Goal: Task Accomplishment & Management: Use online tool/utility

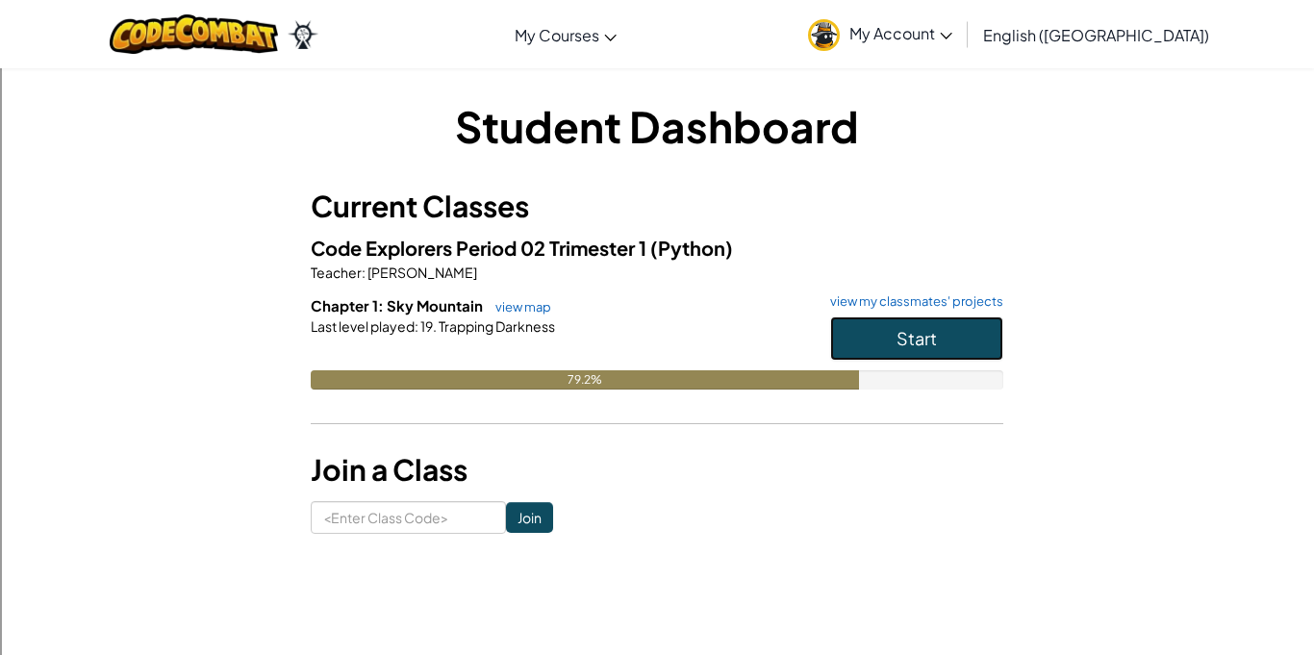
click at [975, 344] on button "Start" at bounding box center [916, 338] width 173 height 44
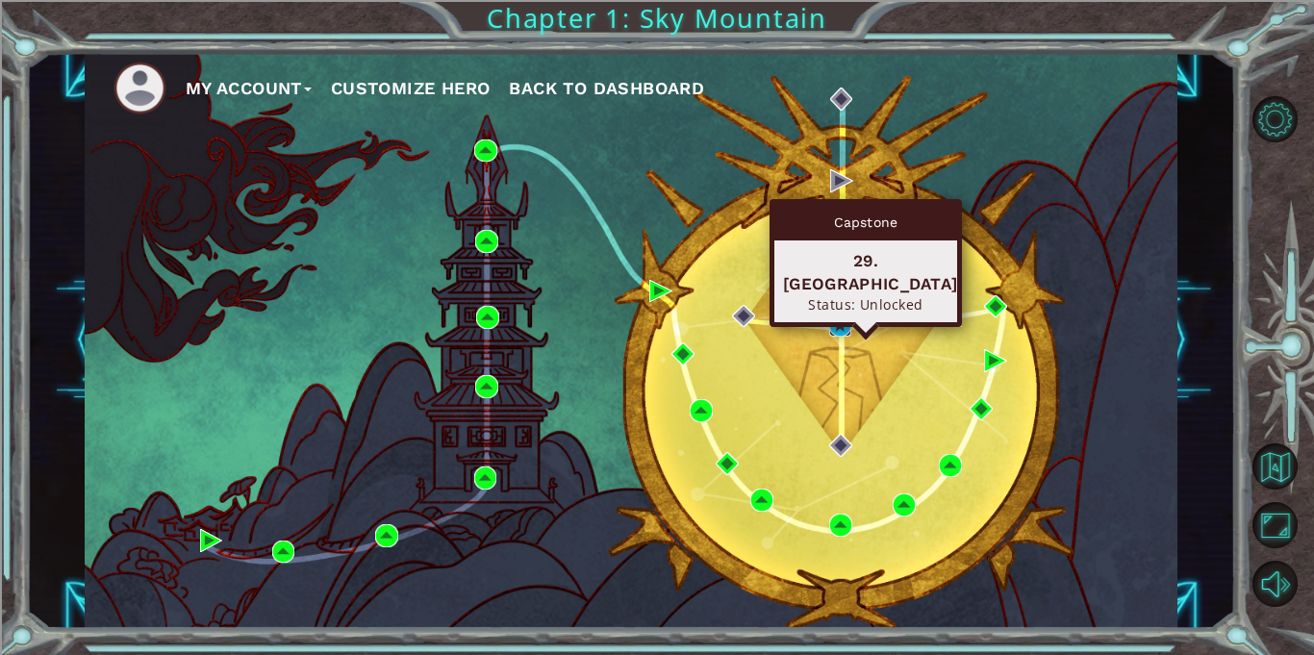
click at [836, 315] on img at bounding box center [840, 325] width 23 height 23
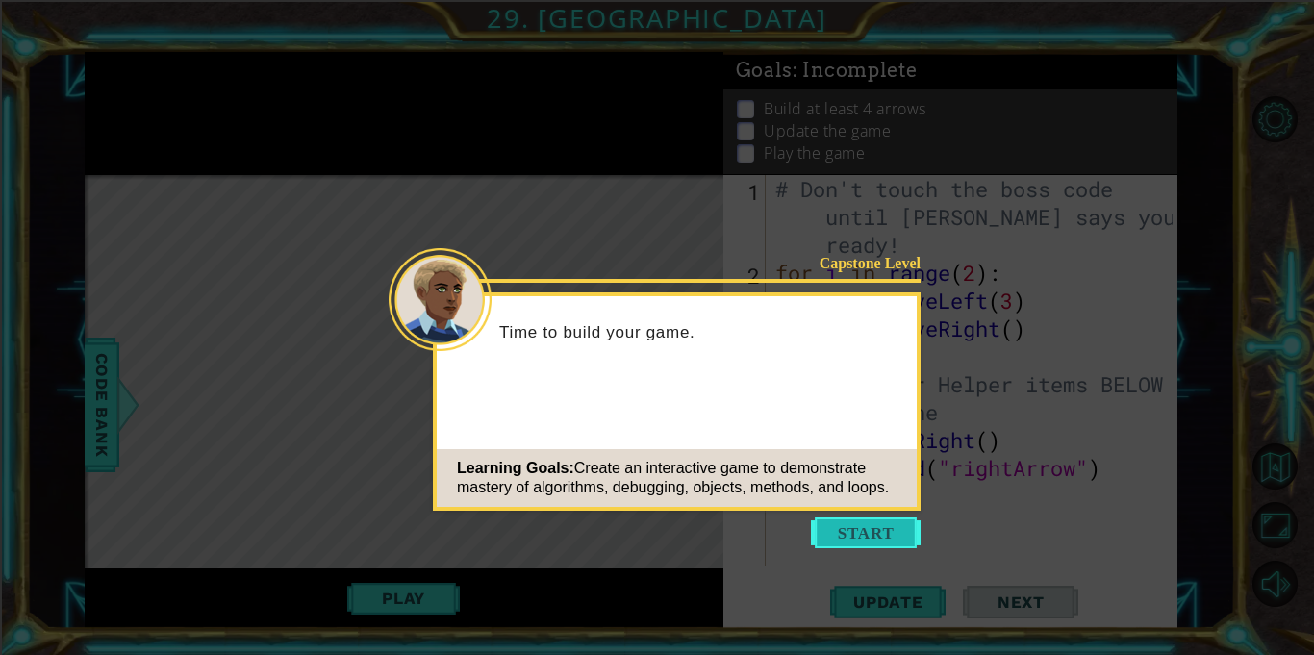
click at [838, 534] on button "Start" at bounding box center [866, 532] width 110 height 31
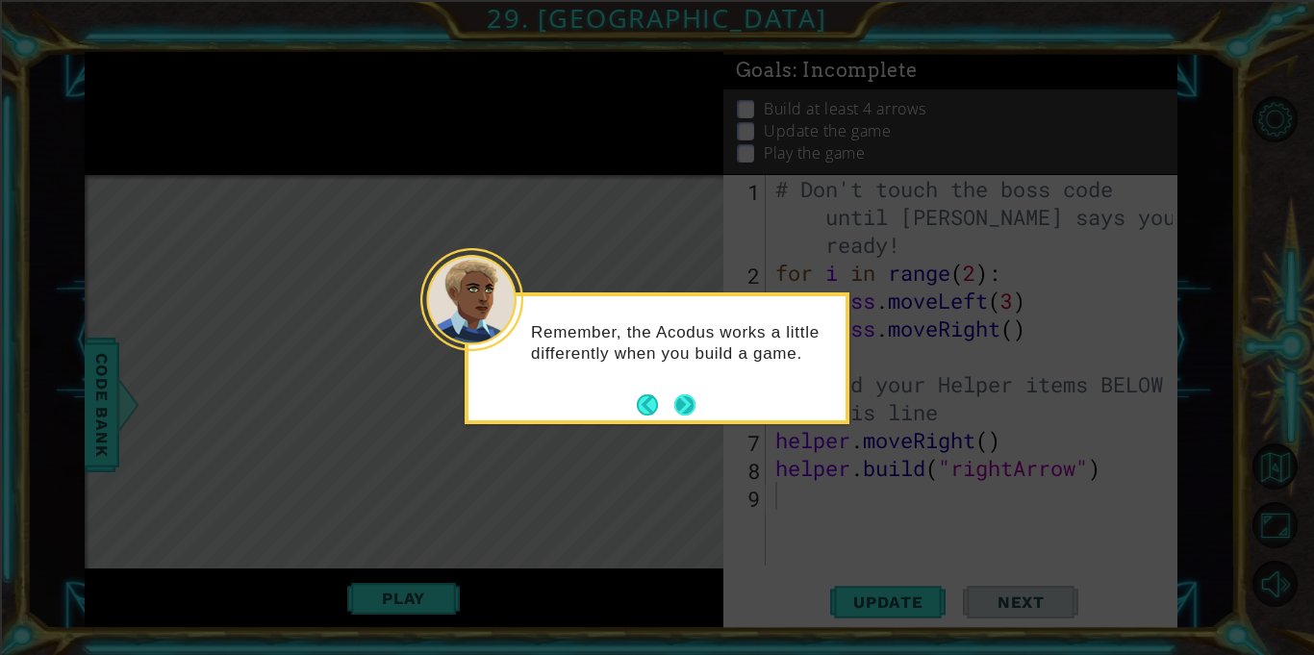
click at [678, 406] on button "Next" at bounding box center [685, 404] width 26 height 26
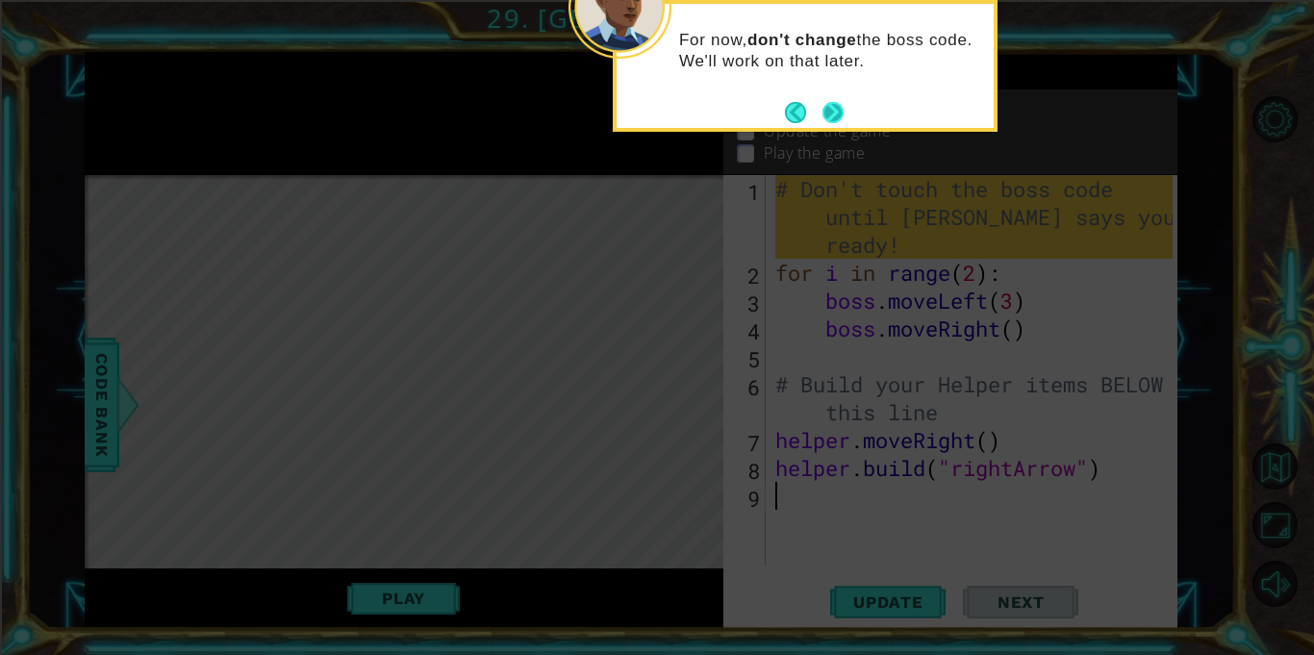
click at [828, 119] on button "Next" at bounding box center [832, 112] width 21 height 21
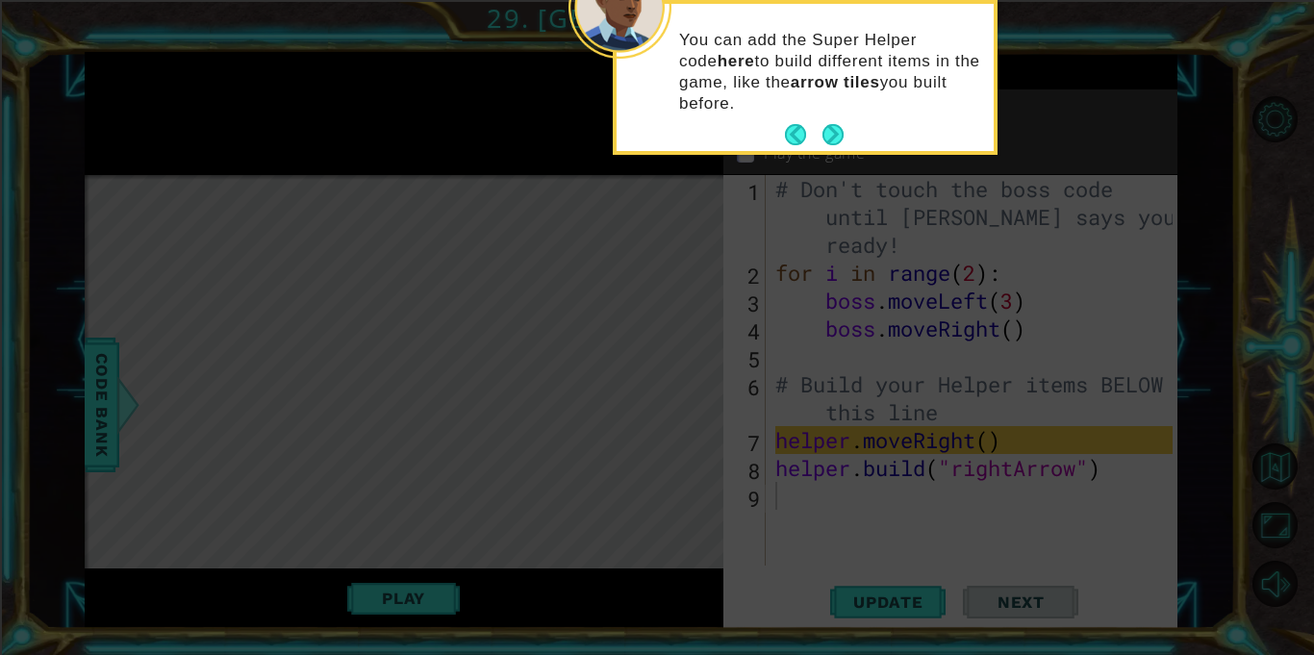
click at [828, 120] on footer at bounding box center [814, 134] width 59 height 29
click at [836, 133] on button "Next" at bounding box center [832, 134] width 21 height 21
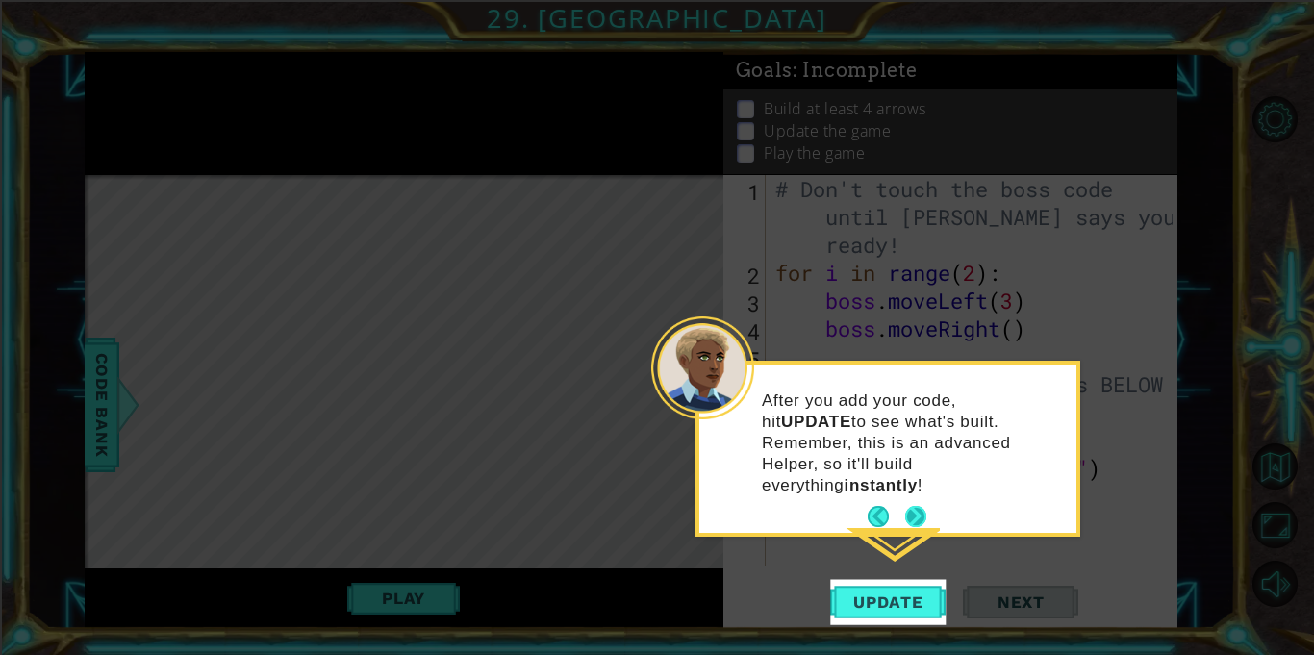
click at [921, 506] on button "Next" at bounding box center [915, 516] width 21 height 21
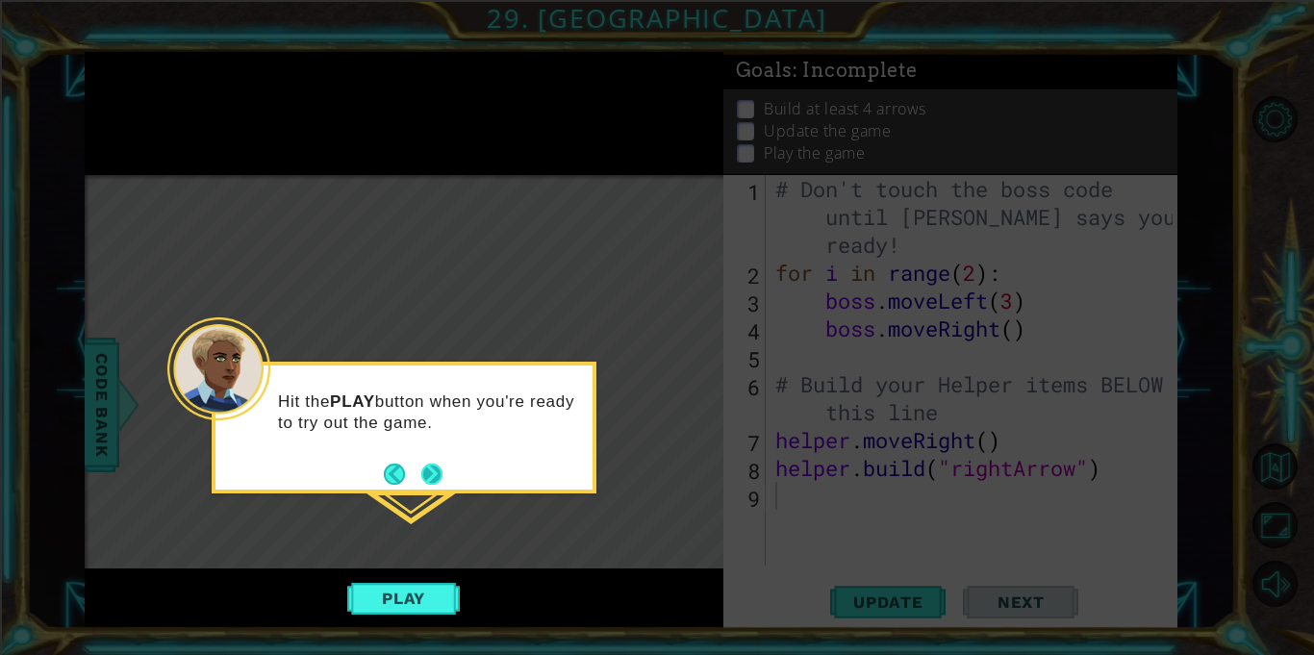
click at [430, 464] on button "Next" at bounding box center [431, 474] width 21 height 21
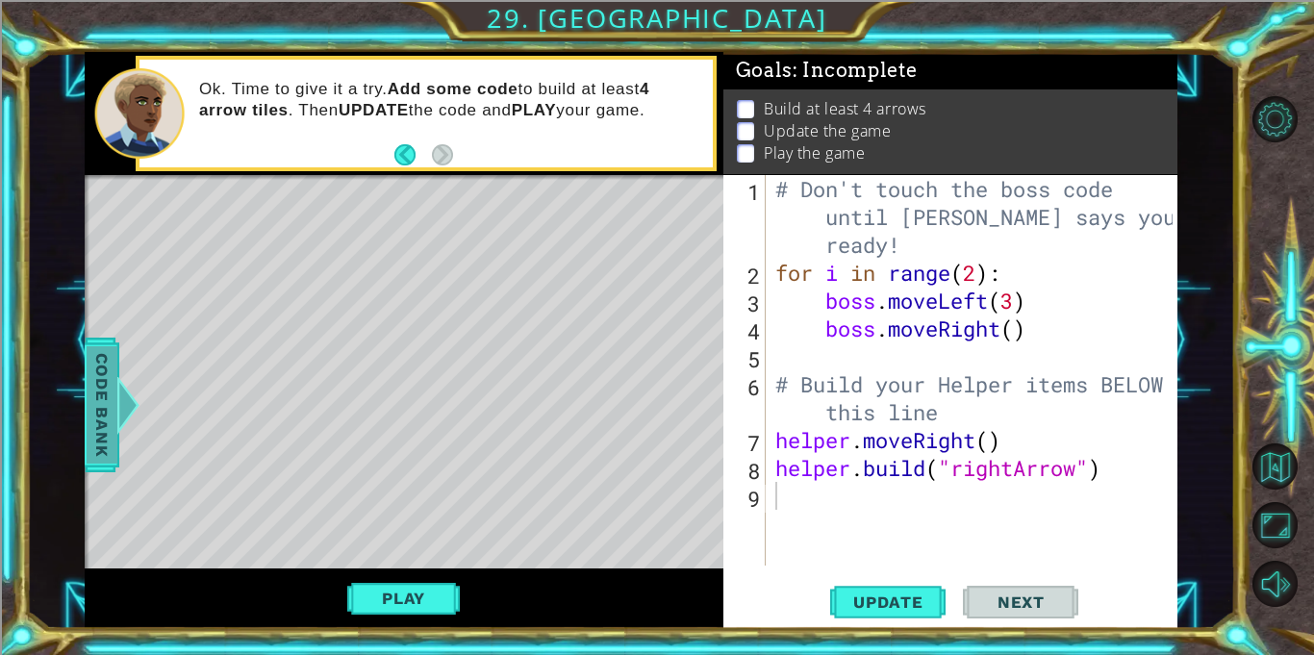
click at [89, 419] on span "Code Bank" at bounding box center [102, 404] width 31 height 117
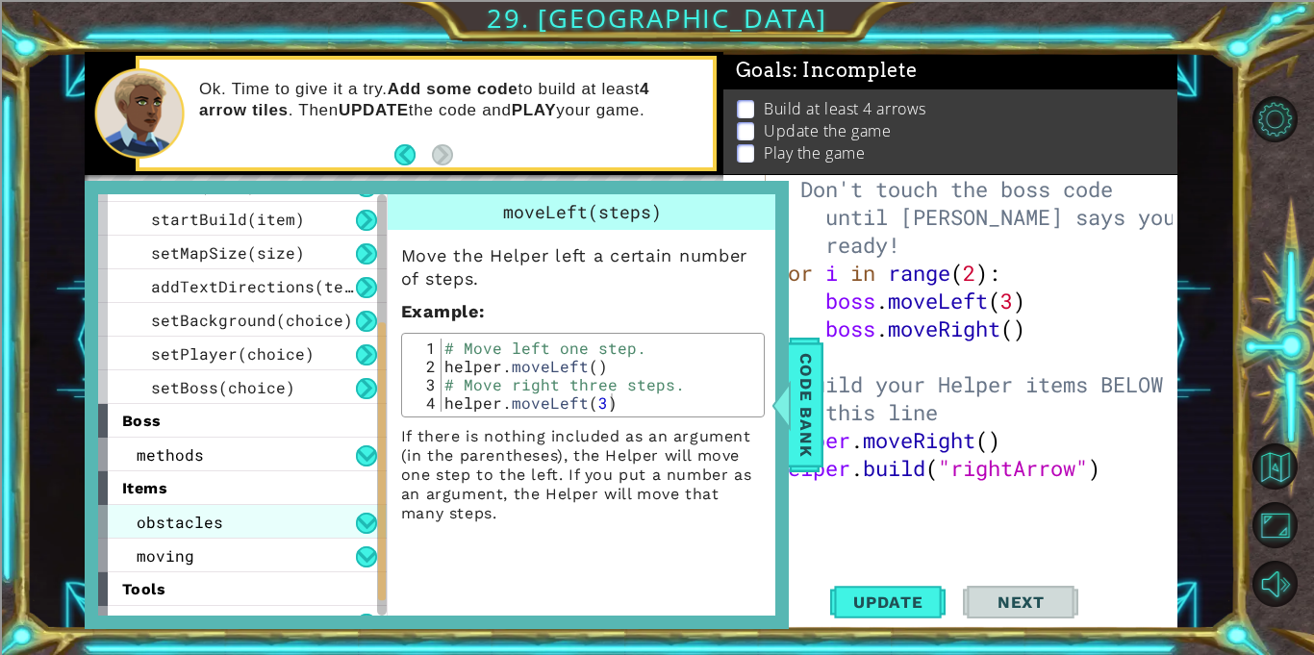
scroll to position [252, 0]
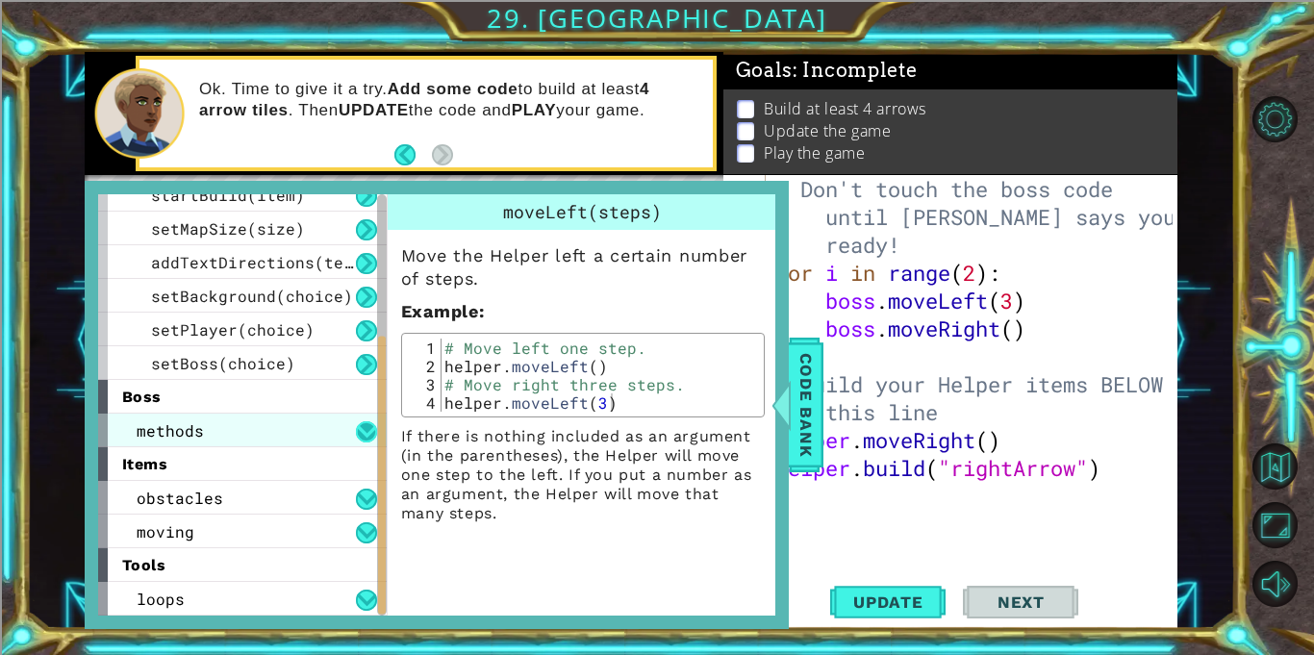
click at [362, 427] on button at bounding box center [366, 431] width 21 height 21
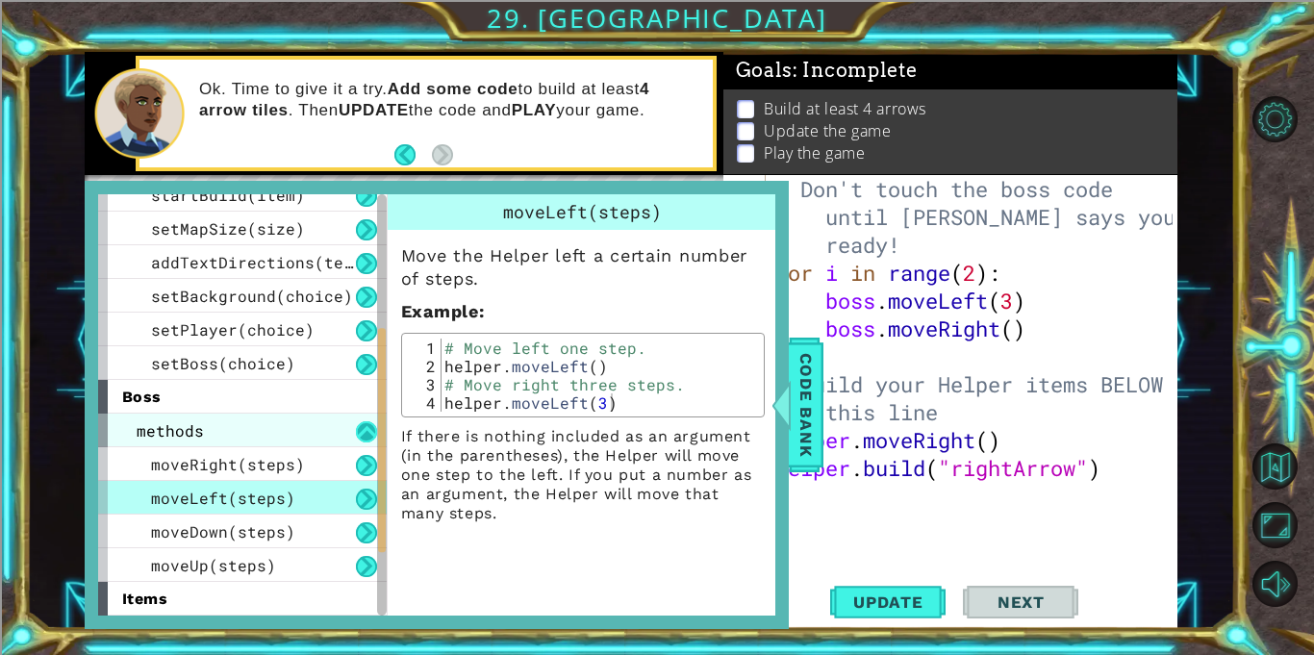
click at [370, 432] on button at bounding box center [366, 431] width 21 height 21
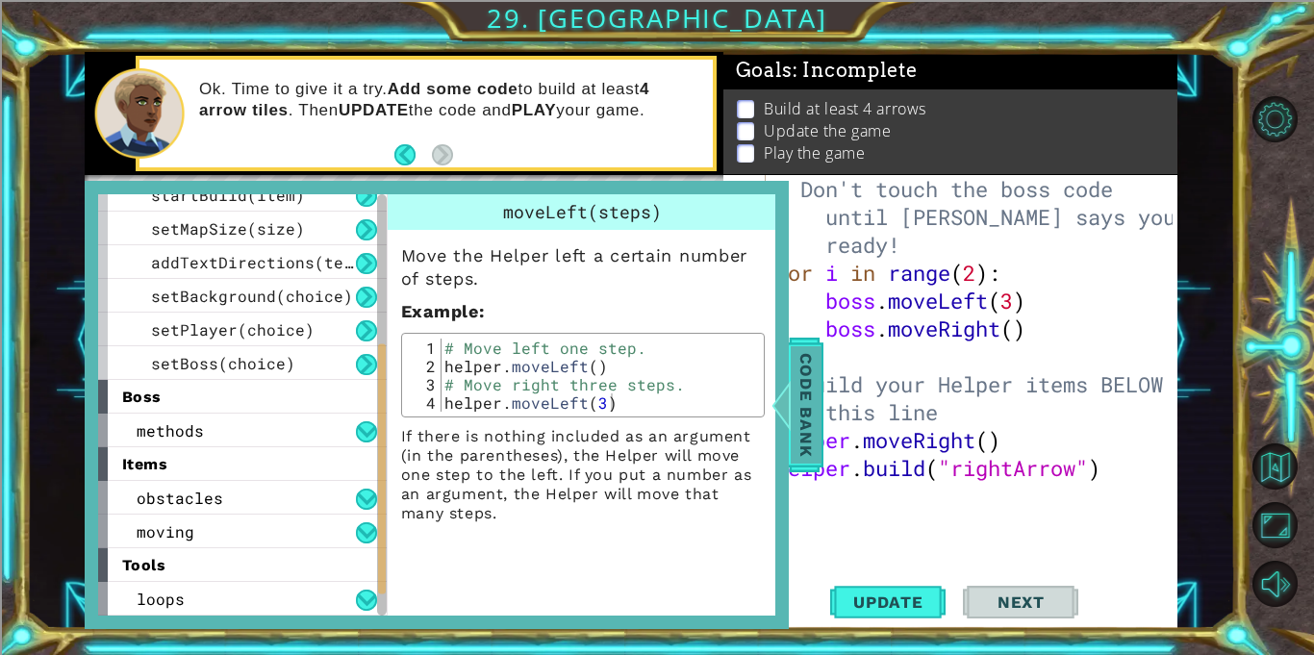
click at [807, 412] on span "Code Bank" at bounding box center [806, 404] width 31 height 117
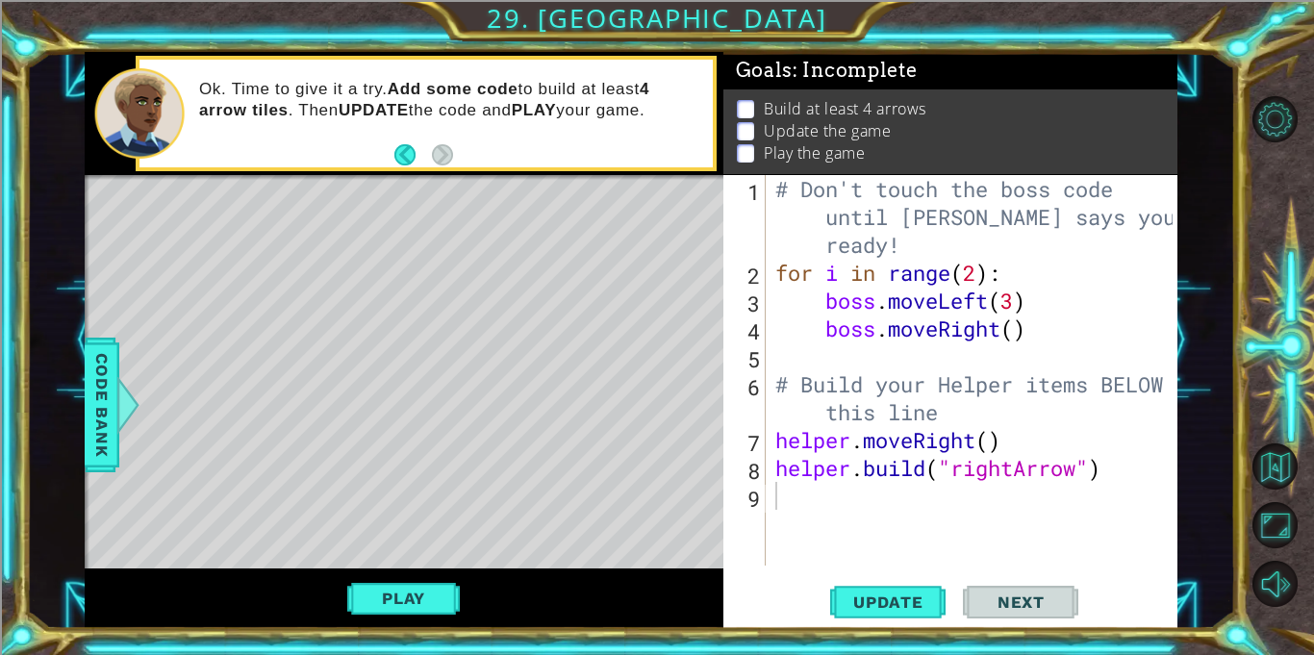
click at [806, 495] on div "# Don't touch the boss code until [PERSON_NAME] says you're ready! for i in ran…" at bounding box center [976, 426] width 411 height 502
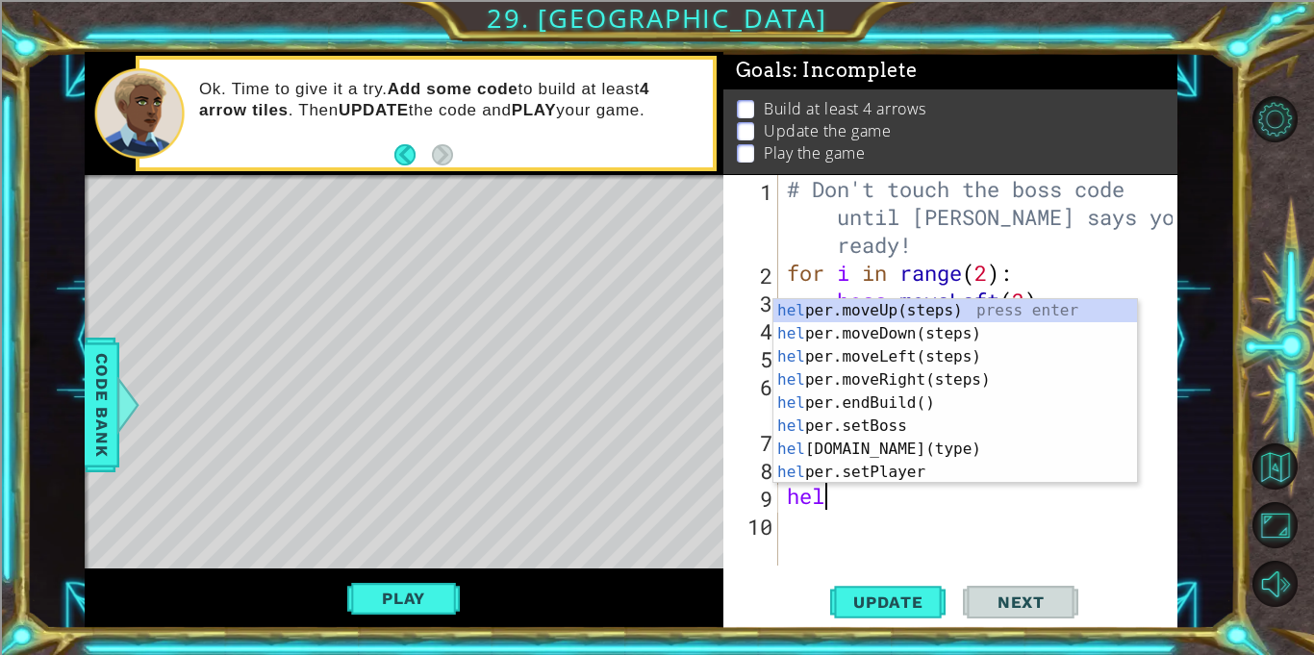
scroll to position [0, 1]
type textarea "helper"
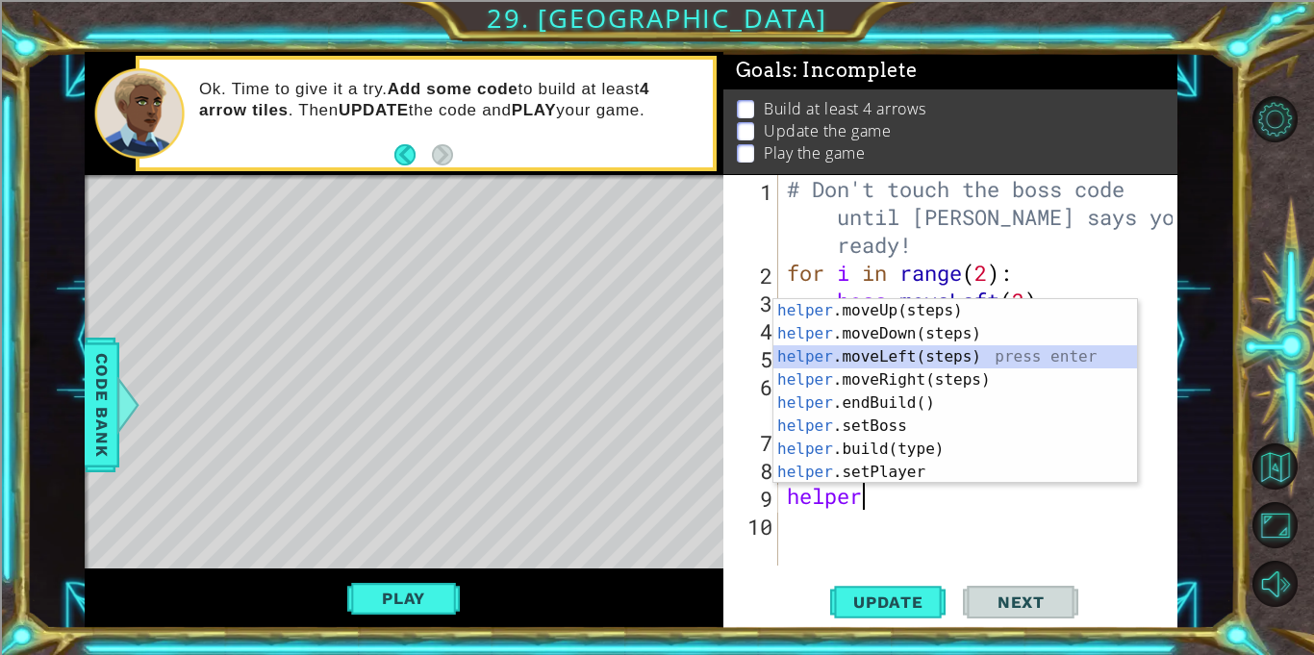
click at [864, 355] on div "helper .moveUp(steps) press enter helper .moveDown(steps) press enter helper .m…" at bounding box center [955, 414] width 364 height 231
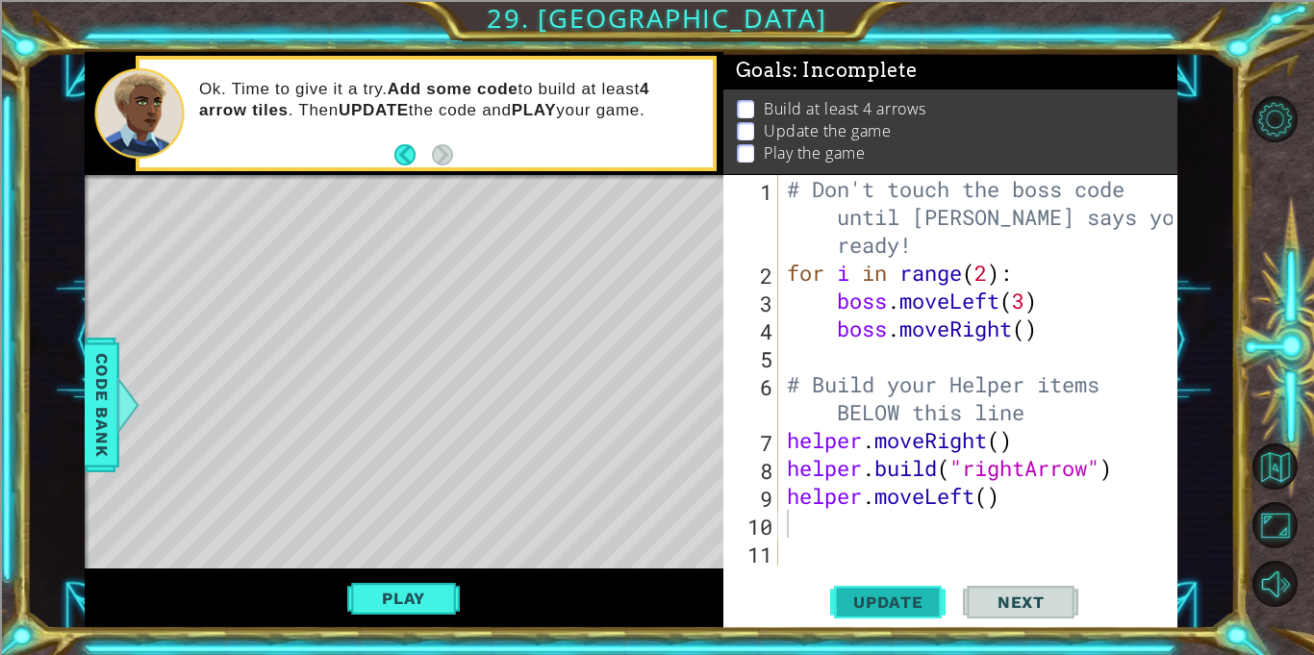
click at [920, 592] on button "Update" at bounding box center [887, 602] width 115 height 45
click at [406, 589] on button "Play" at bounding box center [403, 598] width 113 height 37
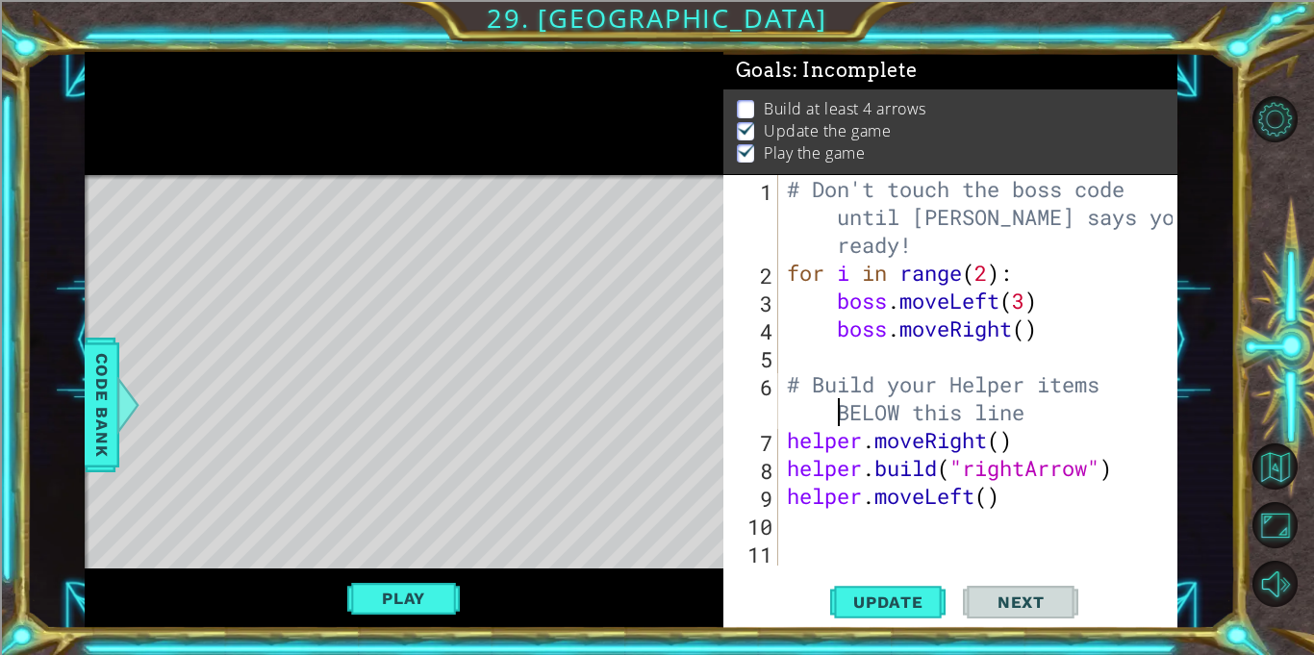
click at [1011, 498] on div "# Don't touch the boss code until [PERSON_NAME] says you're ready! for i in ran…" at bounding box center [982, 426] width 399 height 502
type textarea "helper.moveLeft()"
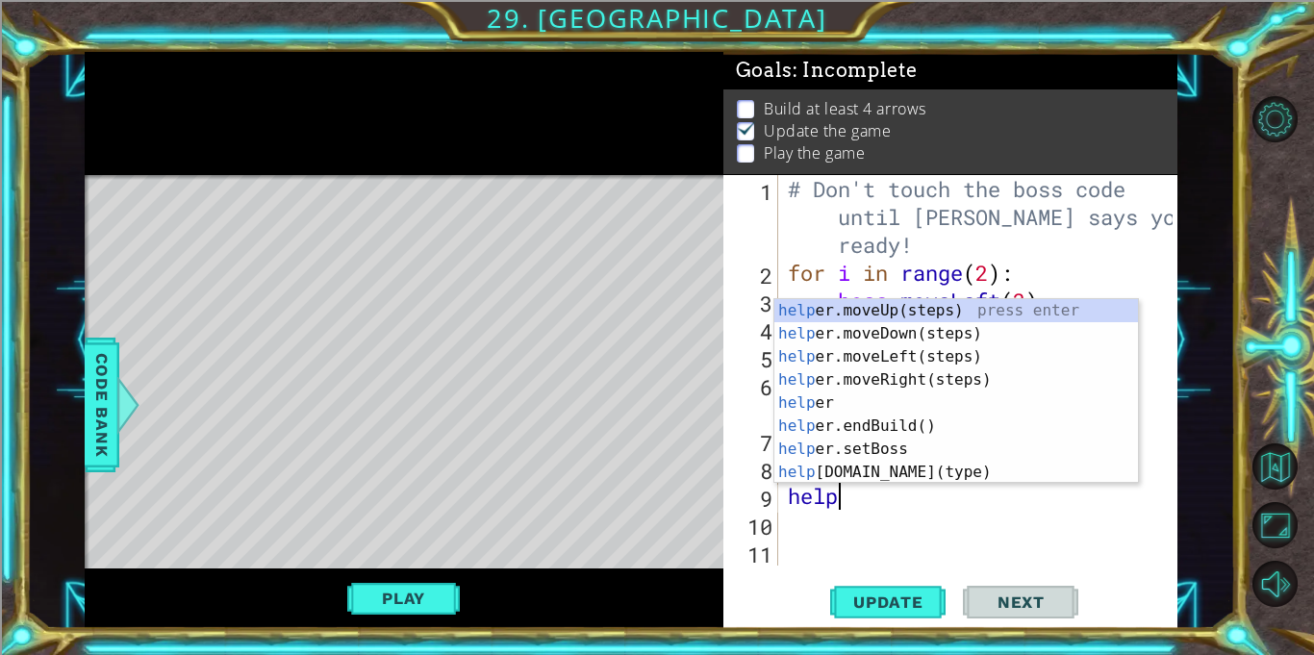
type textarea "h"
type textarea "[DOMAIN_NAME]("rightArrow")"
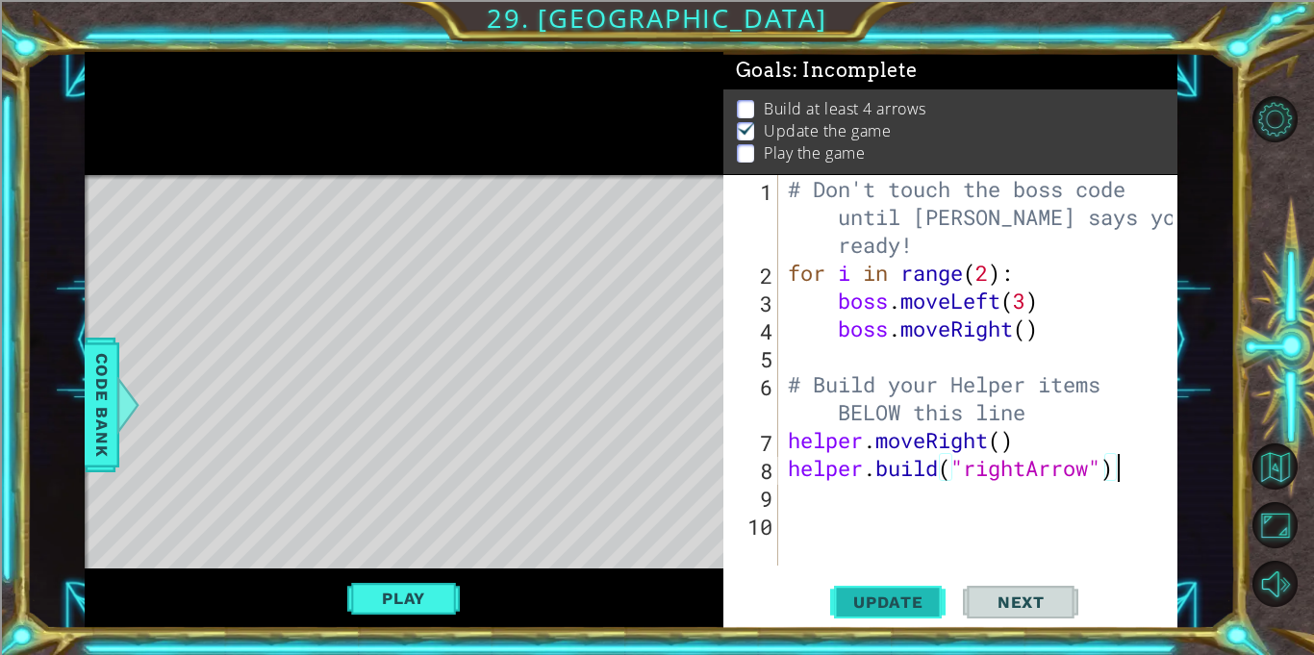
click at [894, 615] on button "Update" at bounding box center [887, 602] width 115 height 45
click at [380, 605] on button "Play" at bounding box center [403, 598] width 113 height 37
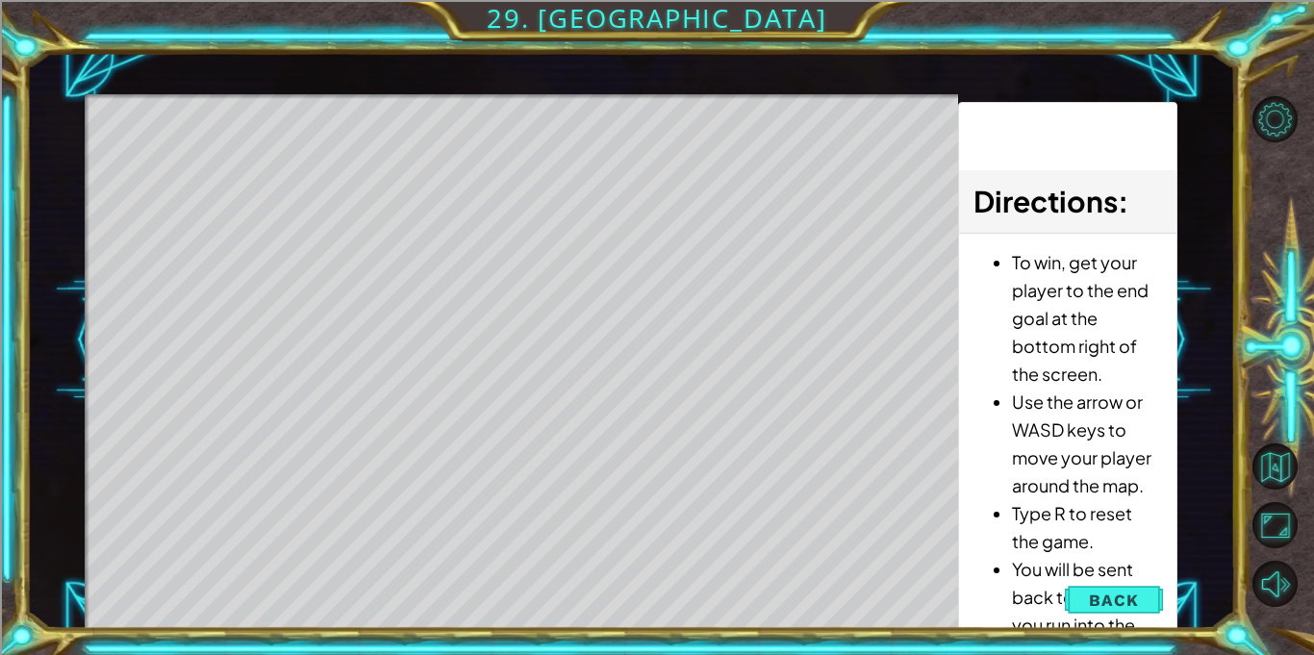
click at [1120, 576] on li "You will be sent back to the start if you run into the boss or into spikes." at bounding box center [1086, 624] width 149 height 139
click at [1108, 601] on span "Back" at bounding box center [1113, 600] width 49 height 19
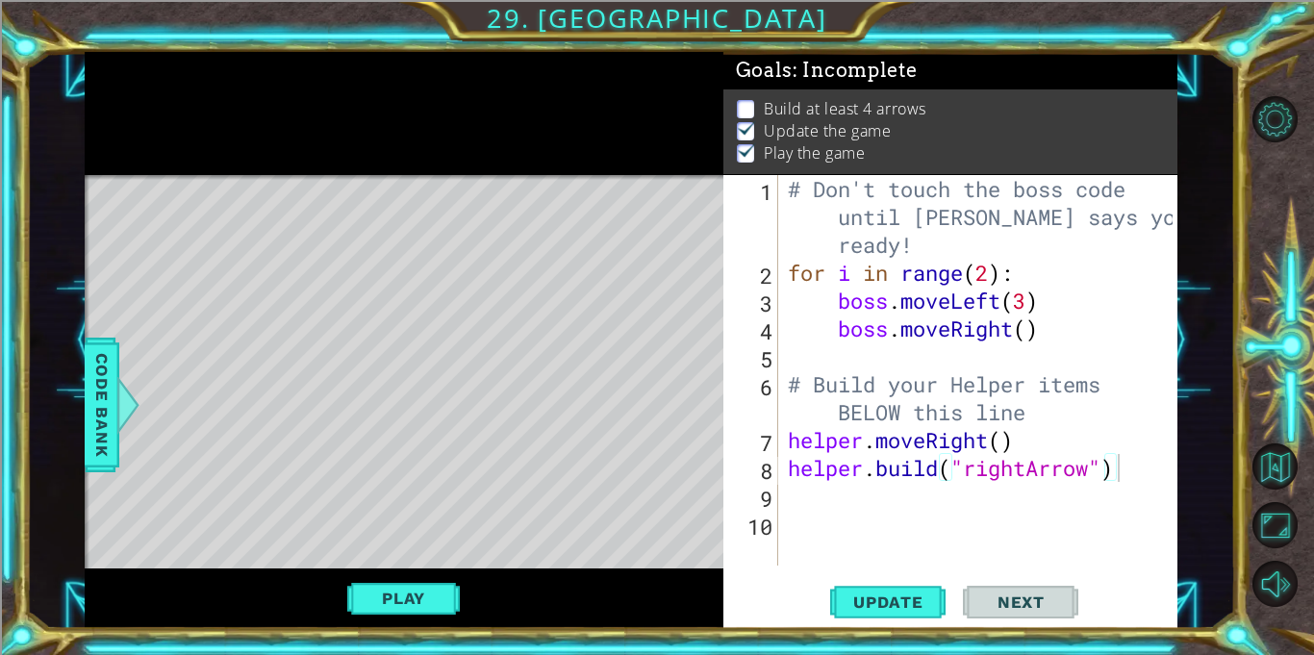
click at [805, 491] on div "# Don't touch the boss code until [PERSON_NAME] says you're ready! for i in ran…" at bounding box center [983, 426] width 398 height 502
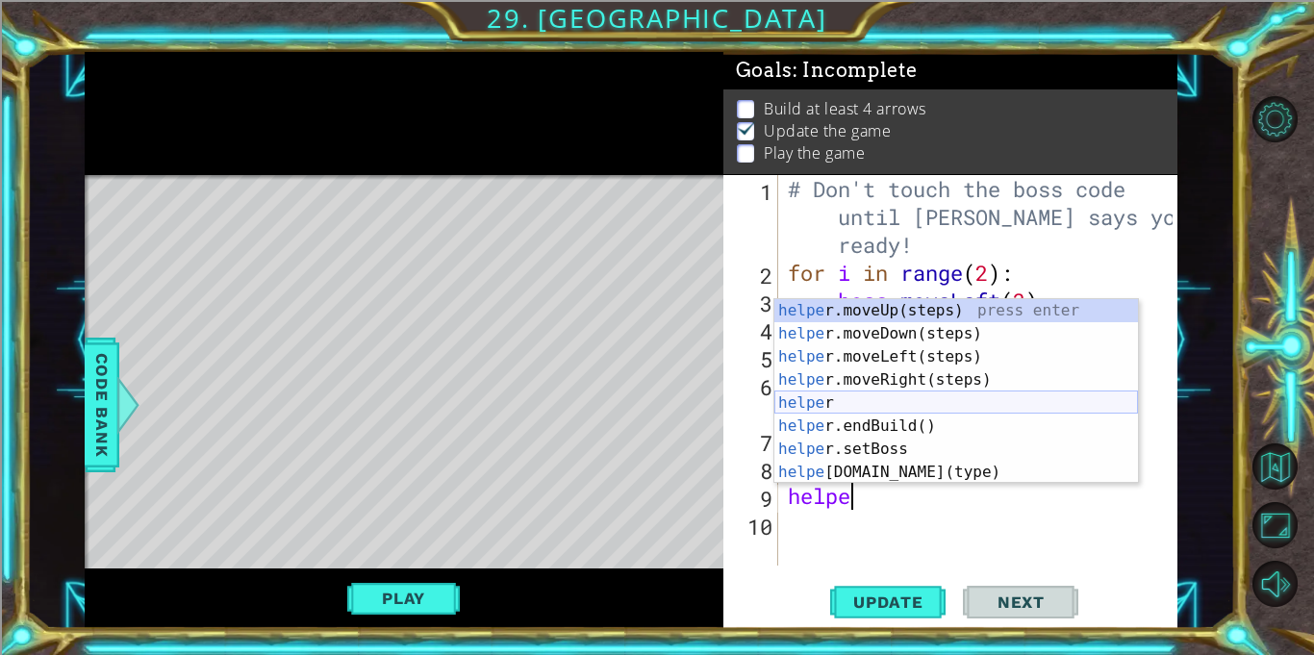
scroll to position [115, 0]
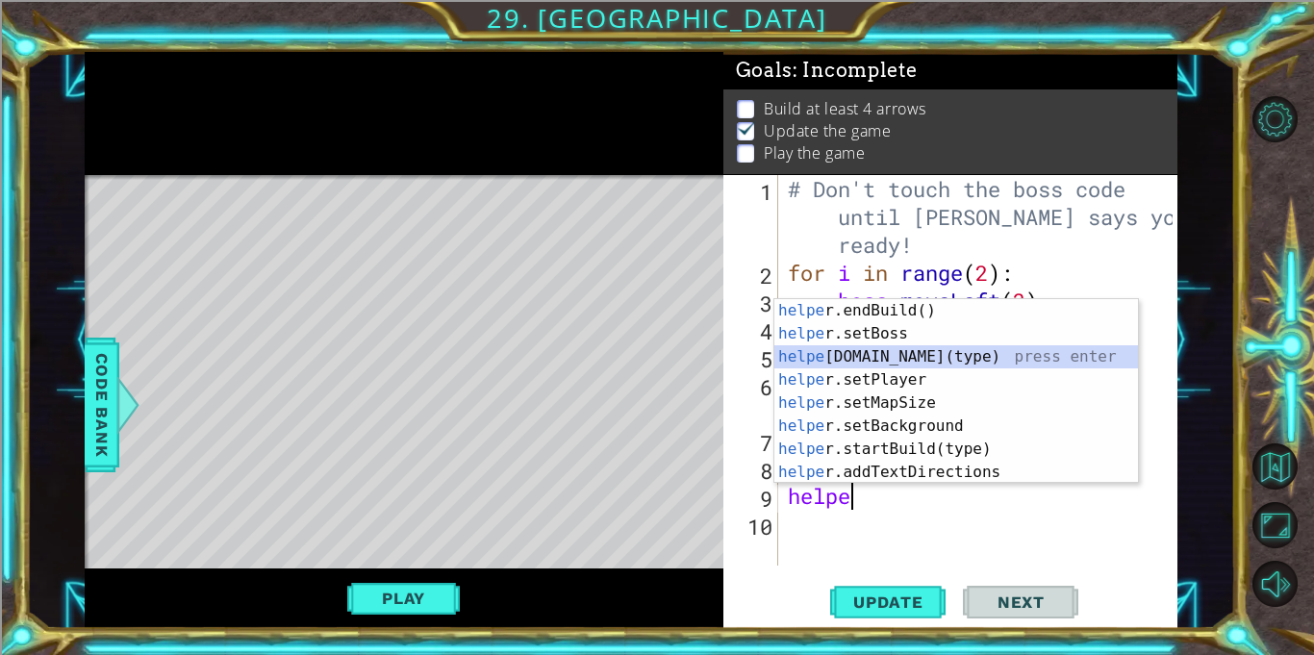
click at [829, 362] on div "helpe [PERSON_NAME]endBuild() press enter helpe r.setBoss press enter helpe [DO…" at bounding box center [956, 414] width 364 height 231
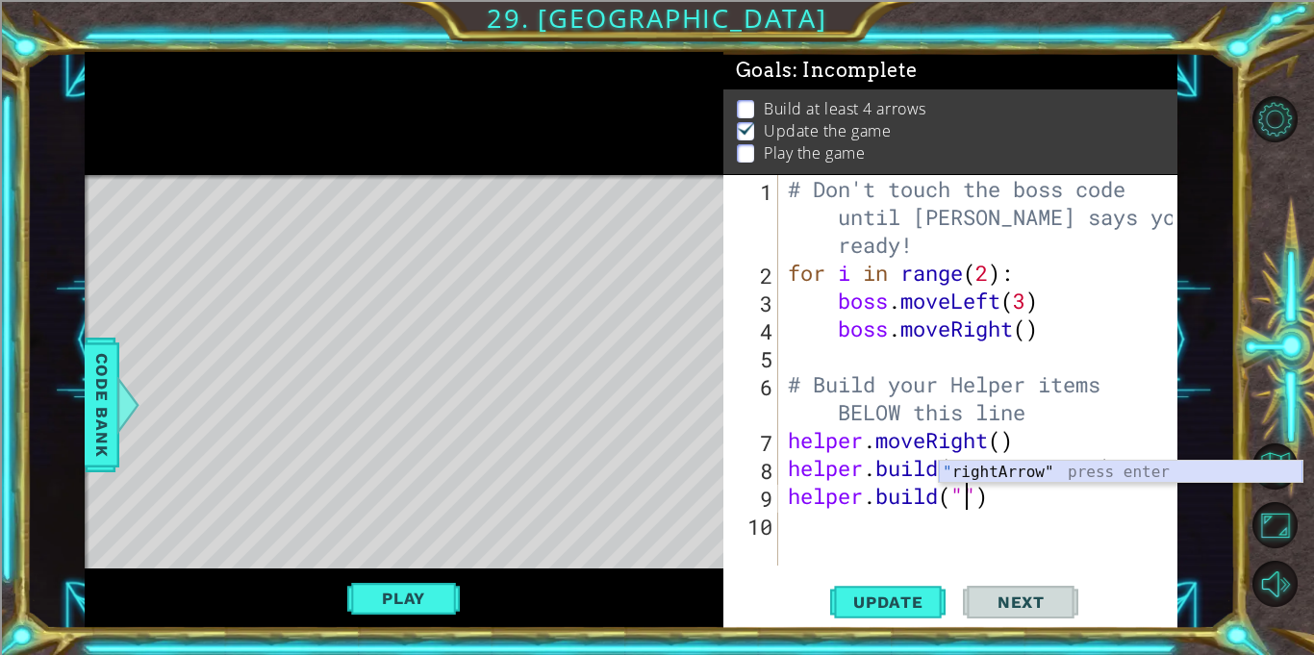
click at [956, 470] on div "" rightArrow" press enter" at bounding box center [1121, 495] width 364 height 69
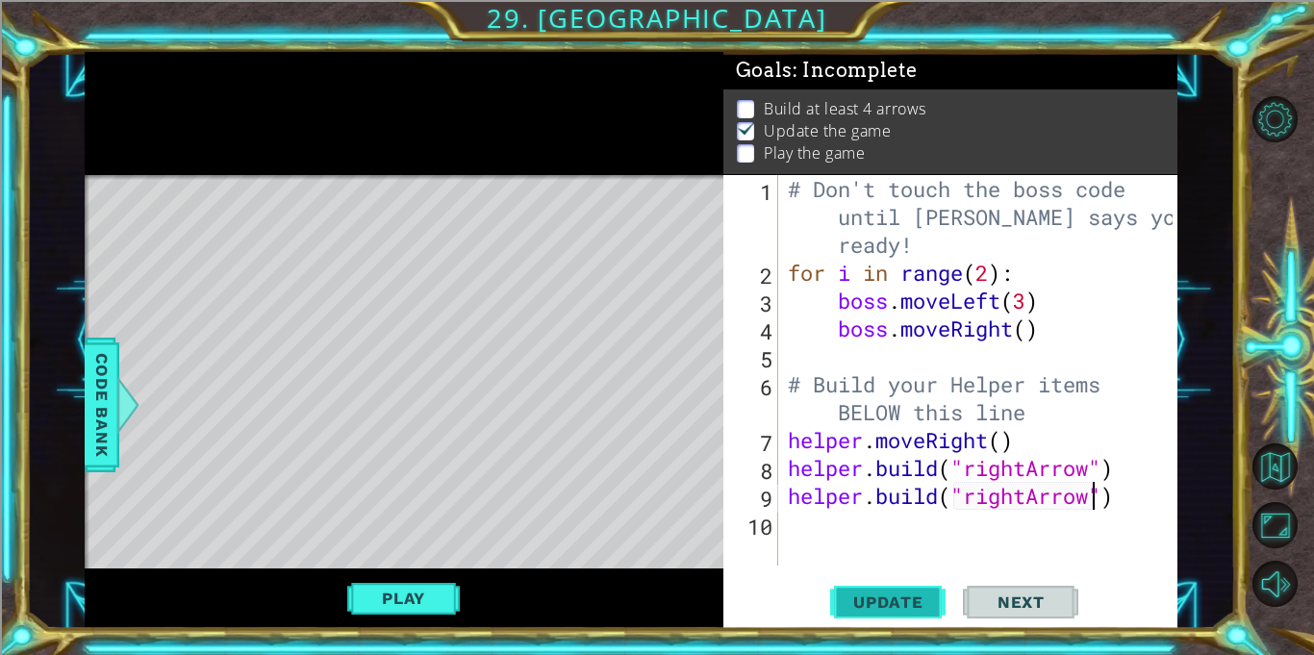
type textarea "[DOMAIN_NAME]("rightArrow")"
click at [901, 610] on span "Update" at bounding box center [888, 601] width 109 height 19
click at [874, 604] on span "Update" at bounding box center [888, 601] width 109 height 19
click at [452, 612] on button "Play" at bounding box center [403, 598] width 113 height 37
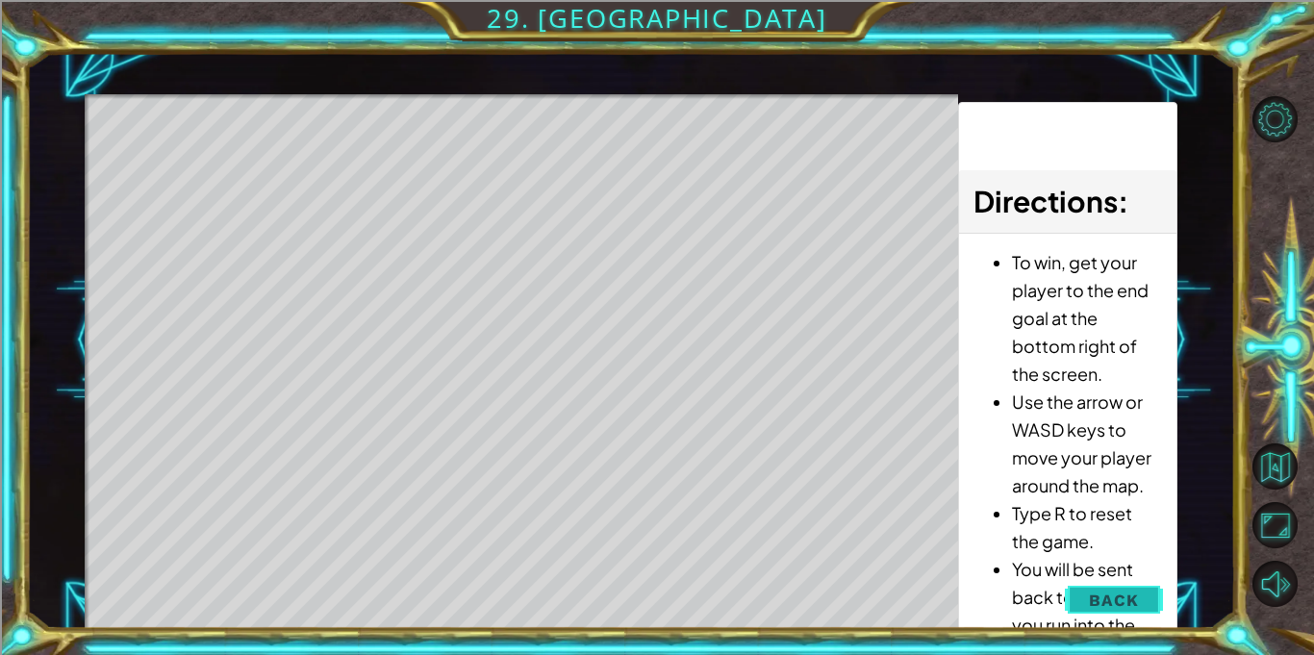
click at [1138, 593] on span "Back" at bounding box center [1113, 600] width 49 height 19
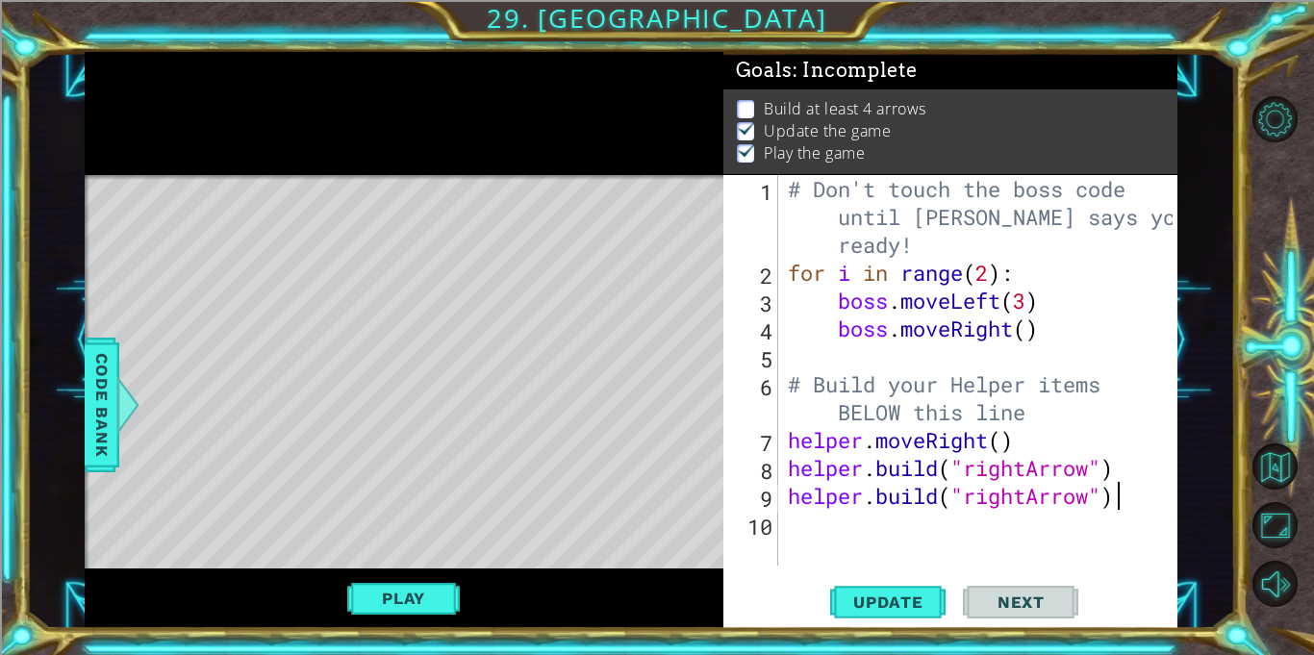
click at [1142, 493] on div "# Don't touch the boss code until [PERSON_NAME] says you're ready! for i in ran…" at bounding box center [983, 426] width 398 height 502
click at [870, 592] on span "Update" at bounding box center [888, 601] width 109 height 19
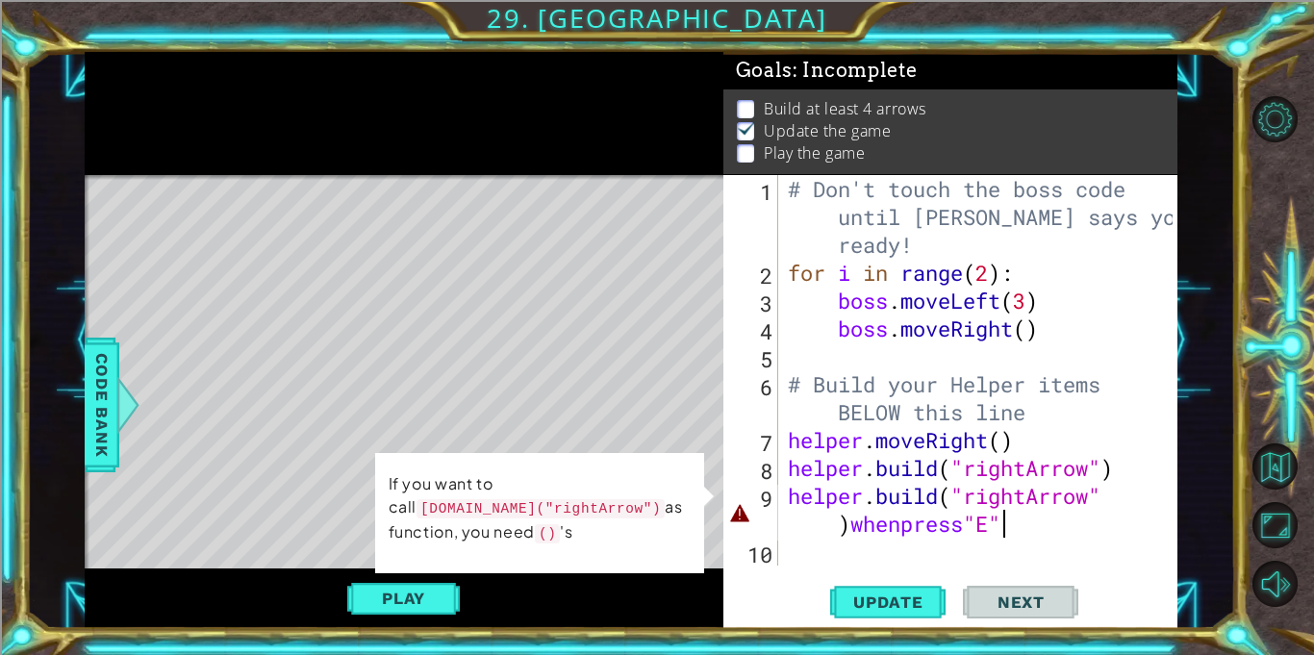
click at [955, 526] on div "# Don't touch the boss code until [PERSON_NAME] says you're ready! for i in ran…" at bounding box center [983, 426] width 398 height 502
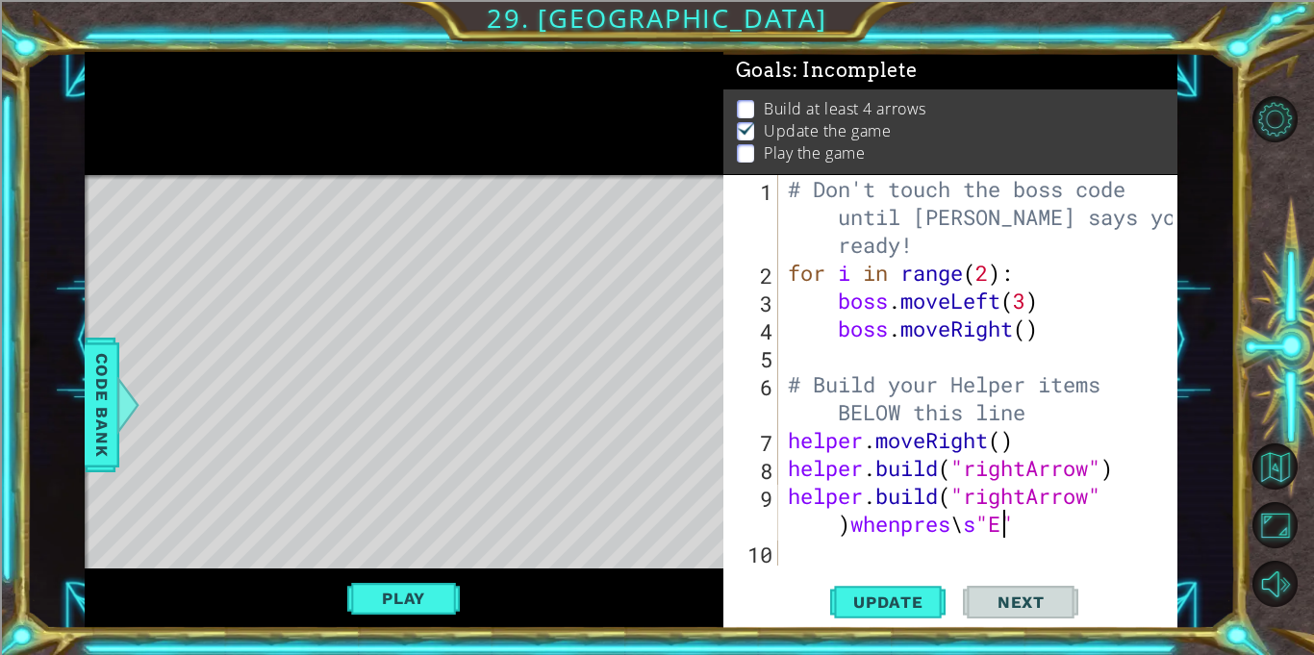
click at [998, 522] on div "# Don't touch the boss code until [PERSON_NAME] says you're ready! for i in ran…" at bounding box center [983, 426] width 398 height 502
click at [1164, 500] on div "# Don't touch the boss code until [PERSON_NAME] says you're ready! for i in ran…" at bounding box center [983, 426] width 398 height 502
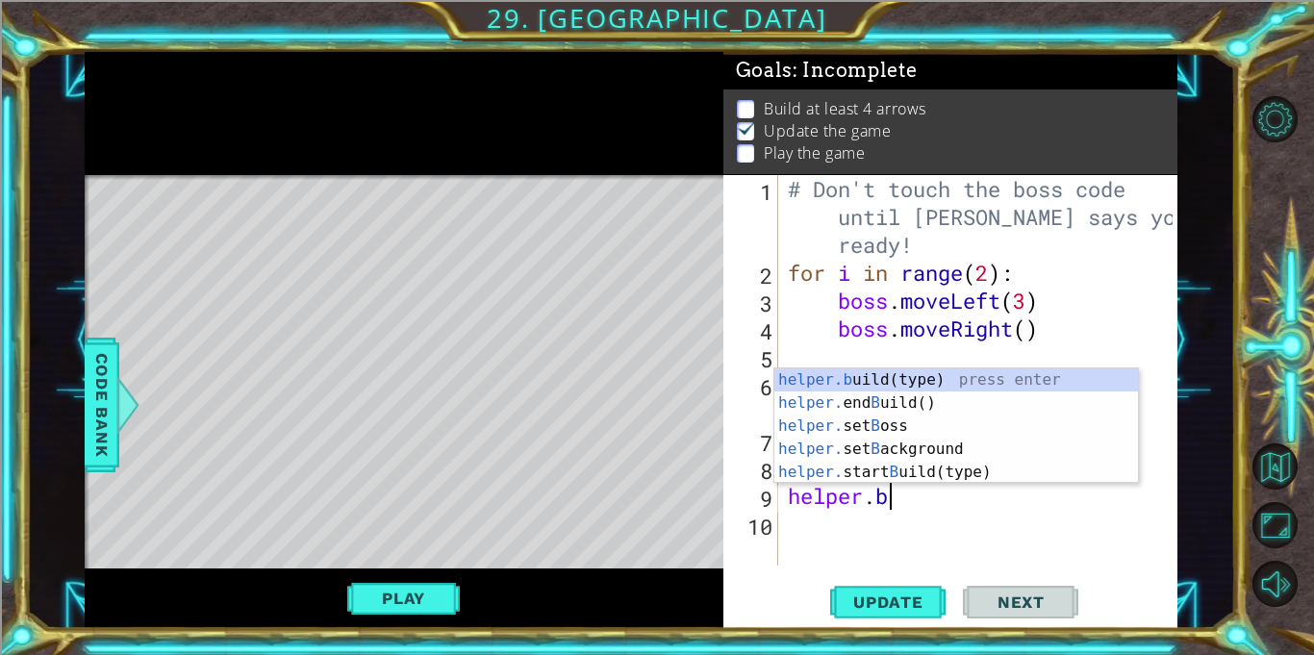
type textarea "helper."
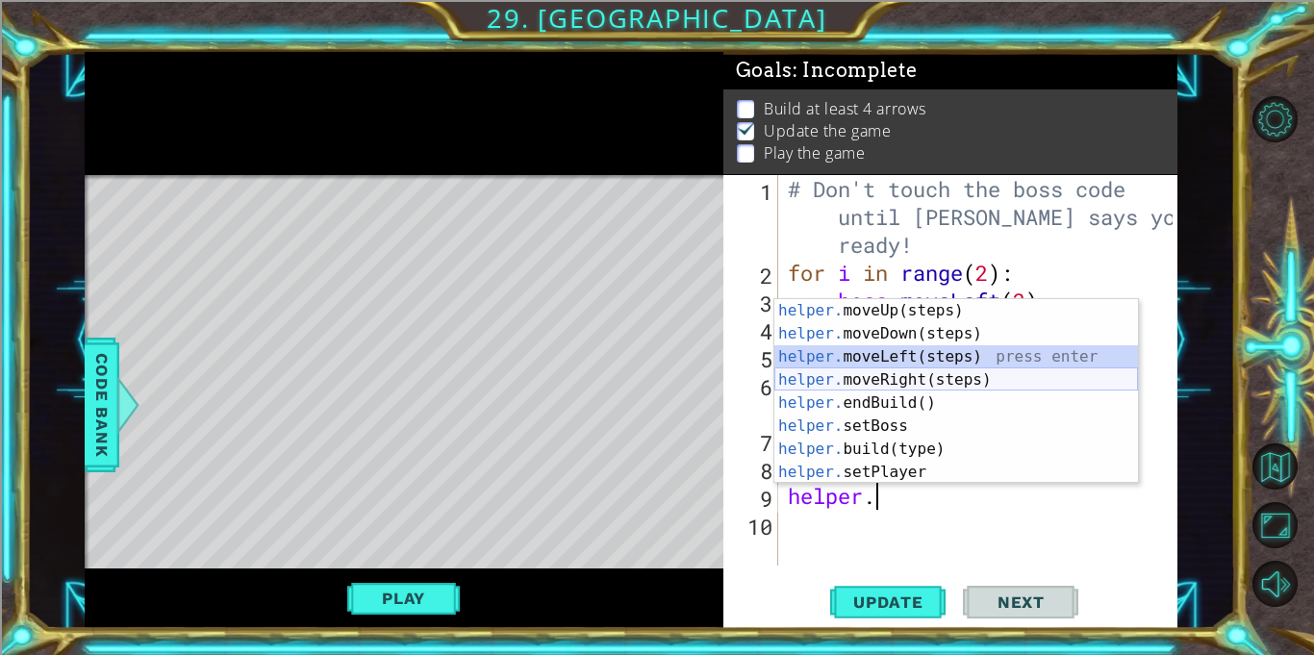
drag, startPoint x: 930, startPoint y: 359, endPoint x: 927, endPoint y: 380, distance: 21.4
click at [927, 380] on div "helper. moveUp(steps) press enter helper. moveDown(steps) press enter helper. m…" at bounding box center [956, 414] width 364 height 231
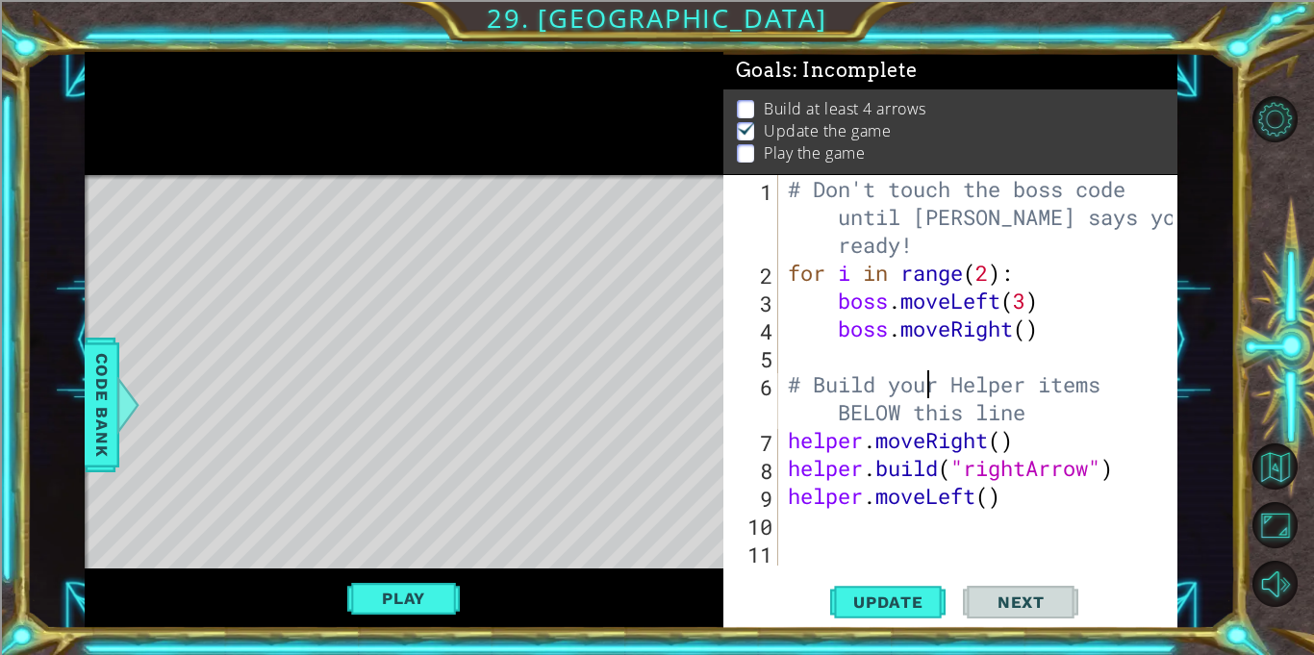
click at [927, 380] on div "# Don't touch the boss code until [PERSON_NAME] says you're ready! for i in ran…" at bounding box center [983, 426] width 398 height 502
click at [975, 506] on div "# Don't touch the boss code until [PERSON_NAME] says you're ready! for i in ran…" at bounding box center [983, 426] width 398 height 502
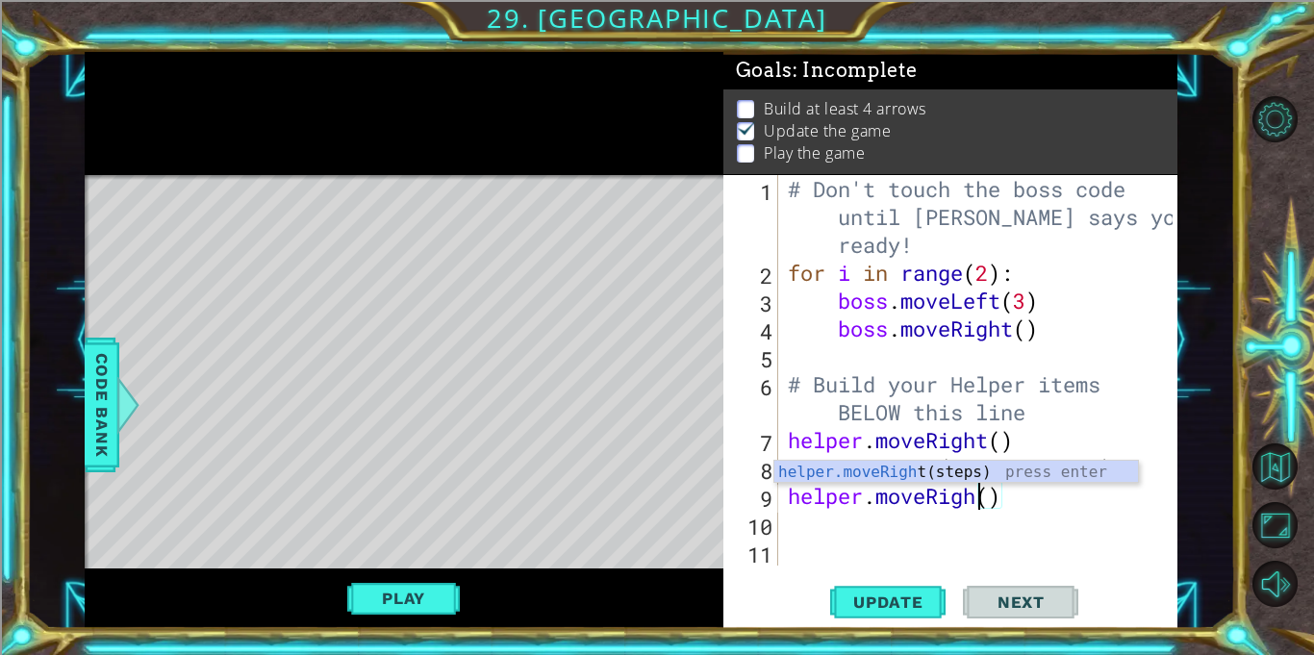
scroll to position [0, 9]
type textarea "helper.moveRight()"
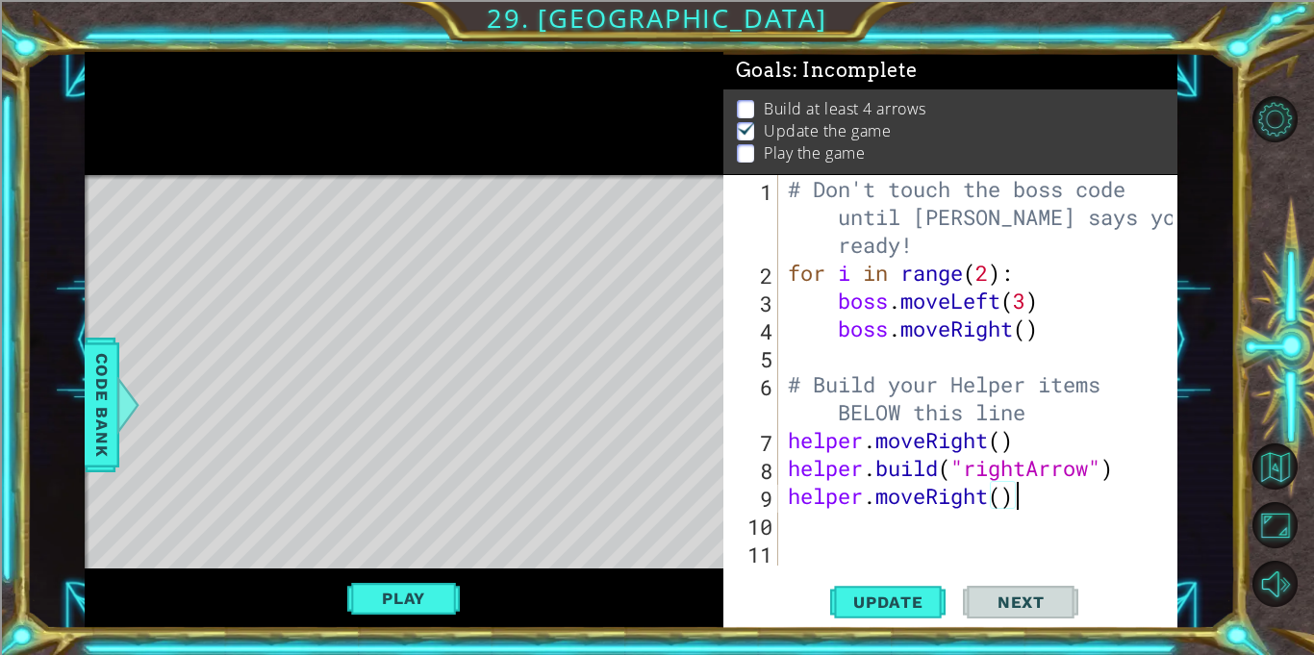
click at [1014, 504] on div "# Don't touch the boss code until [PERSON_NAME] says you're ready! for i in ran…" at bounding box center [983, 426] width 398 height 502
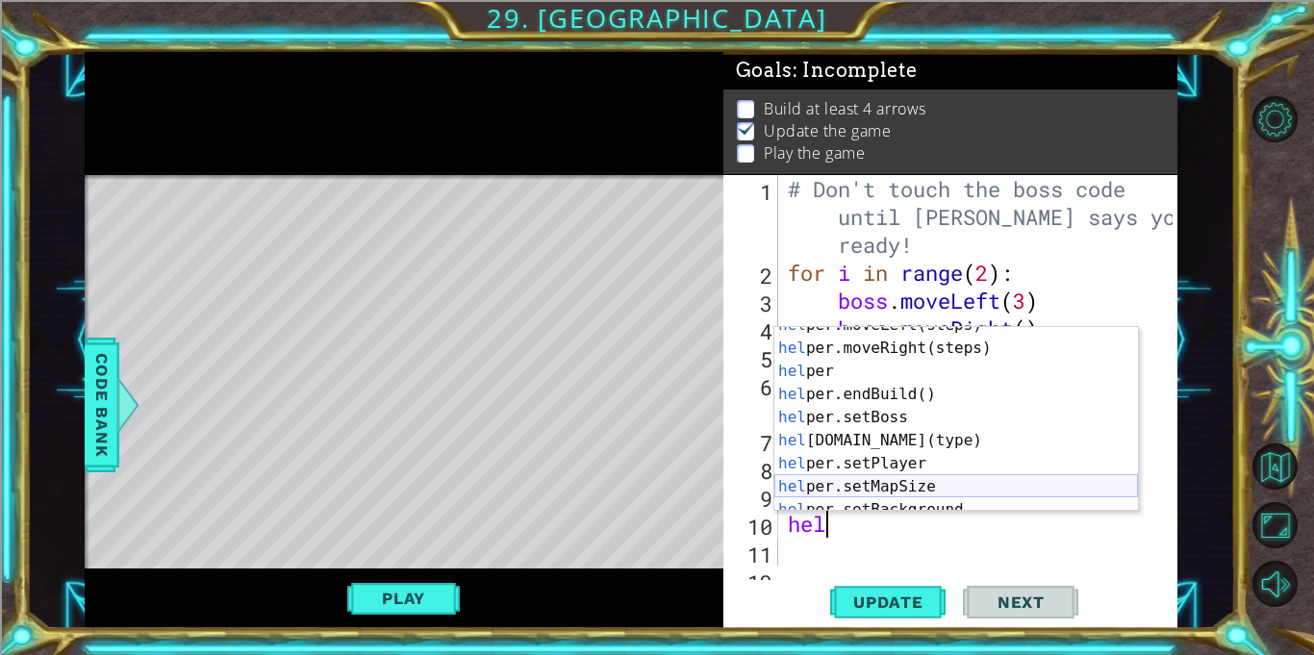
scroll to position [115, 0]
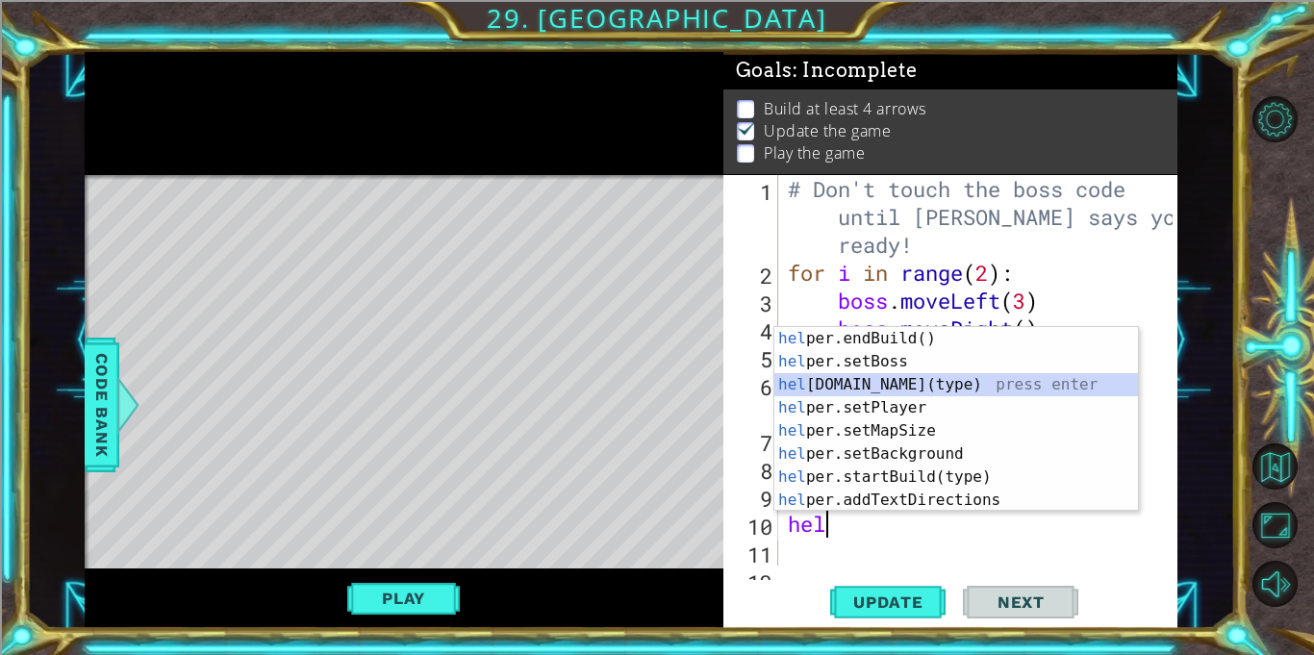
click at [925, 382] on div "hel per.endBuild() press enter hel per.setBoss press enter hel [DOMAIN_NAME](ty…" at bounding box center [956, 442] width 364 height 231
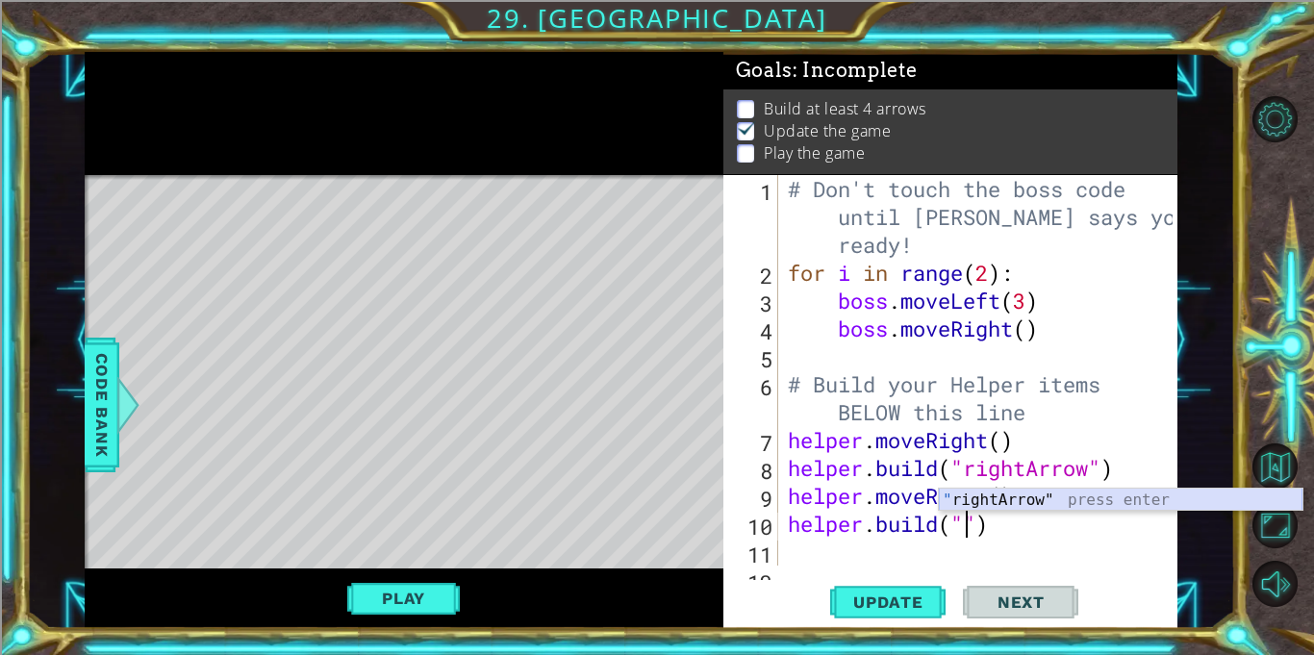
click at [1059, 501] on div "" rightArrow" press enter" at bounding box center [1121, 523] width 364 height 69
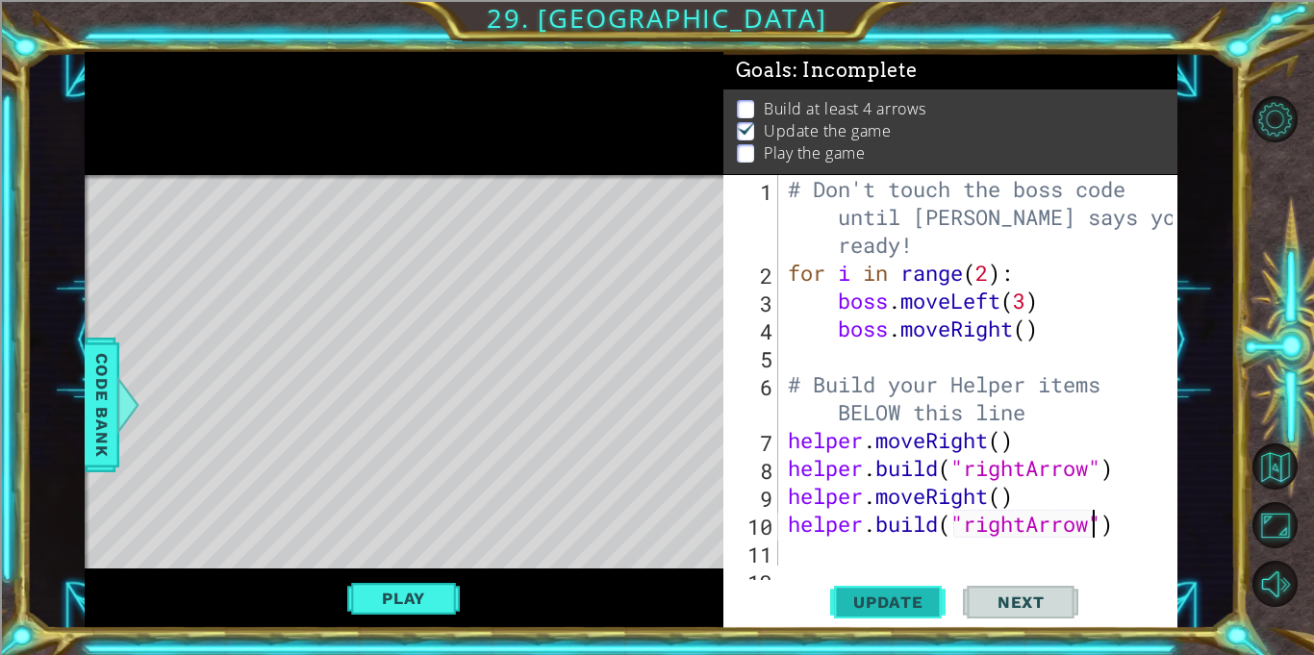
click at [891, 594] on span "Update" at bounding box center [888, 601] width 109 height 19
click at [1134, 524] on div "# Don't touch the boss code until [PERSON_NAME] says you're ready! for i in ran…" at bounding box center [983, 426] width 398 height 502
type textarea "[DOMAIN_NAME]("rightArrow")"
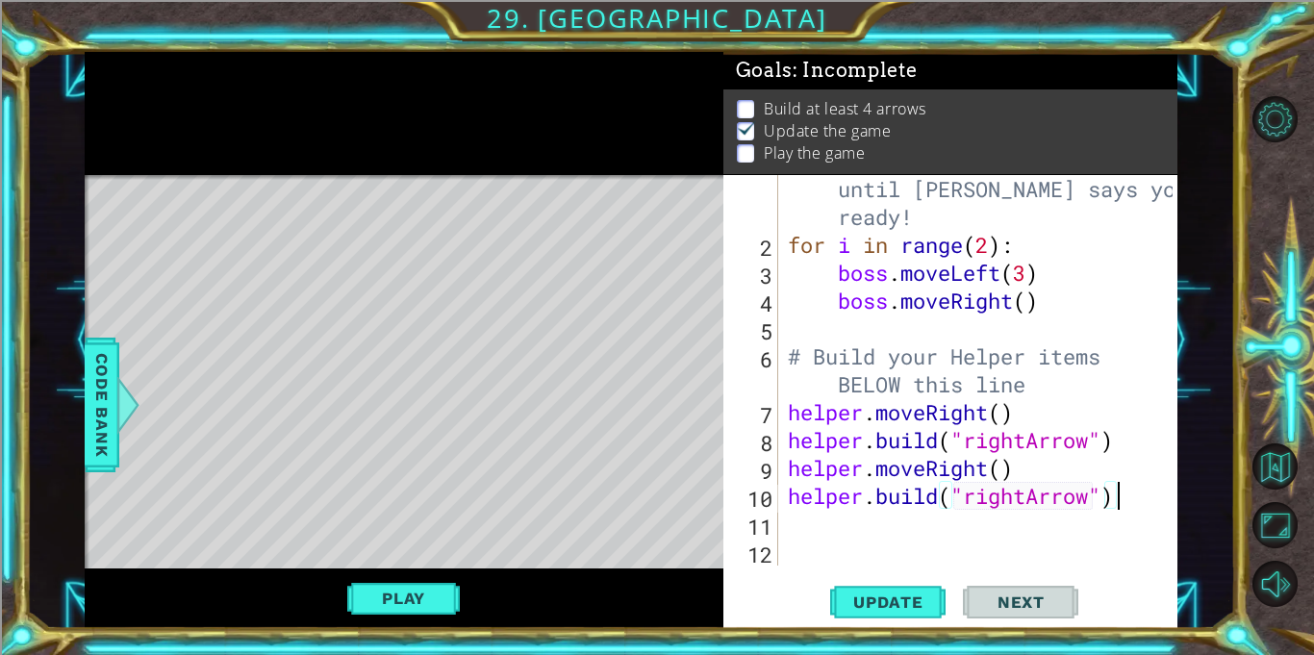
click at [866, 525] on div "# Don't touch the boss code until [PERSON_NAME] says you're ready! for i in ran…" at bounding box center [983, 398] width 398 height 502
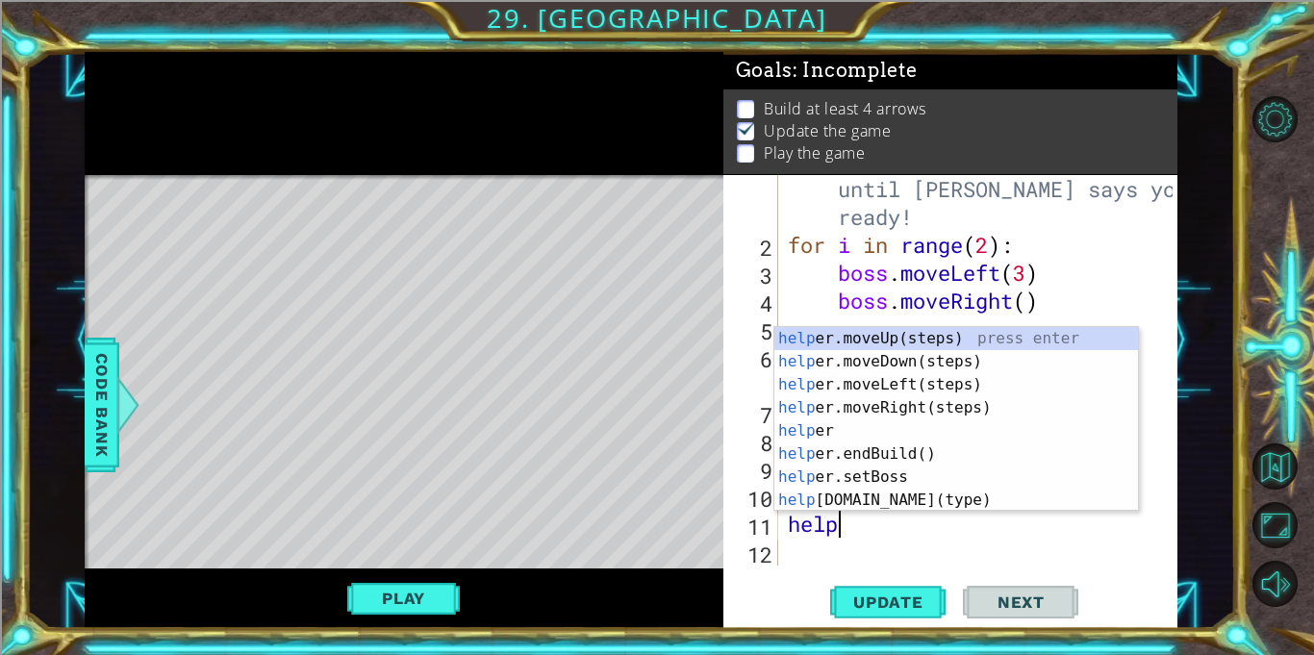
scroll to position [0, 2]
type textarea "helper"
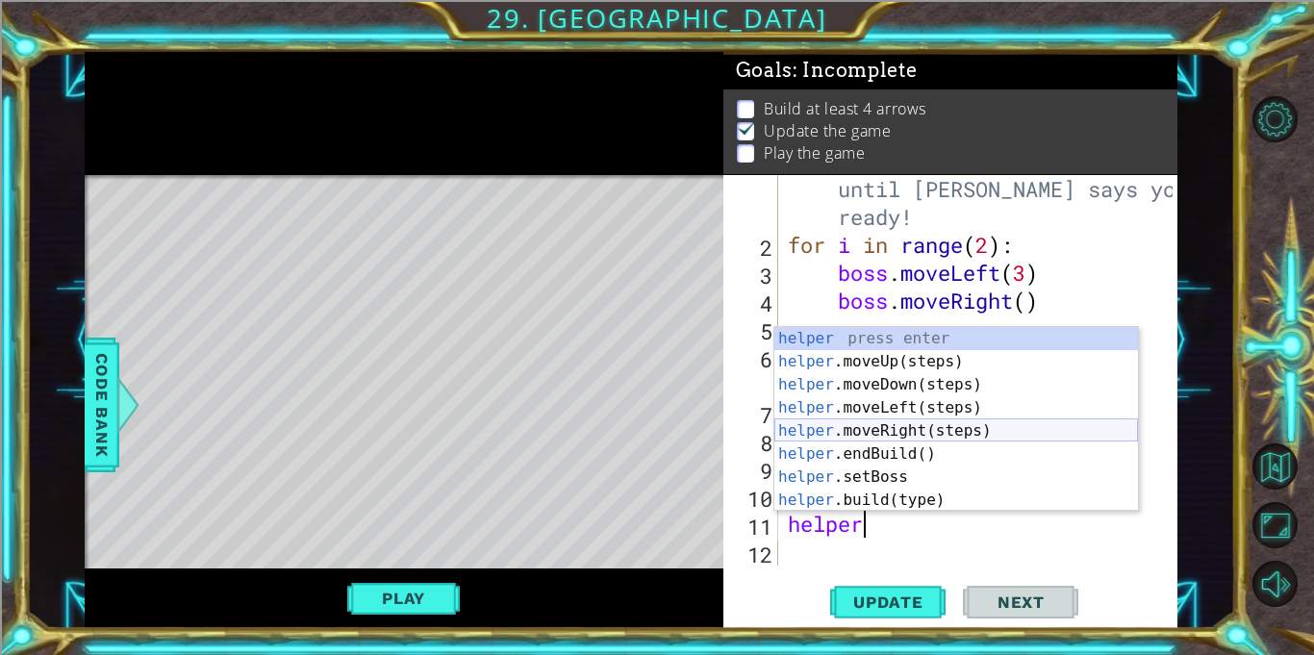
click at [934, 436] on div "helper press enter helper .moveUp(steps) press enter helper .moveDown(steps) pr…" at bounding box center [956, 442] width 364 height 231
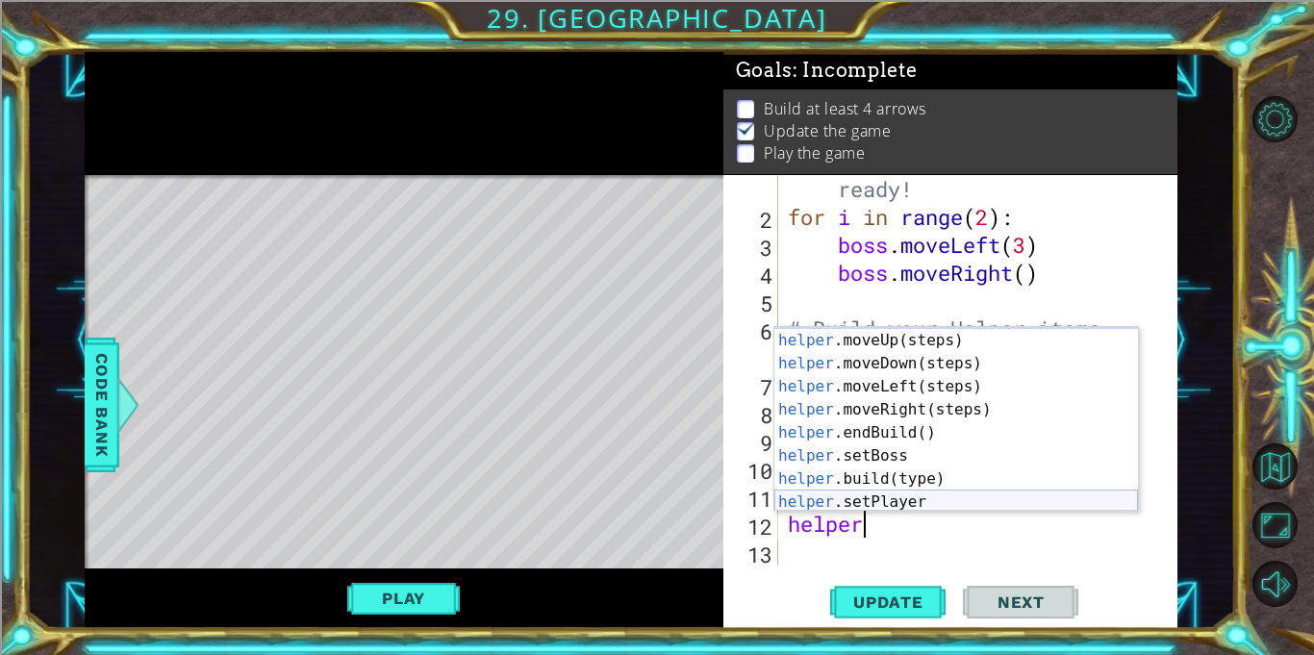
scroll to position [72, 0]
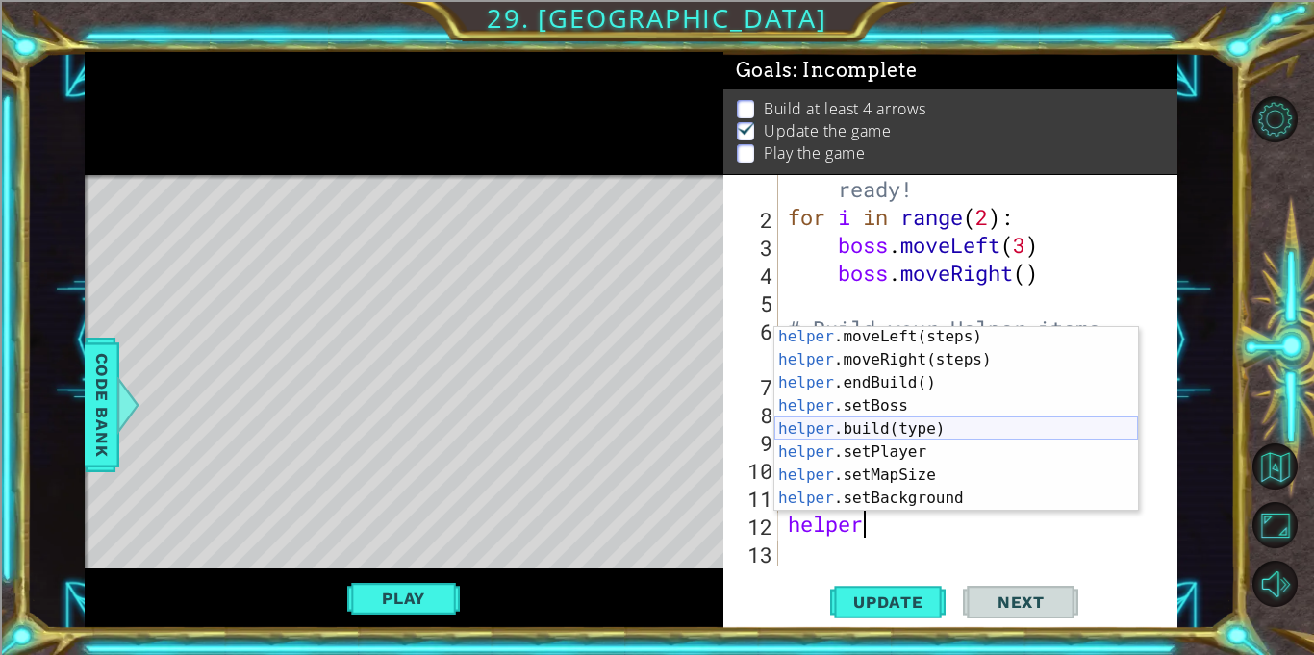
click at [937, 427] on div "helper .moveLeft(steps) press enter helper .moveRight(steps) press enter helper…" at bounding box center [956, 440] width 364 height 231
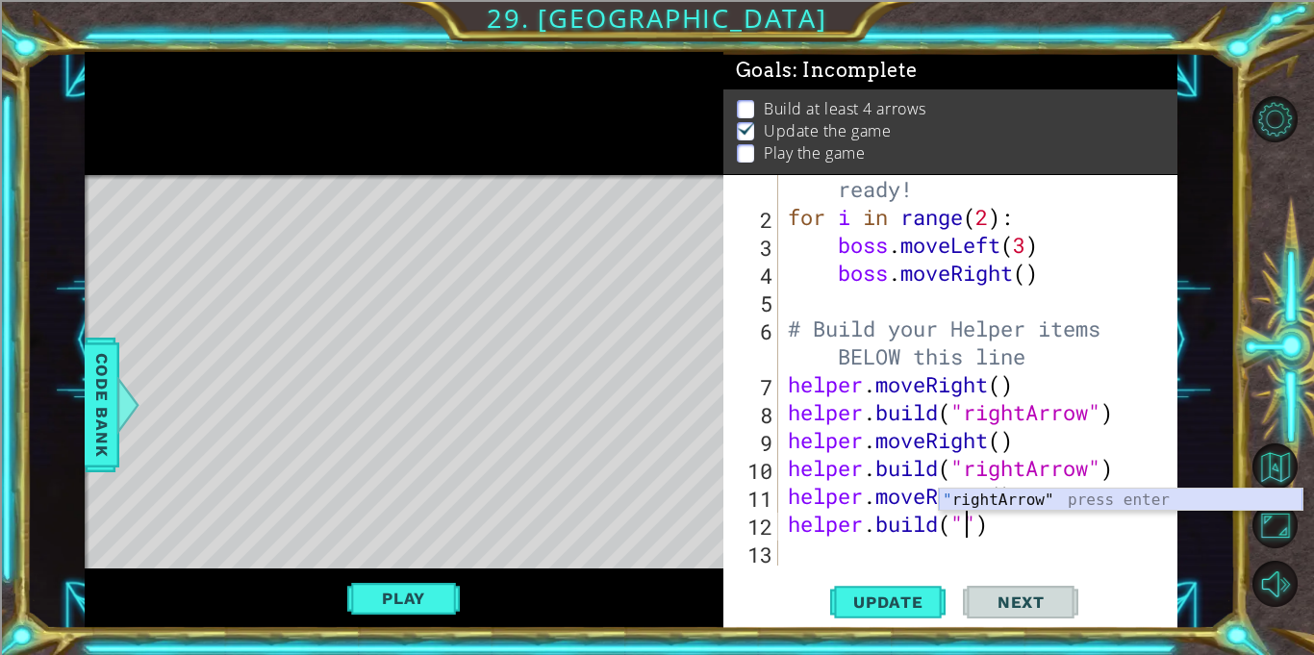
click at [1043, 504] on div "" rightArrow" press enter" at bounding box center [1121, 523] width 364 height 69
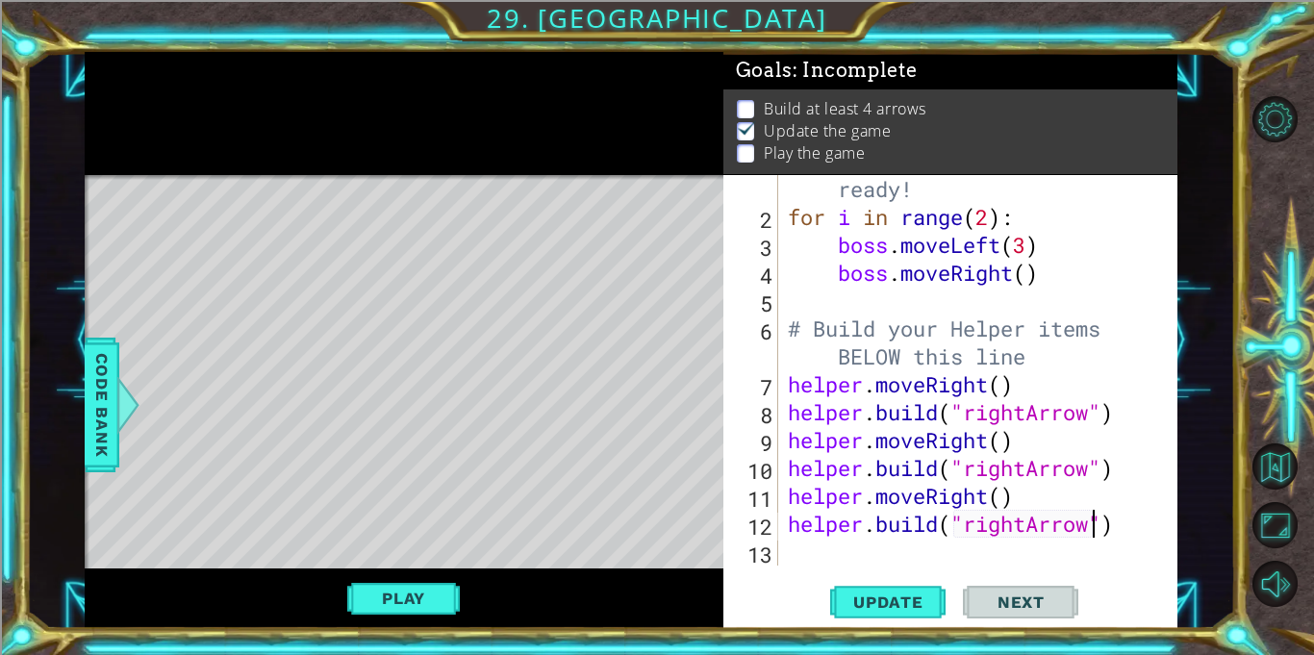
click at [1120, 528] on div "# Don't touch the boss code until [PERSON_NAME] says you're ready! for i in ran…" at bounding box center [983, 370] width 398 height 502
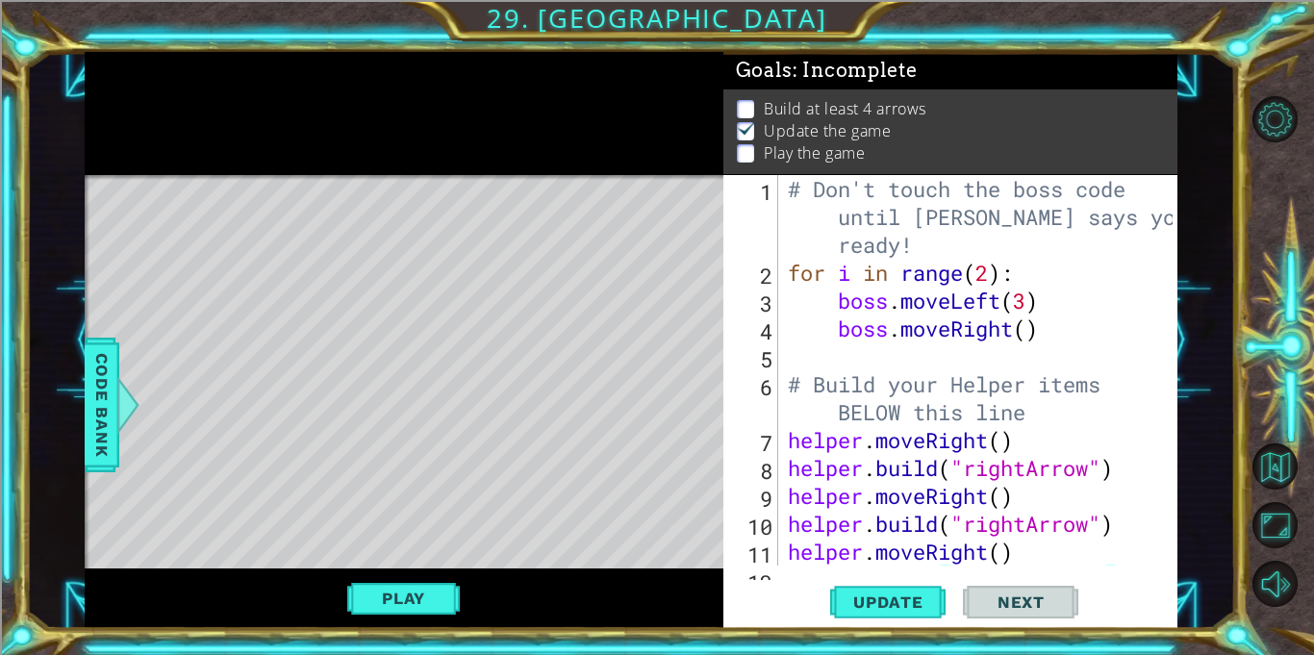
scroll to position [56, 0]
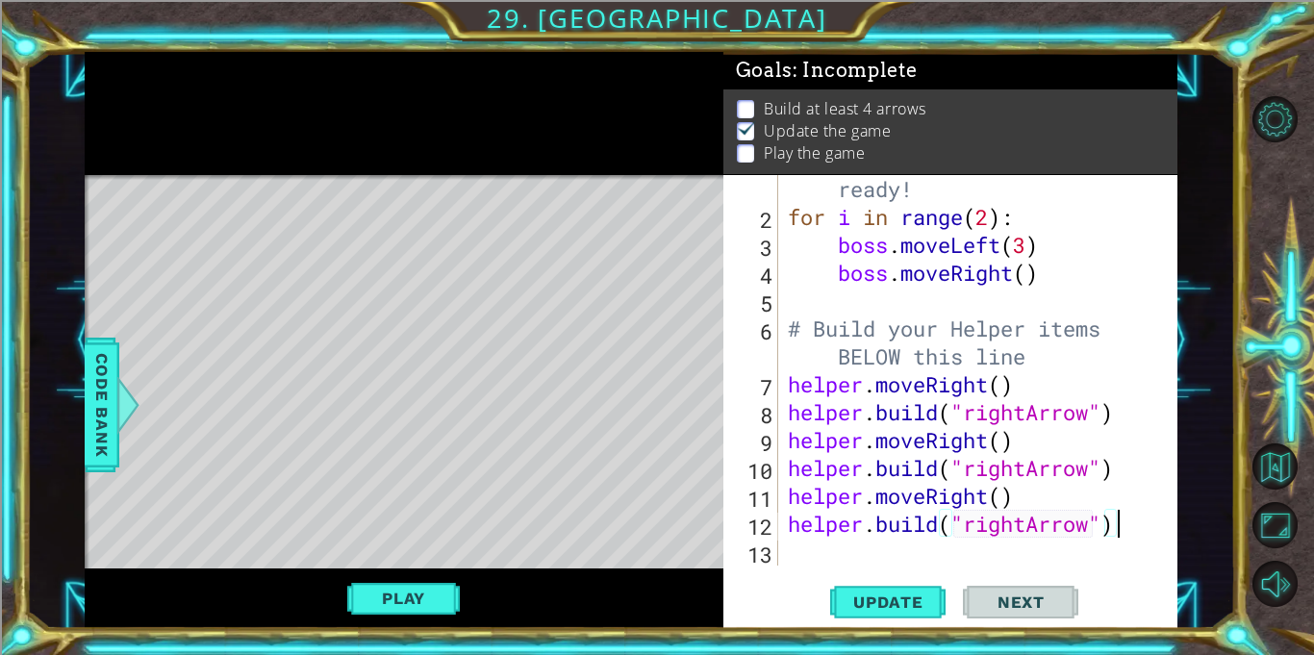
type textarea "[DOMAIN_NAME]("rightArrow")\"
type textarea "[DOMAIN_NAME]("rightArrow")"
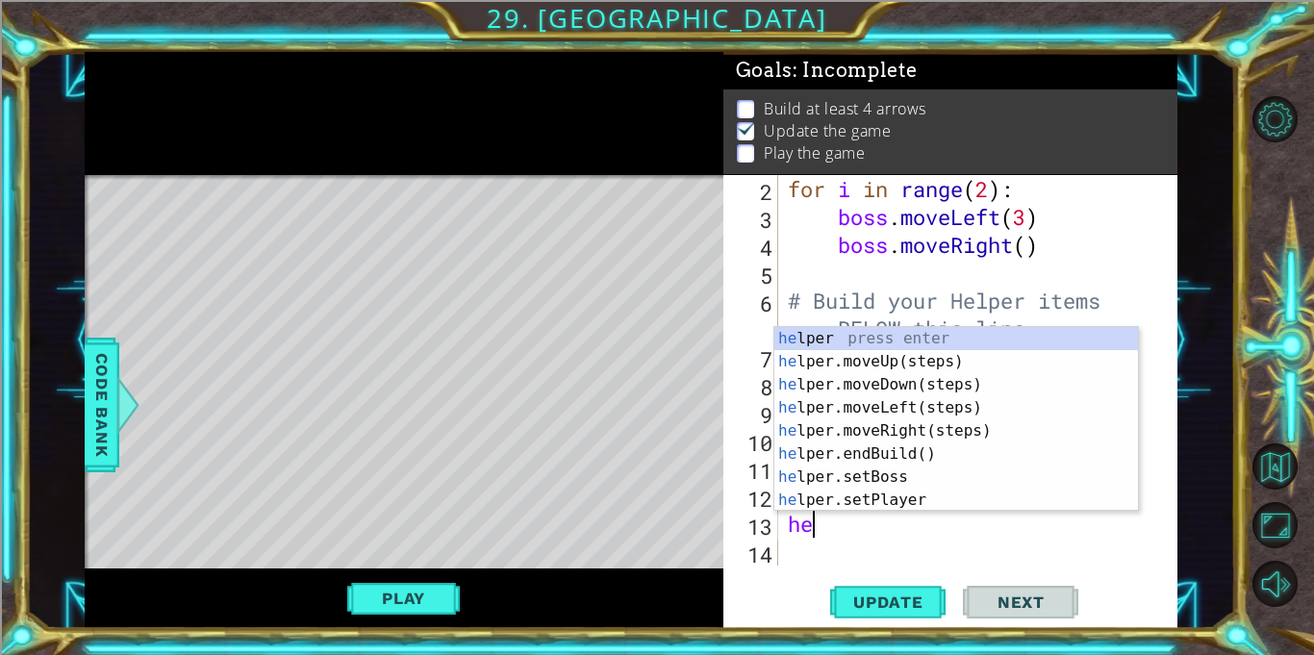
scroll to position [0, 0]
click at [989, 461] on div "h elper press enter h elper.moveUp(steps) press enter h elper.moveDown(steps) p…" at bounding box center [956, 442] width 364 height 231
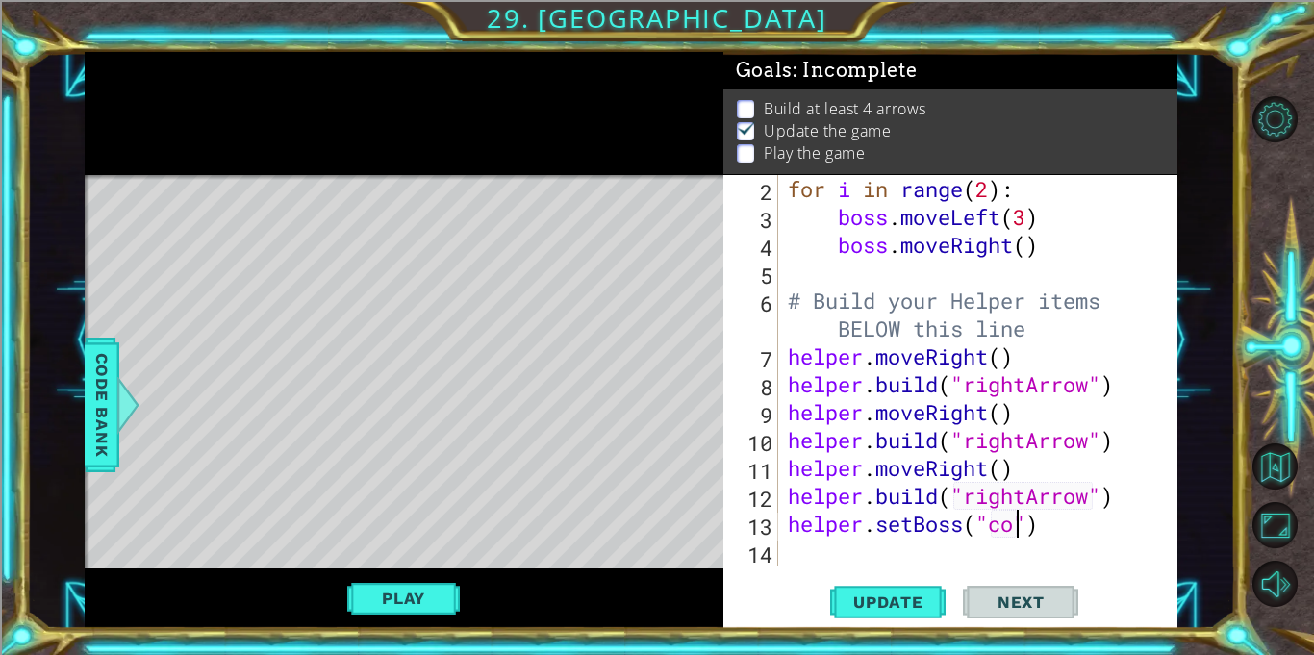
scroll to position [0, 10]
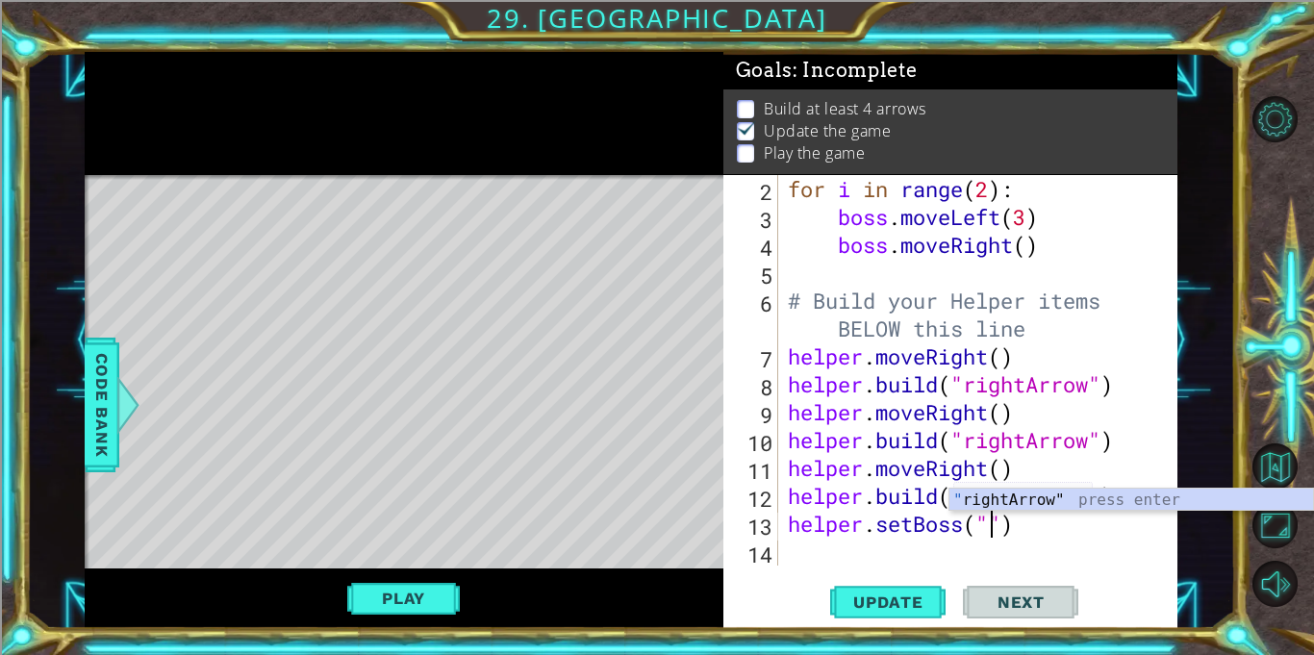
click at [1029, 525] on div "for i in range ( 2 ) : boss . moveLeft ( 3 ) boss . moveRight ( ) # Build your …" at bounding box center [983, 398] width 398 height 446
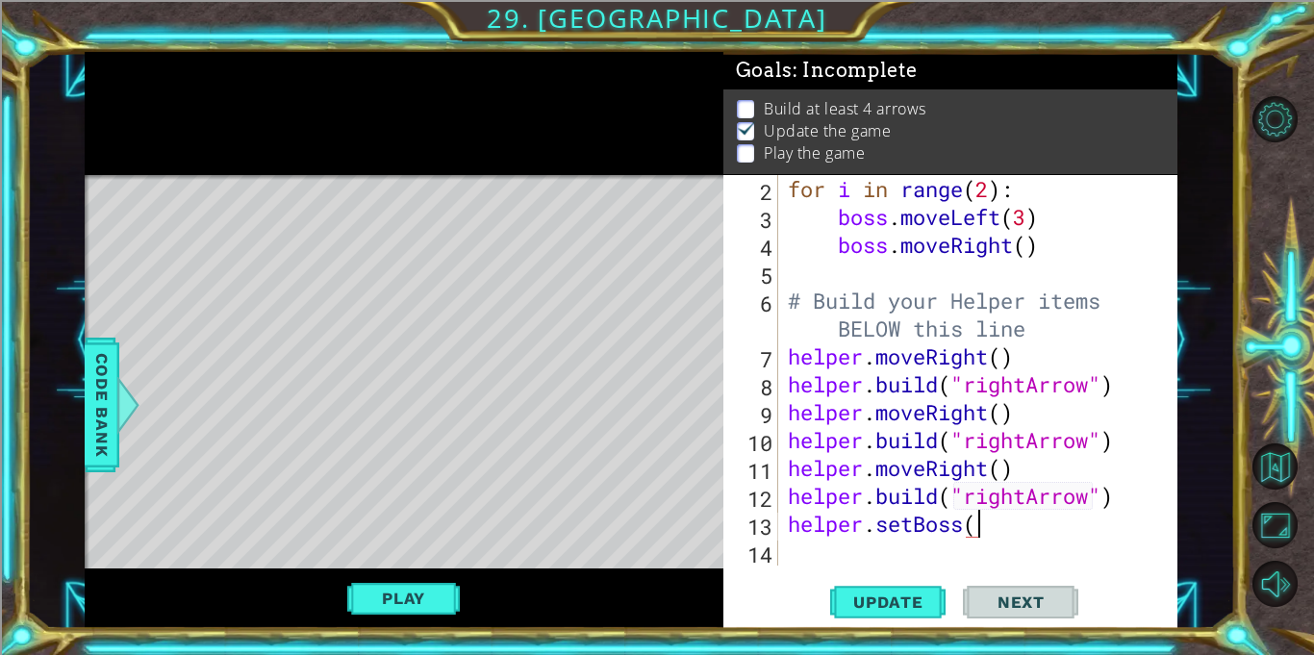
type textarea "h"
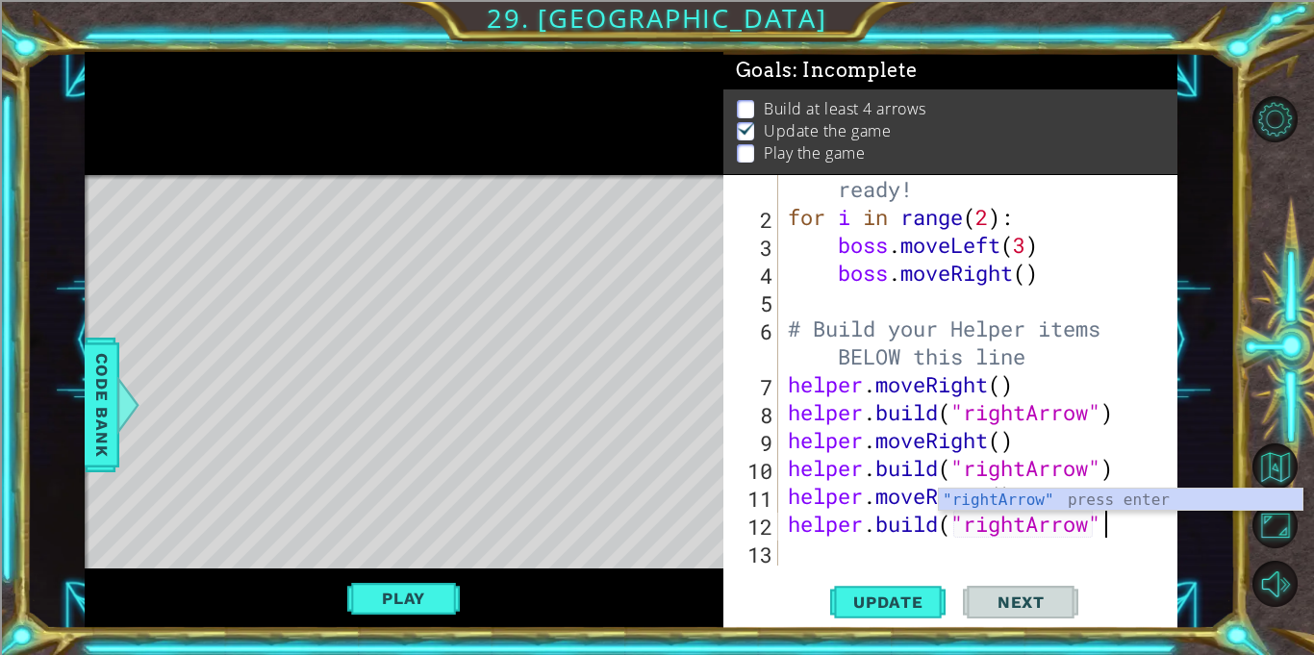
scroll to position [56, 0]
click at [1019, 500] on div ""rightArrow" press enter" at bounding box center [1121, 523] width 364 height 69
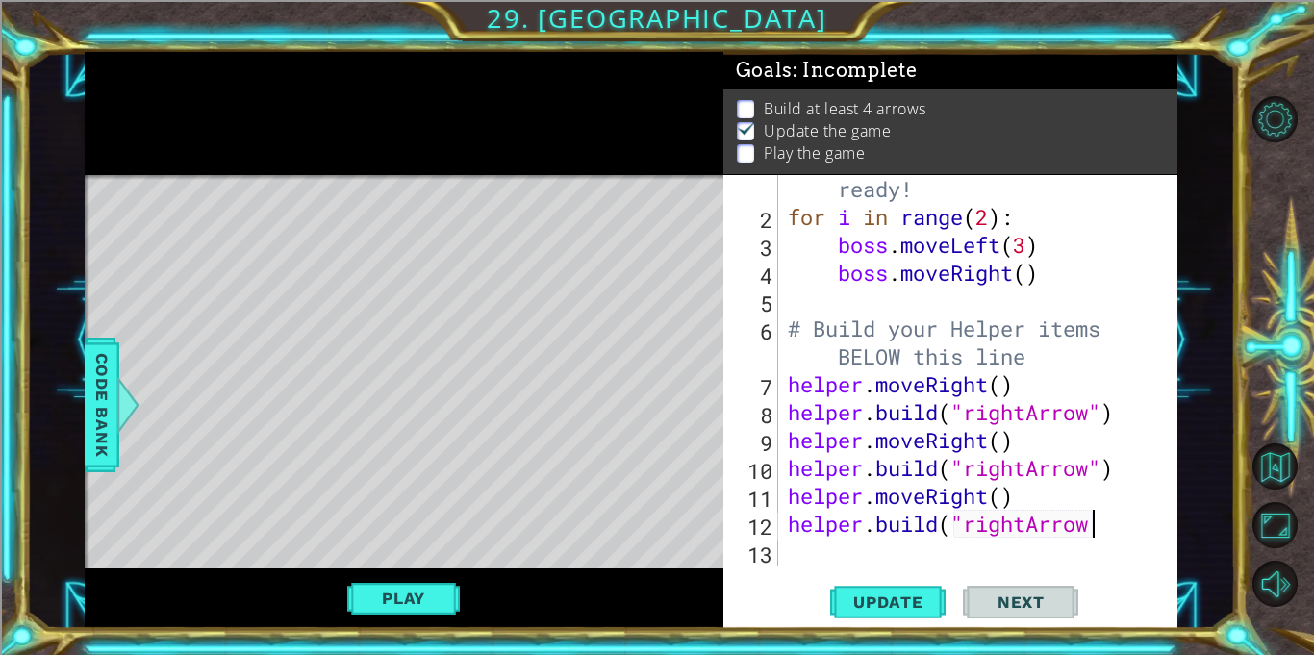
scroll to position [0, 13]
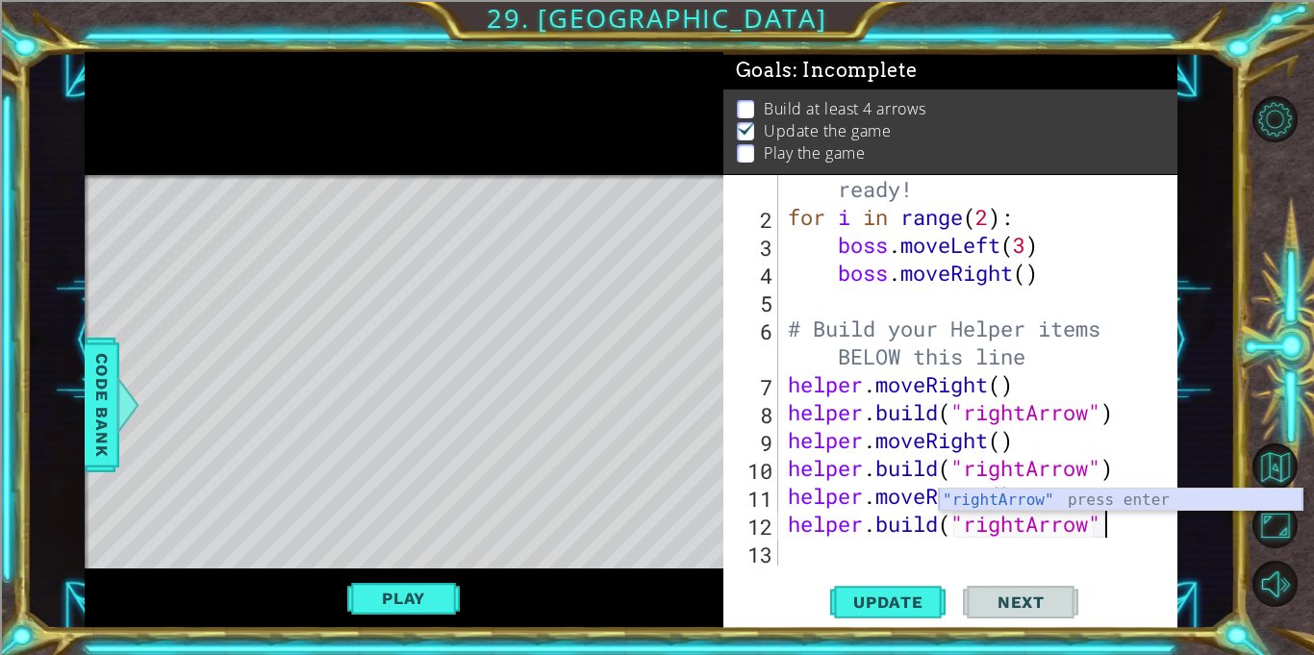
click at [1119, 503] on div ""rightArrow" press enter" at bounding box center [1121, 523] width 364 height 69
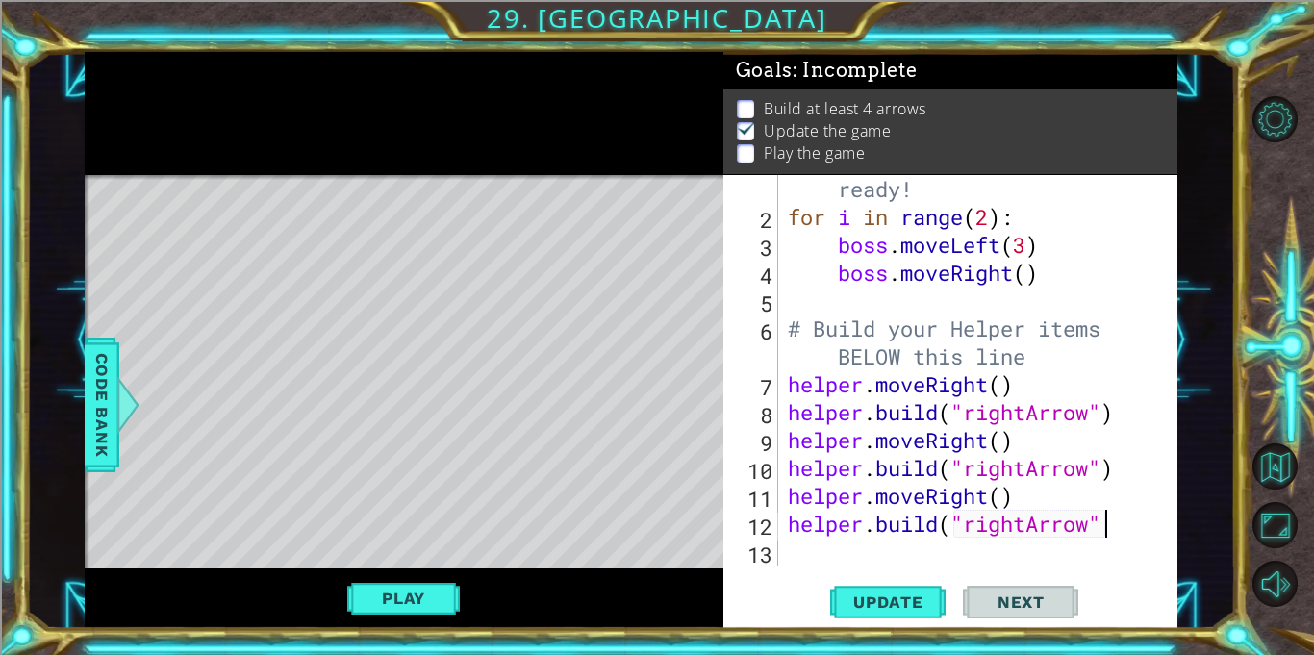
type textarea "[DOMAIN_NAME]("rightArrow")"
click at [1125, 540] on div "# Don't touch the boss code until [PERSON_NAME] says you're ready! for i in ran…" at bounding box center [983, 370] width 398 height 502
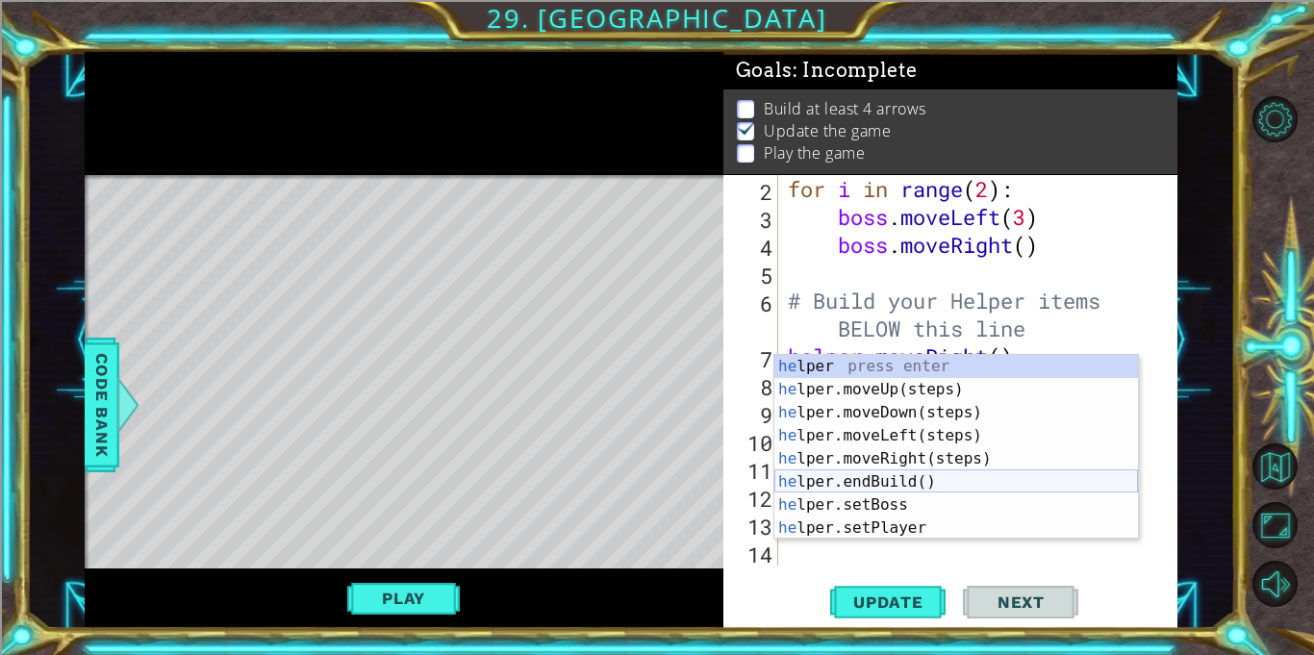
scroll to position [0, 0]
click at [759, 337] on div "6" at bounding box center [752, 317] width 51 height 56
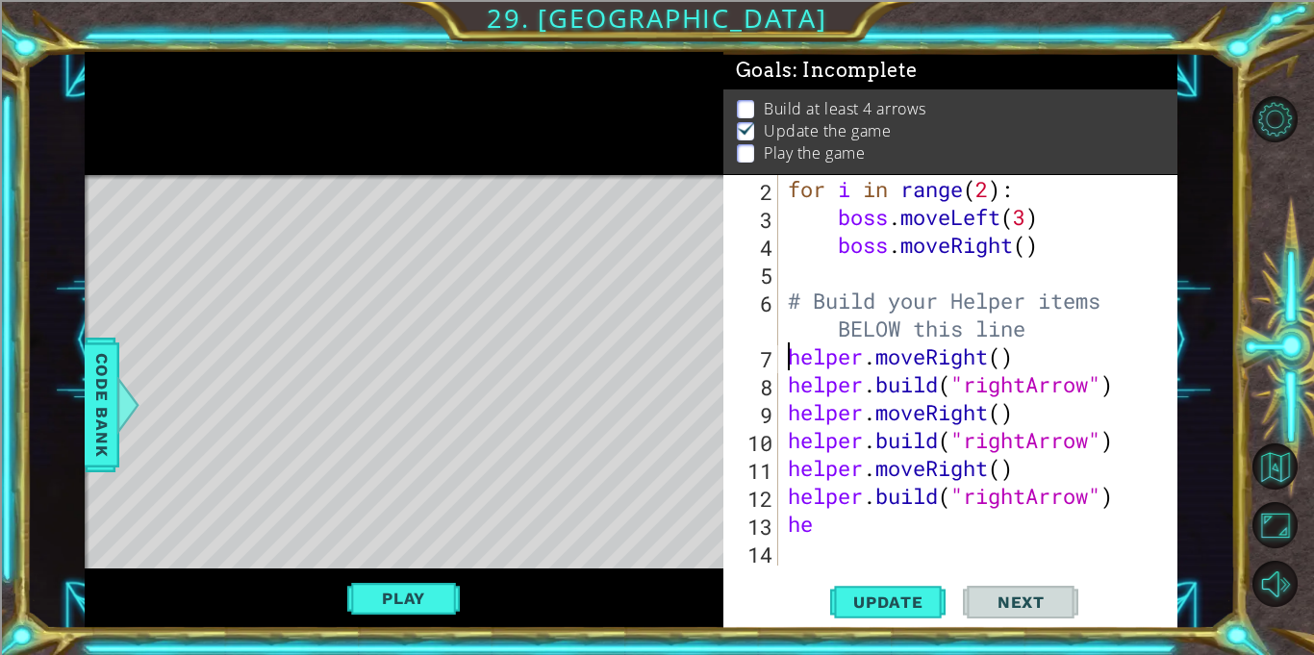
click at [822, 321] on div "for i in range ( 2 ) : boss . moveLeft ( 3 ) boss . moveRight ( ) # Build your …" at bounding box center [983, 398] width 398 height 446
type textarea "# Build your Helper items BELOW this line"
click at [839, 539] on div "for i in range ( 2 ) : boss . moveLeft ( 3 ) boss . moveRight ( ) # Build your …" at bounding box center [983, 398] width 398 height 446
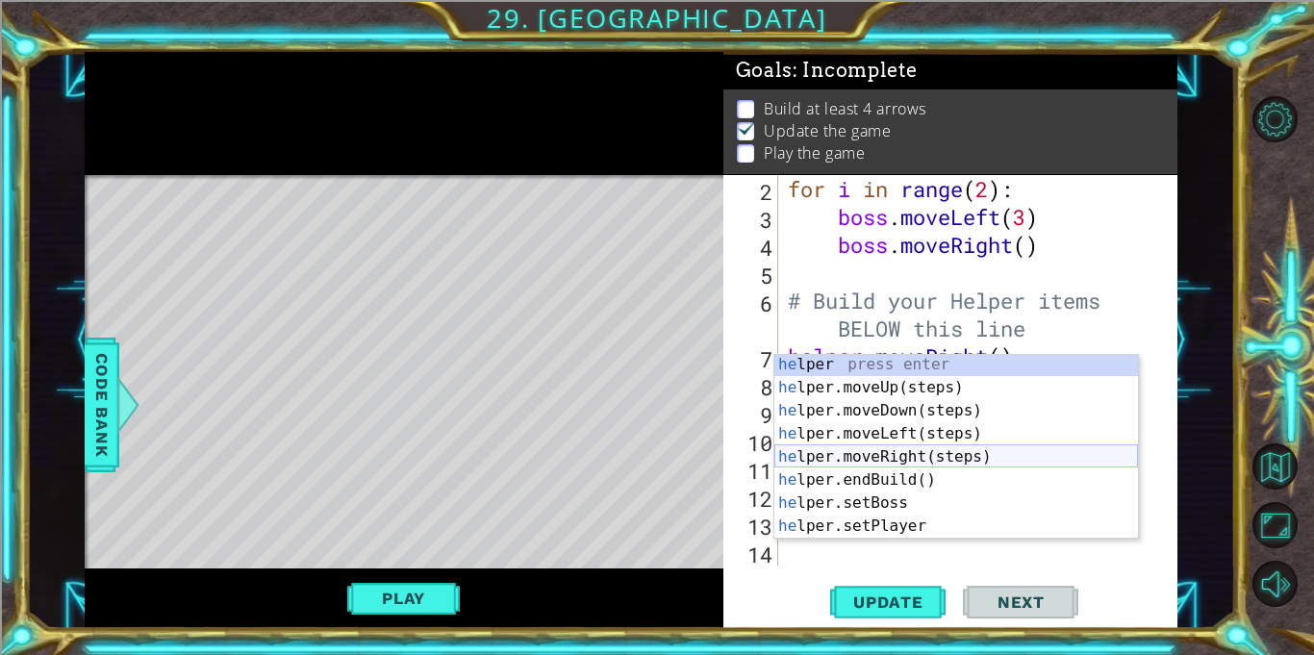
scroll to position [3, 0]
type textarea "h"
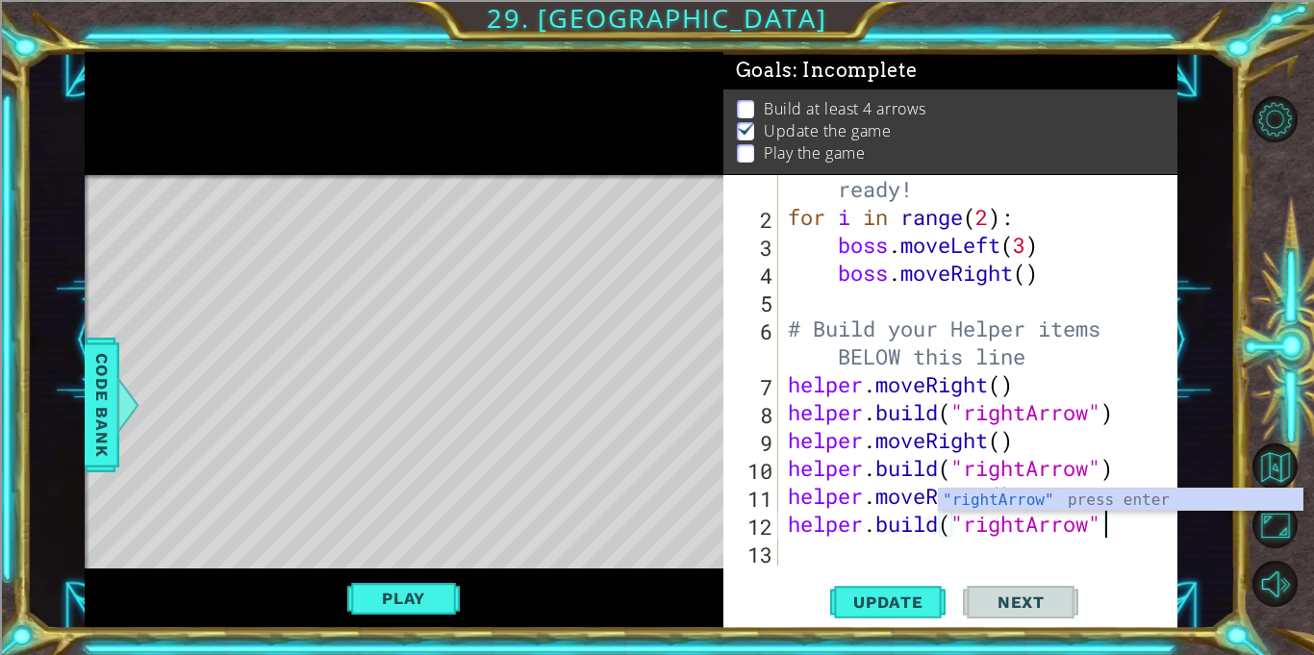
scroll to position [56, 0]
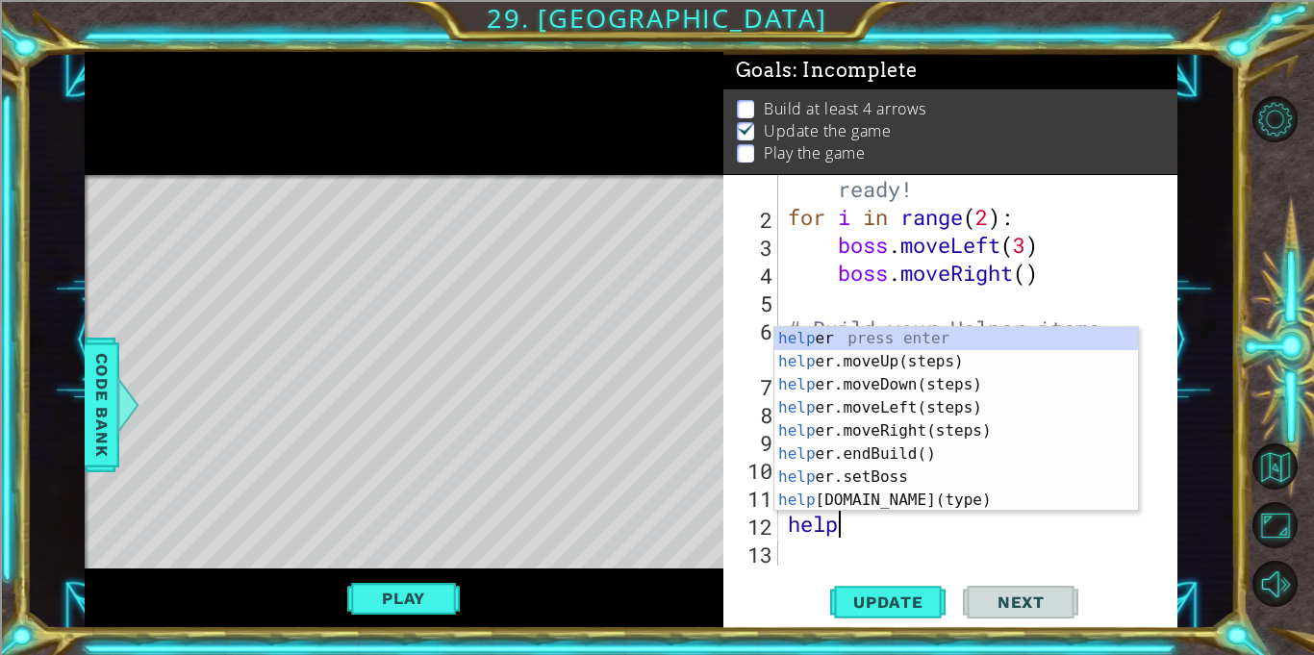
type textarea "h"
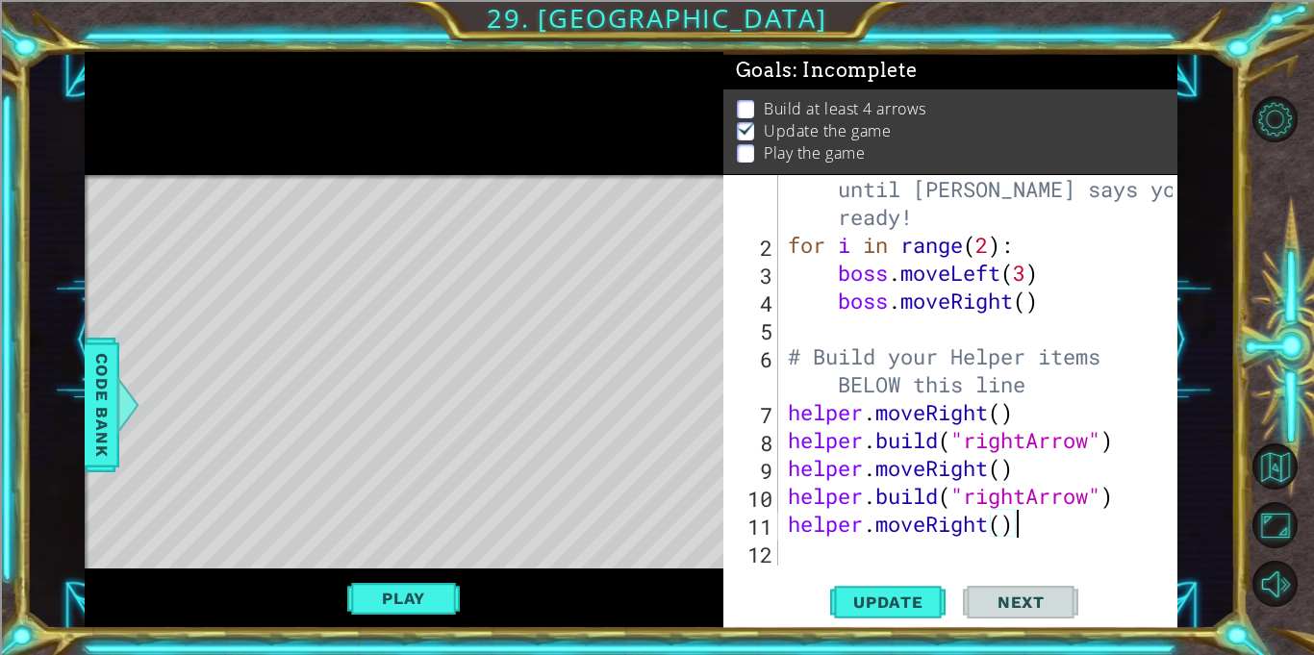
scroll to position [28, 0]
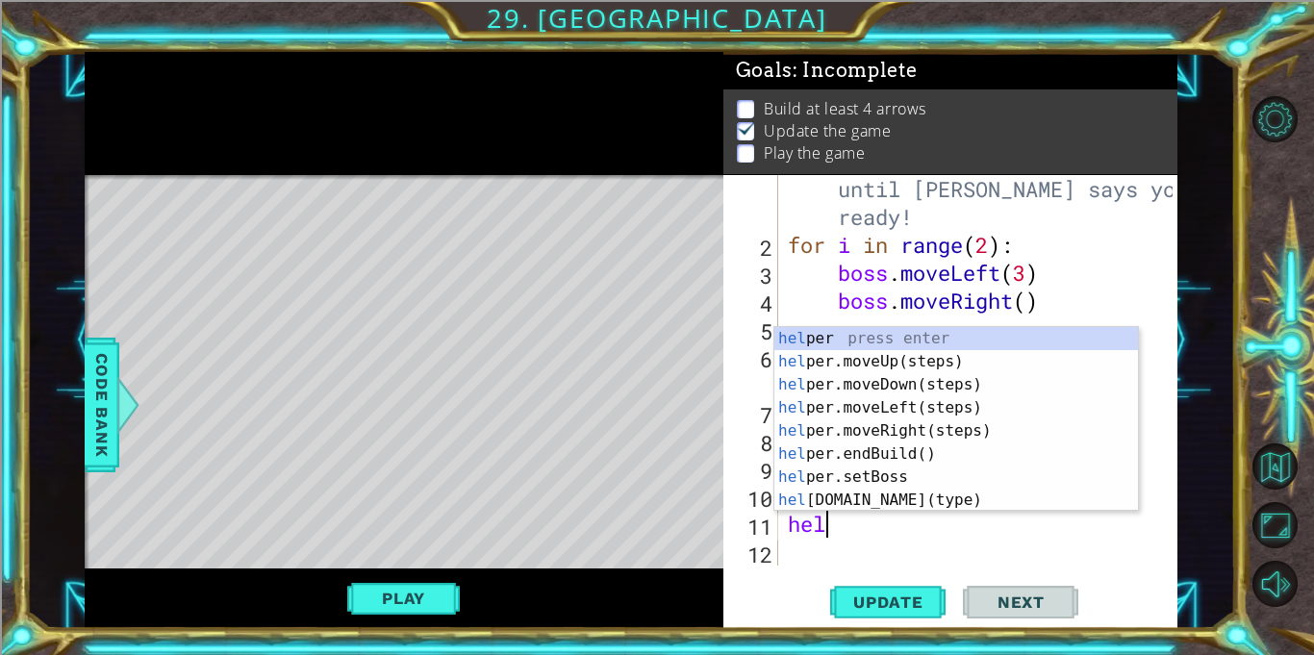
type textarea "h"
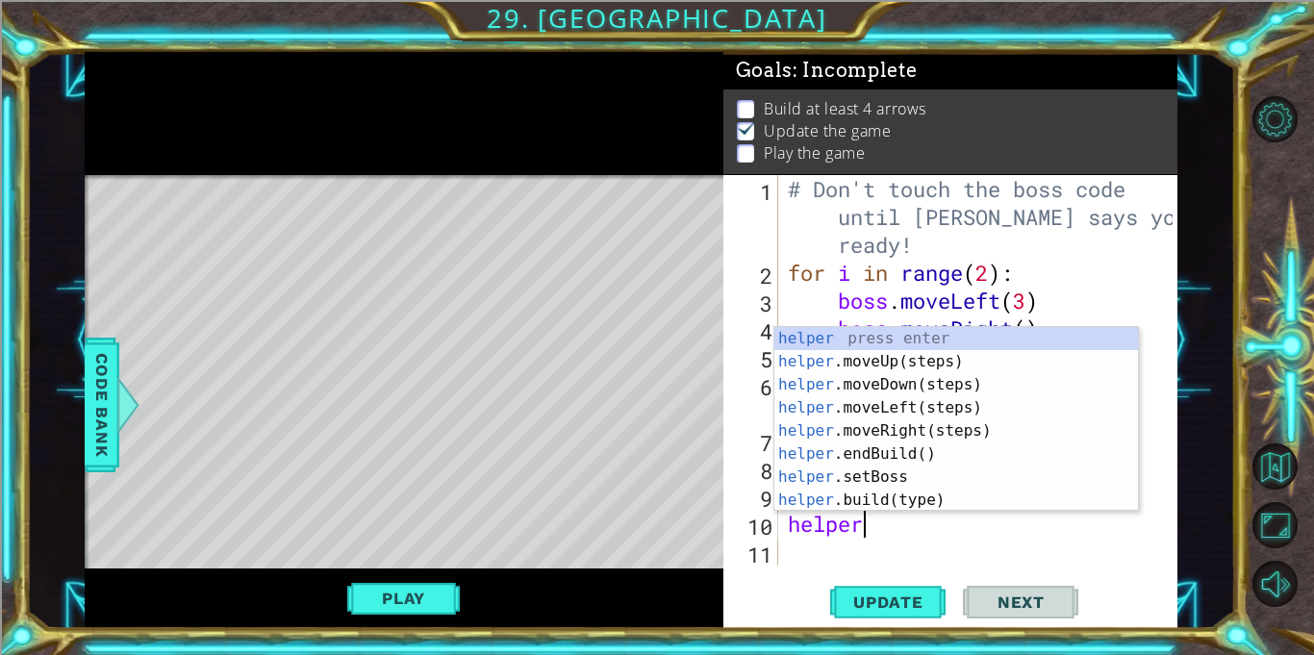
type textarea "h"
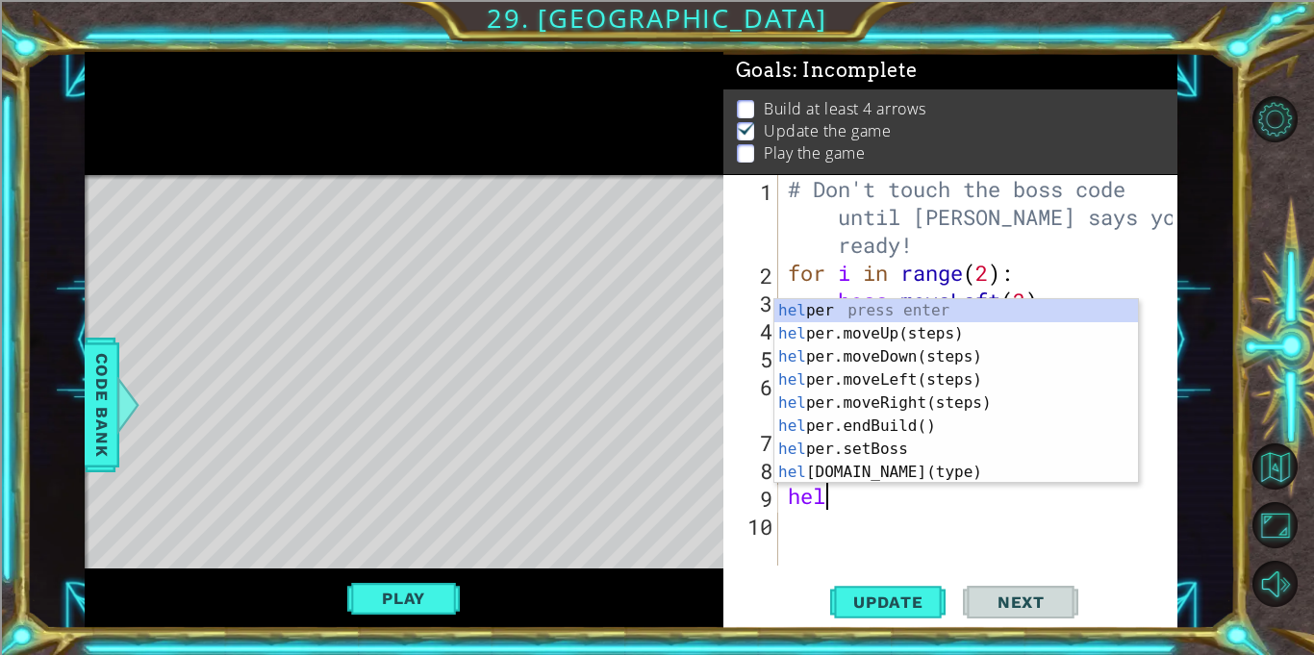
type textarea "h"
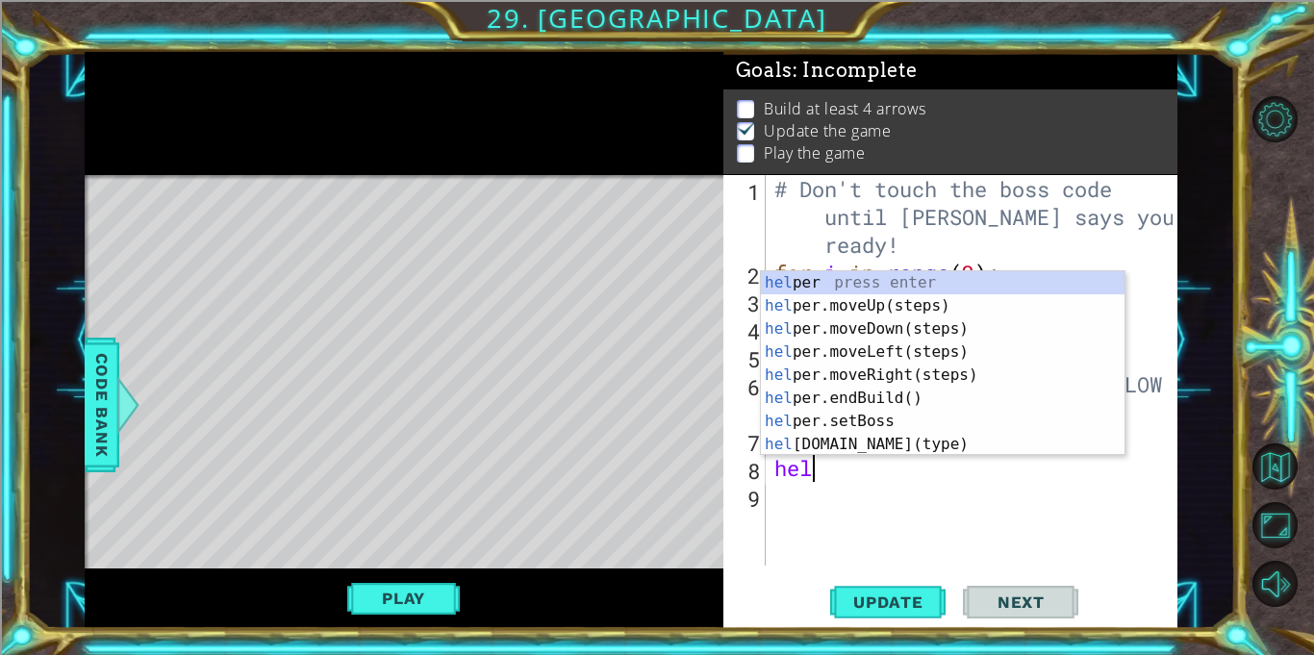
type textarea "h"
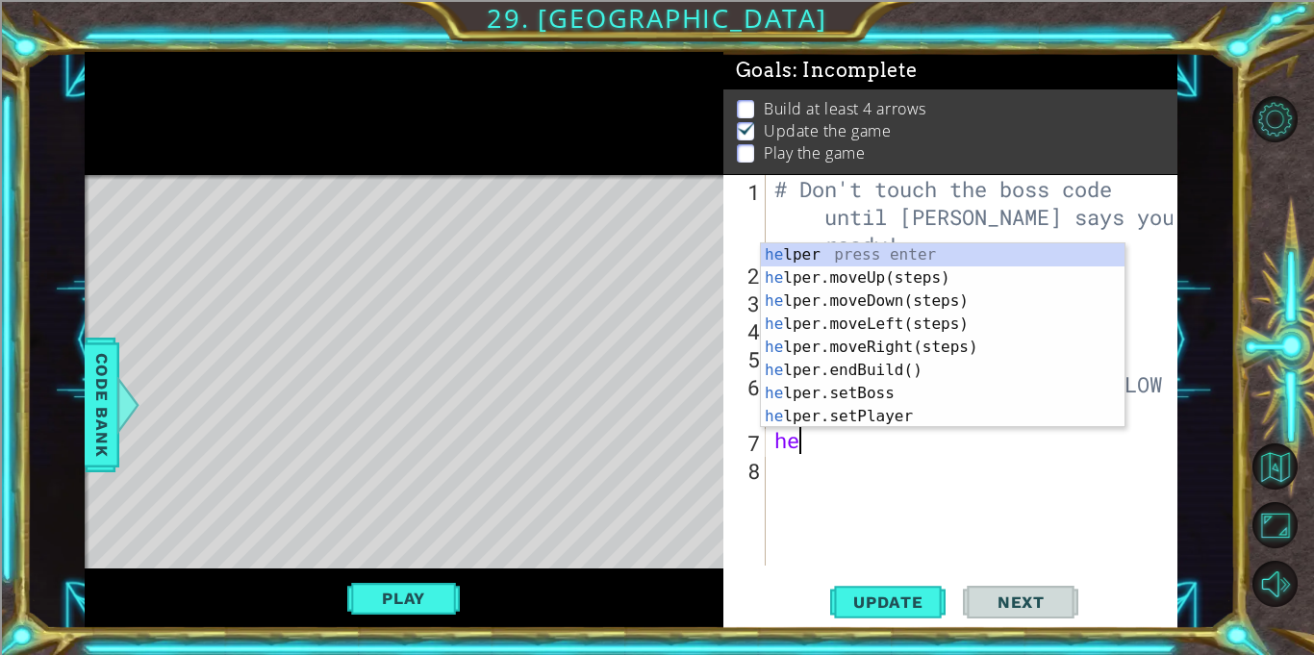
type textarea "h"
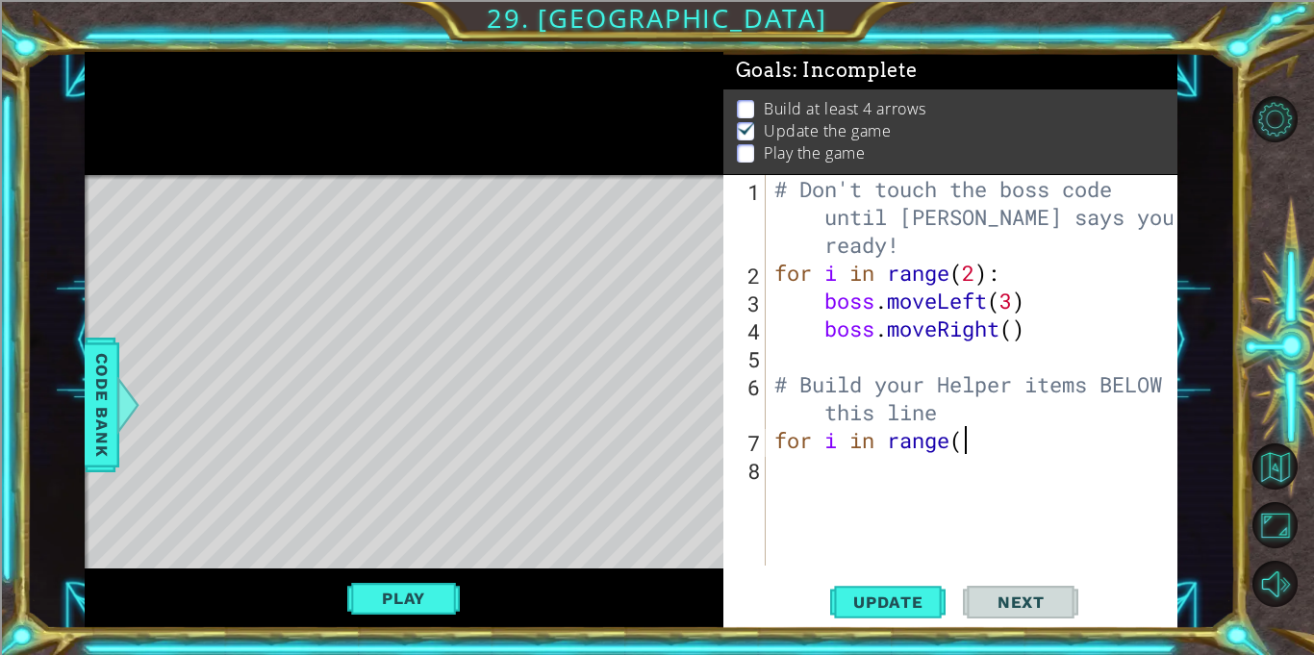
scroll to position [0, 8]
type textarea "for i in range(6)"
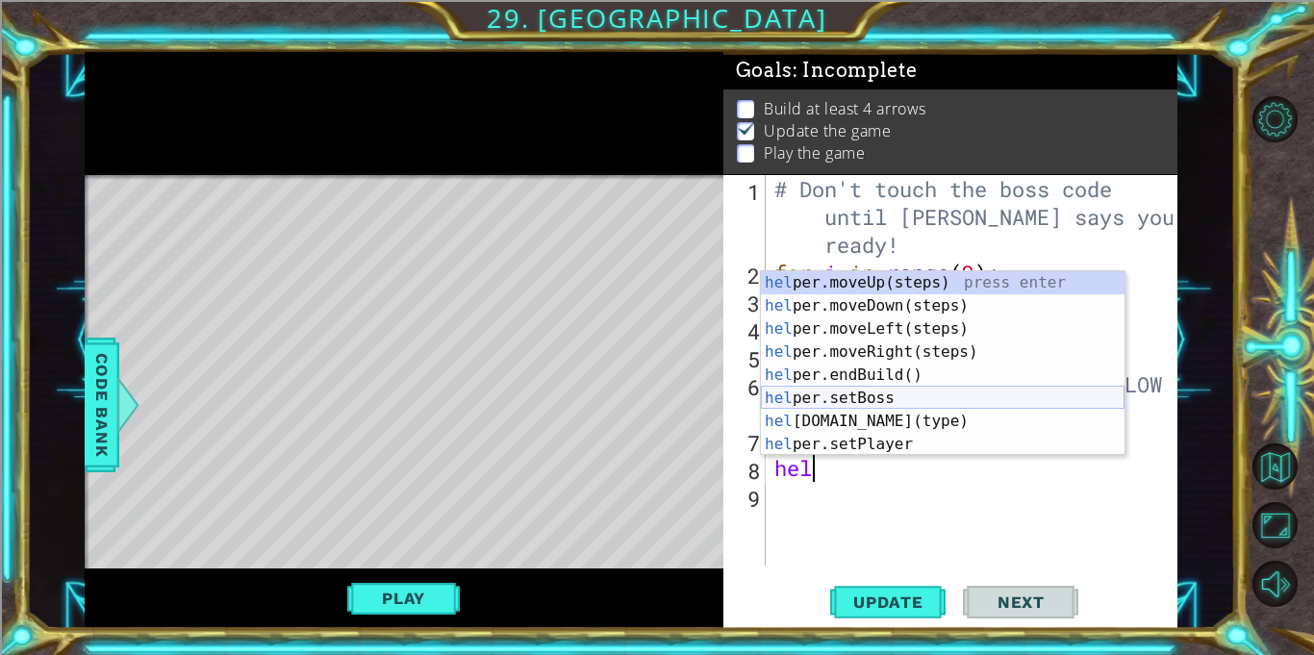
scroll to position [28, 0]
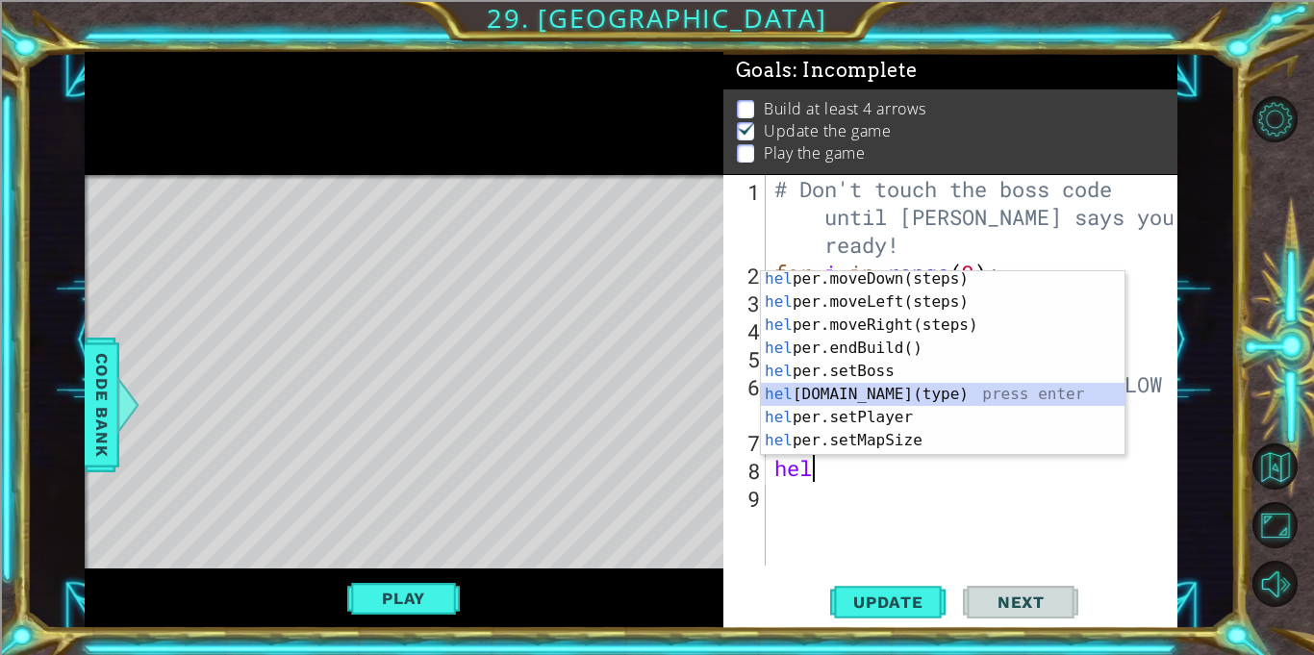
click at [862, 394] on div "hel per.moveDown(steps) press enter hel per.moveLeft(steps) press enter hel per…" at bounding box center [943, 382] width 364 height 231
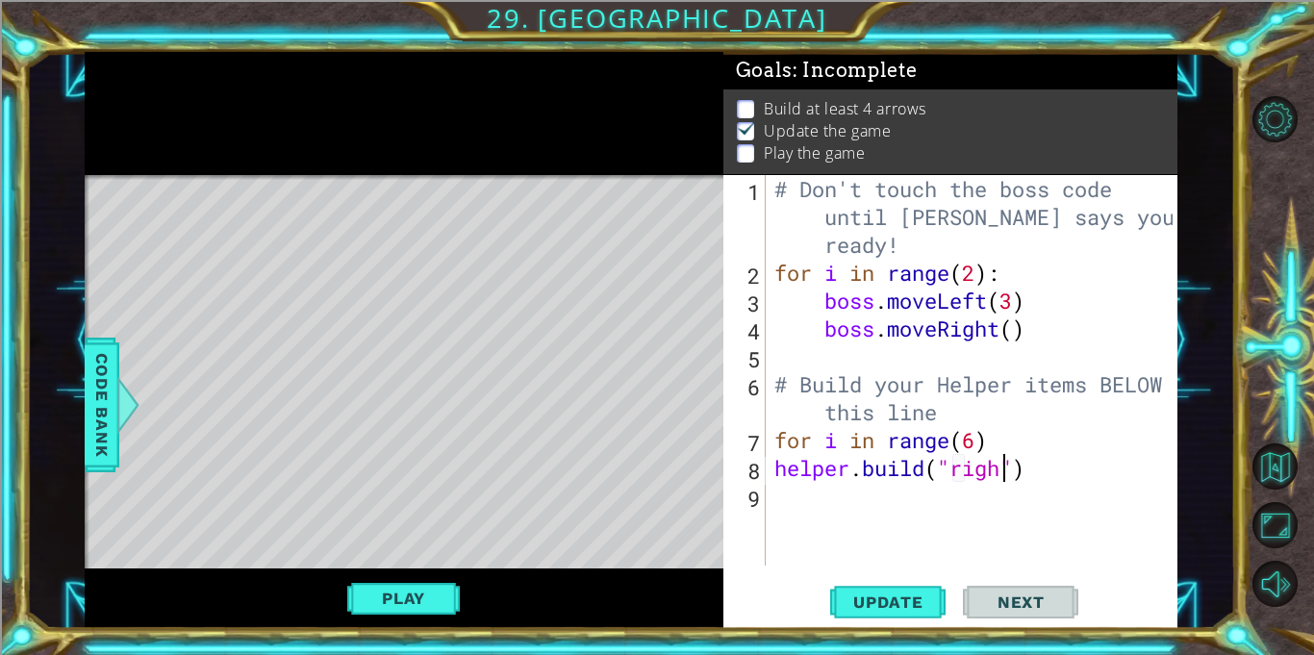
scroll to position [0, 11]
type textarea "[DOMAIN_NAME]("right arrow")"
click at [1123, 470] on div "# Don't touch the boss code until [PERSON_NAME] says you're ready! for i in ran…" at bounding box center [976, 426] width 412 height 502
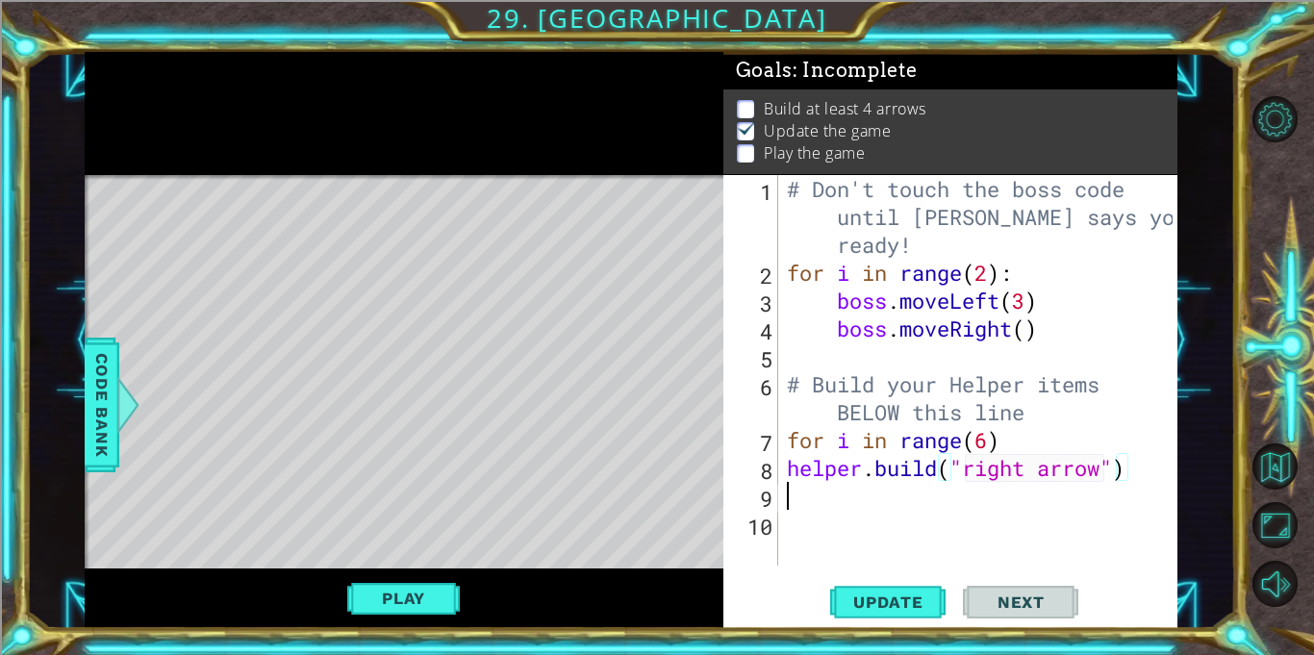
scroll to position [0, 0]
click at [1045, 474] on div "# Don't touch the boss code until [PERSON_NAME] says you're ready! for i in ran…" at bounding box center [982, 426] width 399 height 502
click at [1052, 475] on div "# Don't touch the boss code until [PERSON_NAME] says you're ready! for i in ran…" at bounding box center [982, 426] width 399 height 502
click at [1073, 470] on div "# Don't touch the boss code until [PERSON_NAME] says you're ready! for i in ran…" at bounding box center [982, 426] width 399 height 502
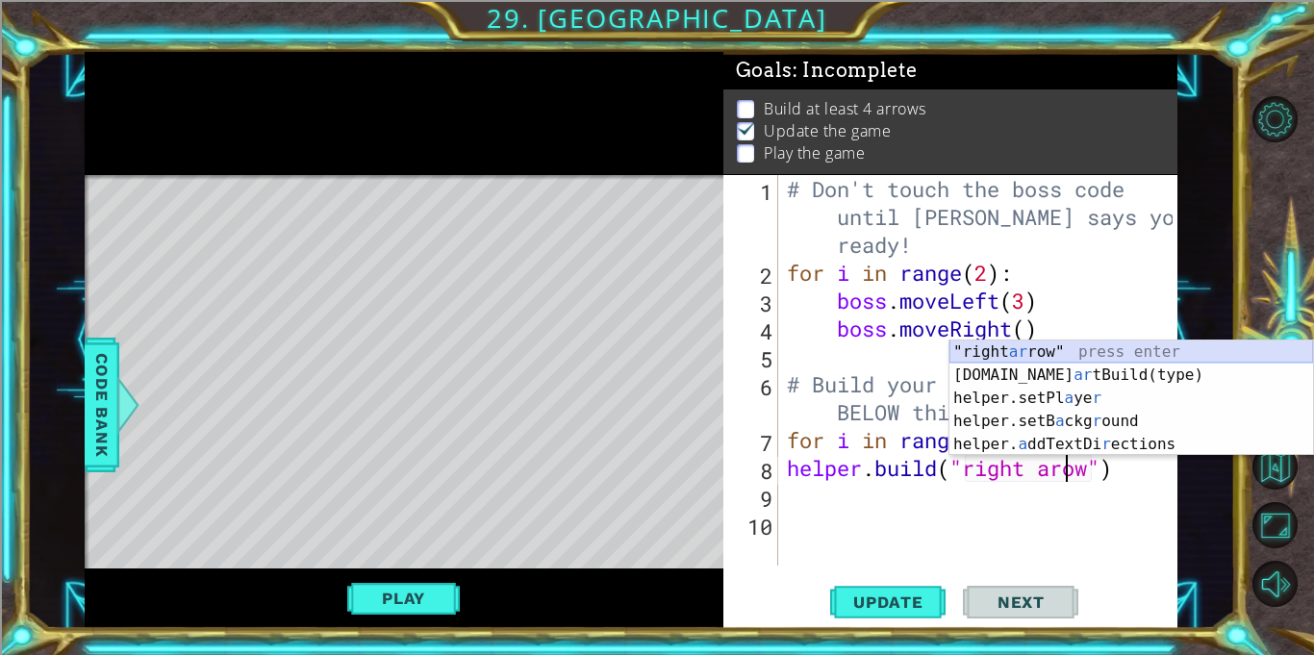
click at [1001, 355] on div ""right ar row" press enter [DOMAIN_NAME] ar tBuild(type) press enter helper.set…" at bounding box center [1131, 421] width 364 height 162
type textarea "[DOMAIN_NAME]("right "right arrow")"
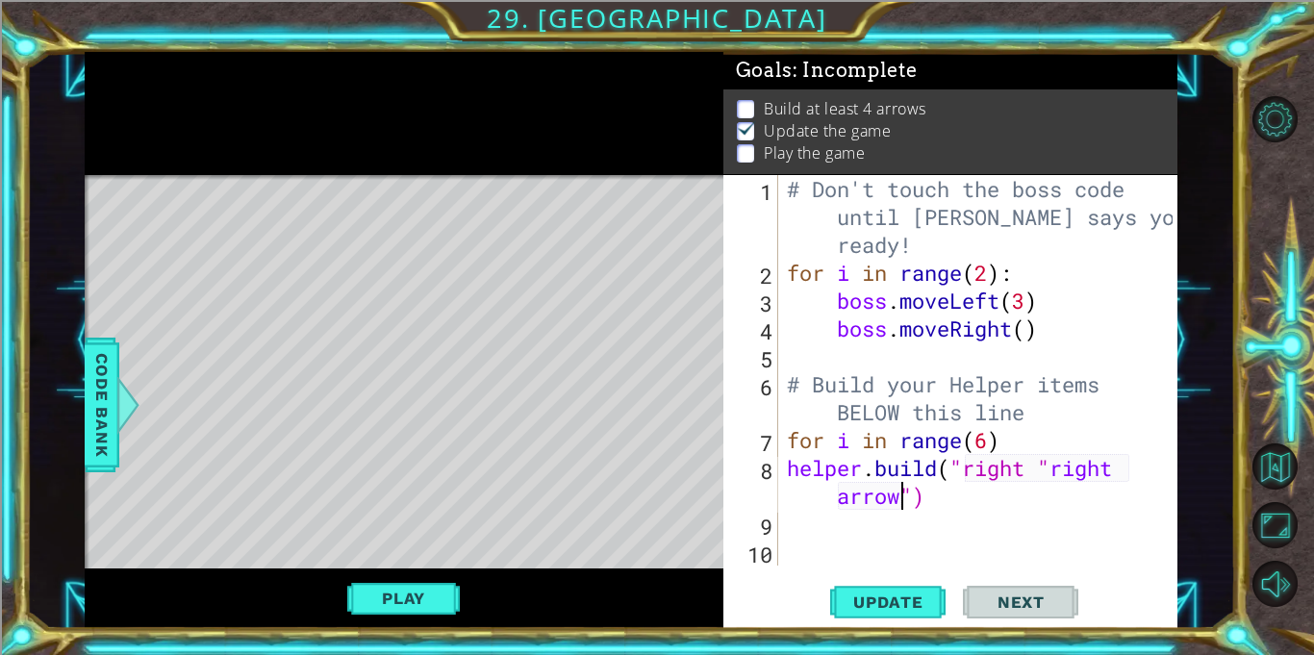
click at [936, 513] on div "# Don't touch the boss code until [PERSON_NAME] says you're ready! for i in ran…" at bounding box center [982, 426] width 399 height 502
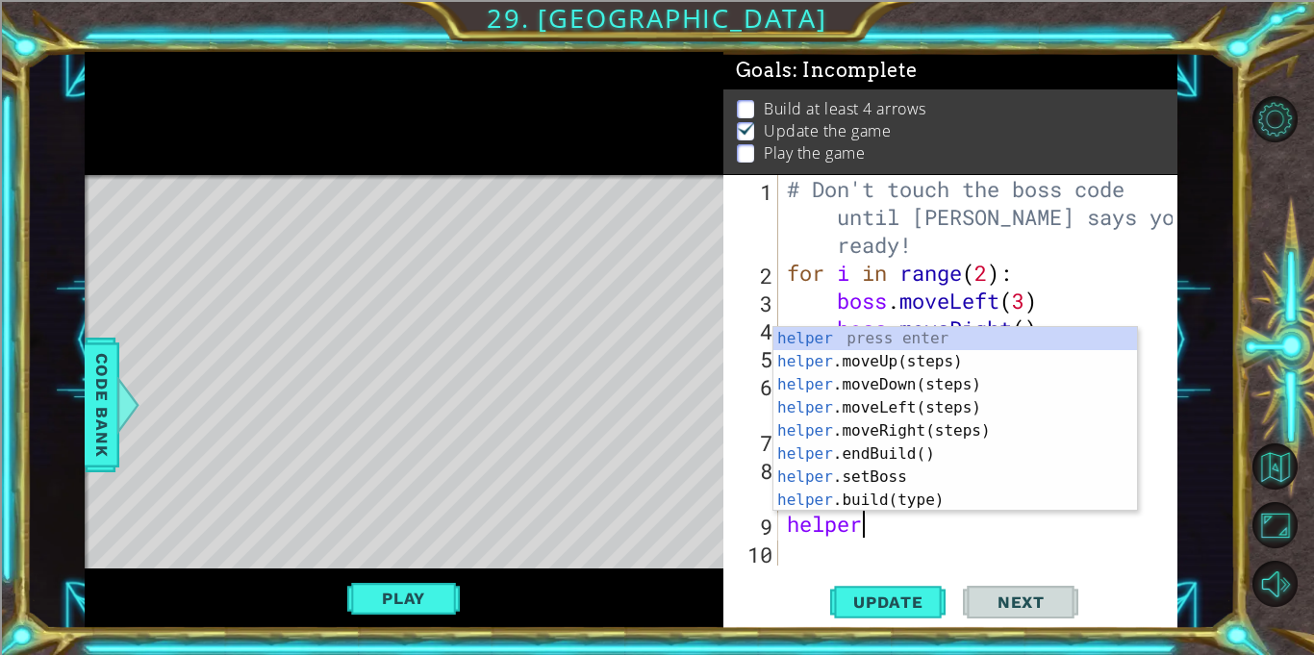
scroll to position [0, 2]
type textarea "helper."
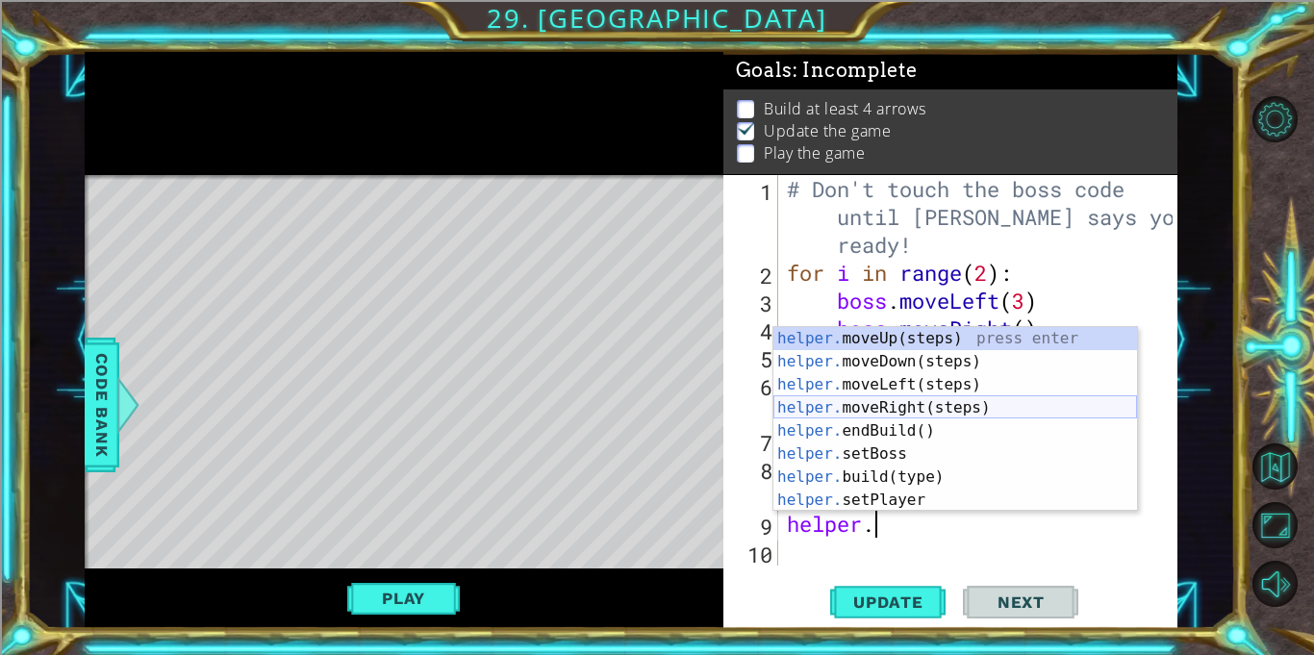
click at [896, 407] on div "helper. moveUp(steps) press enter helper. moveDown(steps) press enter helper. m…" at bounding box center [955, 442] width 364 height 231
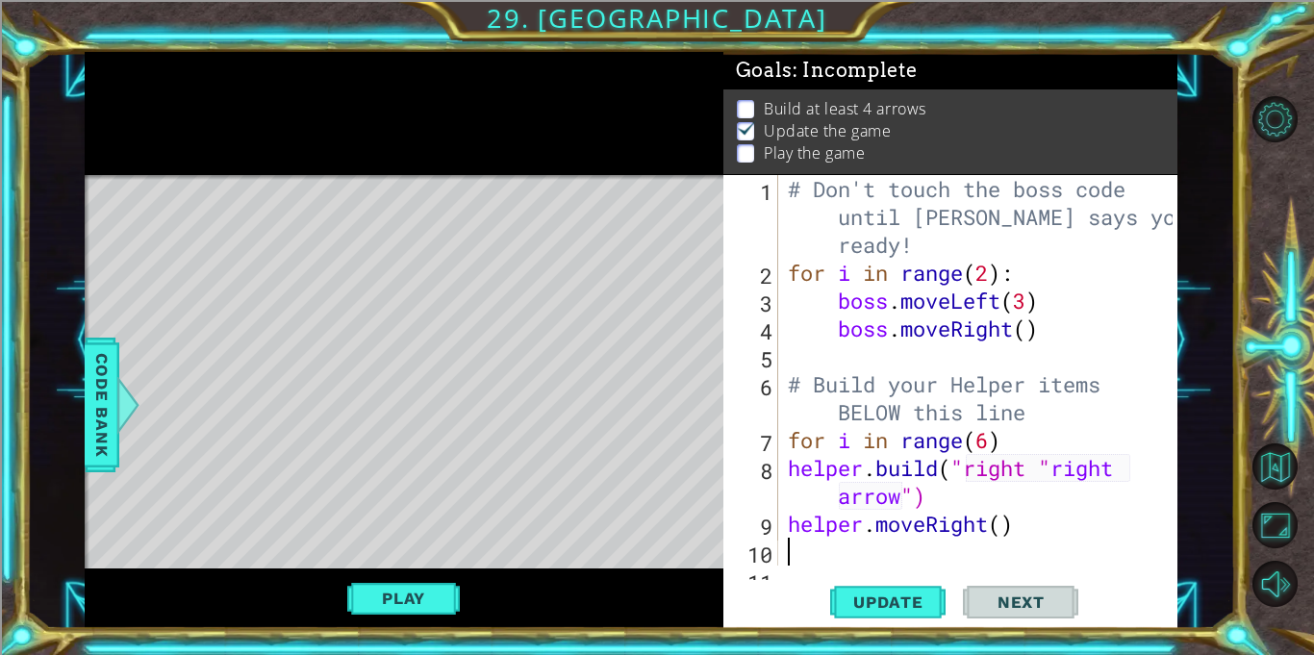
scroll to position [28, 0]
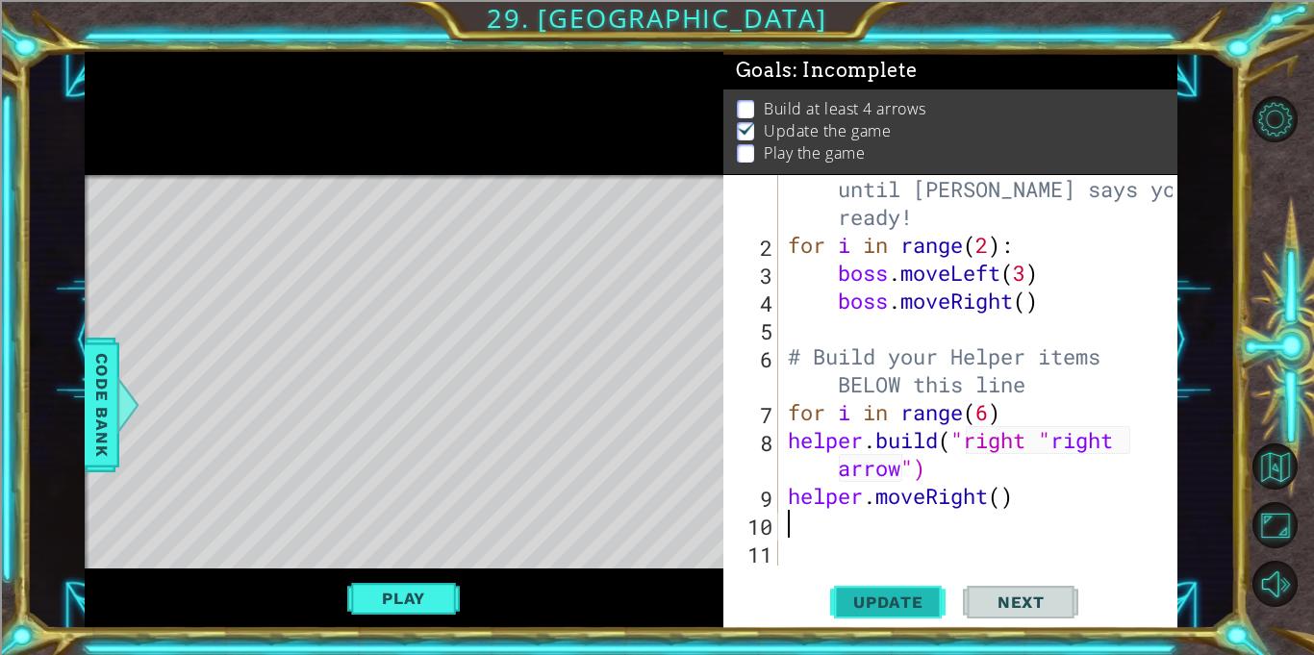
click at [882, 591] on button "Update" at bounding box center [887, 602] width 115 height 45
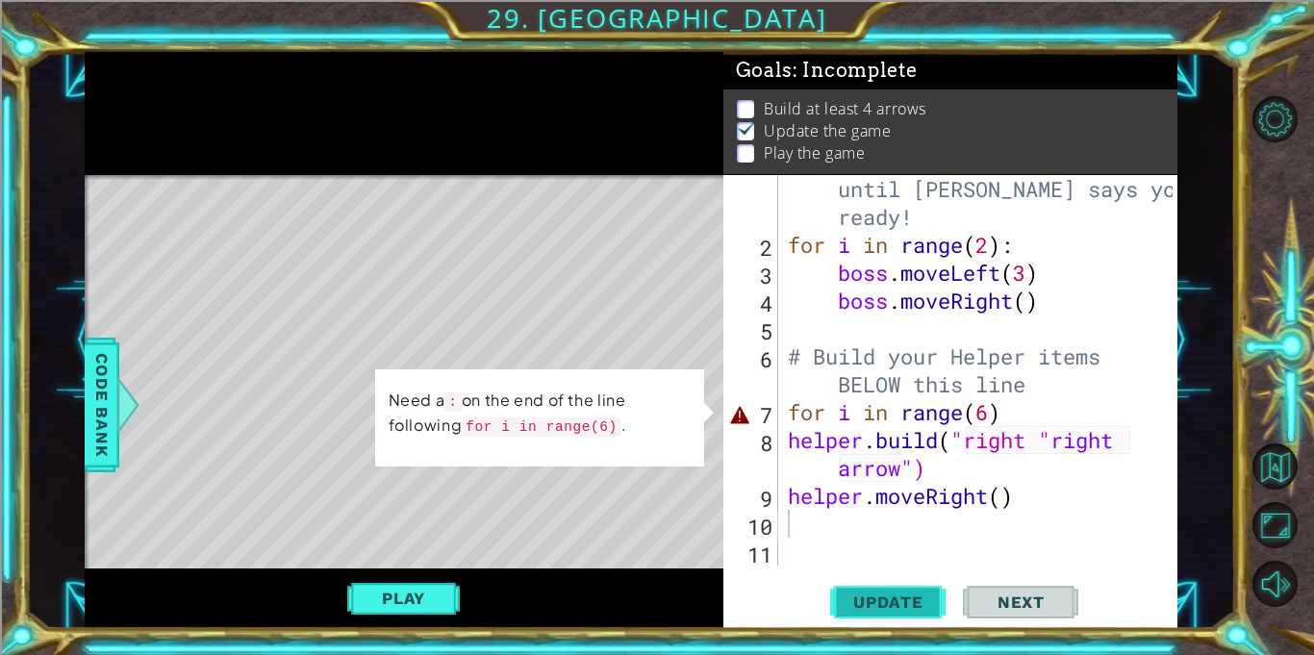
click at [887, 592] on span "Update" at bounding box center [888, 601] width 109 height 19
click at [514, 423] on code "for i in range(6)" at bounding box center [542, 426] width 160 height 19
click at [1010, 421] on div "# Don't touch the boss code until [PERSON_NAME] says you're ready! for i in ran…" at bounding box center [983, 398] width 398 height 502
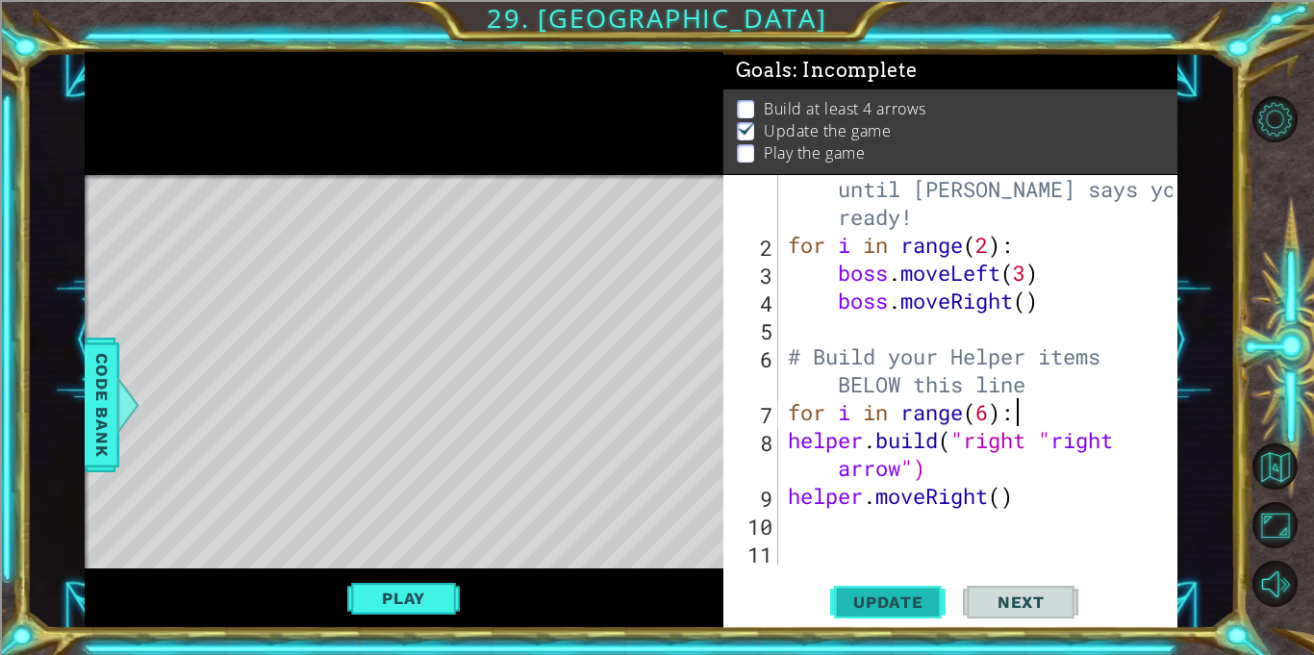
click at [864, 609] on span "Update" at bounding box center [888, 601] width 109 height 19
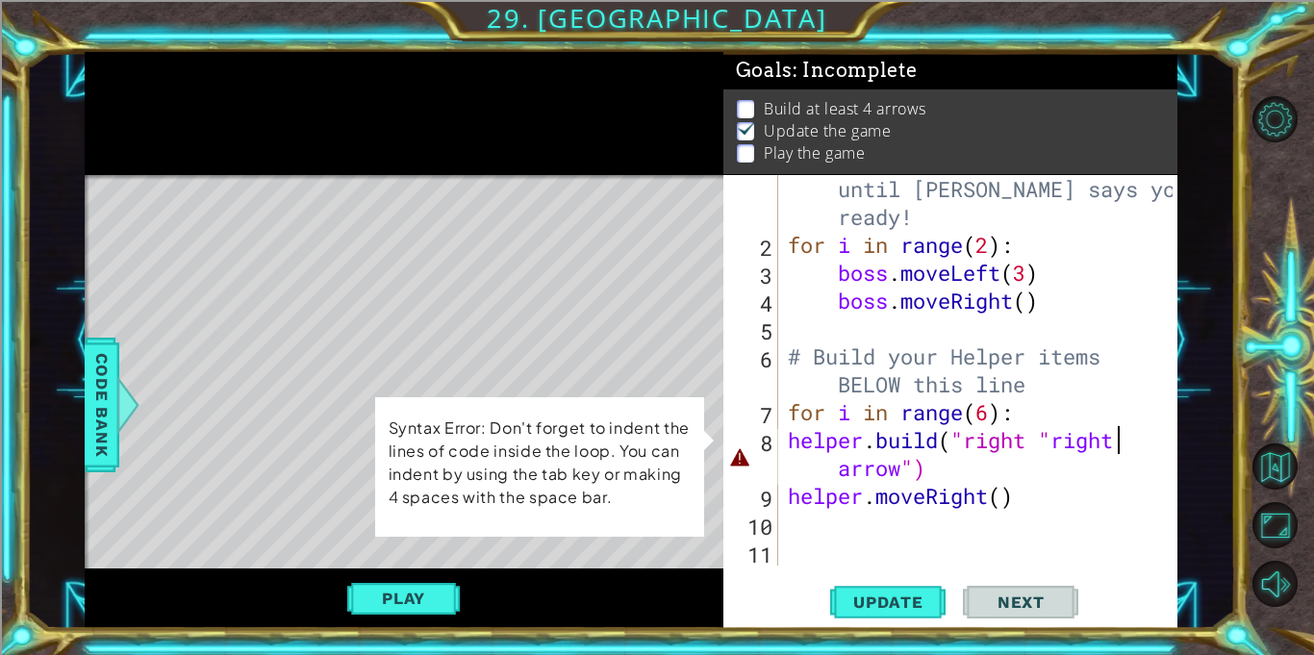
click at [1119, 440] on div "# Don't touch the boss code until [PERSON_NAME] says you're ready! for i in ran…" at bounding box center [983, 398] width 398 height 502
click at [1033, 442] on div "# Don't touch the boss code until [PERSON_NAME] says you're ready! for i in ran…" at bounding box center [983, 398] width 398 height 502
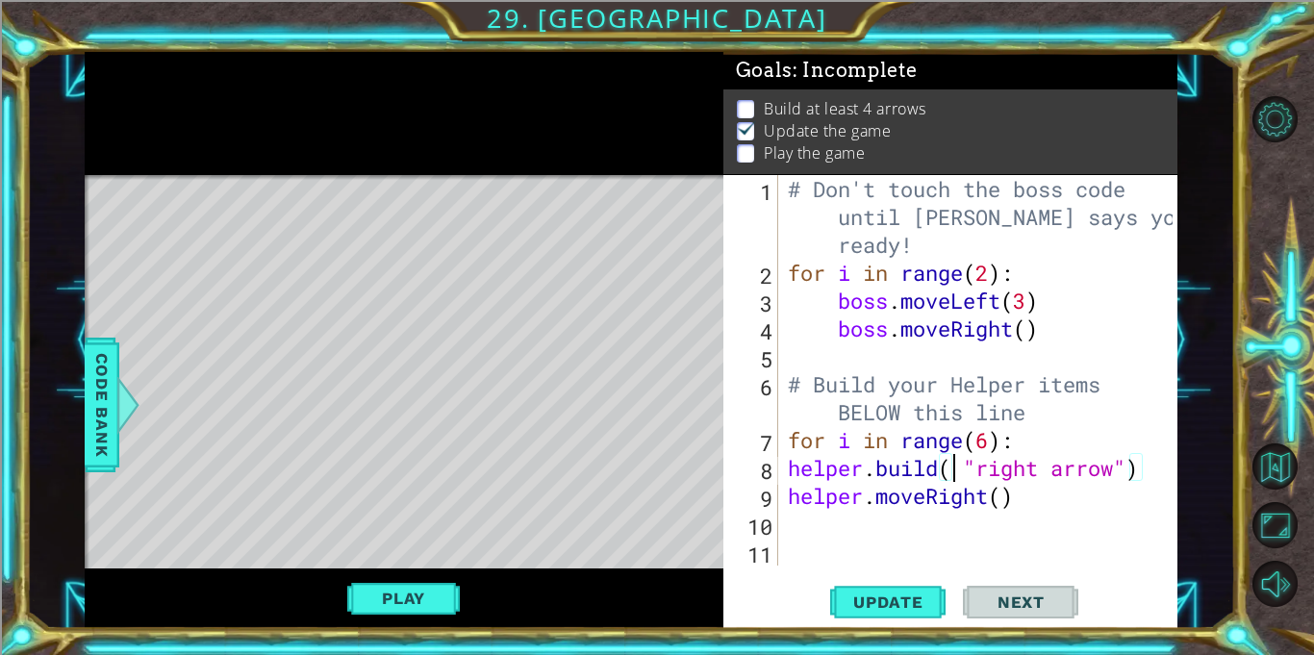
click at [970, 470] on div "# Don't touch the boss code until [PERSON_NAME] says you're ready! for i in ran…" at bounding box center [983, 426] width 398 height 502
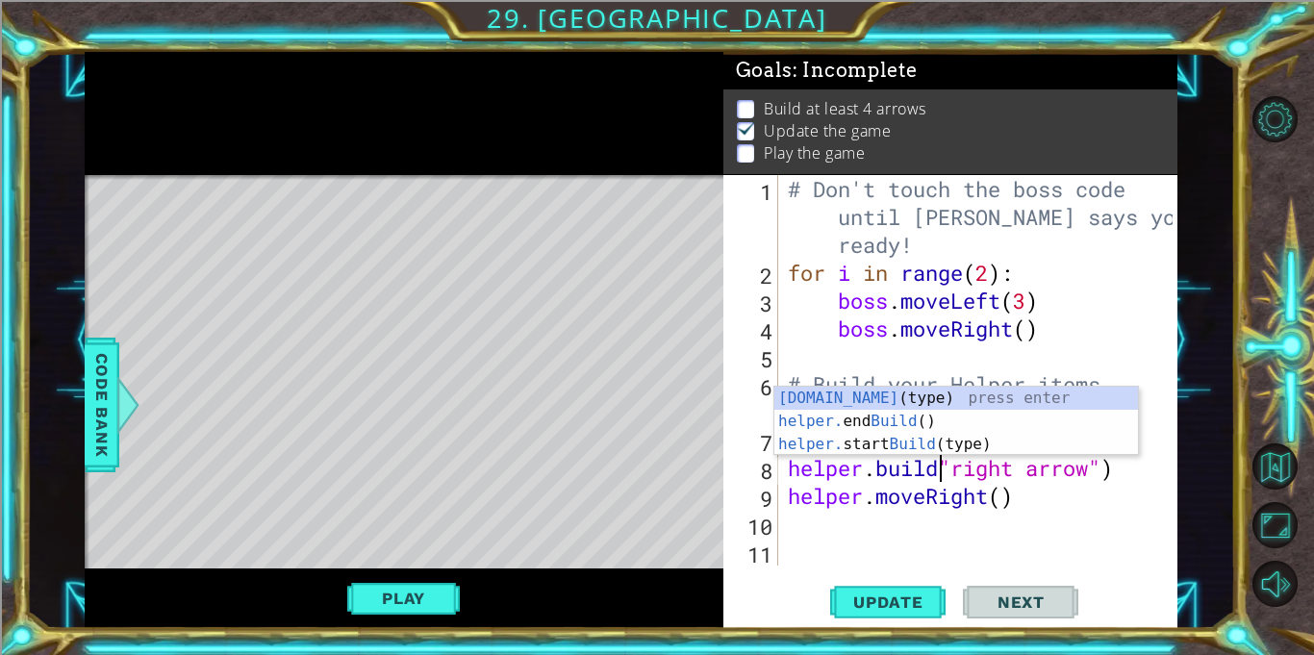
scroll to position [0, 7]
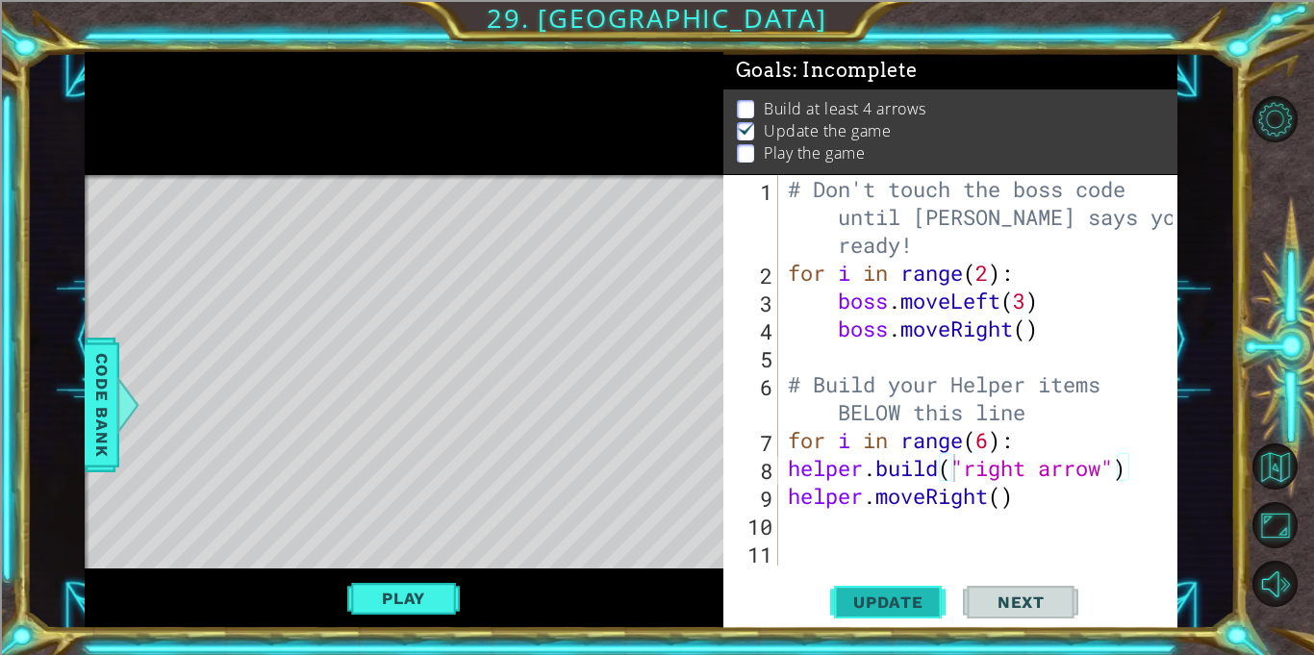
click at [920, 586] on button "Update" at bounding box center [887, 602] width 115 height 45
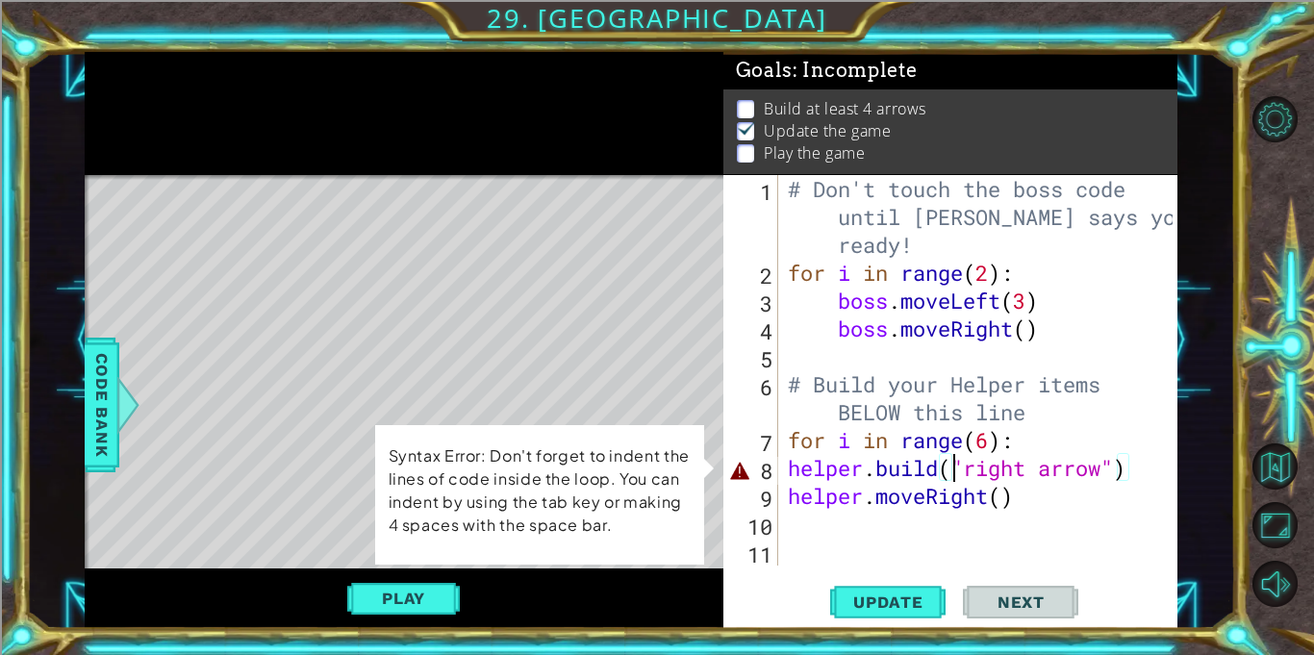
click at [957, 471] on div "# Don't touch the boss code until [PERSON_NAME] says you're ready! for i in ran…" at bounding box center [983, 426] width 398 height 502
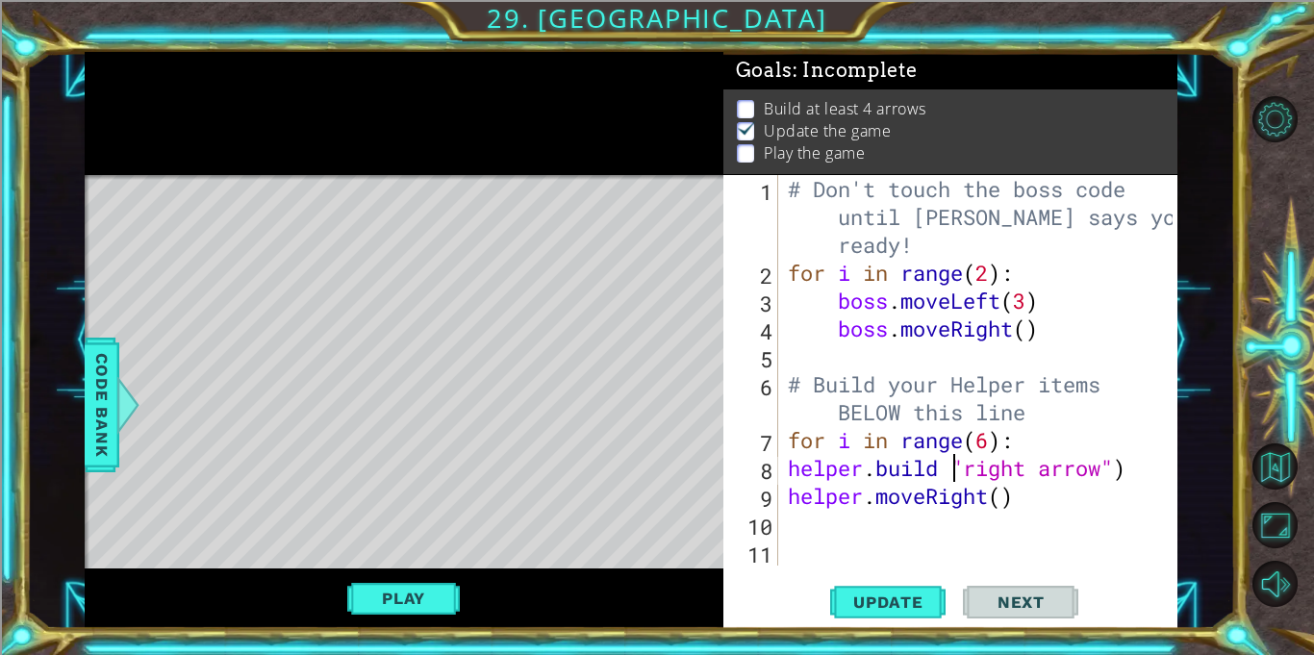
scroll to position [0, 8]
click at [881, 600] on span "Update" at bounding box center [888, 601] width 109 height 19
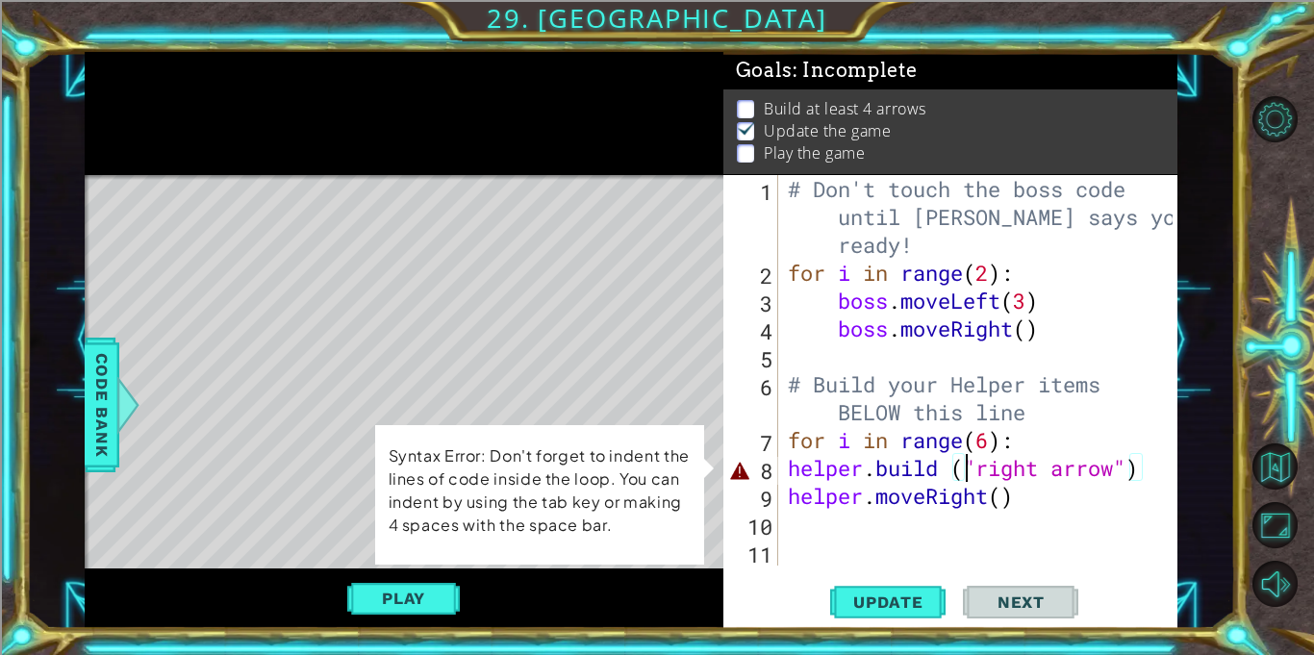
click at [954, 470] on div "# Don't touch the boss code until [PERSON_NAME] says you're ready! for i in ran…" at bounding box center [983, 426] width 398 height 502
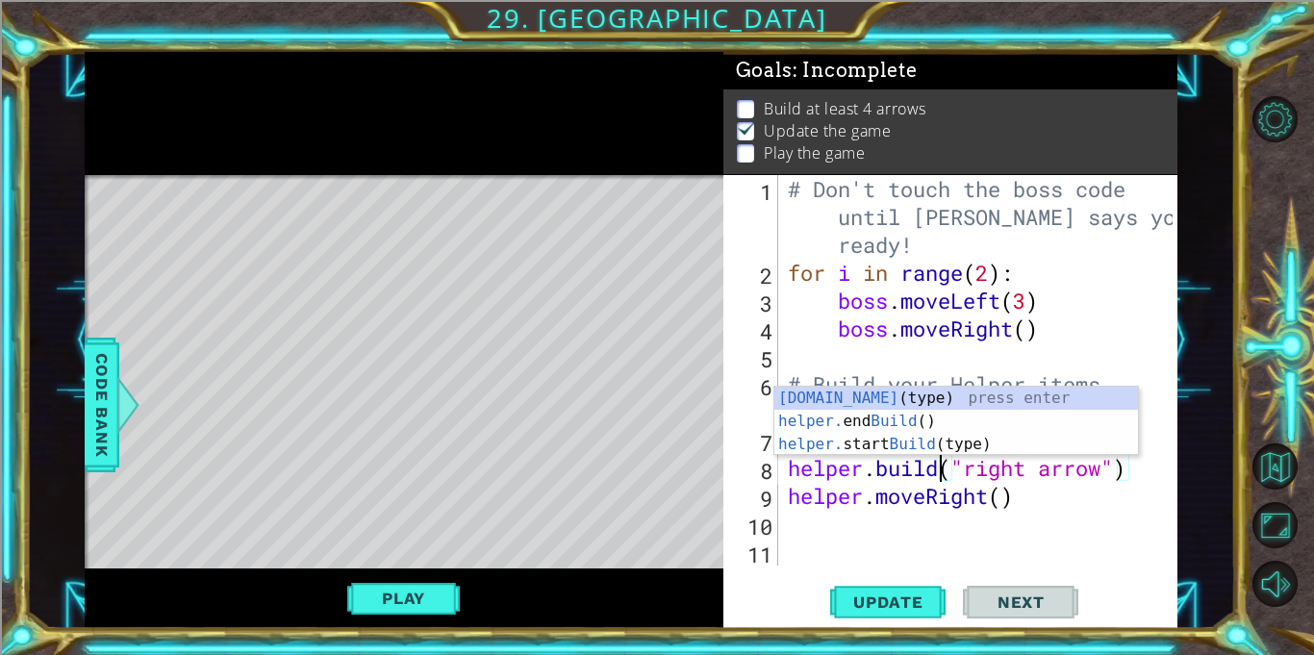
scroll to position [0, 0]
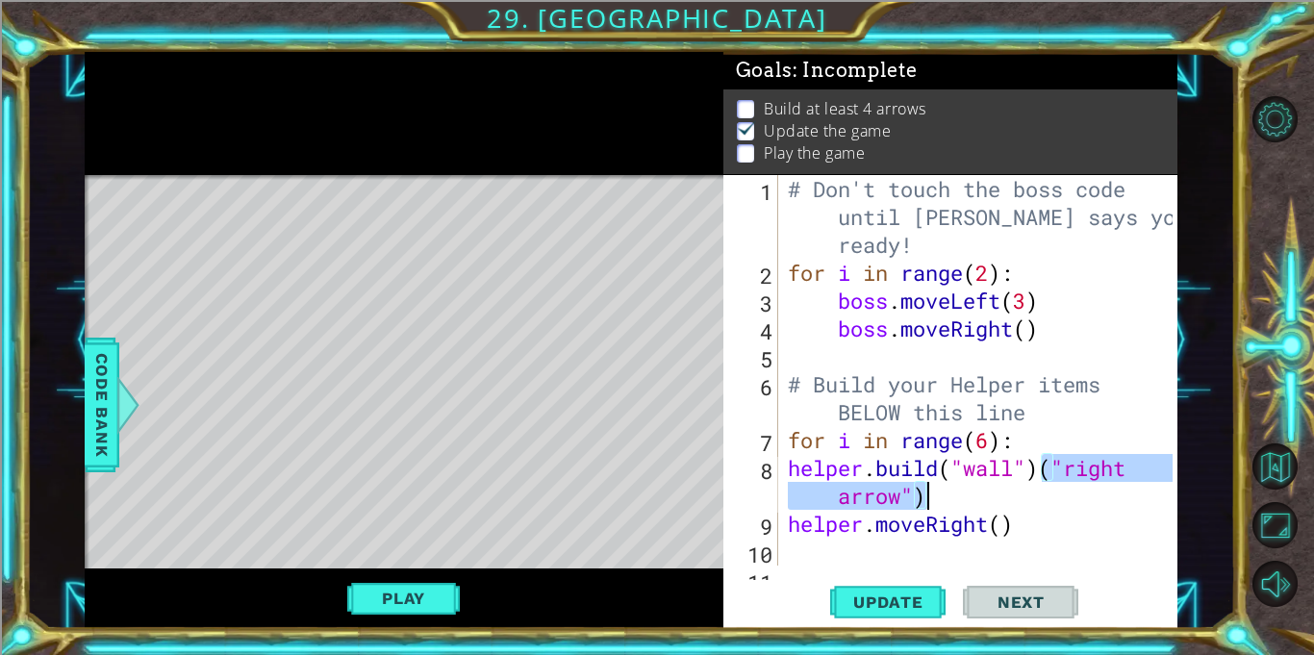
drag, startPoint x: 1045, startPoint y: 468, endPoint x: 1025, endPoint y: 495, distance: 33.1
click at [1025, 495] on div "# Don't touch the boss code until [PERSON_NAME] says you're ready! for i in ran…" at bounding box center [983, 426] width 398 height 502
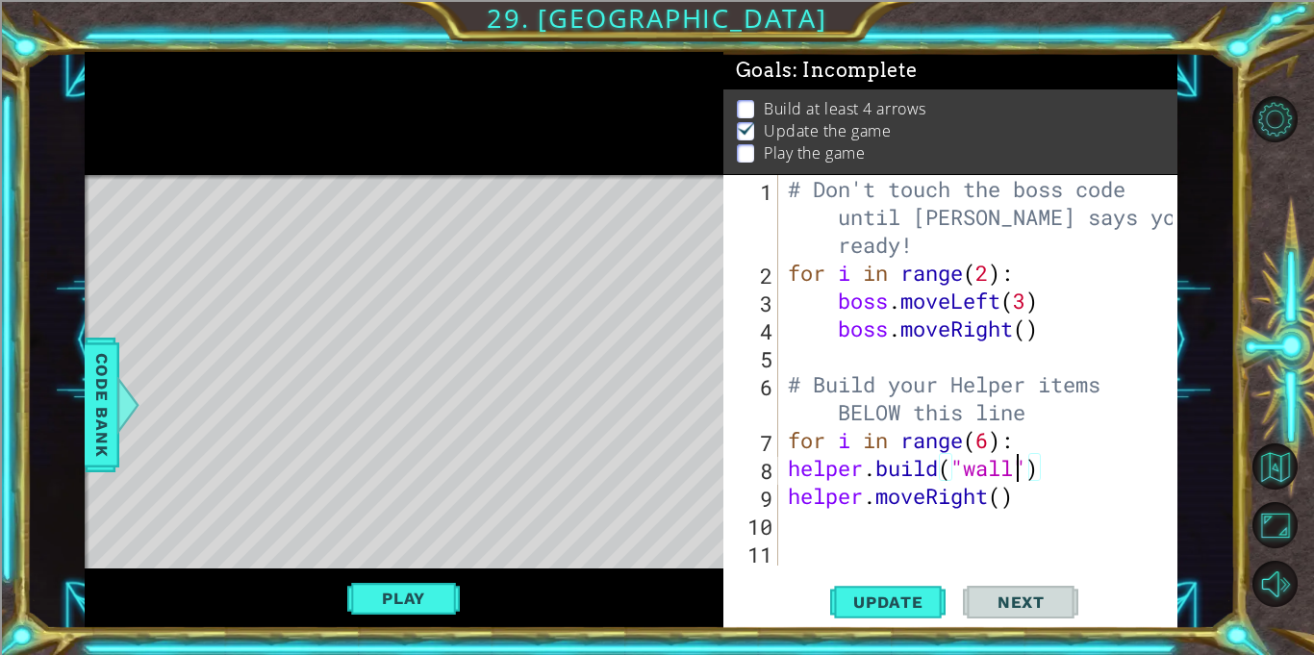
click at [1014, 472] on div "# Don't touch the boss code until [PERSON_NAME] says you're ready! for i in ran…" at bounding box center [983, 426] width 398 height 502
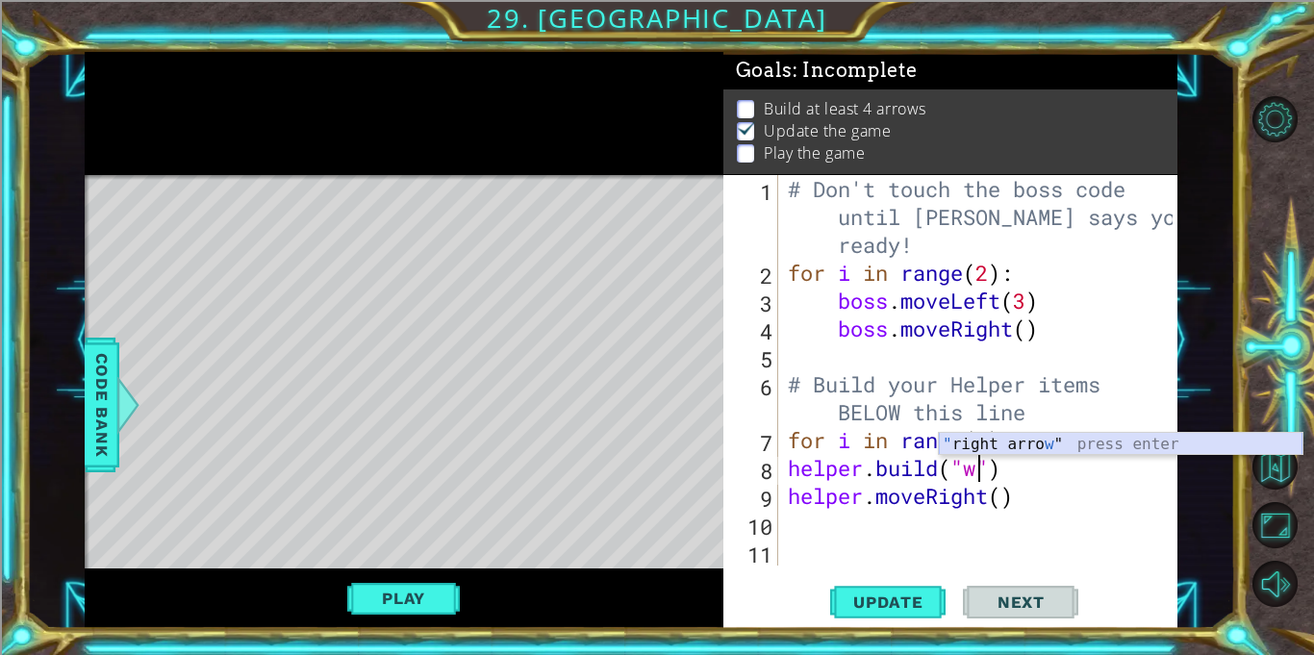
click at [1036, 443] on div "" right arro w " press enter" at bounding box center [1121, 467] width 364 height 69
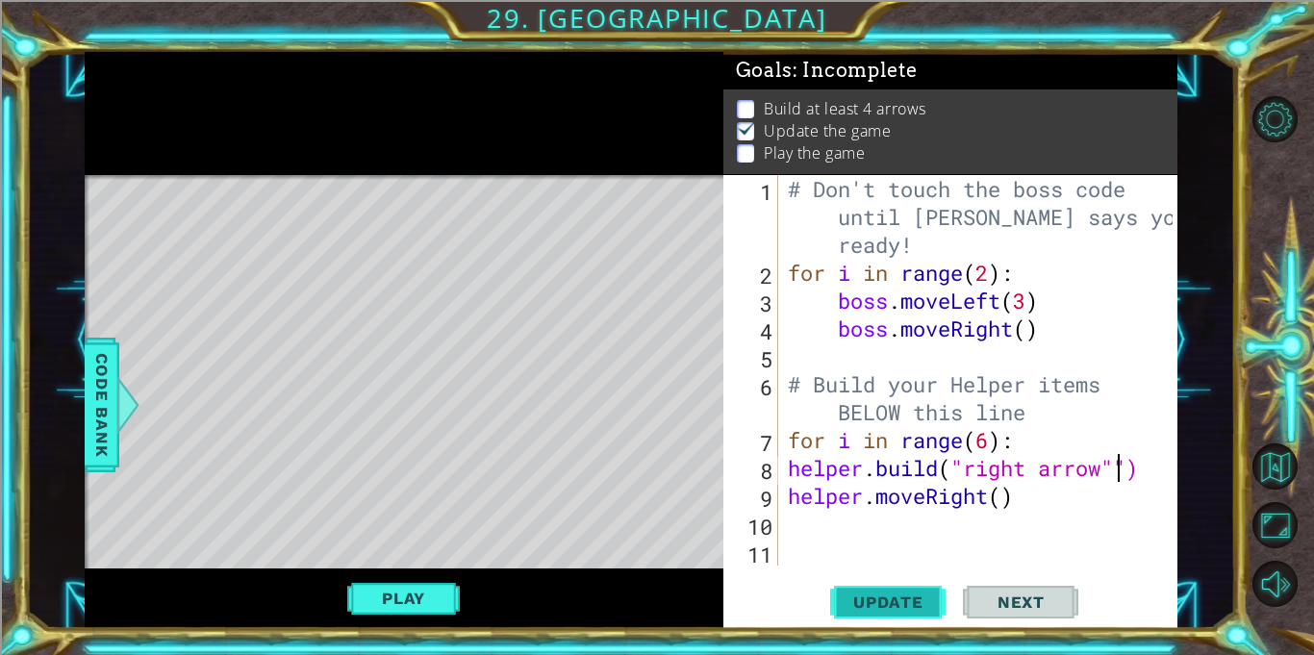
click at [883, 608] on span "Update" at bounding box center [888, 601] width 109 height 19
click at [877, 595] on span "Update" at bounding box center [888, 601] width 109 height 19
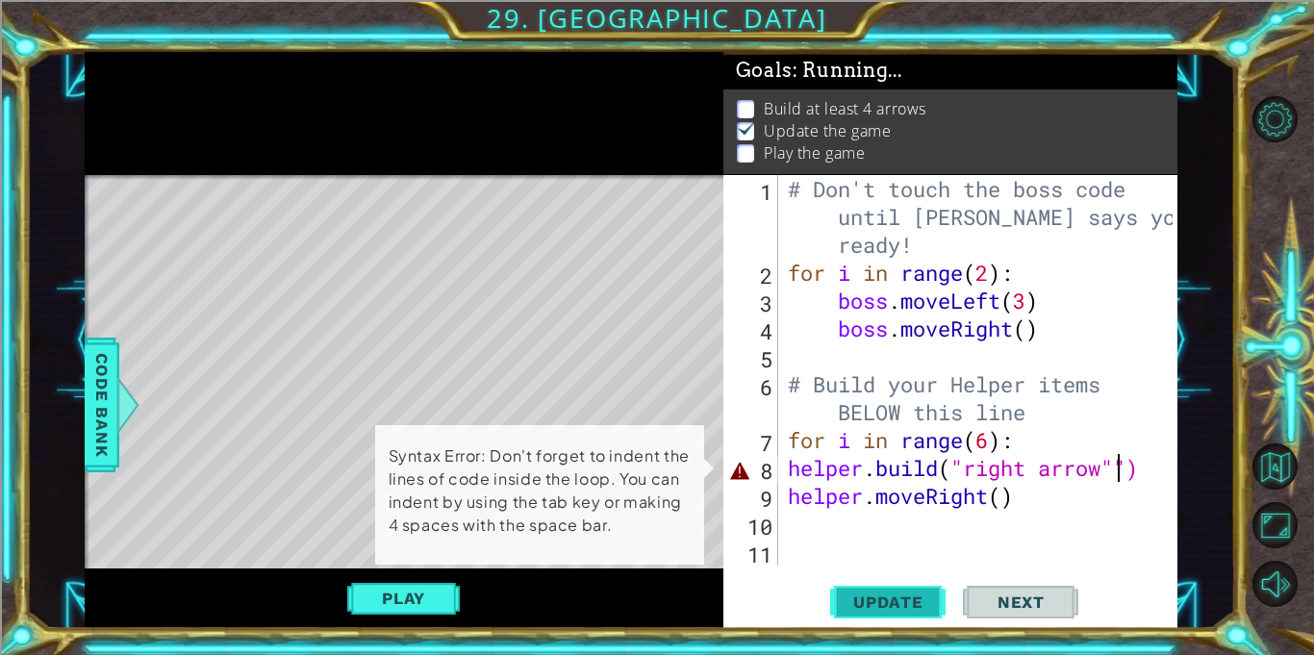
click at [877, 595] on span "Update" at bounding box center [888, 601] width 109 height 19
click at [868, 609] on span "Update" at bounding box center [888, 601] width 109 height 19
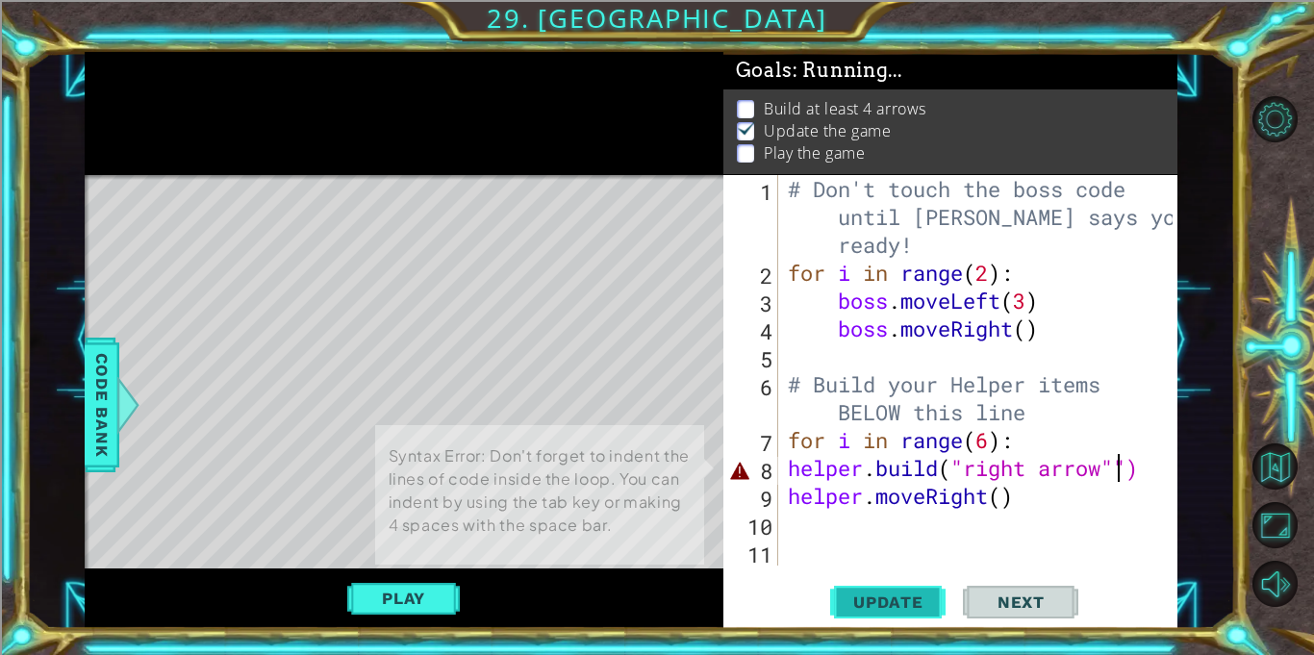
click at [868, 609] on span "Update" at bounding box center [888, 601] width 109 height 19
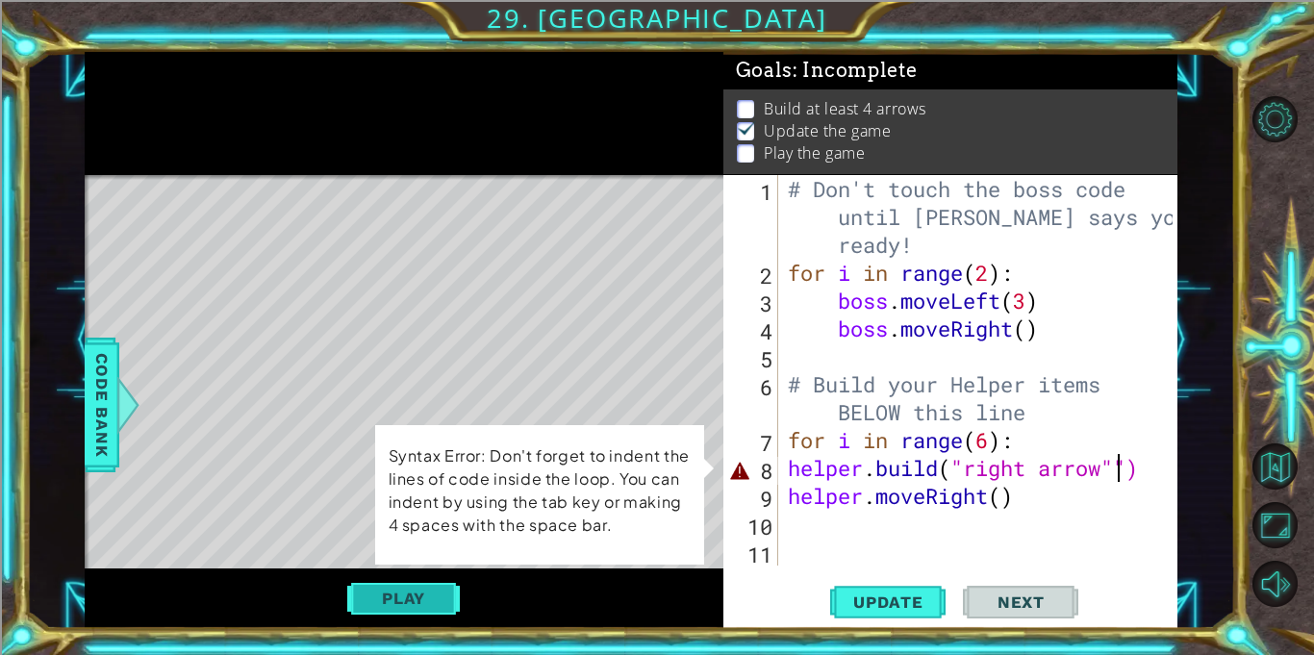
click at [428, 598] on button "Play" at bounding box center [403, 598] width 113 height 37
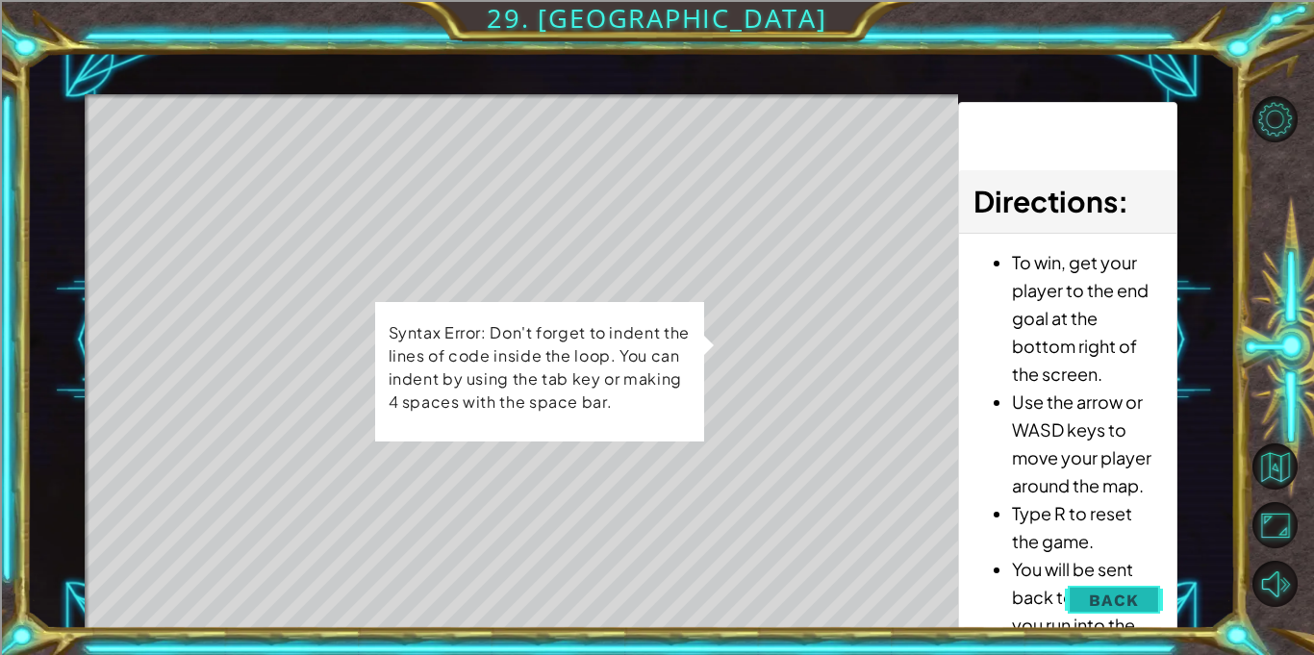
click at [1103, 587] on button "Back" at bounding box center [1113, 600] width 97 height 38
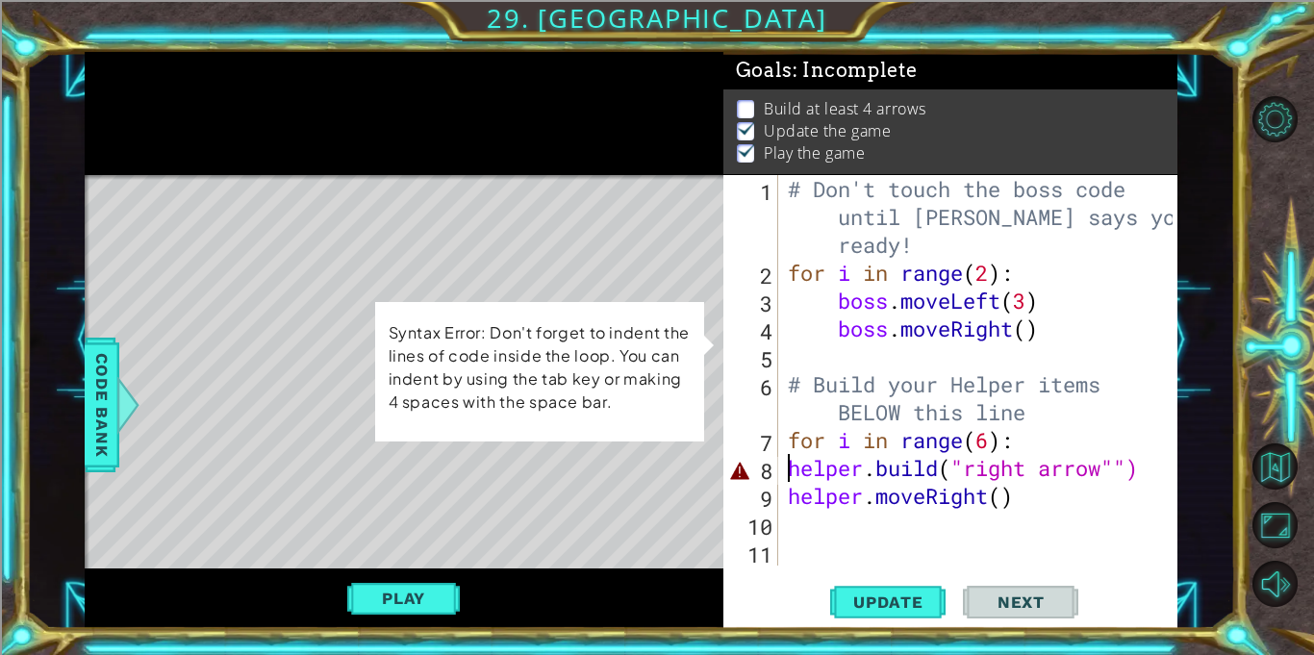
click at [787, 477] on div "# Don't touch the boss code until [PERSON_NAME] says you're ready! for i in ran…" at bounding box center [983, 426] width 398 height 502
click at [784, 476] on div "# Don't touch the boss code until [PERSON_NAME] says you're ready! for i in ran…" at bounding box center [983, 426] width 398 height 502
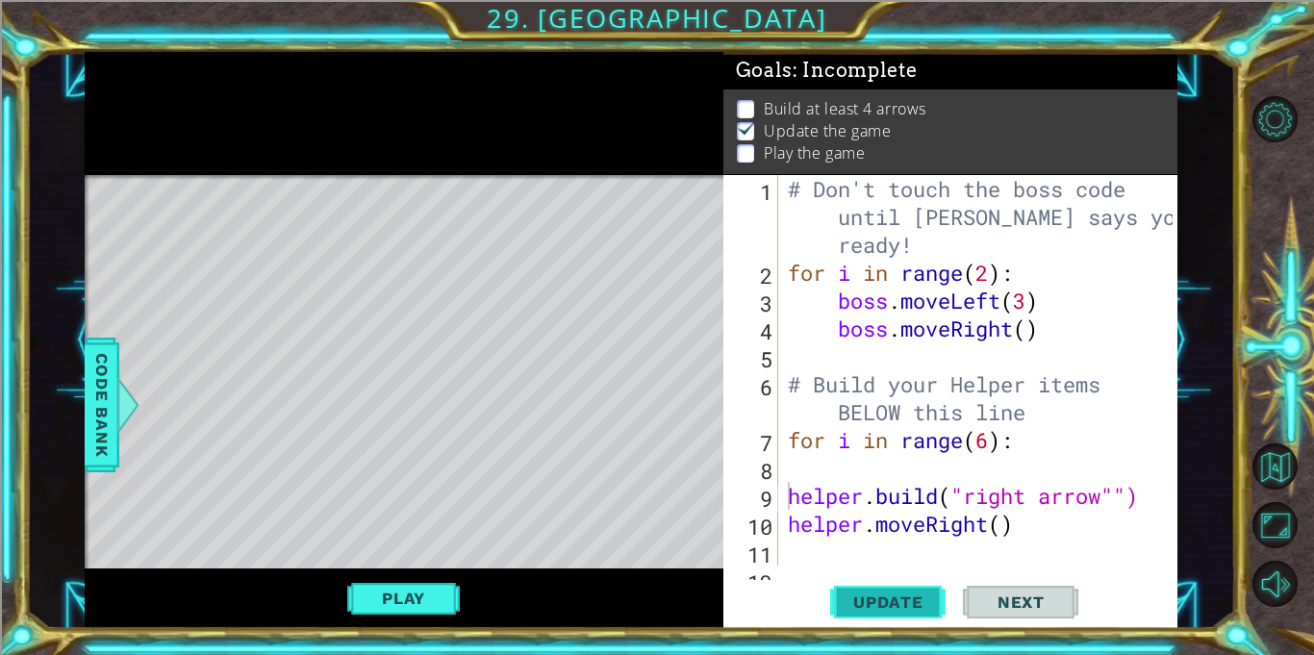
click at [924, 611] on span "Update" at bounding box center [888, 601] width 109 height 19
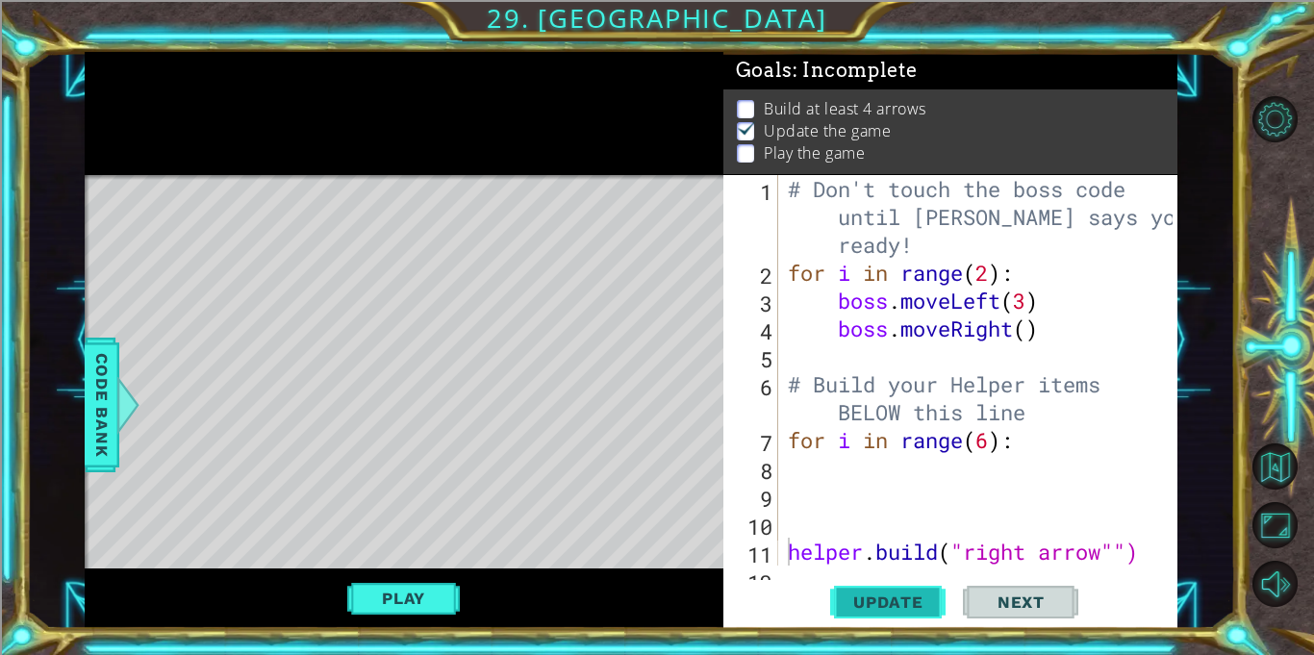
click at [925, 609] on span "Update" at bounding box center [888, 601] width 109 height 19
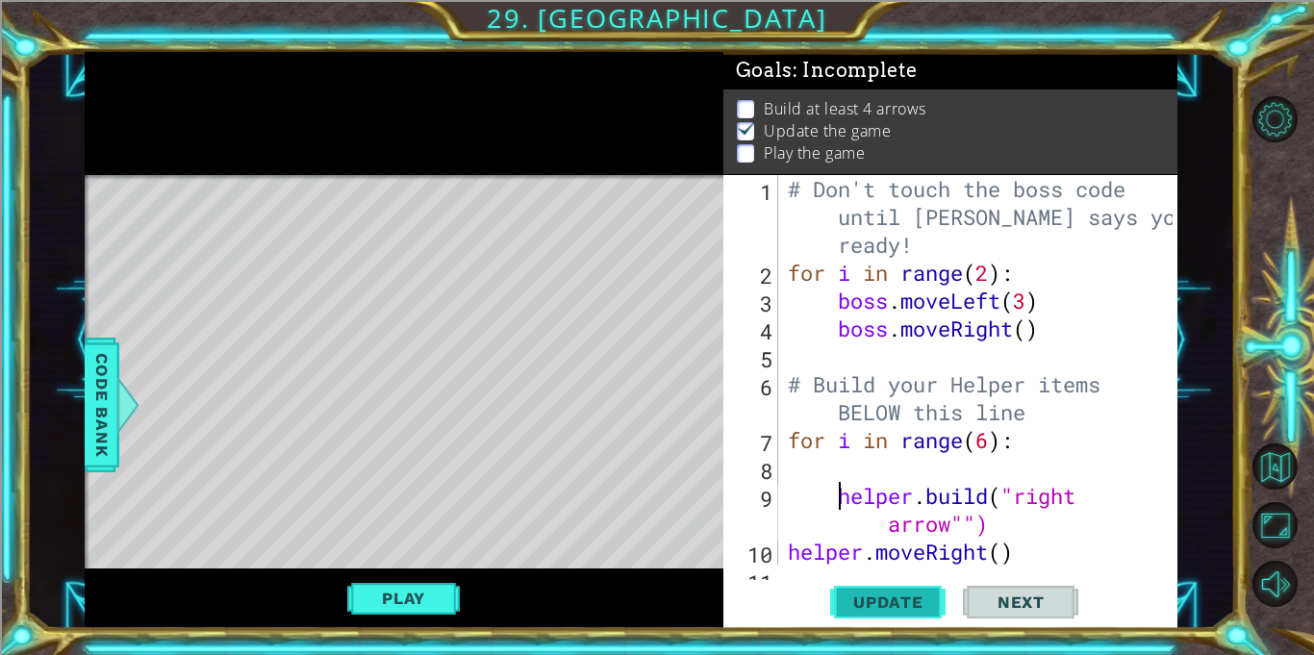
click at [927, 599] on span "Update" at bounding box center [888, 601] width 109 height 19
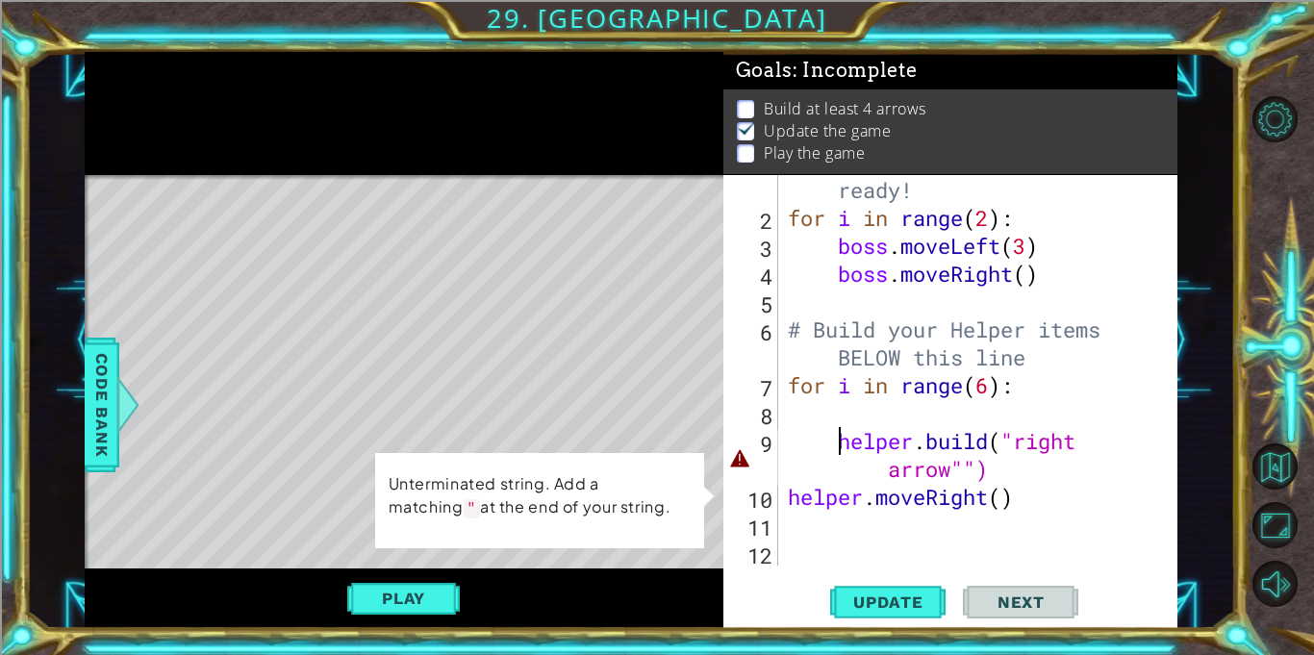
scroll to position [55, 0]
click at [886, 472] on div "# Don't touch the boss code until [PERSON_NAME] says you're ready! for i in ran…" at bounding box center [983, 371] width 398 height 502
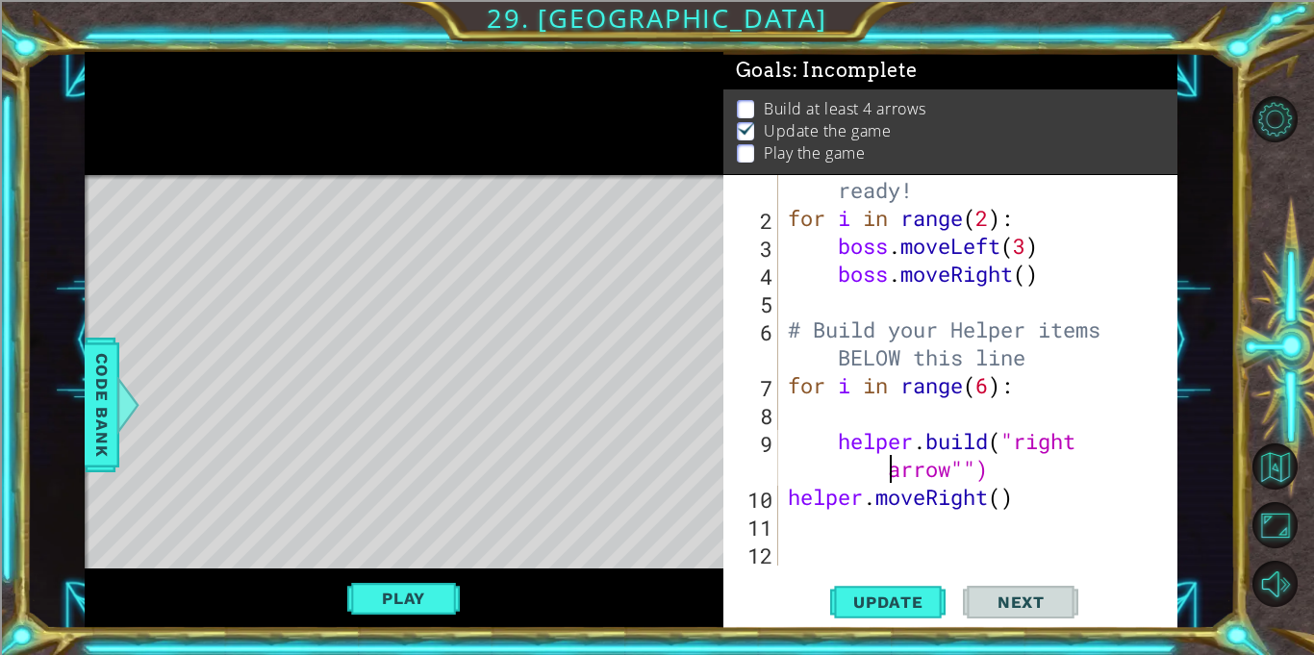
type textarea "[DOMAIN_NAME]("rightarrow"")"
click at [1001, 400] on div "# Don't touch the boss code until [PERSON_NAME] says you're ready! for i in ran…" at bounding box center [983, 371] width 398 height 502
click at [1167, 439] on div at bounding box center [1162, 343] width 19 height 446
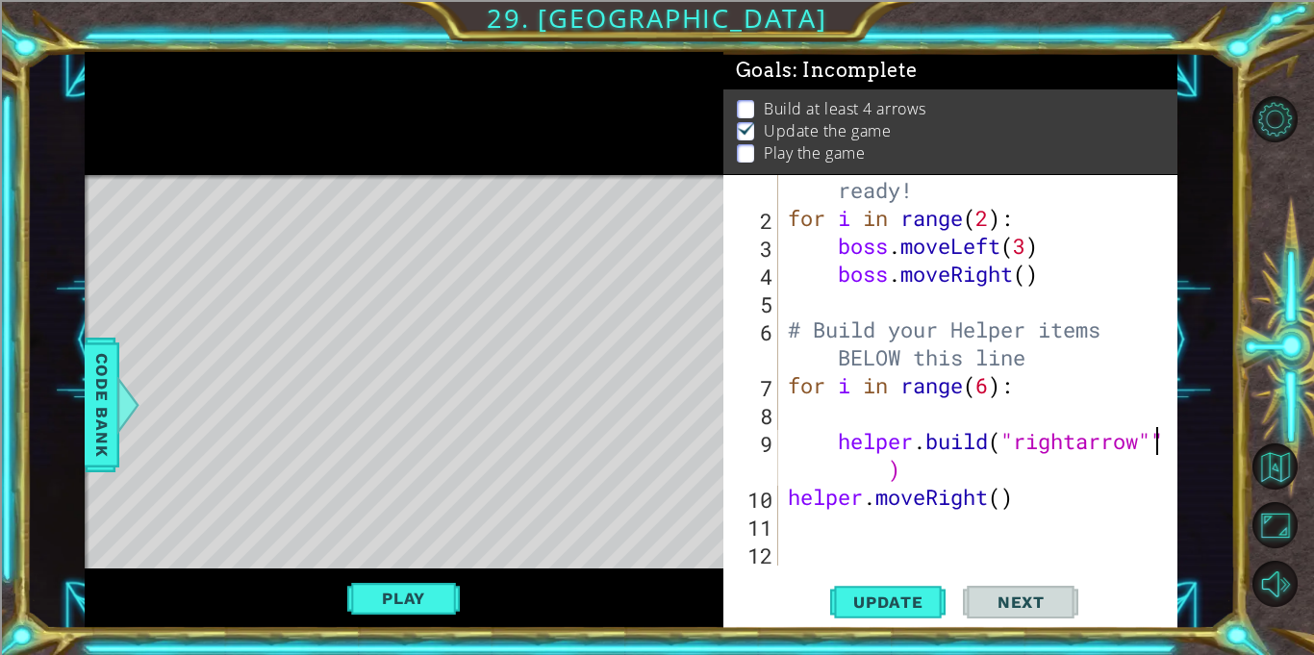
click at [1170, 439] on div at bounding box center [1162, 343] width 19 height 446
drag, startPoint x: 1170, startPoint y: 439, endPoint x: 1192, endPoint y: 444, distance: 21.9
click at [1192, 444] on div "1 ההההההההההההההההההההההההההההההההההההההההההההההההההההההההההההההההההההההההההההה…" at bounding box center [630, 340] width 1209 height 576
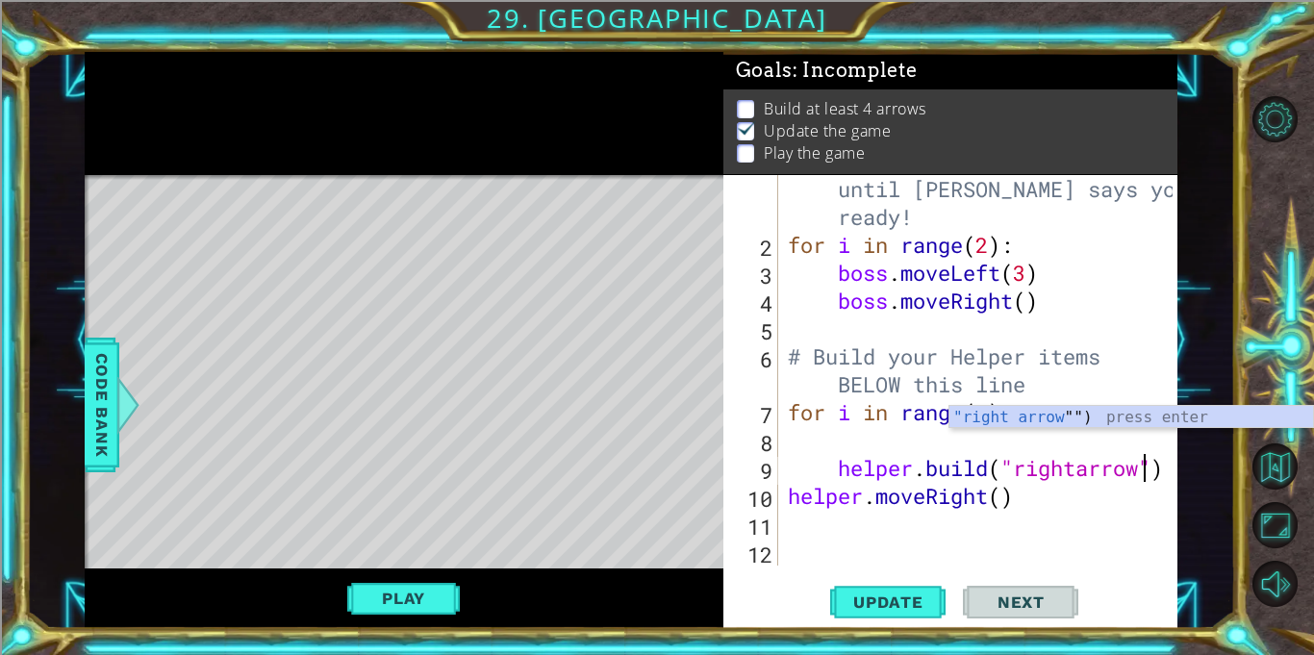
scroll to position [28, 0]
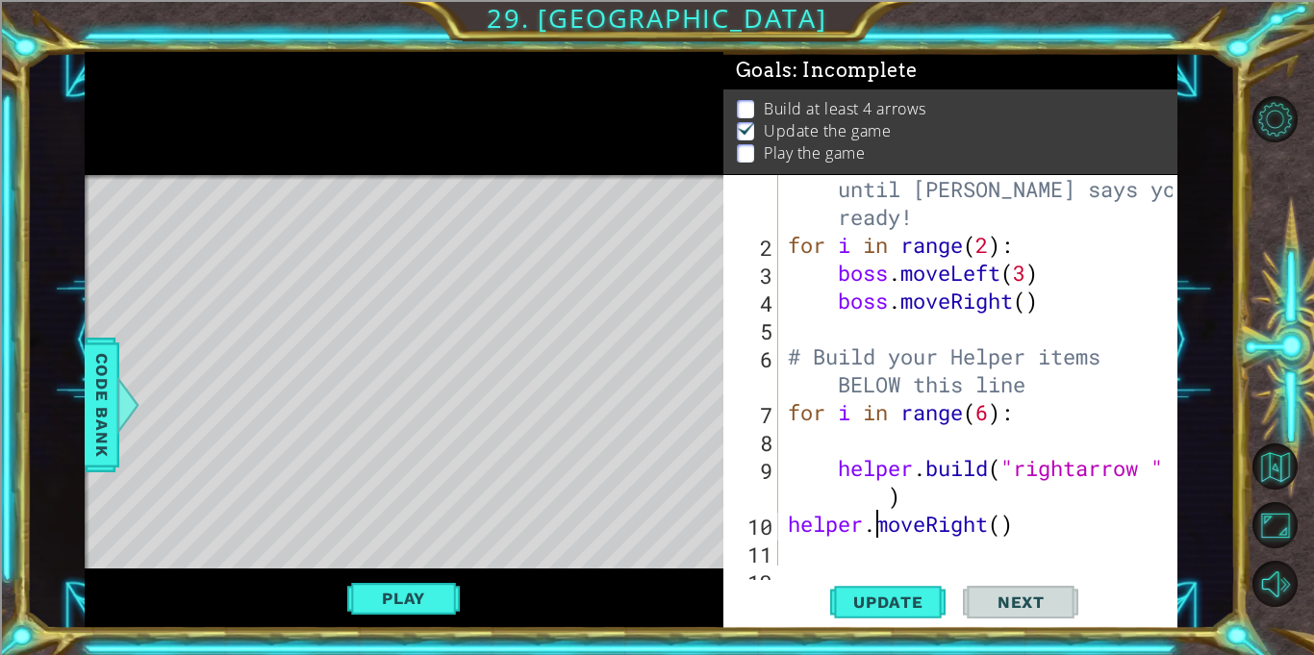
click at [877, 512] on div "# Don't touch the boss code until [PERSON_NAME] says you're ready! for i in ran…" at bounding box center [983, 398] width 398 height 502
click at [879, 499] on div "# Don't touch the boss code until [PERSON_NAME] says you're ready! for i in ran…" at bounding box center [983, 398] width 398 height 502
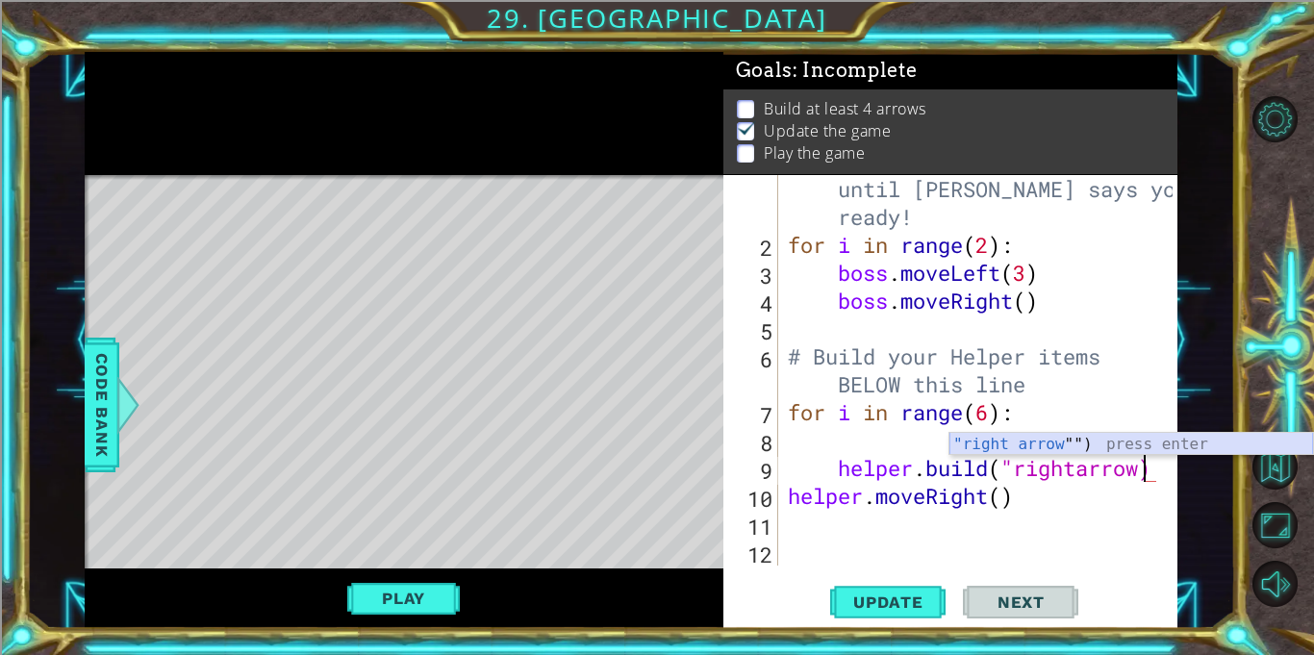
click at [1034, 440] on div ""right arrow "") press enter" at bounding box center [1131, 467] width 364 height 69
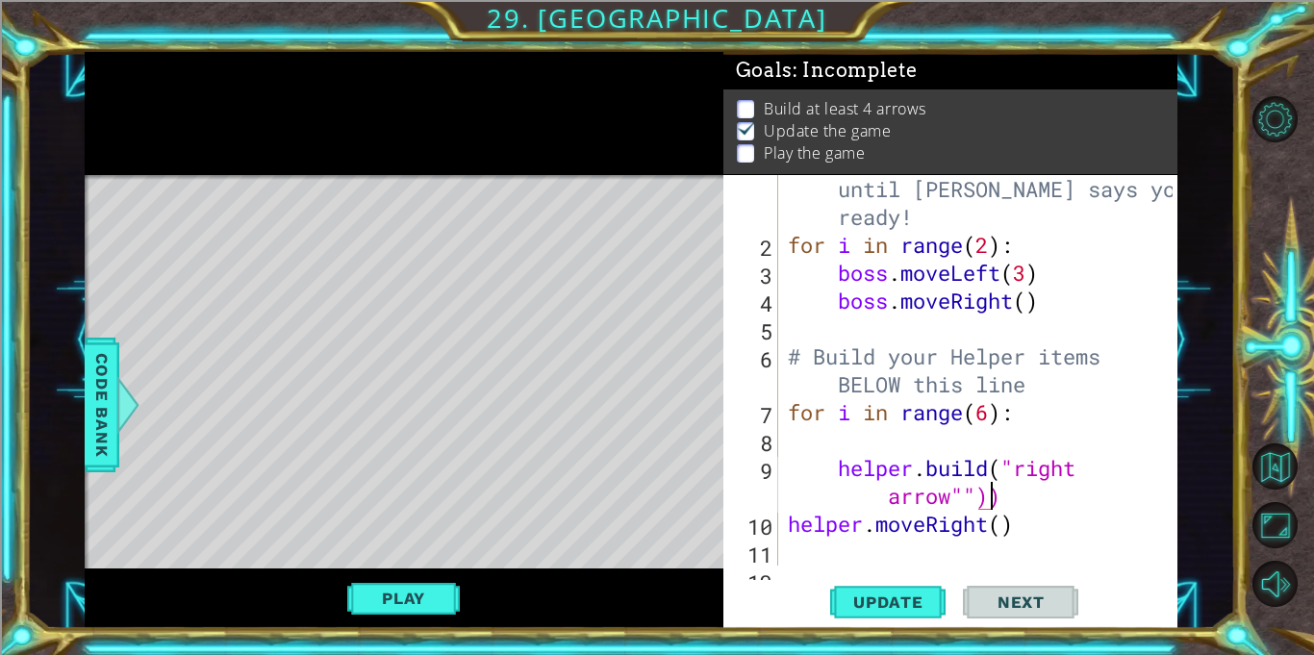
click at [1009, 508] on div "# Don't touch the boss code until [PERSON_NAME] says you're ready! for i in ran…" at bounding box center [983, 398] width 398 height 502
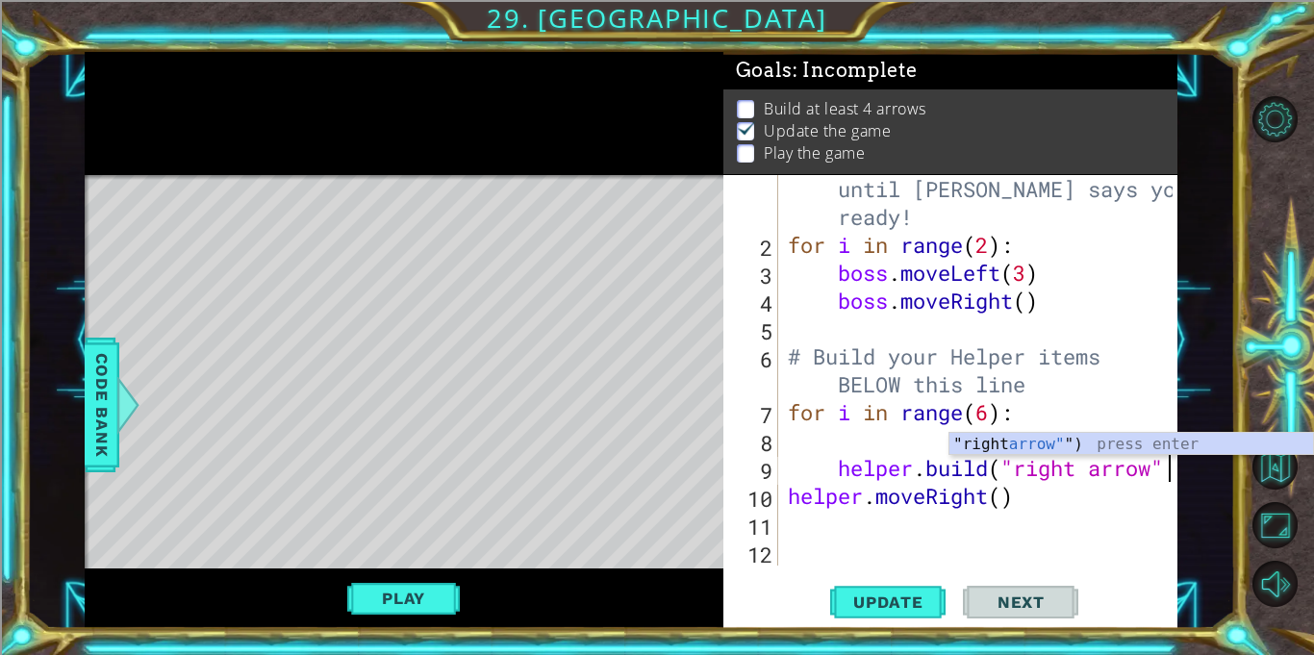
scroll to position [0, 16]
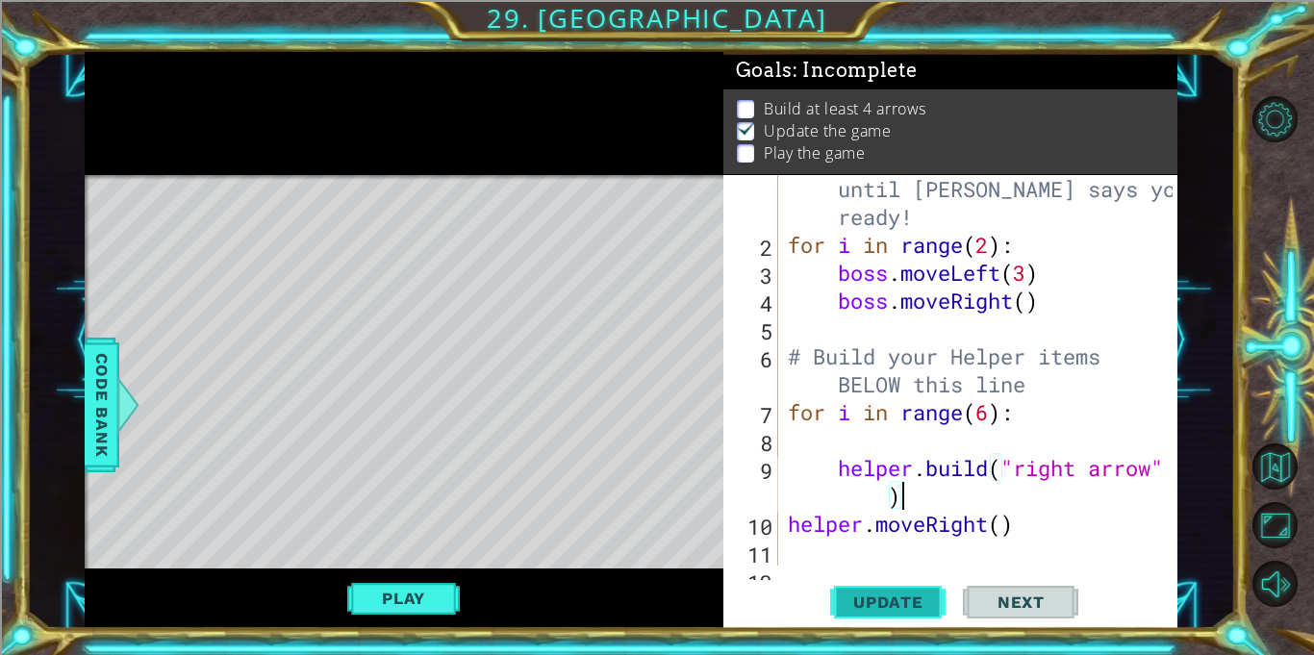
click at [898, 604] on span "Update" at bounding box center [888, 601] width 109 height 19
click at [446, 587] on button "Play" at bounding box center [403, 598] width 113 height 37
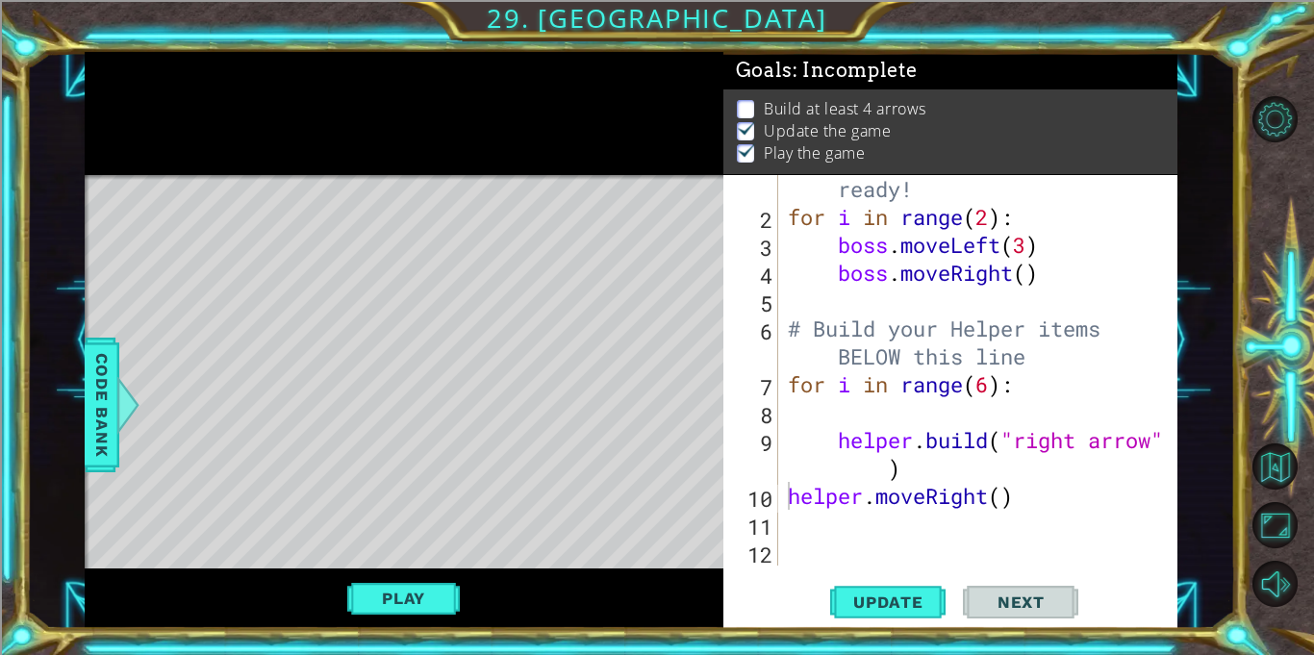
scroll to position [0, 0]
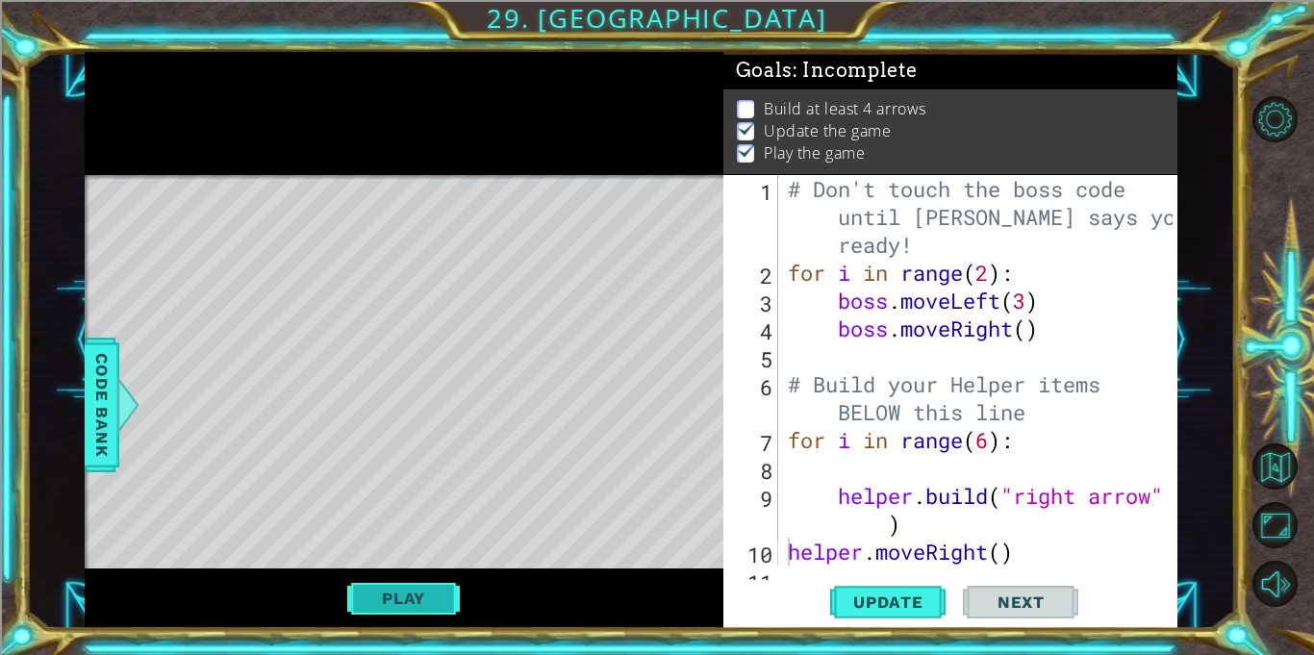
click at [425, 588] on button "Play" at bounding box center [403, 598] width 113 height 37
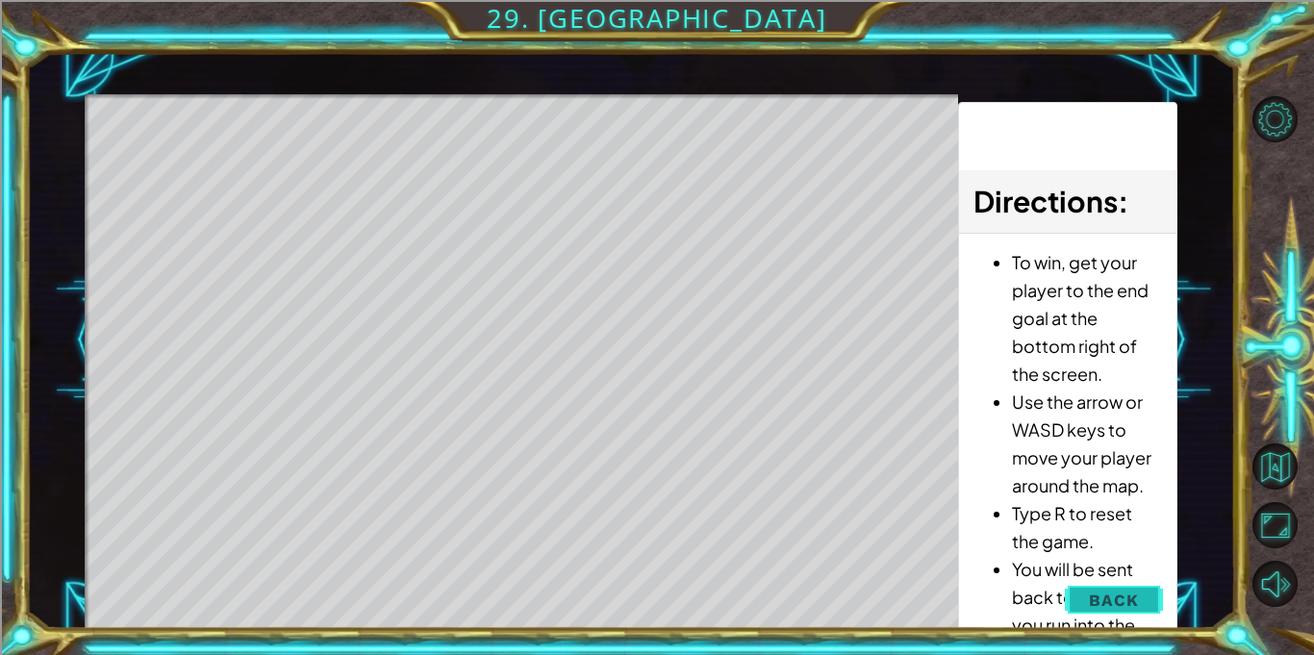
click at [1121, 592] on span "Back" at bounding box center [1113, 600] width 49 height 19
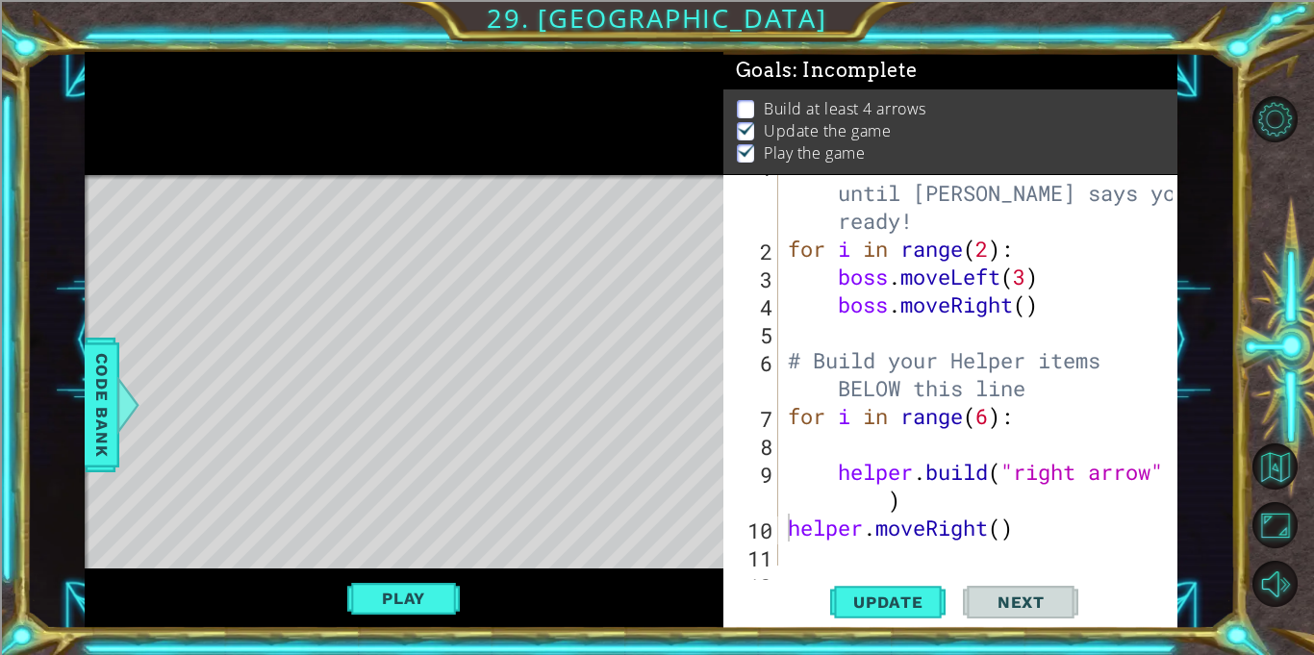
click at [1044, 339] on div "# Don't touch the boss code until [PERSON_NAME] says you're ready! for i in ran…" at bounding box center [983, 402] width 398 height 502
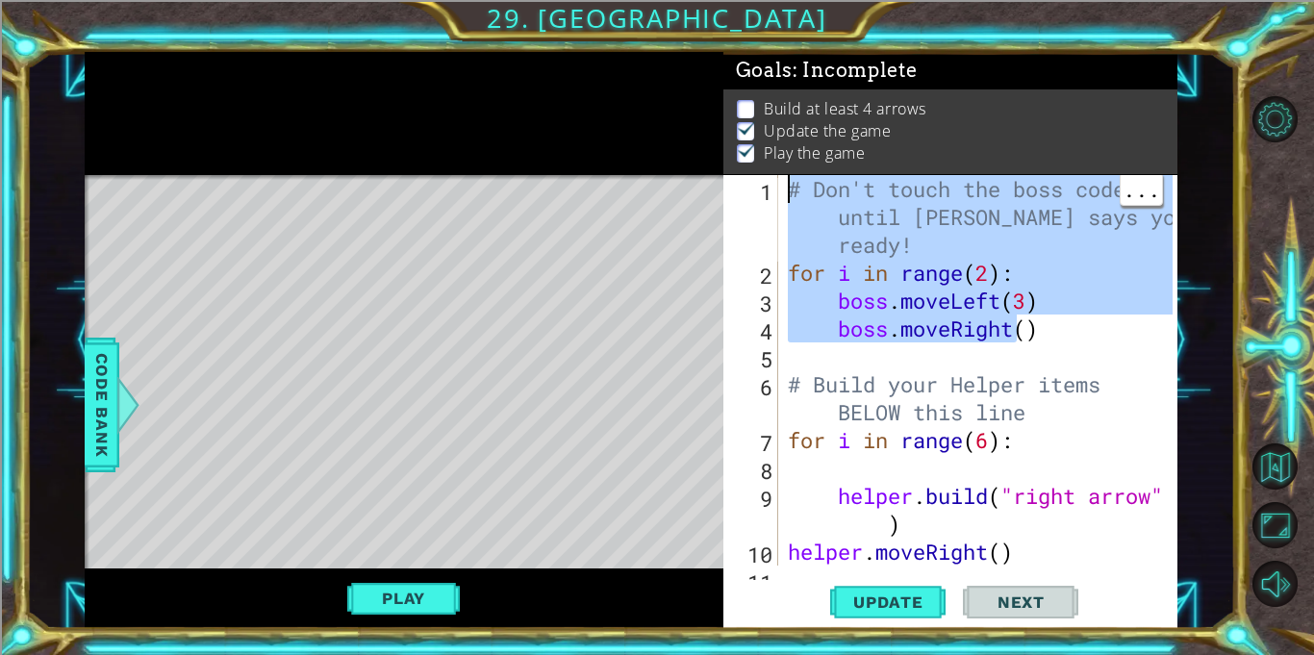
click at [1118, 373] on div "# Don't touch the boss code until [PERSON_NAME] says you're ready! for i in ran…" at bounding box center [983, 426] width 398 height 502
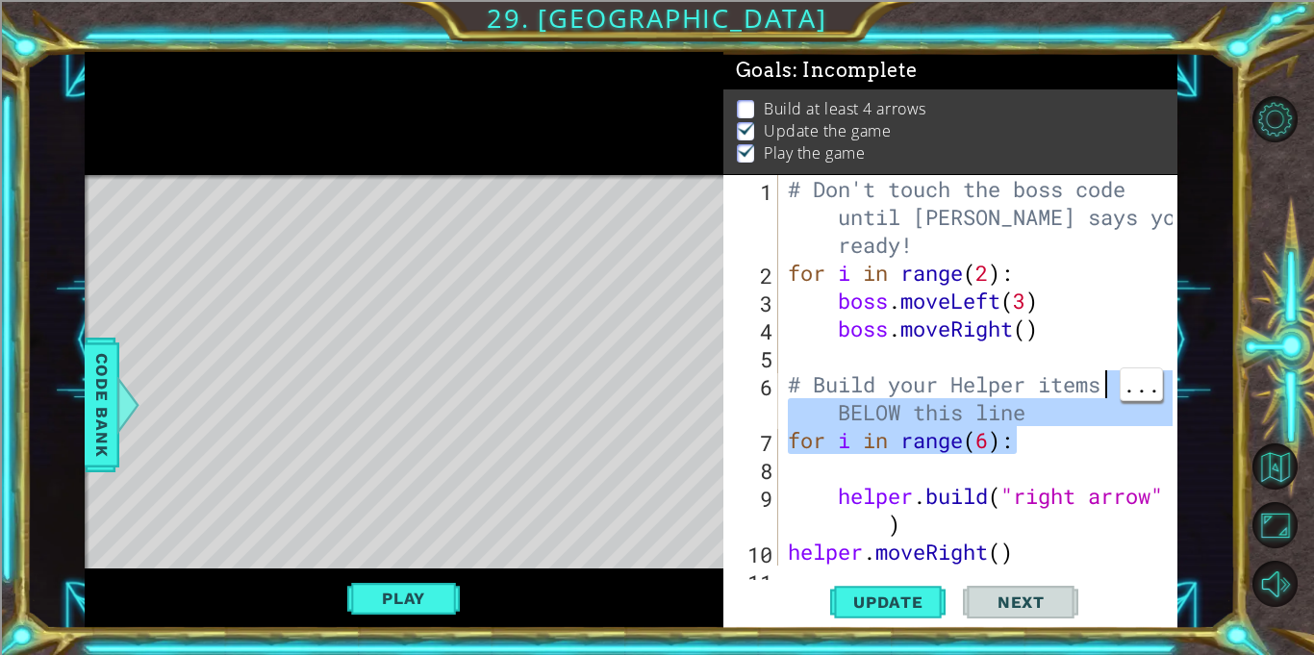
click at [1106, 517] on div "# Don't touch the boss code until [PERSON_NAME] says you're ready! for i in ran…" at bounding box center [983, 426] width 398 height 502
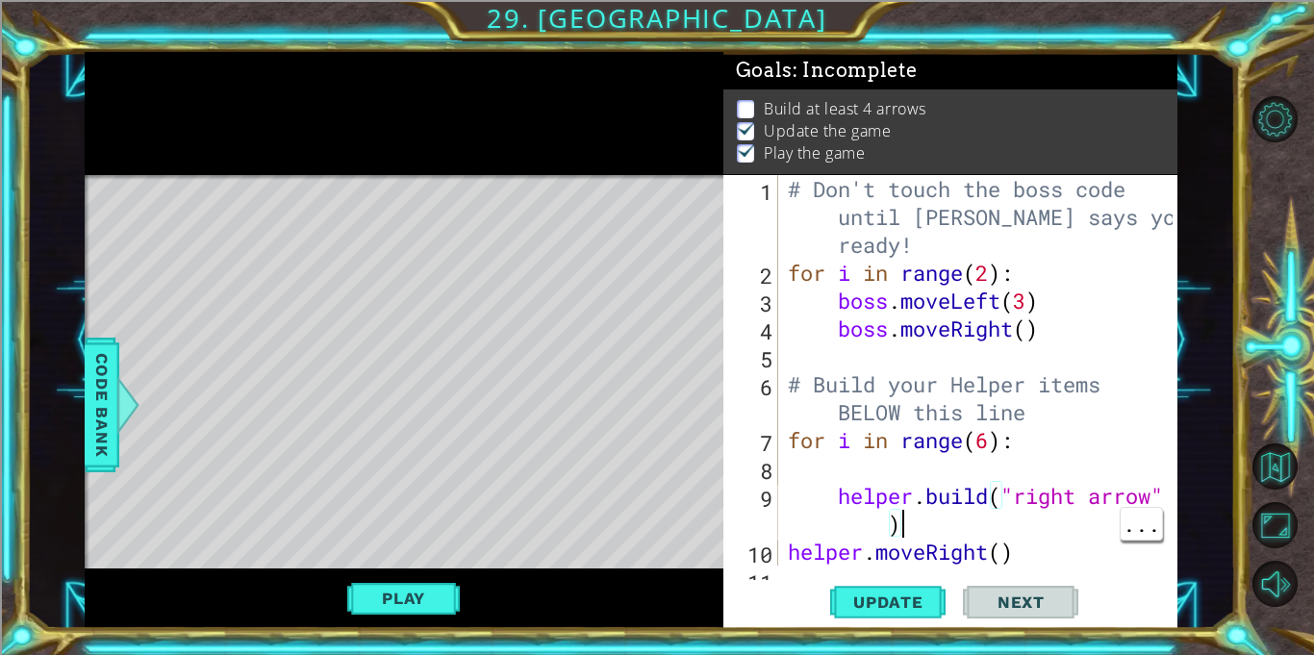
click at [997, 451] on div "# Don't touch the boss code until [PERSON_NAME] says you're ready! for i in ran…" at bounding box center [983, 426] width 398 height 502
click at [1044, 553] on div "# Don't touch the boss code until [PERSON_NAME] says you're ready! for i in ran…" at bounding box center [983, 426] width 398 height 502
click at [812, 490] on div "# Don't touch the boss code until [PERSON_NAME] says you're ready! for i in ran…" at bounding box center [983, 426] width 398 height 502
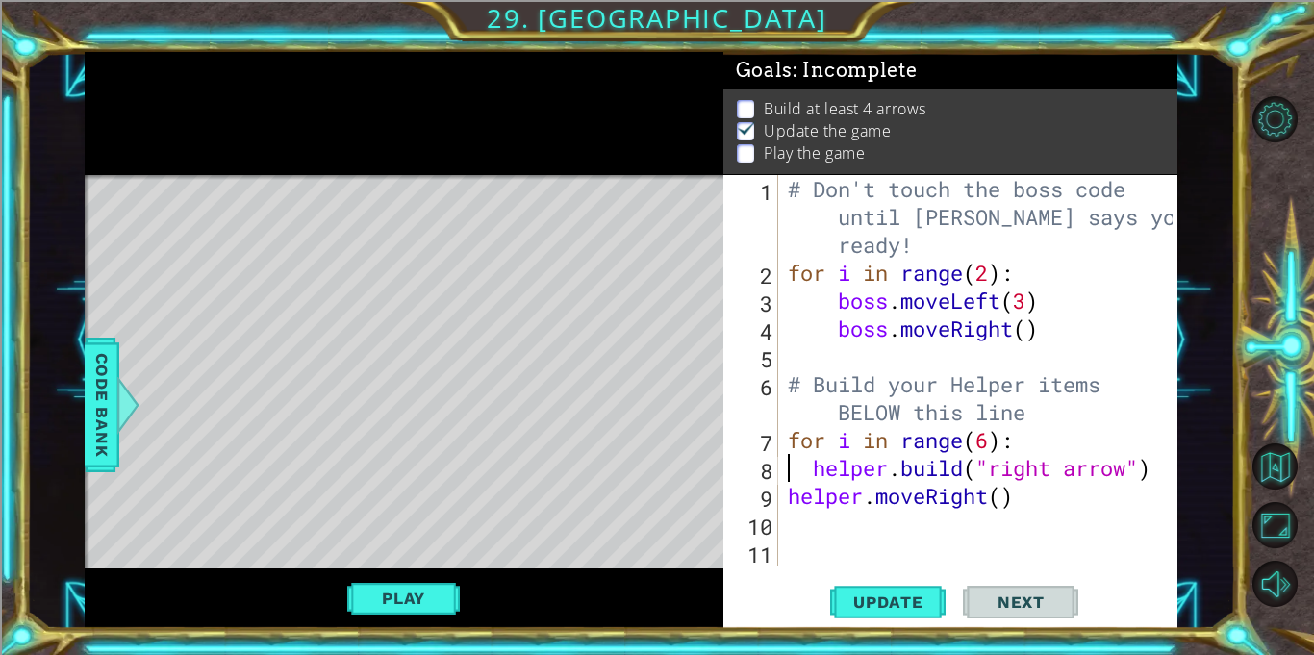
click at [815, 475] on div "# Don't touch the boss code until [PERSON_NAME] says you're ready! for i in ran…" at bounding box center [983, 426] width 398 height 502
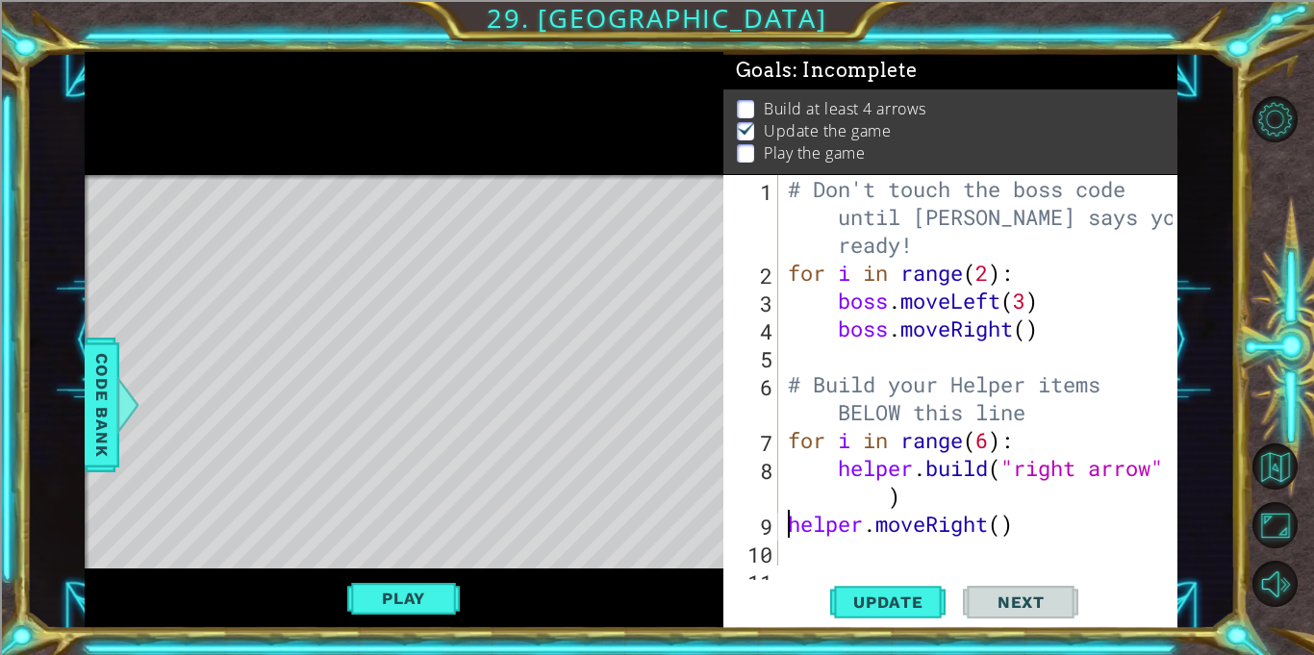
click at [786, 519] on div "# Don't touch the boss code until [PERSON_NAME] says you're ready! for i in ran…" at bounding box center [983, 426] width 398 height 502
click at [894, 608] on span "Update" at bounding box center [888, 601] width 109 height 19
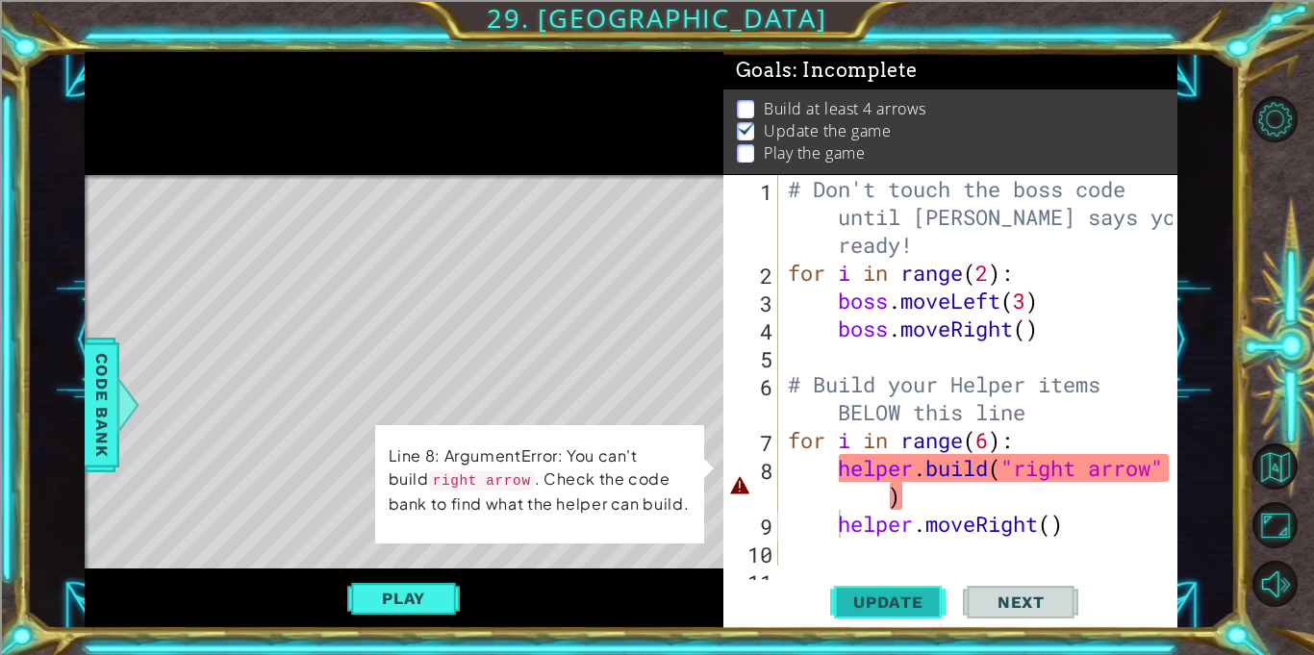
click at [926, 617] on button "Update" at bounding box center [887, 602] width 115 height 45
click at [884, 495] on div "# Don't touch the boss code until [PERSON_NAME] says you're ready! for i in ran…" at bounding box center [983, 426] width 398 height 502
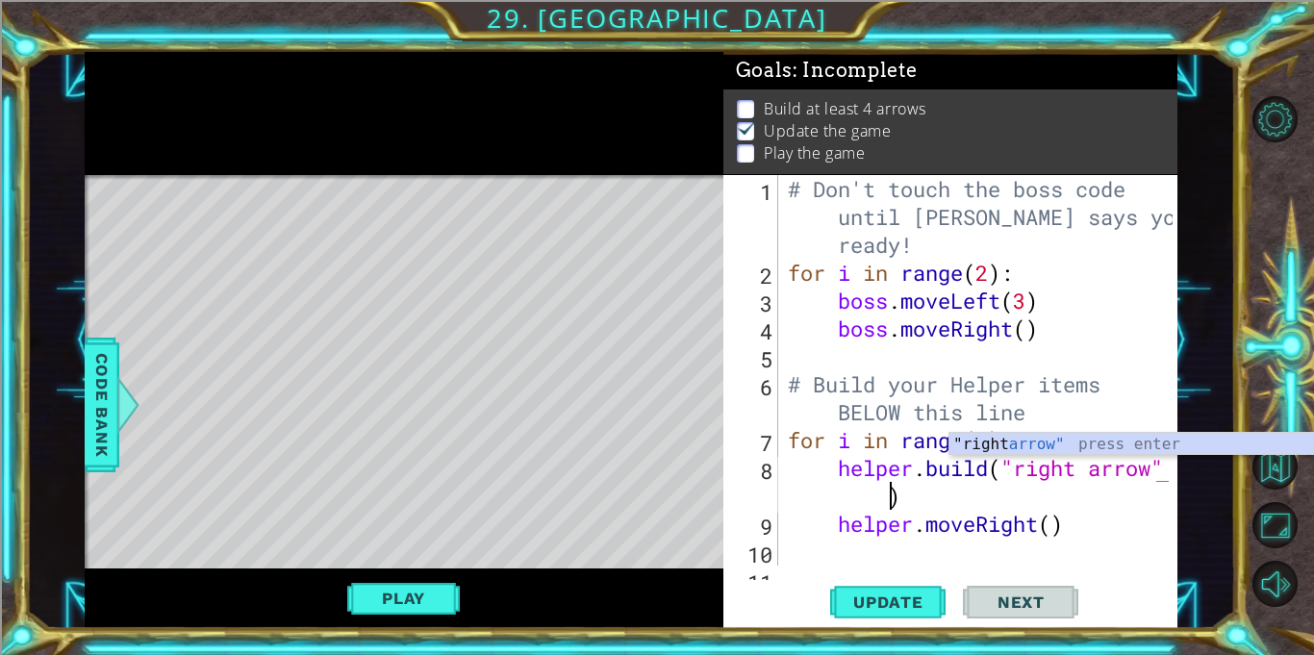
scroll to position [0, 16]
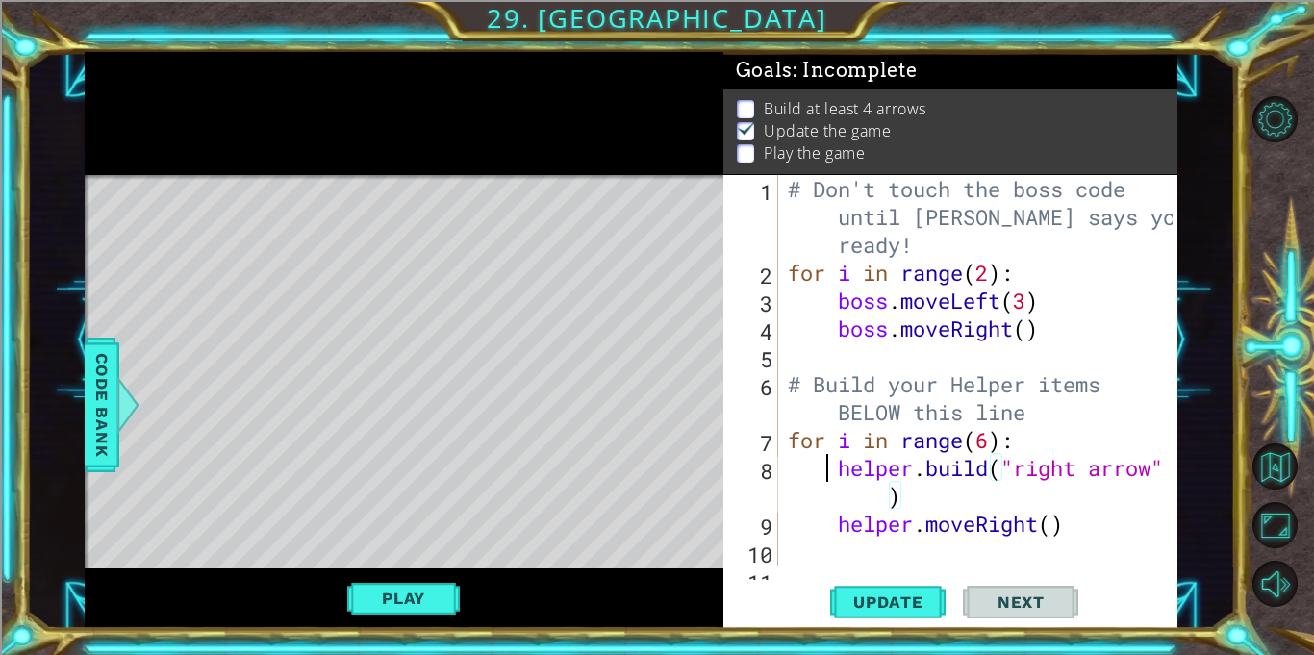
click at [829, 476] on div "# Don't touch the boss code until [PERSON_NAME] says you're ready! for i in ran…" at bounding box center [983, 426] width 398 height 502
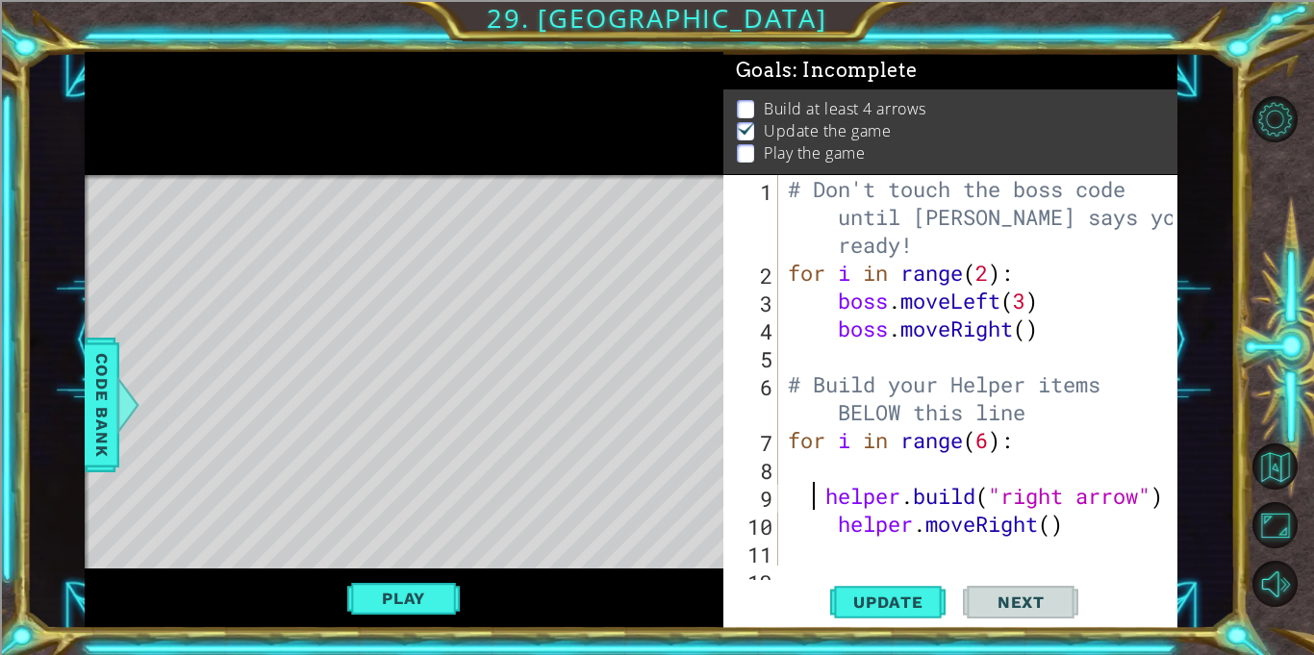
scroll to position [0, 15]
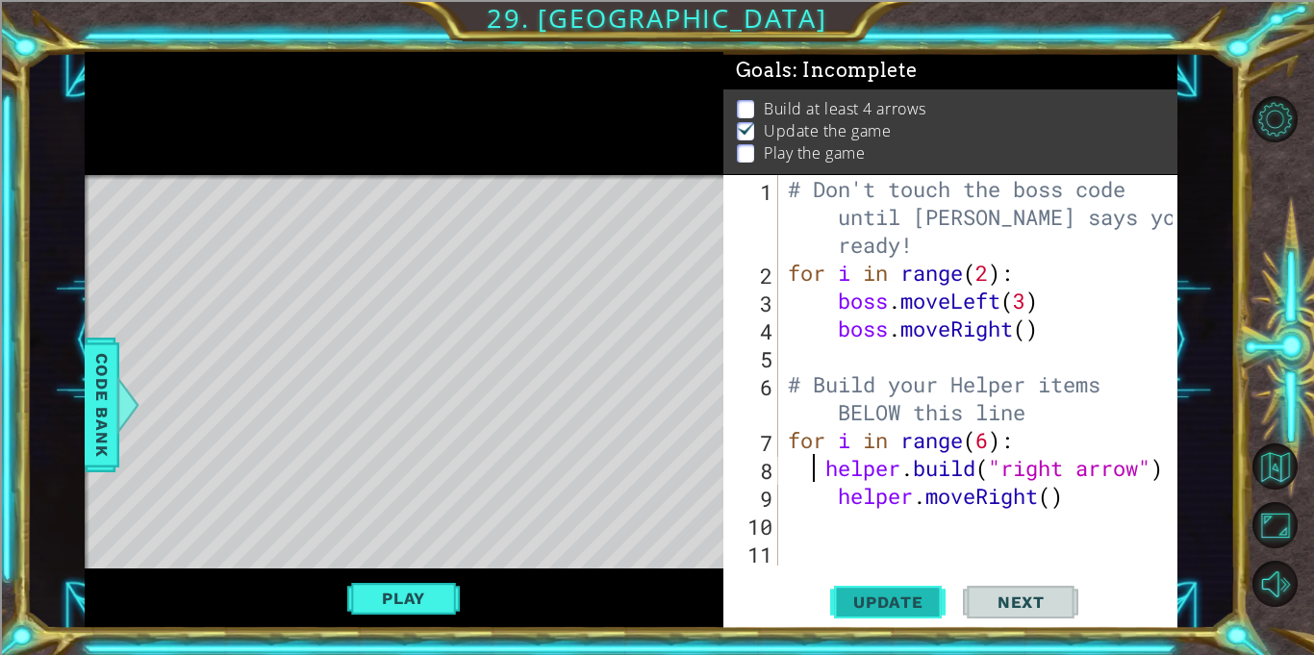
click at [887, 582] on button "Update" at bounding box center [887, 602] width 115 height 45
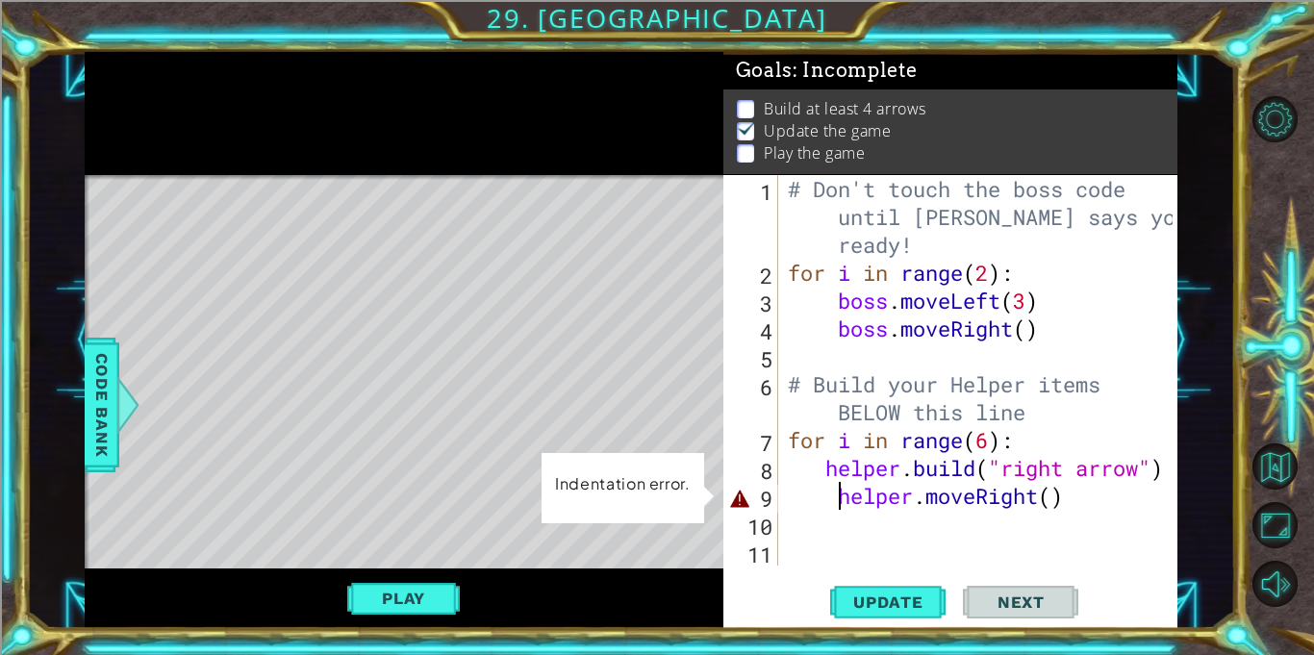
click at [838, 491] on div "# Don't touch the boss code until [PERSON_NAME] says you're ready! for i in ran…" at bounding box center [983, 426] width 398 height 502
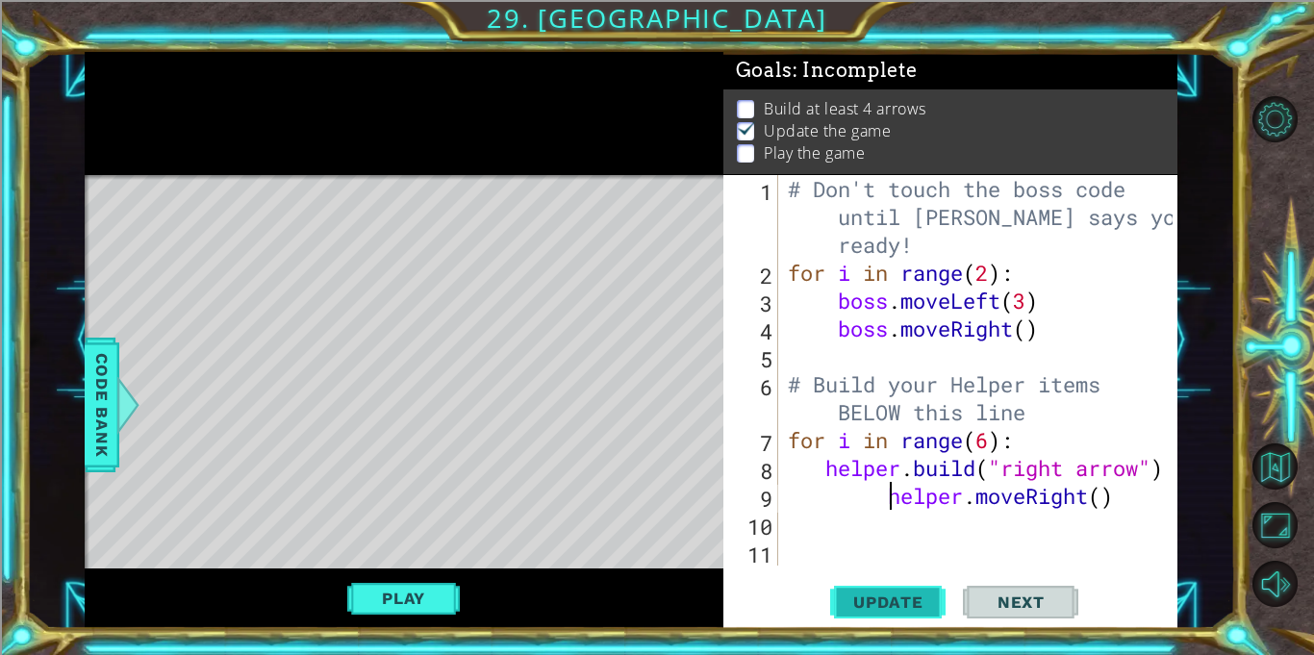
click at [909, 604] on span "Update" at bounding box center [888, 601] width 109 height 19
type textarea "helper.moveRight()"
click at [909, 604] on span "Update" at bounding box center [888, 601] width 109 height 19
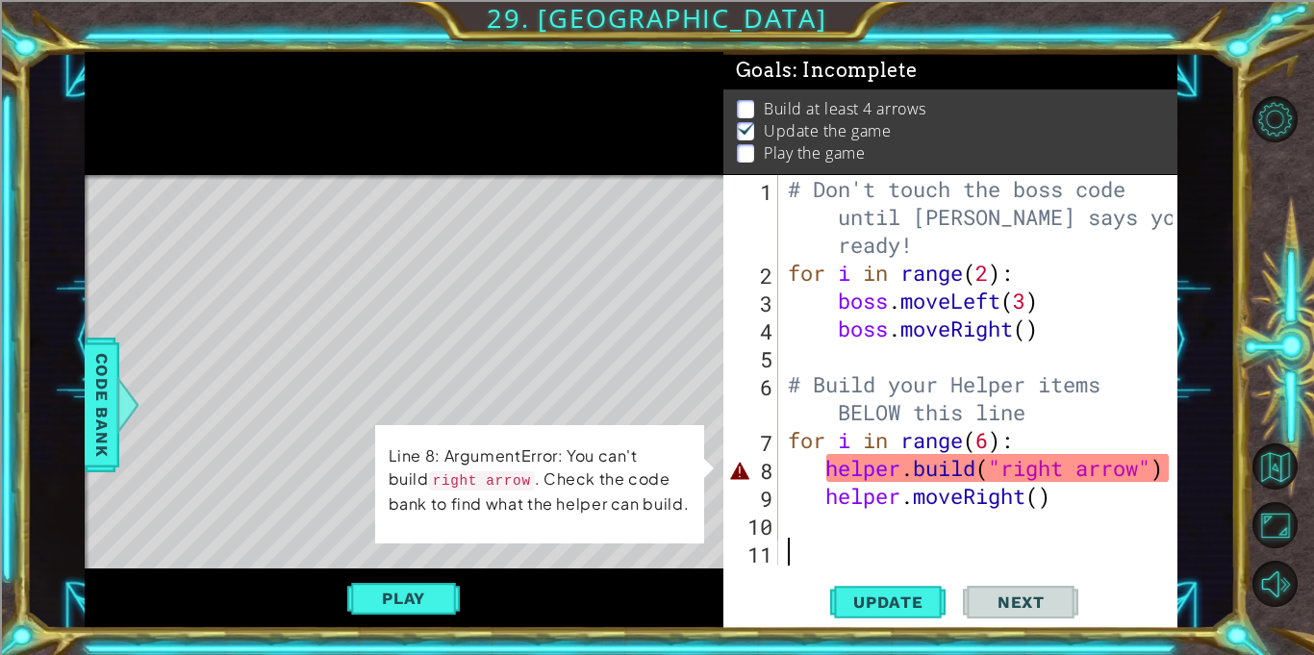
scroll to position [0, 0]
click at [988, 474] on div "# Don't touch the boss code until [PERSON_NAME] says you're ready! for i in ran…" at bounding box center [983, 426] width 398 height 502
click at [1095, 463] on div "# Don't touch the boss code until [PERSON_NAME] says you're ready! for i in ran…" at bounding box center [983, 426] width 398 height 502
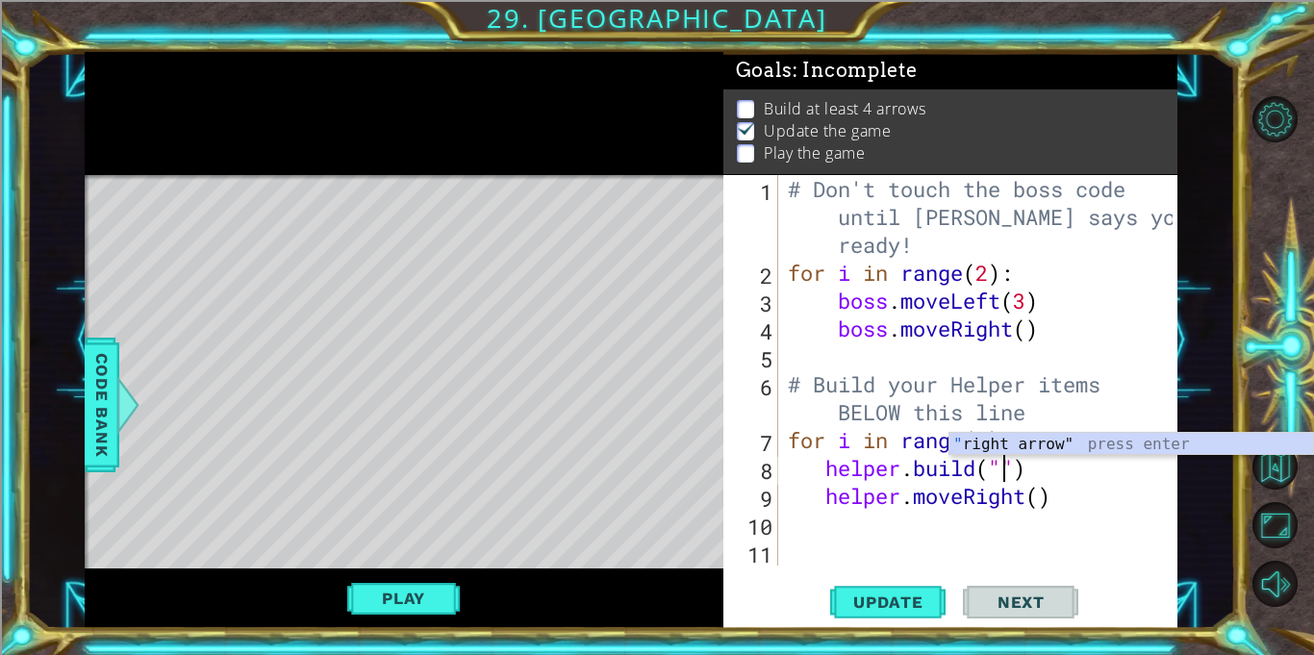
click at [1004, 447] on div "" right arrow" press enter" at bounding box center [1131, 467] width 364 height 69
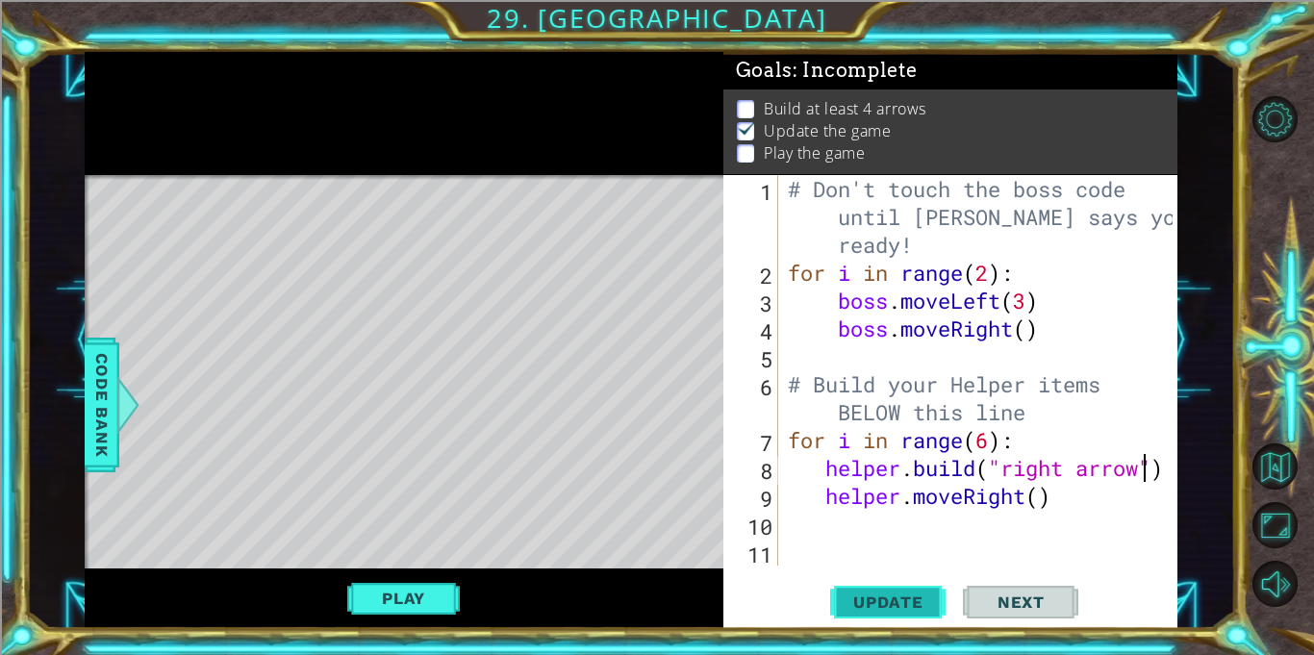
click at [898, 591] on button "Update" at bounding box center [887, 602] width 115 height 45
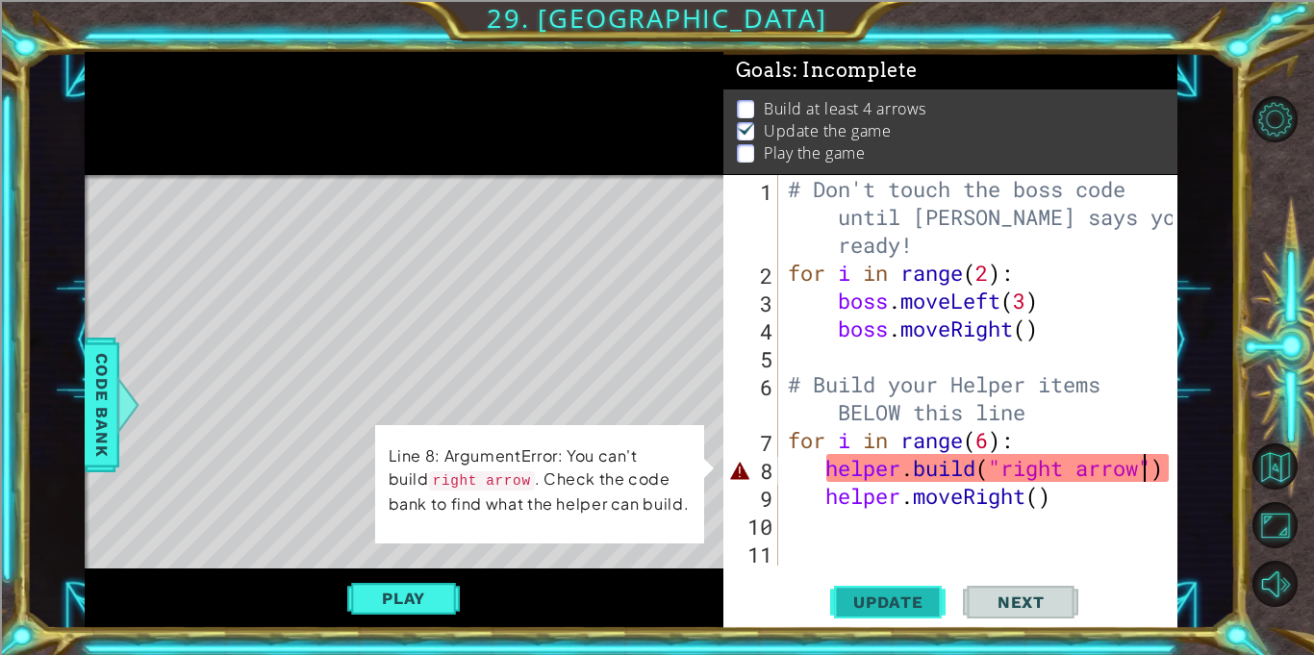
type textarea "helper.moveRight()"
click at [879, 467] on div "# Don't touch the boss code until [PERSON_NAME] says you're ready! for i in ran…" at bounding box center [983, 426] width 398 height 502
click at [1166, 486] on div "# Don't touch the boss code until [PERSON_NAME] says you're ready! for i in ran…" at bounding box center [983, 426] width 398 height 502
type textarea "helper.moveRight()"
click at [1093, 535] on div "# Don't touch the boss code until [PERSON_NAME] says you're ready! for i in ran…" at bounding box center [983, 426] width 398 height 502
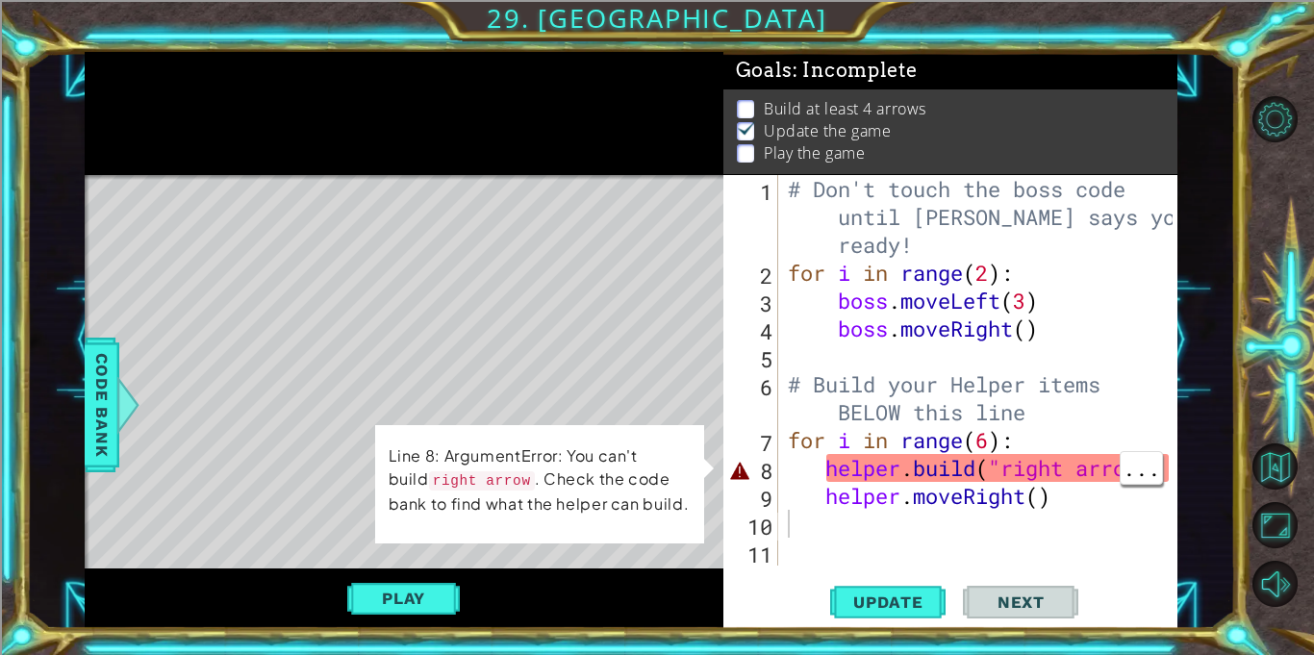
drag, startPoint x: 1127, startPoint y: 467, endPoint x: 1134, endPoint y: 503, distance: 36.2
click at [1134, 503] on div "1 2 3 4 5 6 7 8 9 10 11 # Don't touch the boss code until [PERSON_NAME] says yo…" at bounding box center [947, 370] width 449 height 390
click at [1138, 479] on span "..." at bounding box center [1140, 468] width 41 height 32
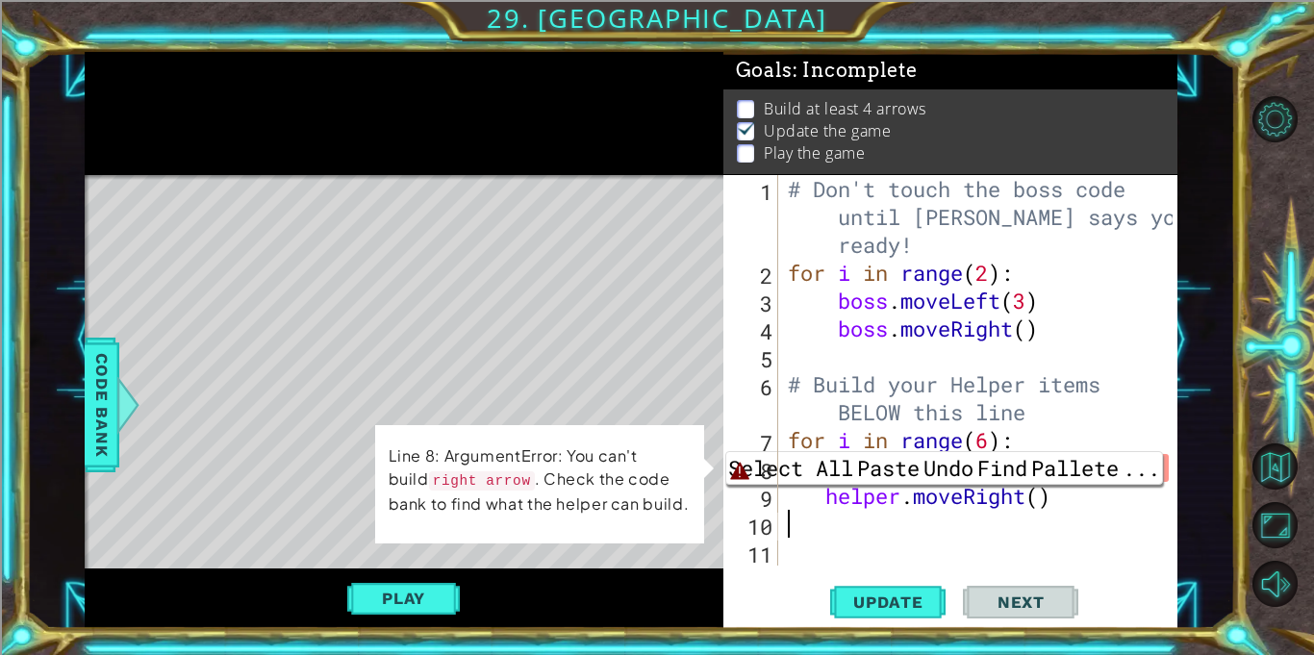
click at [1132, 451] on div "Select All Paste Undo Find Pallete ..." at bounding box center [944, 468] width 438 height 34
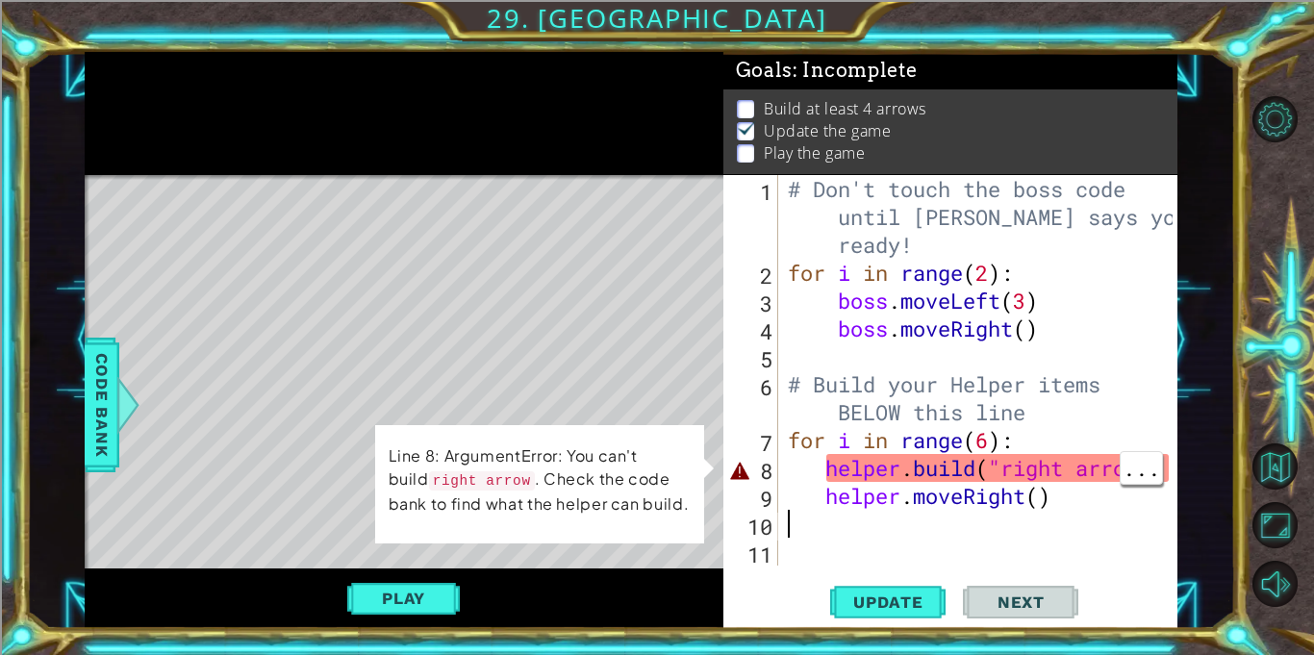
click at [1108, 474] on div "# Don't touch the boss code until [PERSON_NAME] says you're ready! for i in ran…" at bounding box center [983, 426] width 398 height 502
click at [1123, 473] on span "..." at bounding box center [1140, 468] width 41 height 32
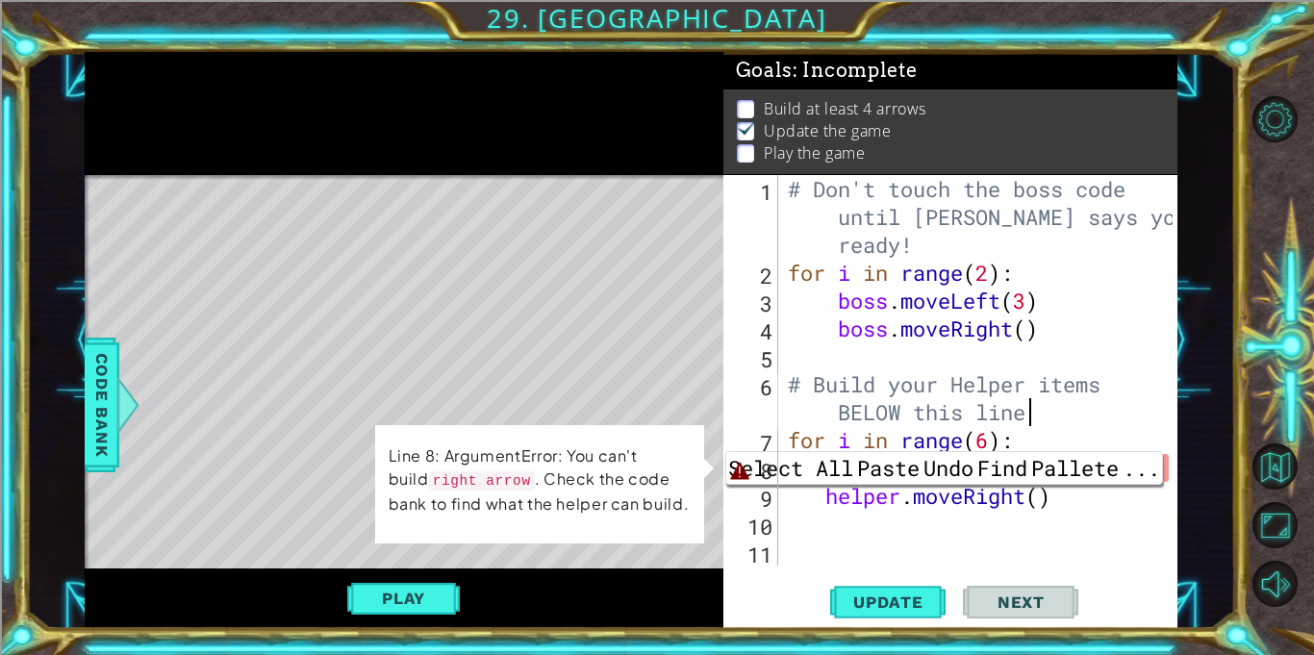
click at [1069, 423] on div "# Don't touch the boss code until [PERSON_NAME] says you're ready! for i in ran…" at bounding box center [983, 426] width 398 height 502
click at [1061, 442] on div "# Don't touch the boss code until [PERSON_NAME] says you're ready! for i in ran…" at bounding box center [983, 426] width 398 height 502
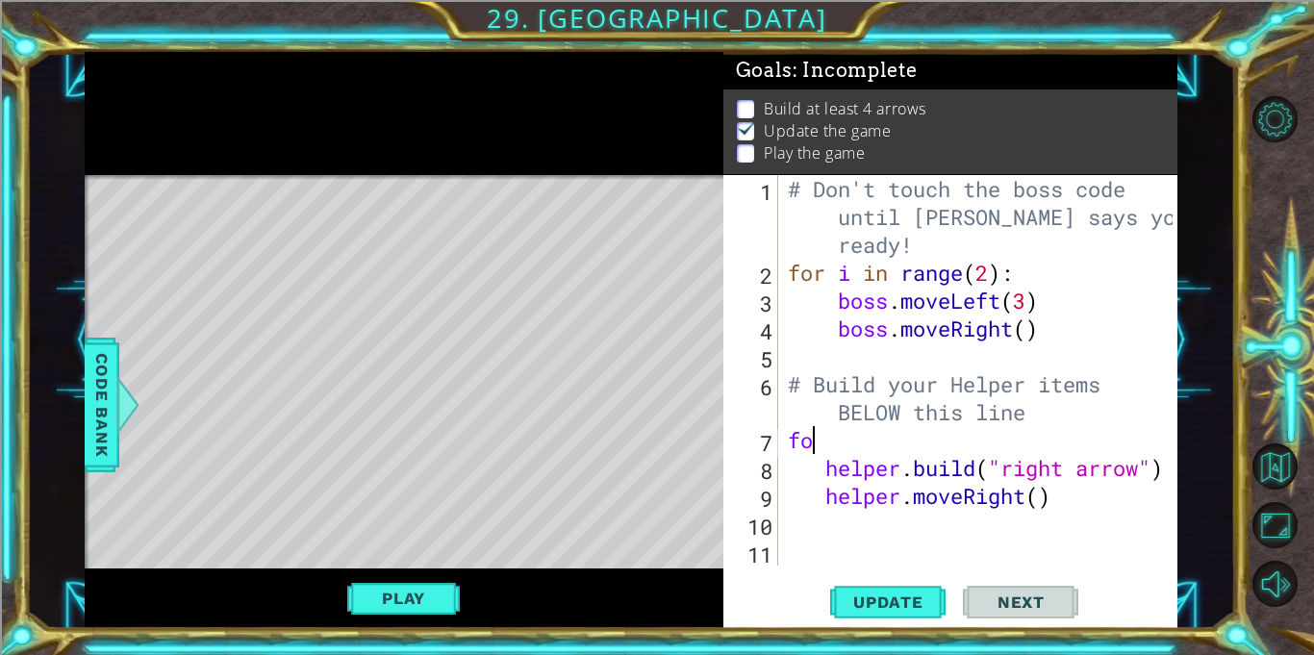
type textarea "f"
click at [1132, 473] on div "# Don't touch the boss code until [PERSON_NAME] says you're ready! for i in ran…" at bounding box center [983, 426] width 398 height 502
click at [1131, 475] on div "# Don't touch the boss code until [PERSON_NAME] says you're ready! for i in ran…" at bounding box center [983, 426] width 398 height 502
type textarea "[DOMAIN_NAME]("right arrow") helper.moveRight()"
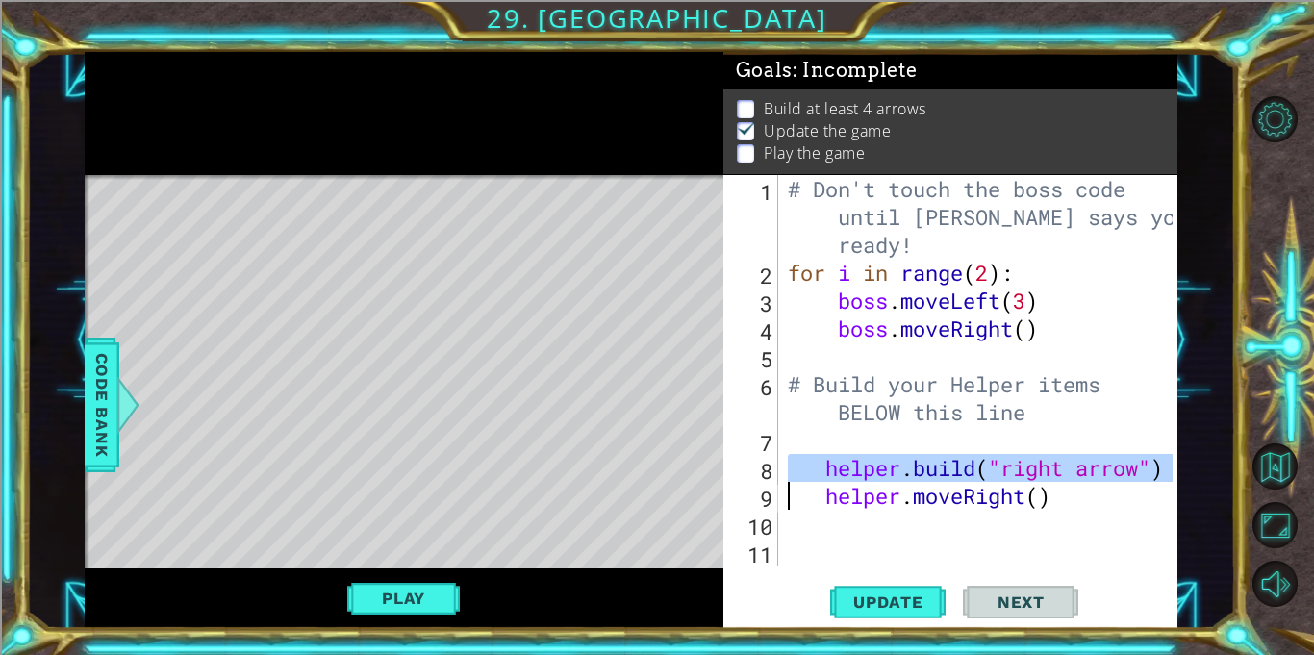
click at [1104, 538] on div "# Don't touch the boss code until [PERSON_NAME] says you're ready! for i in ran…" at bounding box center [983, 426] width 398 height 502
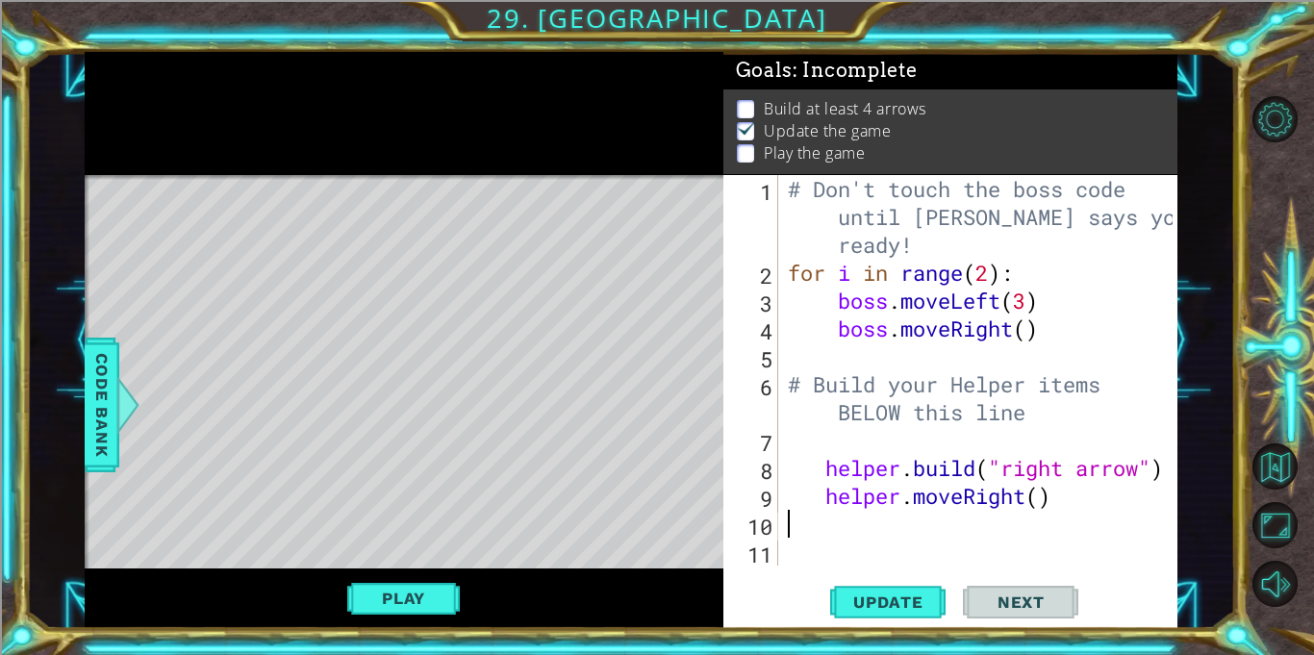
click at [820, 470] on div "# Don't touch the boss code until [PERSON_NAME] says you're ready! for i in ran…" at bounding box center [983, 426] width 398 height 502
click at [86, 407] on div "Code Bank" at bounding box center [102, 405] width 35 height 135
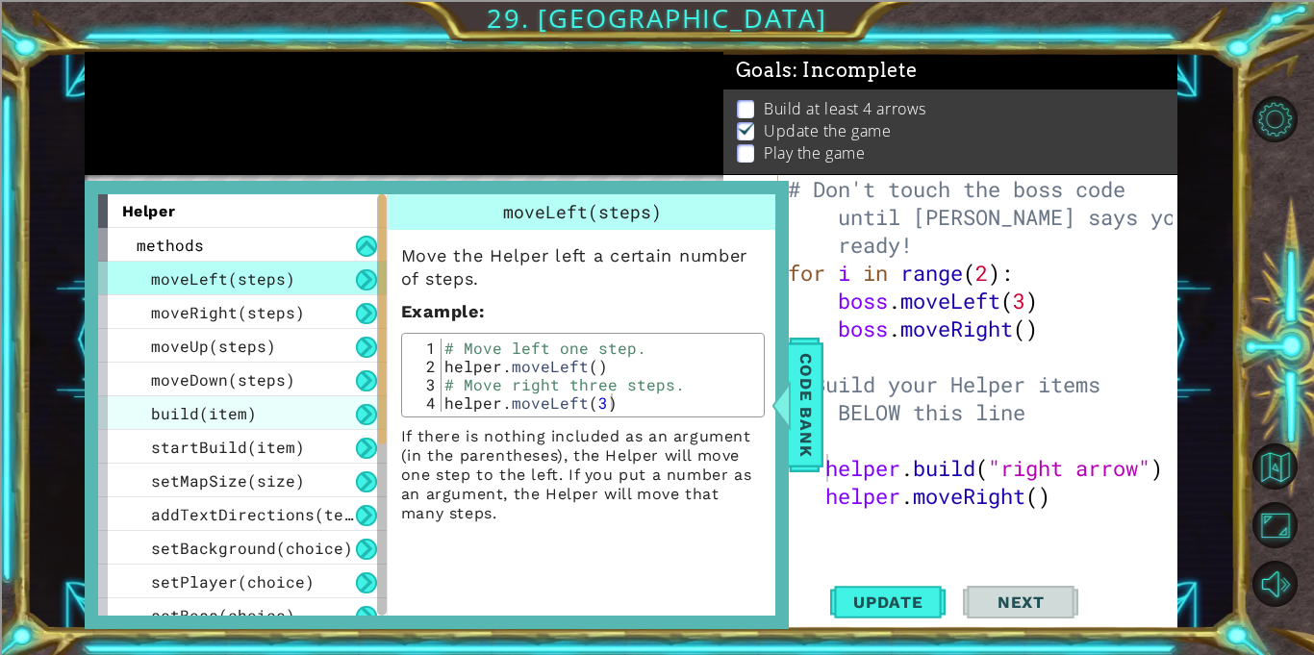
click at [166, 416] on span "build(item)" at bounding box center [204, 413] width 106 height 20
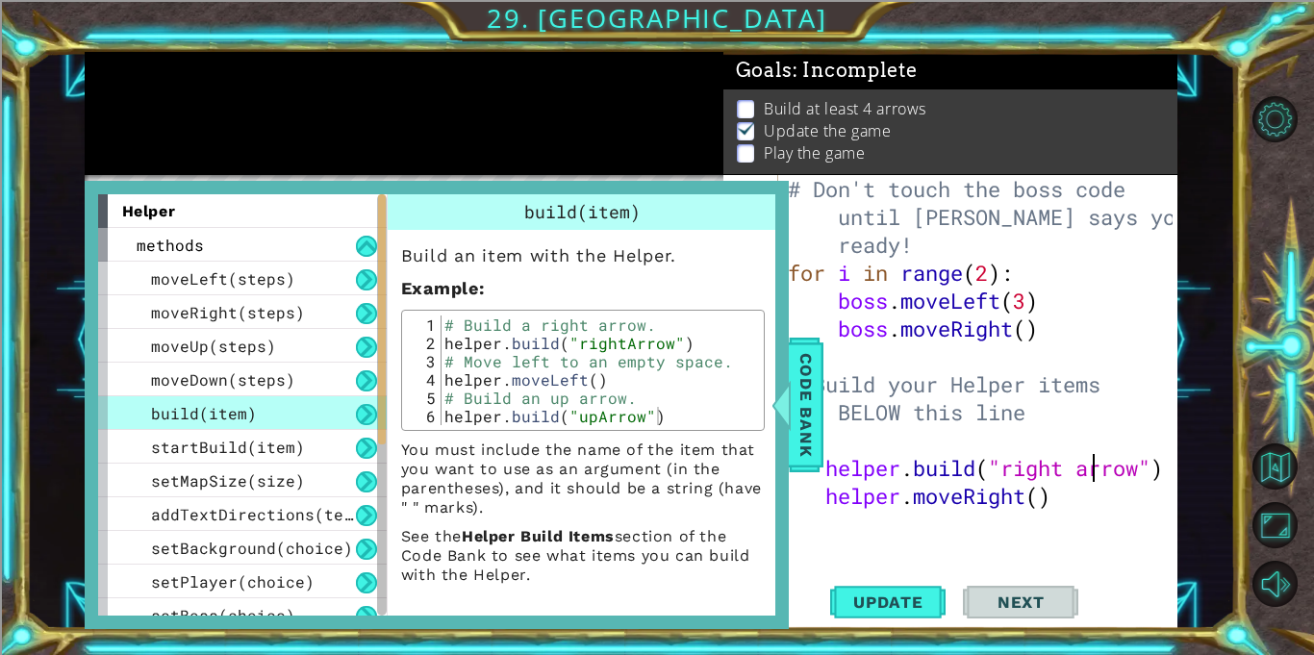
click at [1089, 471] on div "# Don't touch the boss code until [PERSON_NAME] says you're ready! for i in ran…" at bounding box center [983, 426] width 398 height 502
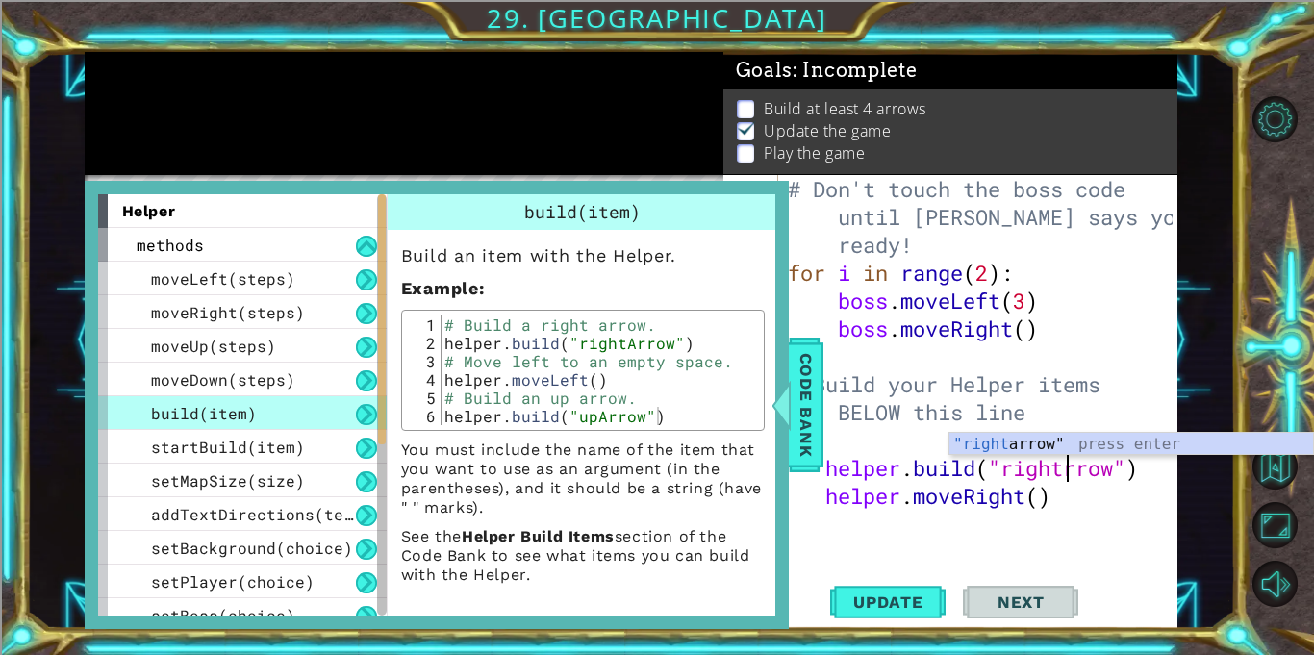
type textarea "[DOMAIN_NAME]("rightArrow")"
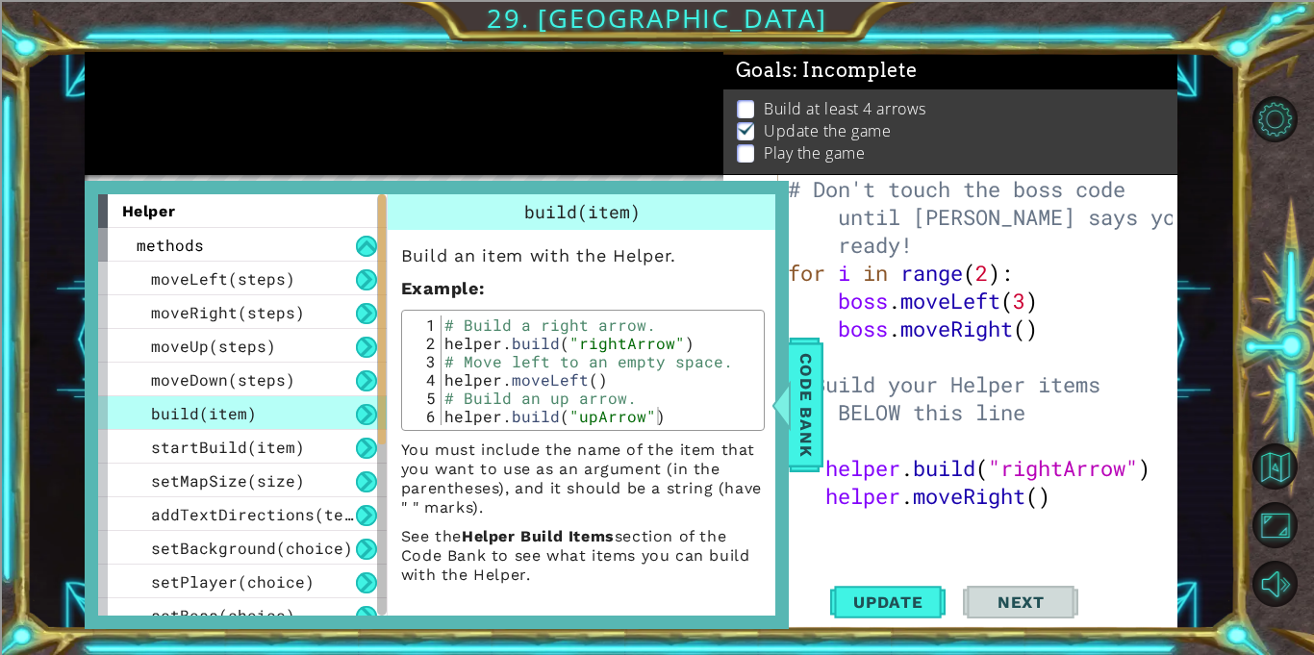
click at [917, 443] on div "# Don't touch the boss code until [PERSON_NAME] says you're ready! for i in ran…" at bounding box center [983, 426] width 398 height 502
click at [877, 450] on div "# Don't touch the boss code until [PERSON_NAME] says you're ready! for i in ran…" at bounding box center [983, 426] width 398 height 502
click at [810, 442] on span "Code Bank" at bounding box center [806, 404] width 31 height 117
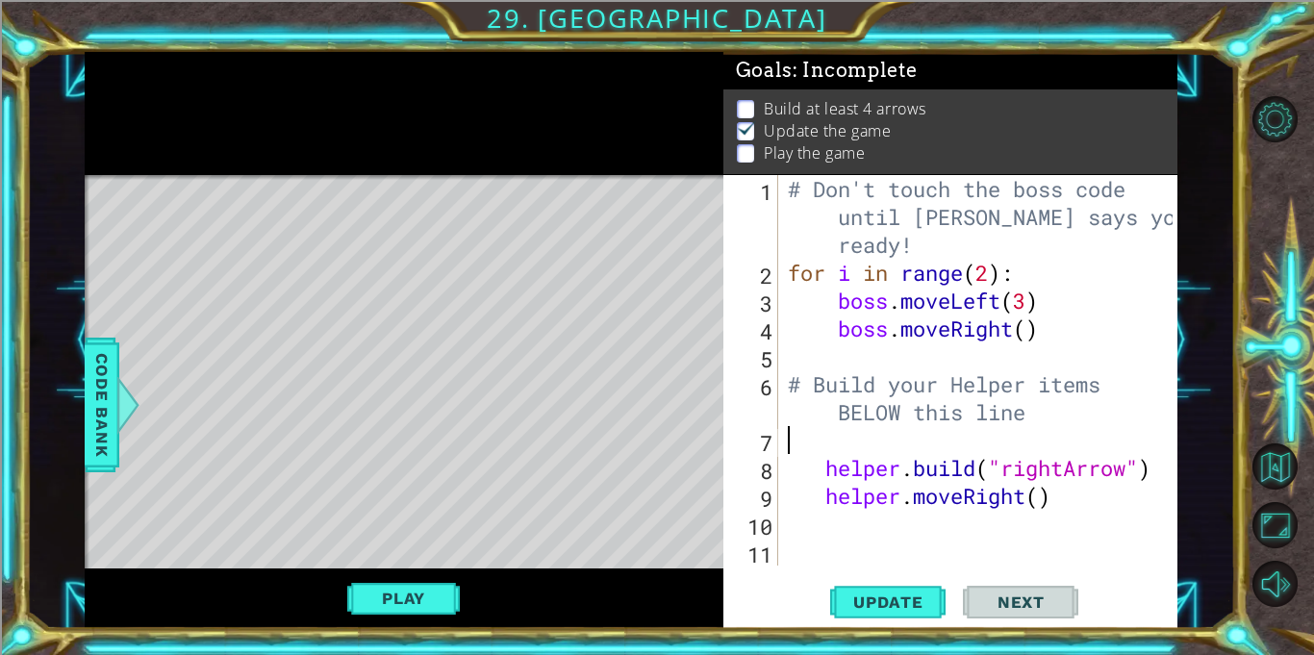
click at [818, 444] on div "# Don't touch the boss code until [PERSON_NAME] says you're ready! for i in ran…" at bounding box center [983, 426] width 398 height 502
click at [880, 590] on button "Update" at bounding box center [887, 602] width 115 height 45
click at [903, 597] on span "Update" at bounding box center [888, 601] width 109 height 19
click at [989, 448] on div "# Don't touch the boss code until [PERSON_NAME] says you're ready! for i in ran…" at bounding box center [983, 426] width 398 height 502
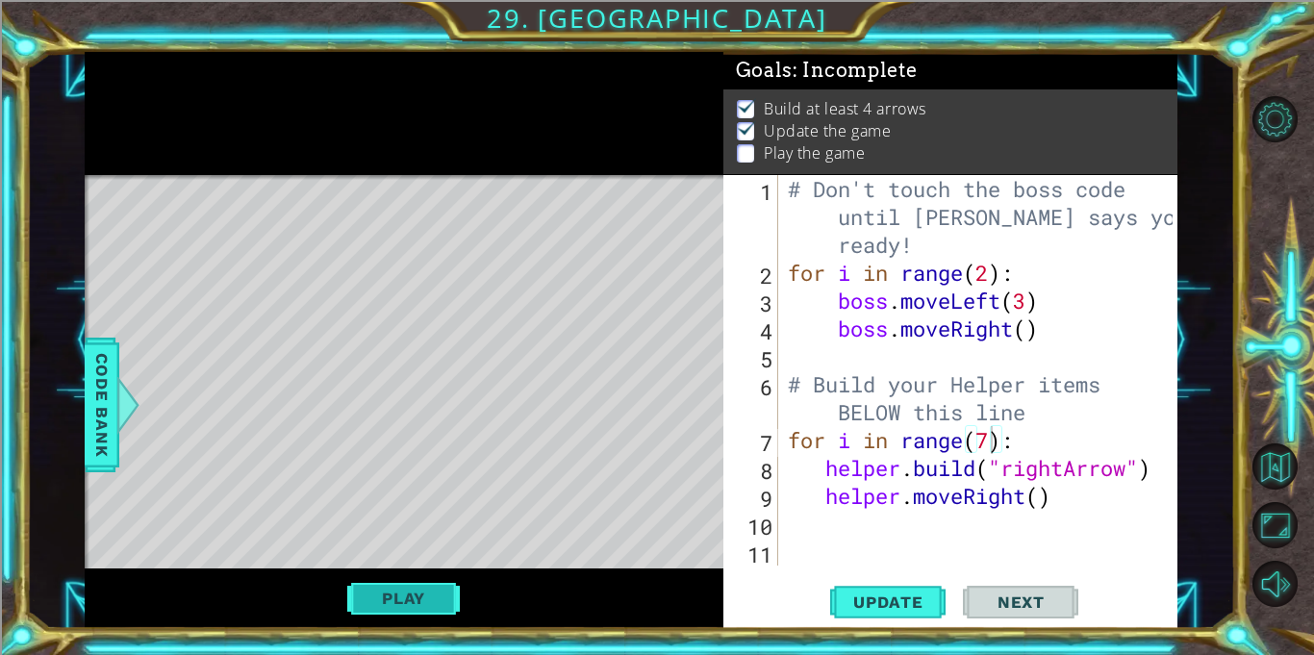
click at [434, 589] on button "Play" at bounding box center [403, 598] width 113 height 37
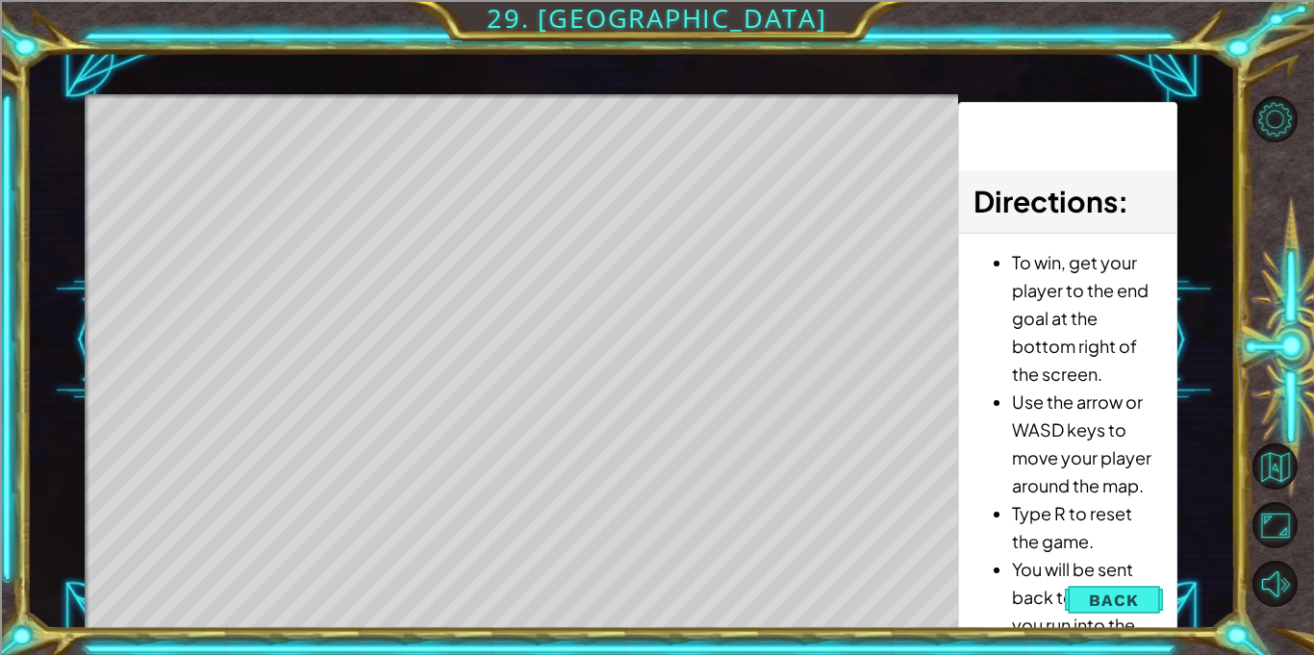
click at [1091, 591] on span "Back" at bounding box center [1113, 600] width 49 height 19
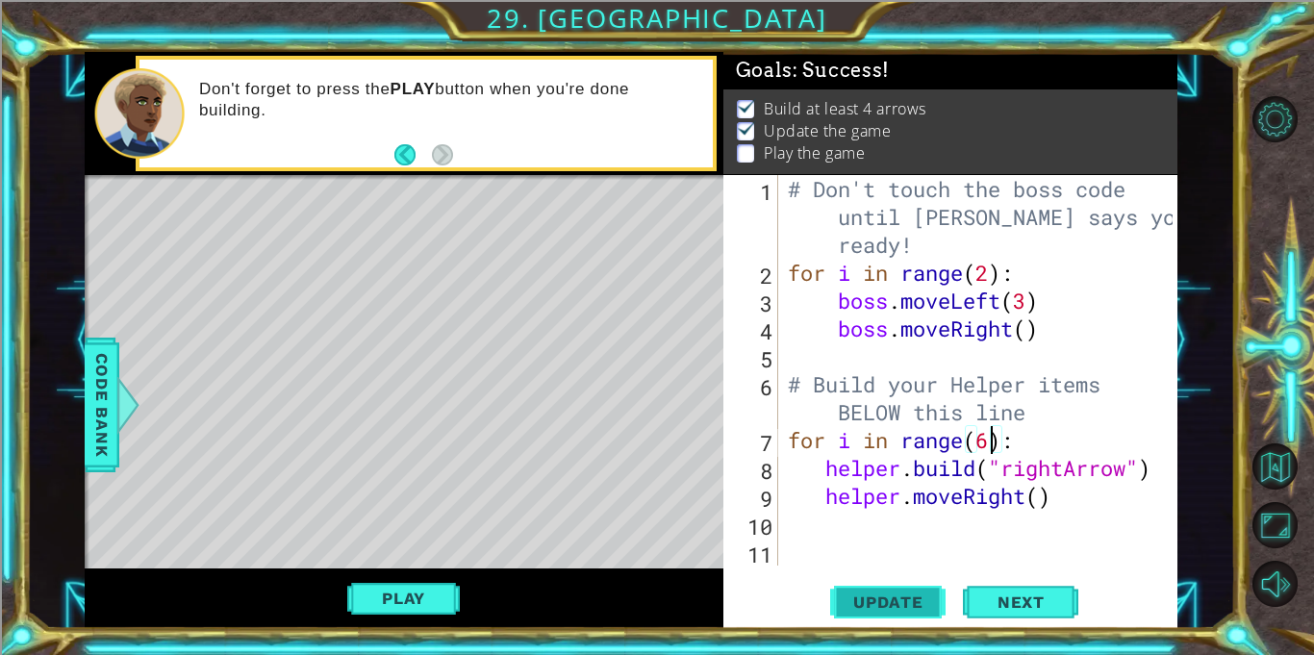
type textarea "for i in range(6):"
click at [856, 595] on span "Update" at bounding box center [888, 601] width 109 height 19
click at [1045, 610] on span "Next" at bounding box center [1021, 602] width 86 height 19
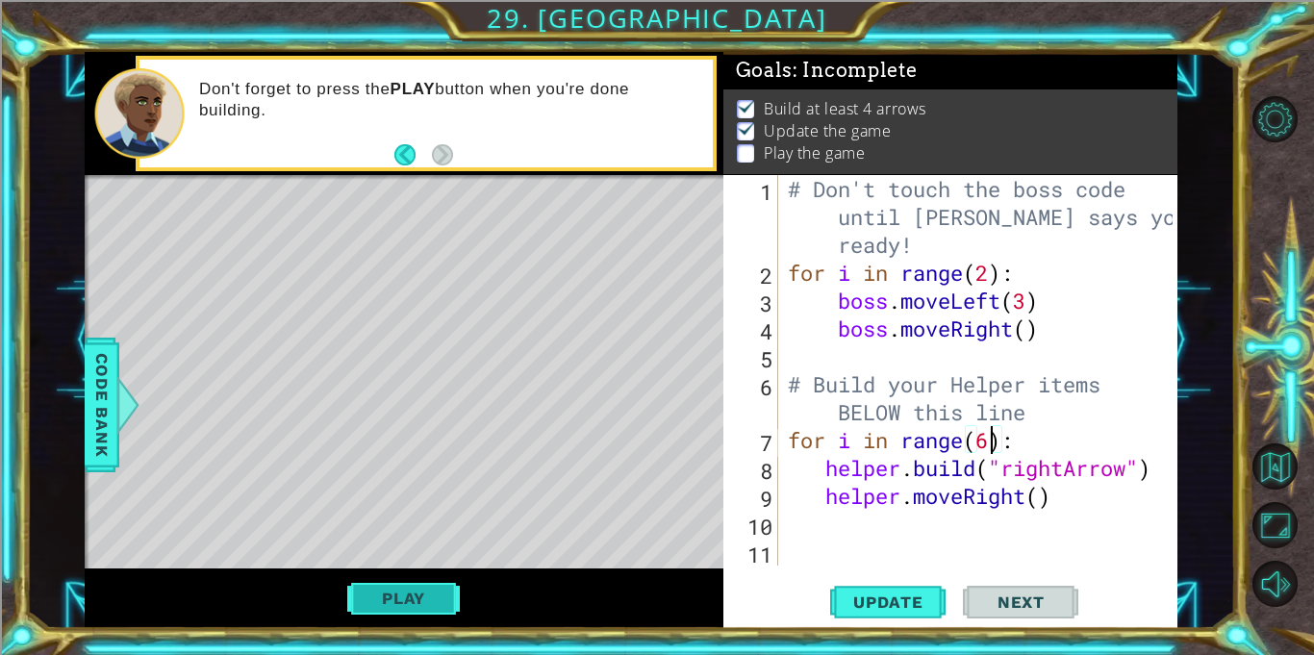
click at [365, 613] on button "Play" at bounding box center [403, 598] width 113 height 37
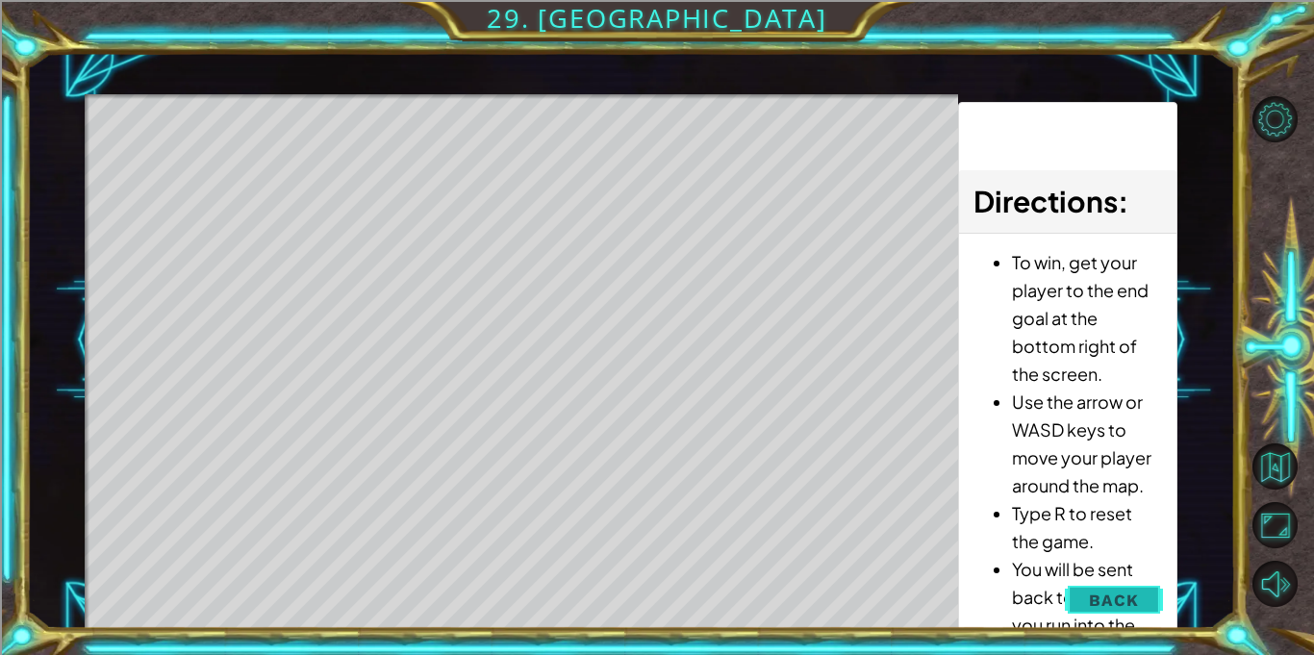
click at [1116, 603] on span "Back" at bounding box center [1113, 600] width 49 height 19
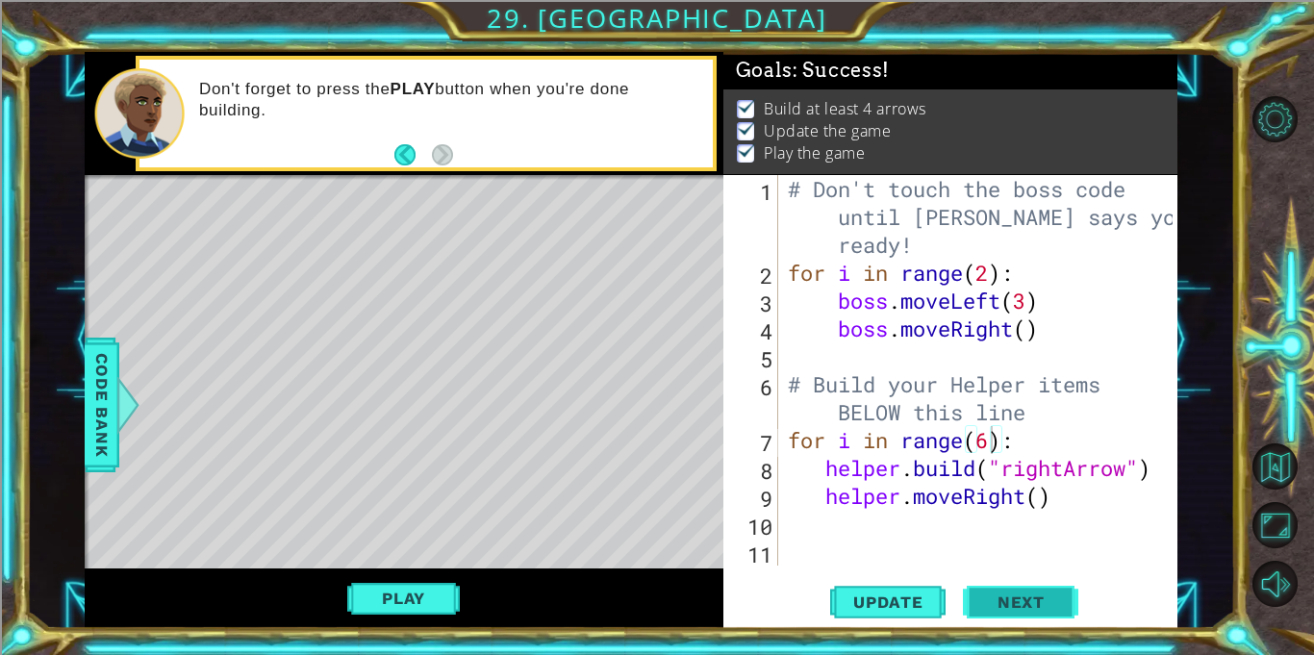
click at [1057, 591] on button "Next" at bounding box center [1020, 605] width 115 height 45
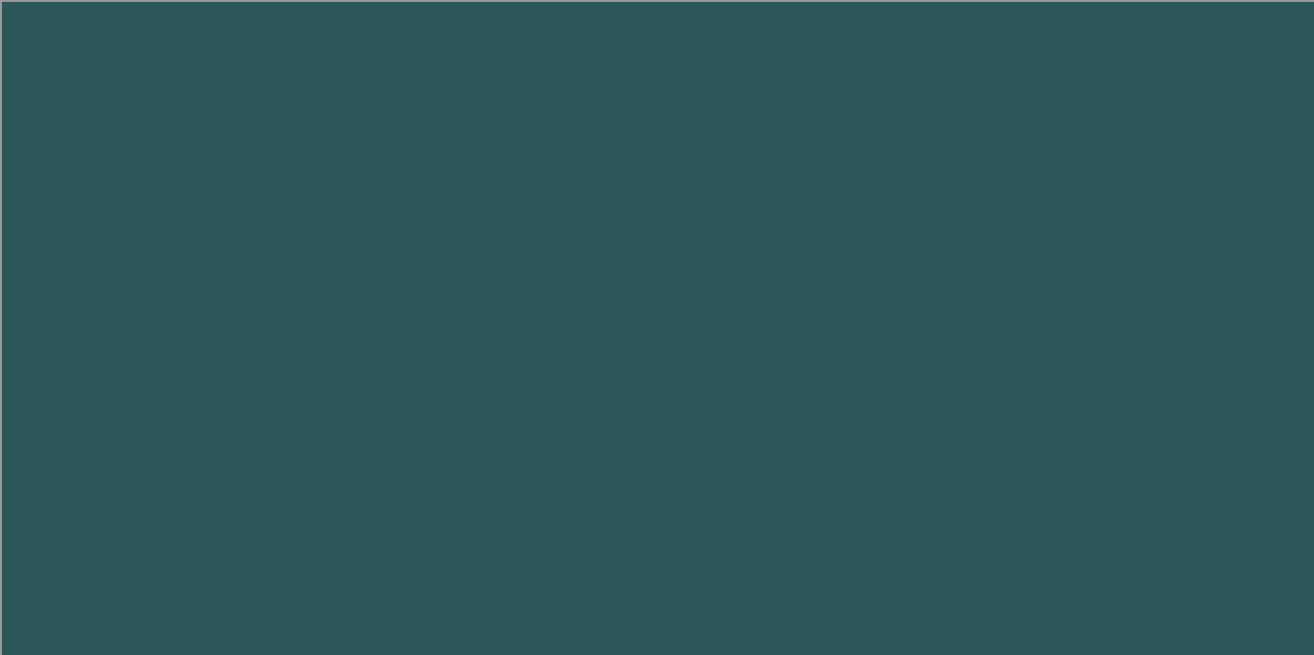
click at [1057, 591] on body "1 2 3 4 5 6 7 8 9 helpe r .setB a ckgrou n d press enter helpe r . a ddTextDire…" at bounding box center [657, 327] width 1314 height 655
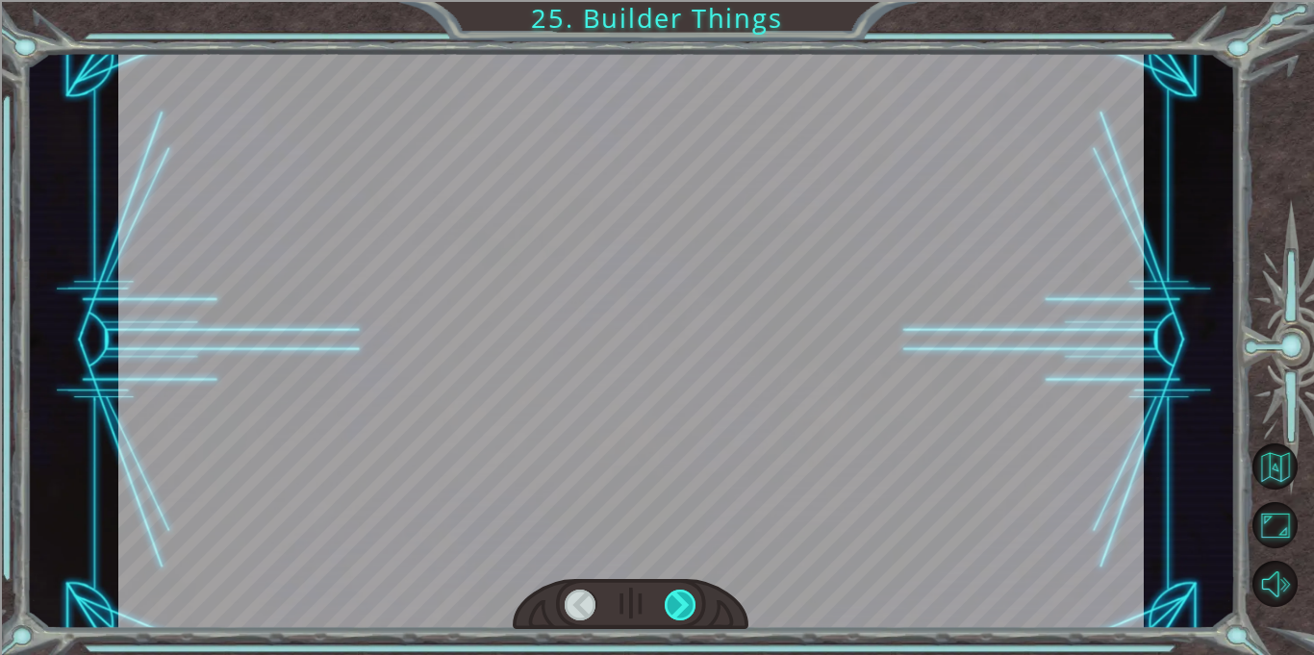
click at [661, 602] on div at bounding box center [631, 605] width 236 height 52
click at [672, 605] on div at bounding box center [681, 605] width 32 height 31
click at [429, 285] on div at bounding box center [630, 340] width 1025 height 576
click at [606, 602] on div at bounding box center [631, 605] width 236 height 52
click at [578, 608] on div at bounding box center [581, 605] width 32 height 31
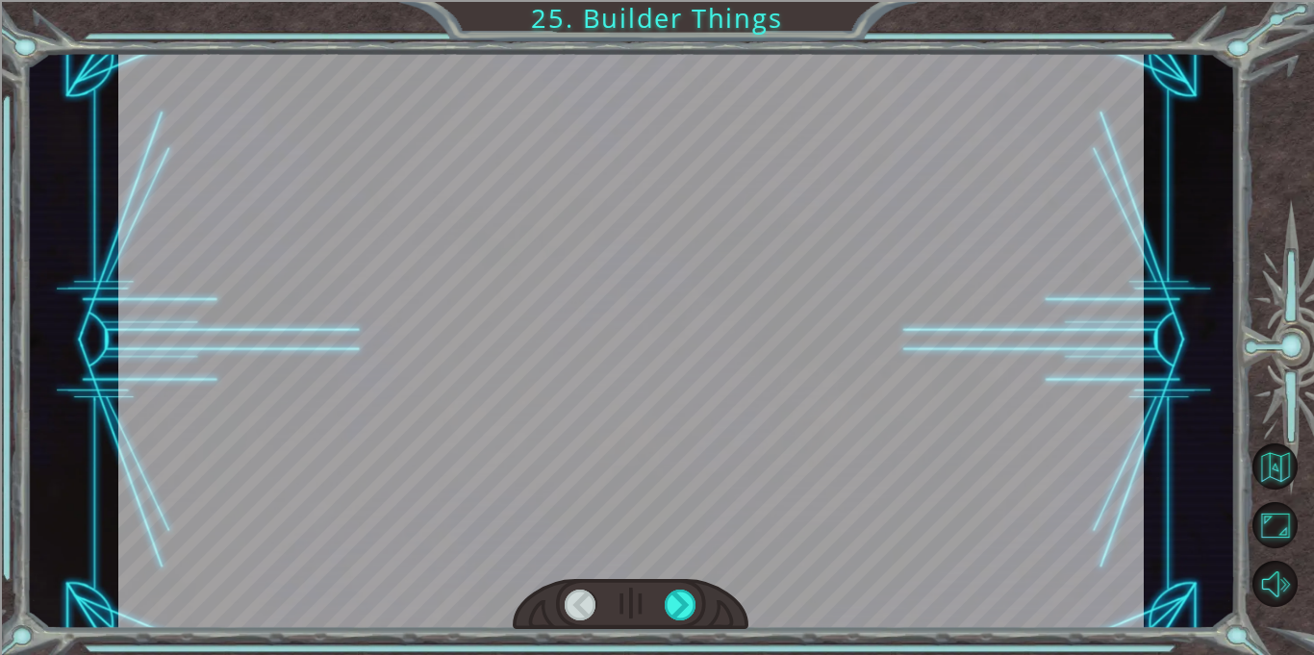
click at [602, 516] on div at bounding box center [630, 340] width 1025 height 576
click at [679, 607] on div at bounding box center [681, 605] width 32 height 31
click at [577, 614] on div at bounding box center [581, 605] width 32 height 31
click at [579, 604] on div at bounding box center [581, 605] width 32 height 31
click at [580, 605] on div at bounding box center [581, 605] width 32 height 31
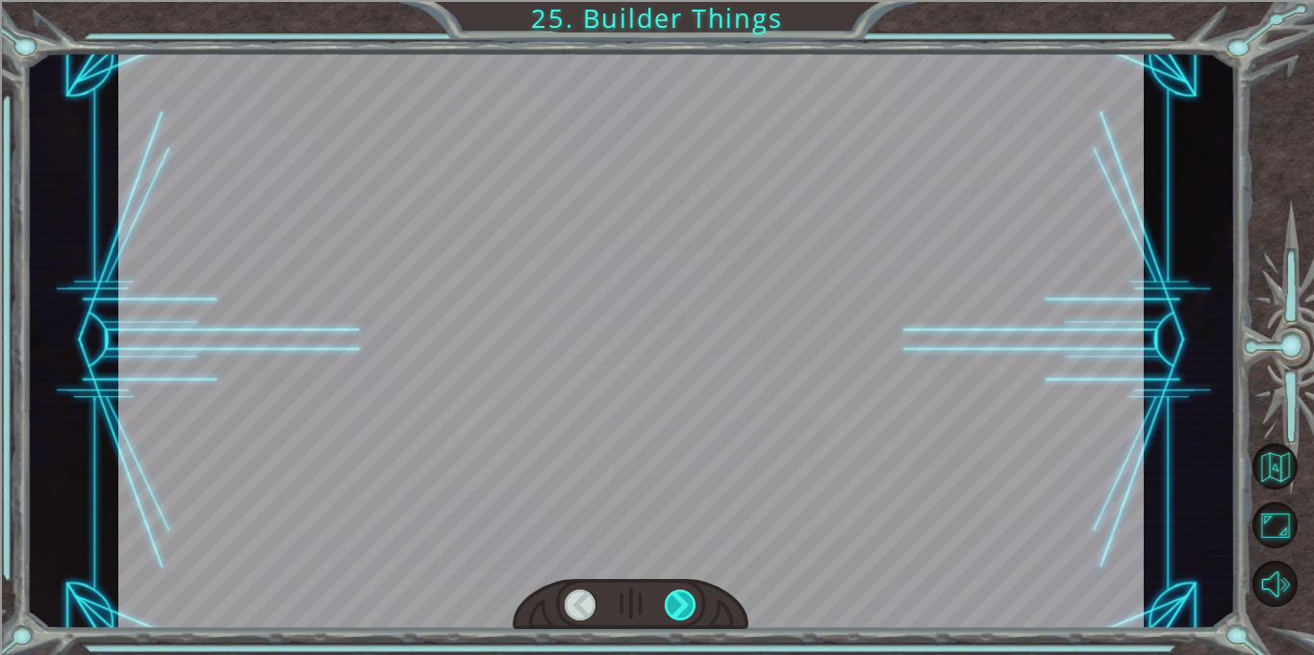
click at [678, 607] on div at bounding box center [681, 605] width 32 height 31
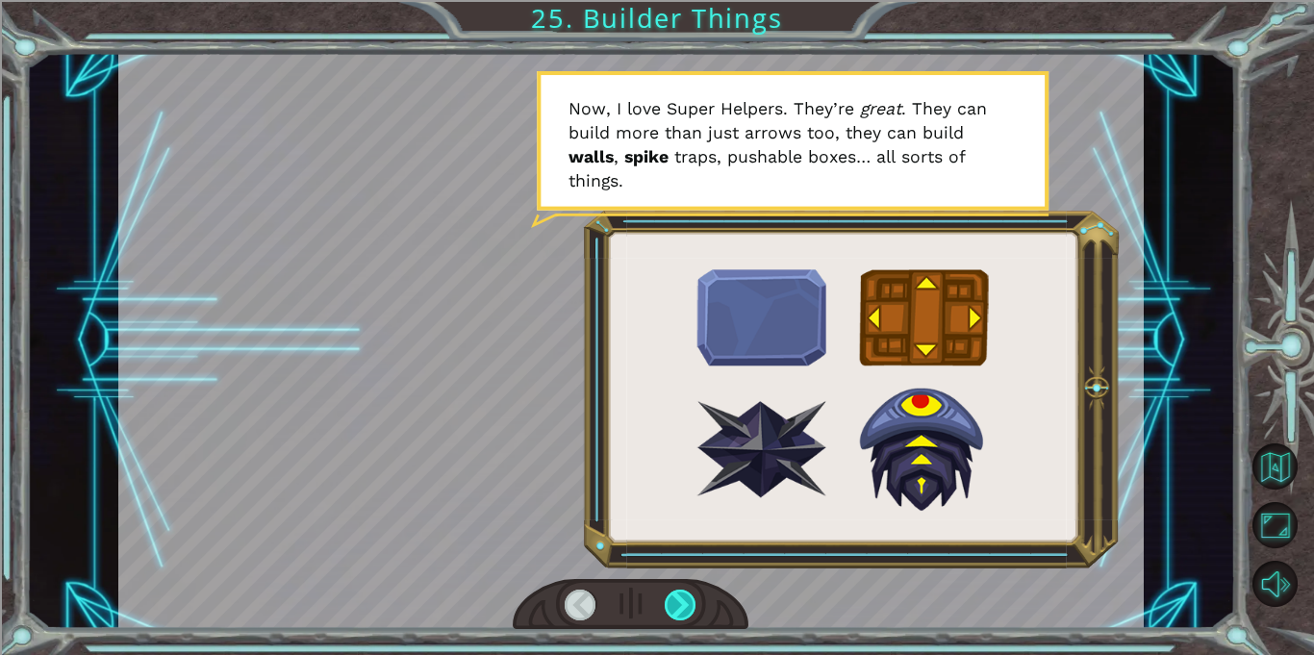
click at [684, 617] on div at bounding box center [681, 605] width 32 height 31
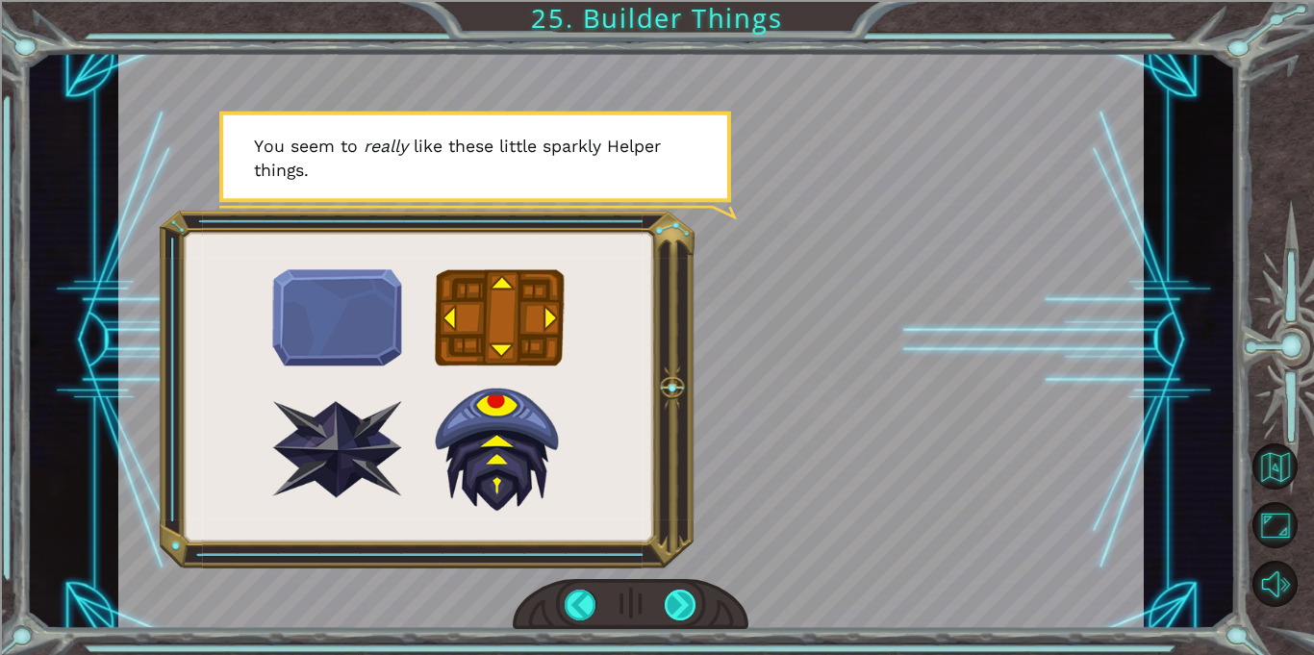
click at [684, 617] on div at bounding box center [681, 605] width 32 height 31
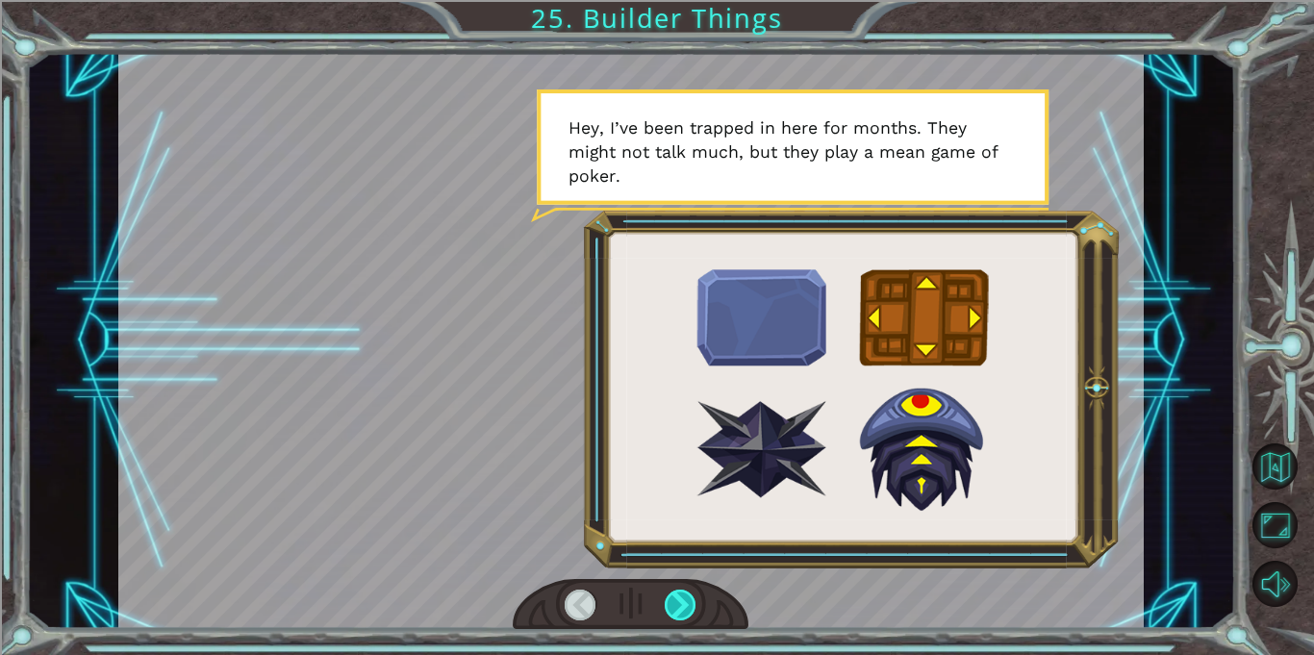
click at [684, 617] on div at bounding box center [681, 605] width 32 height 31
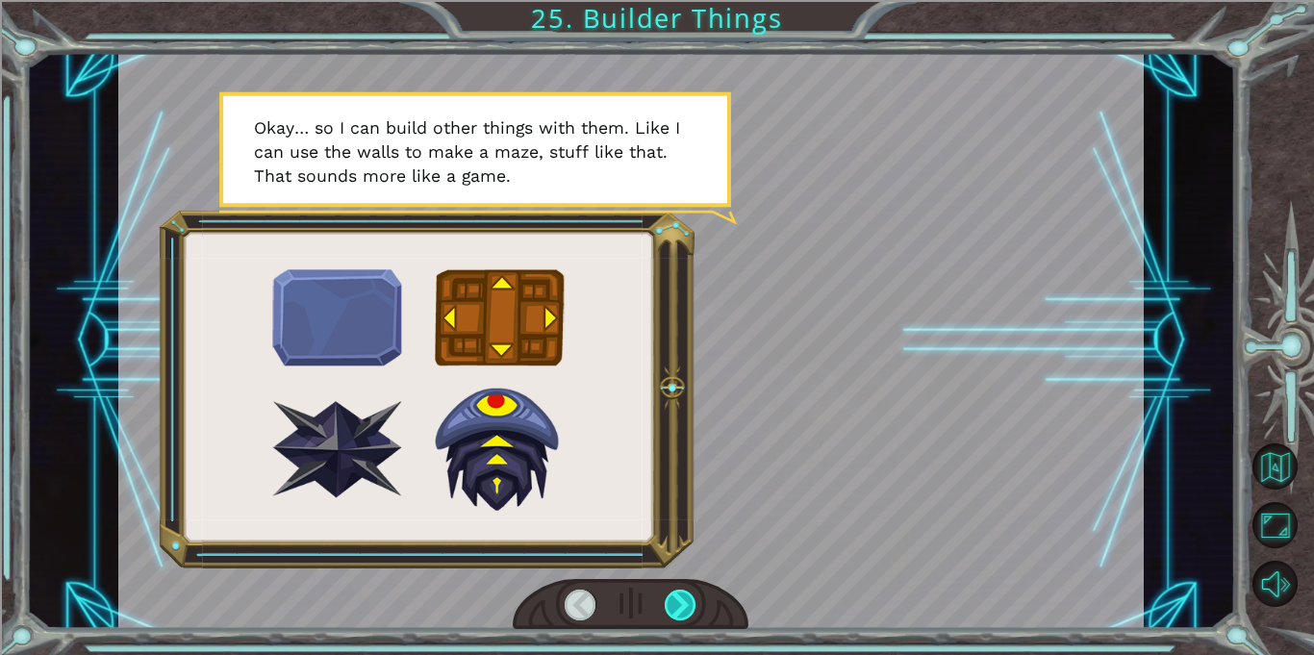
click at [684, 617] on div at bounding box center [681, 605] width 32 height 31
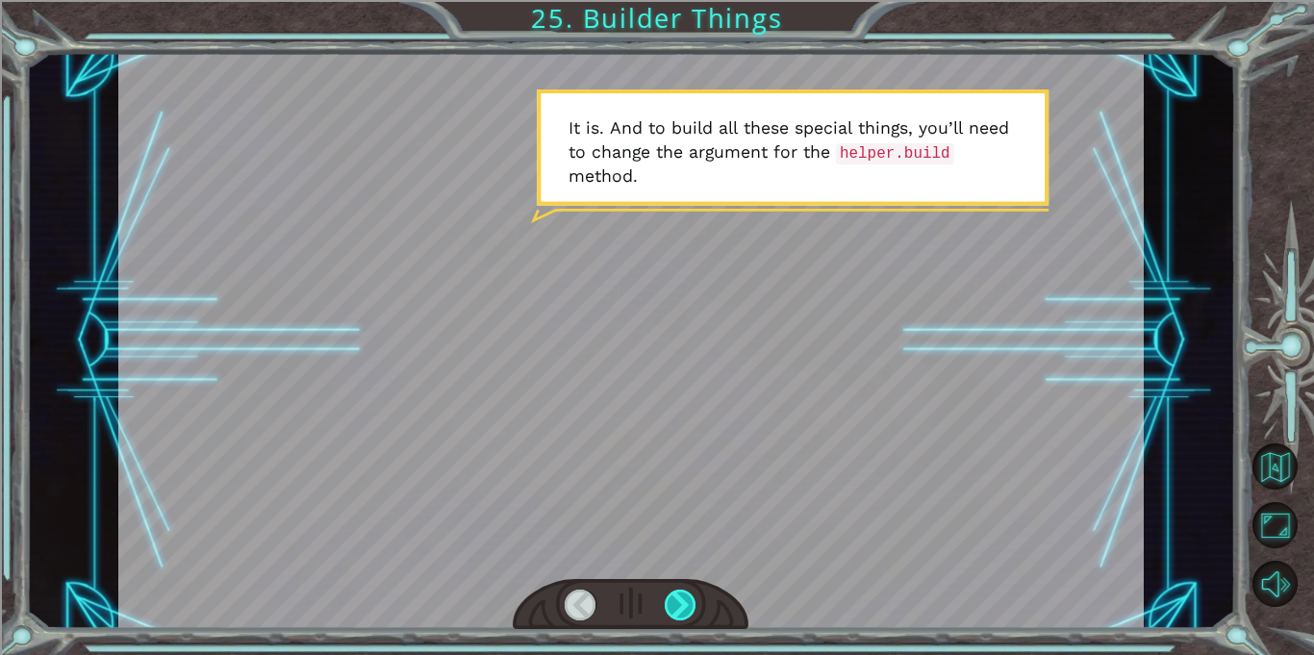
click at [684, 617] on div at bounding box center [681, 605] width 32 height 31
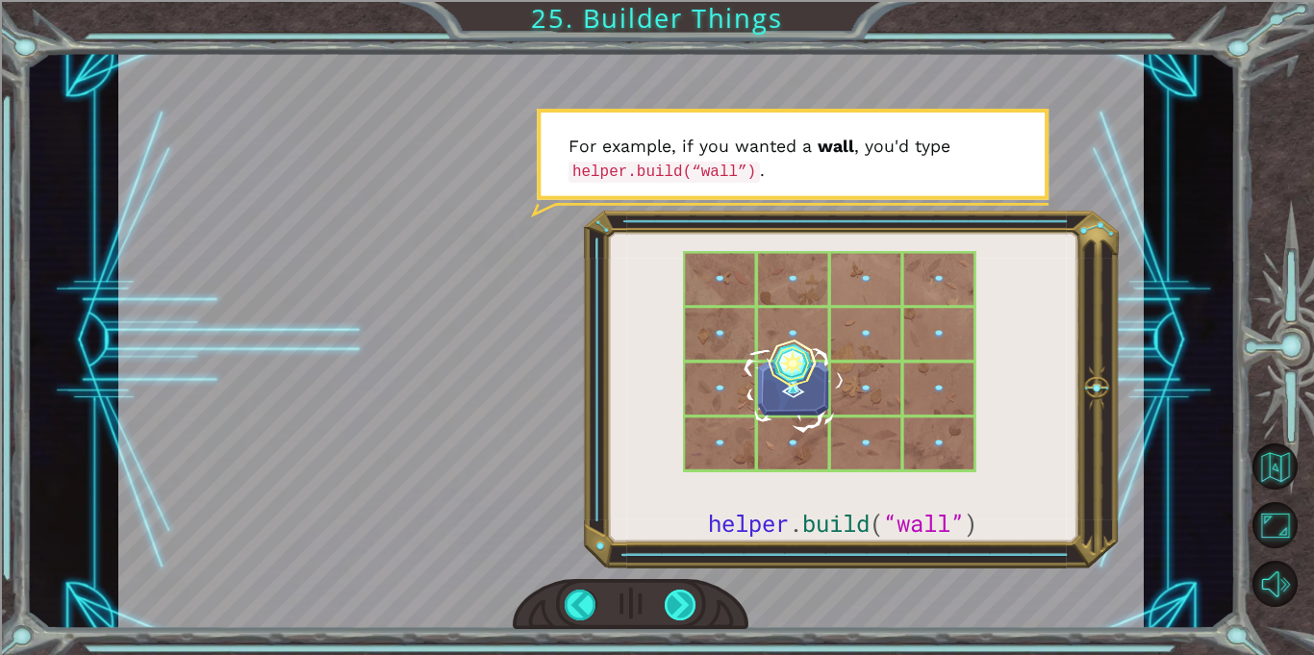
click at [684, 619] on div at bounding box center [681, 605] width 32 height 31
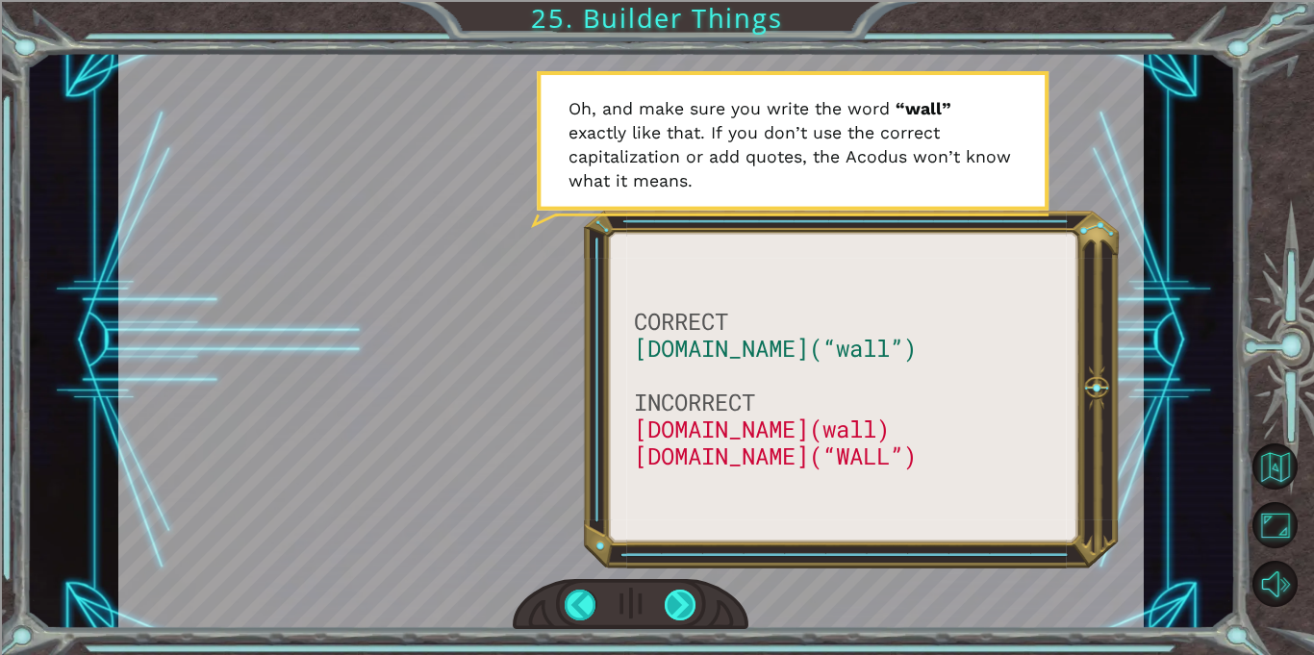
click at [684, 619] on div at bounding box center [681, 605] width 32 height 31
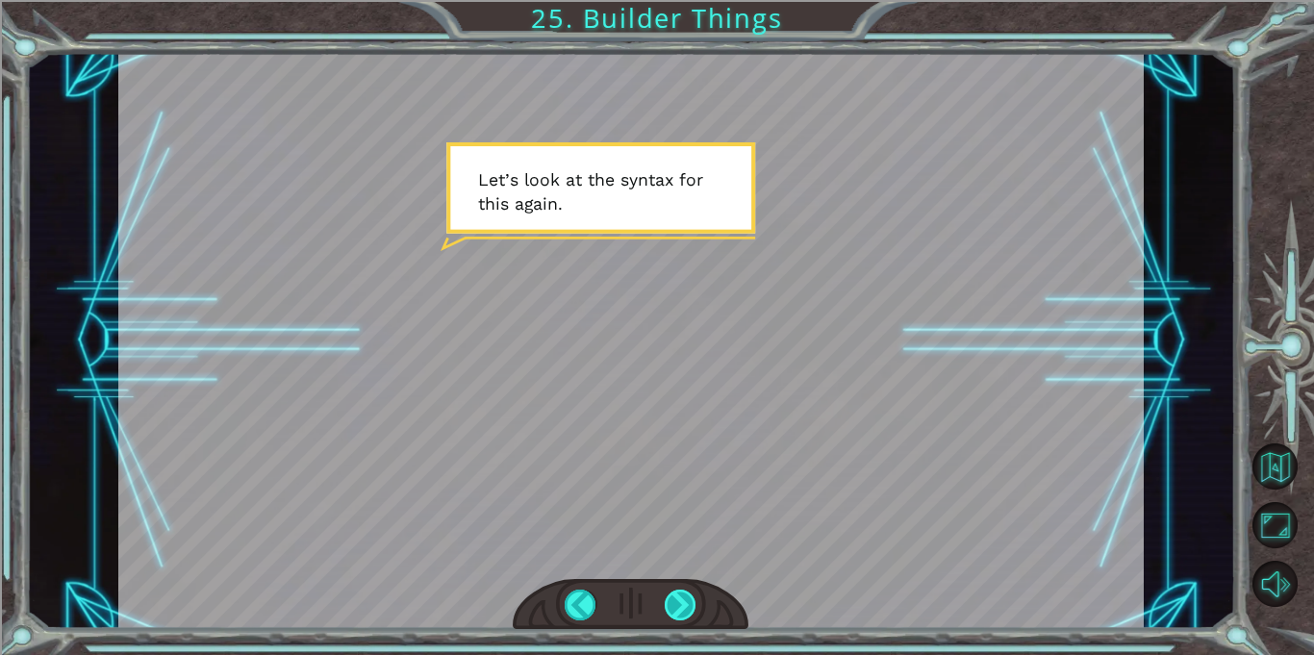
click at [684, 619] on div at bounding box center [681, 605] width 32 height 31
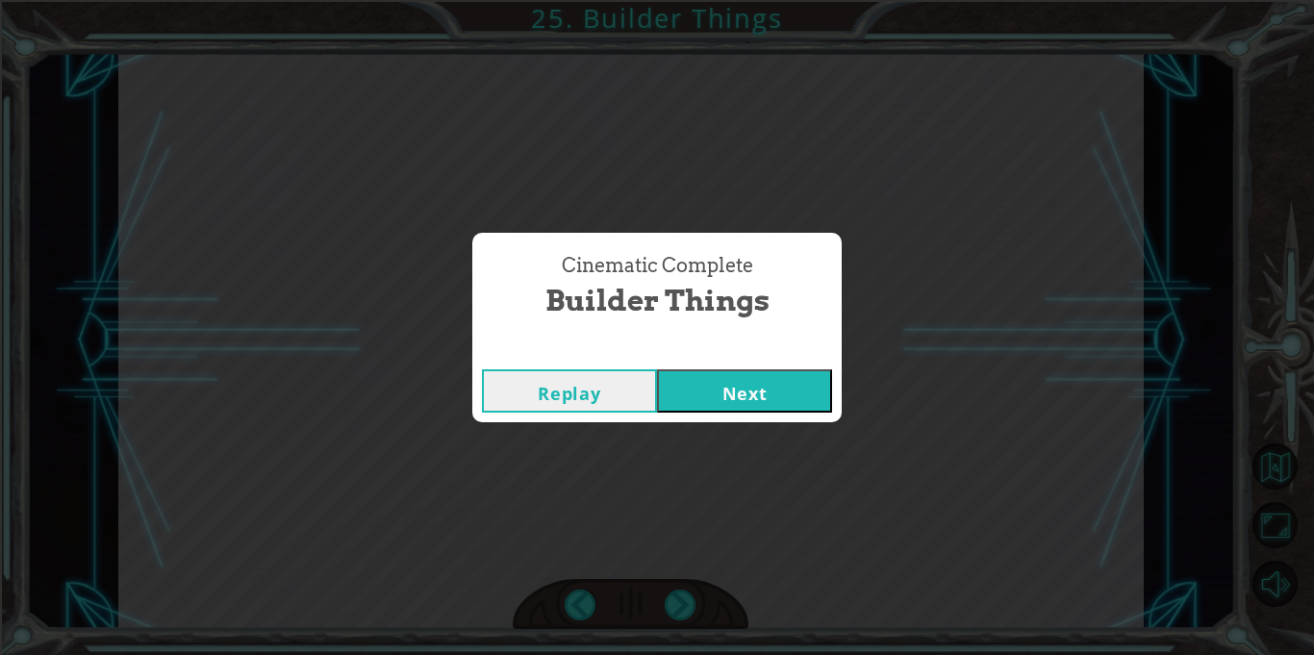
click at [712, 398] on button "Next" at bounding box center [744, 390] width 175 height 43
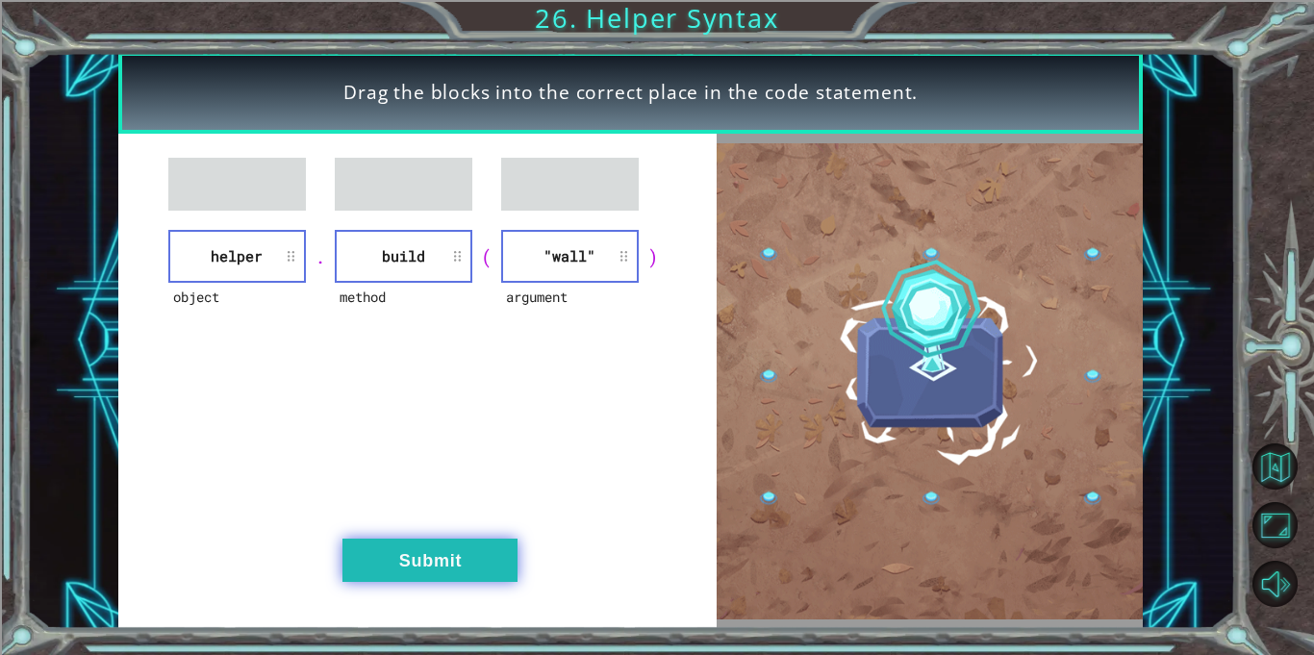
click at [359, 570] on button "Submit" at bounding box center [429, 560] width 175 height 43
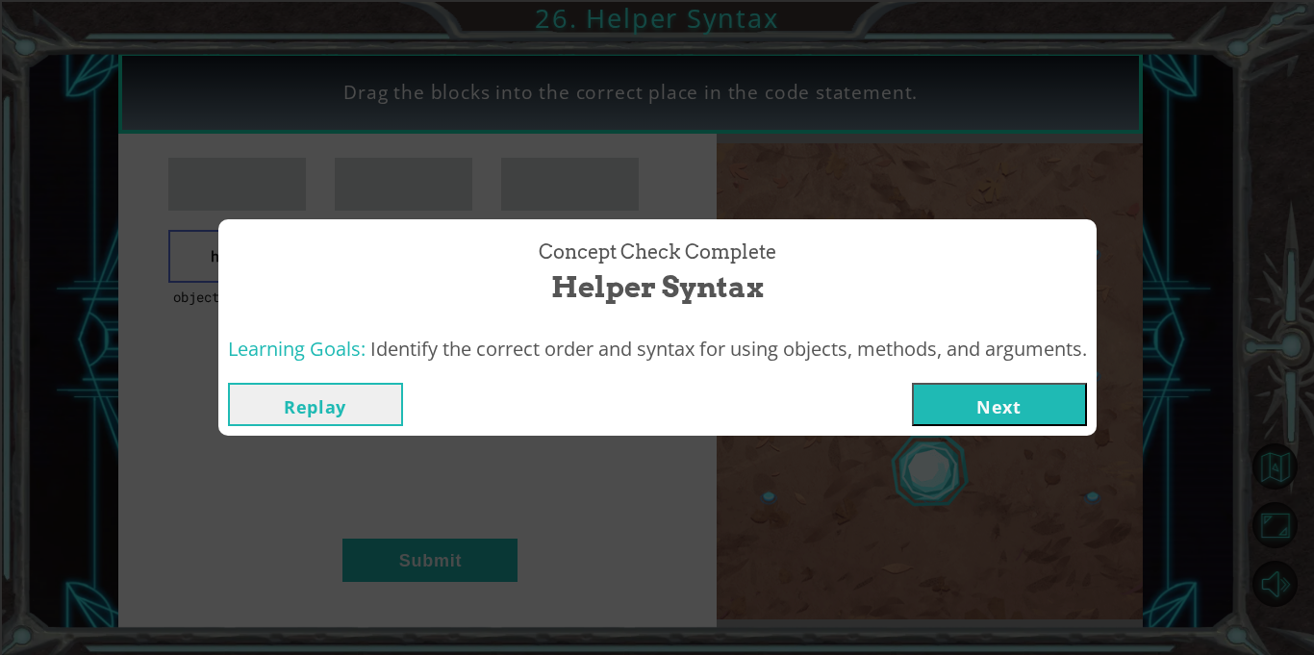
click at [986, 407] on button "Next" at bounding box center [999, 404] width 175 height 43
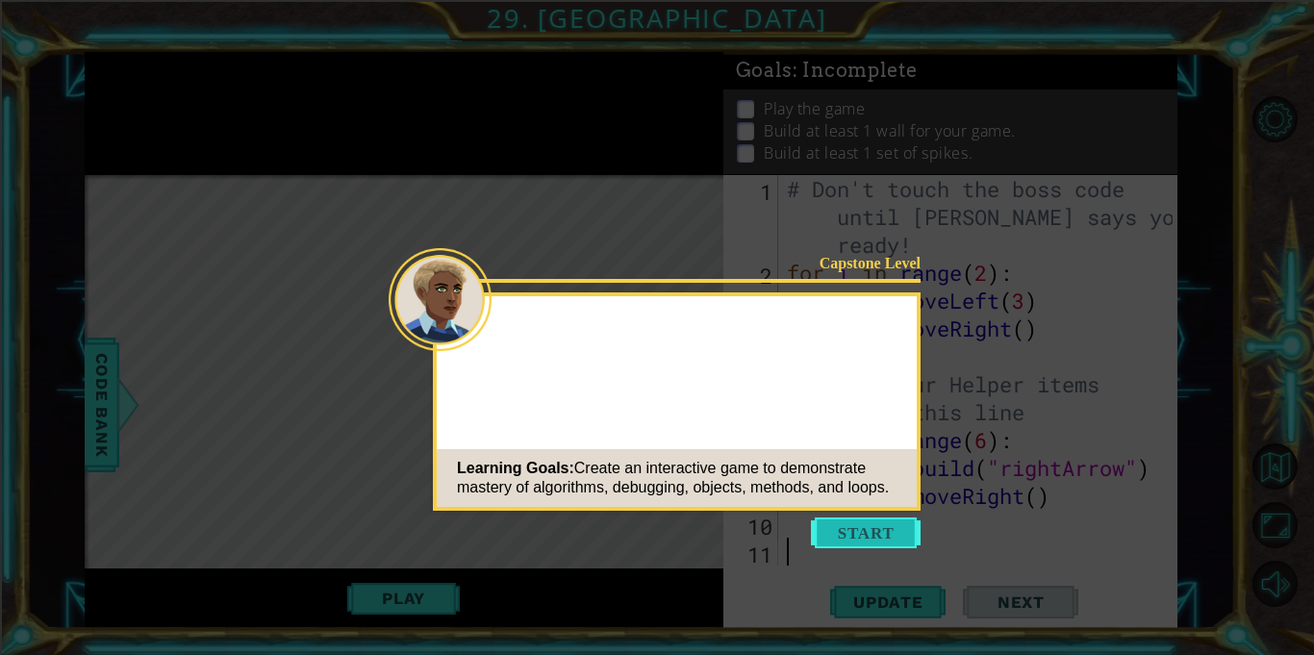
click at [846, 539] on button "Start" at bounding box center [866, 532] width 110 height 31
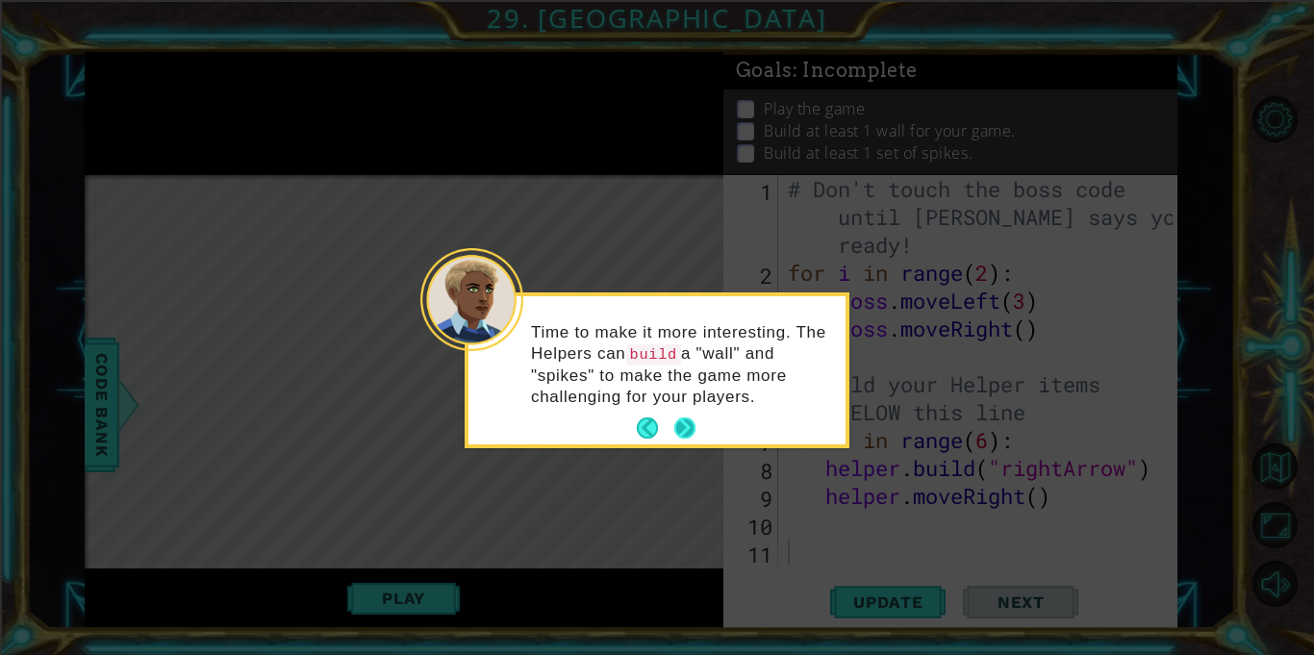
click at [682, 419] on button "Next" at bounding box center [684, 427] width 23 height 23
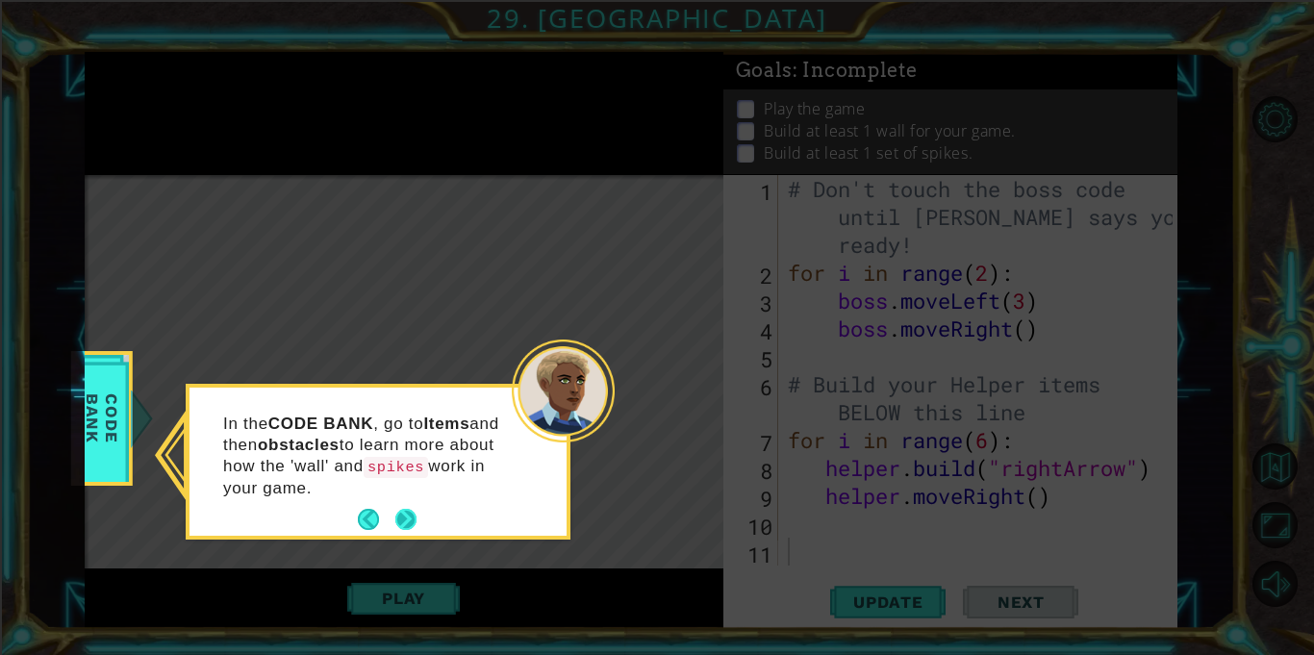
click at [408, 509] on button "Next" at bounding box center [405, 519] width 21 height 21
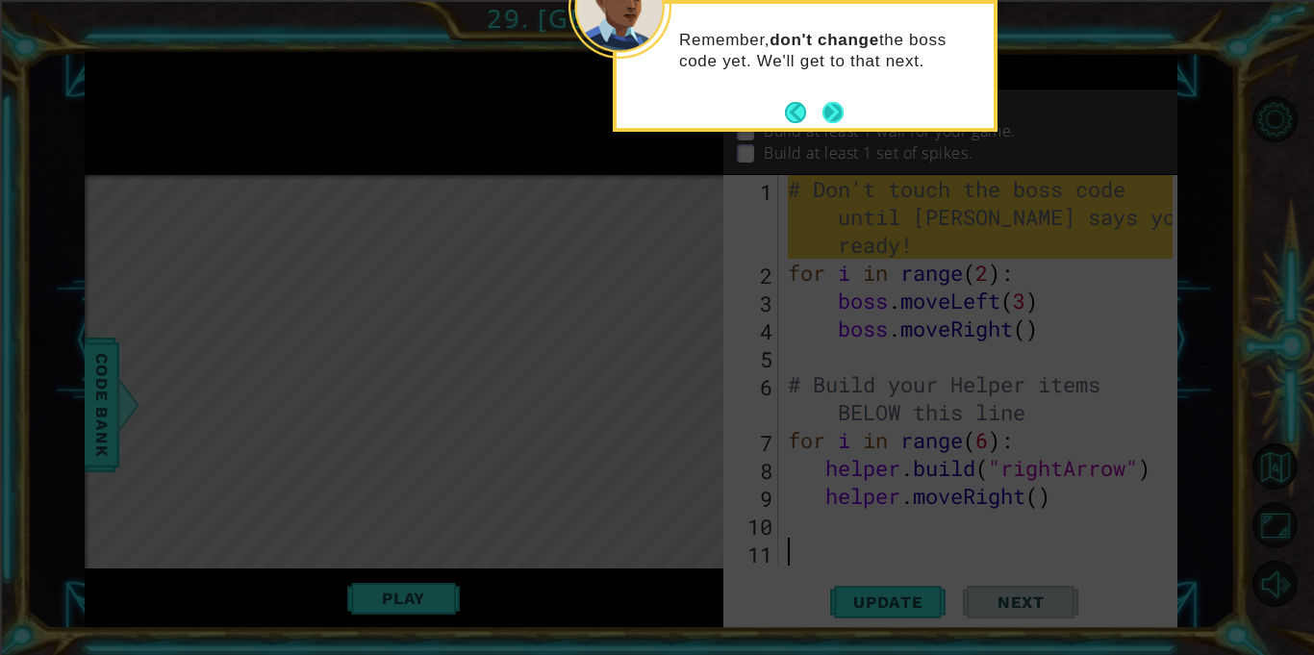
click at [830, 113] on button "Next" at bounding box center [832, 112] width 23 height 23
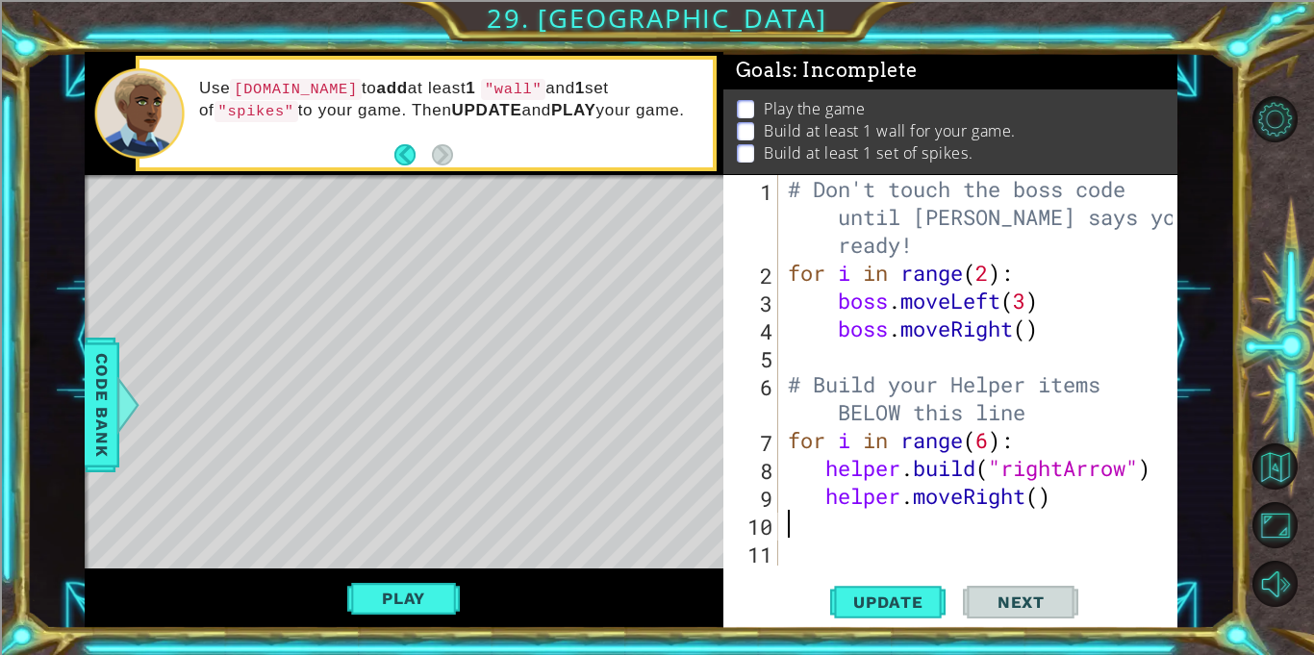
click at [855, 515] on div "# Don't touch the boss code until [PERSON_NAME] says you're ready! for i in ran…" at bounding box center [983, 426] width 398 height 502
click at [849, 516] on div "# Don't touch the boss code until [PERSON_NAME] says you're ready! for i in ran…" at bounding box center [983, 426] width 398 height 502
click at [1132, 469] on div "# Don't touch the boss code until [PERSON_NAME] says you're ready! for i in ran…" at bounding box center [983, 426] width 398 height 502
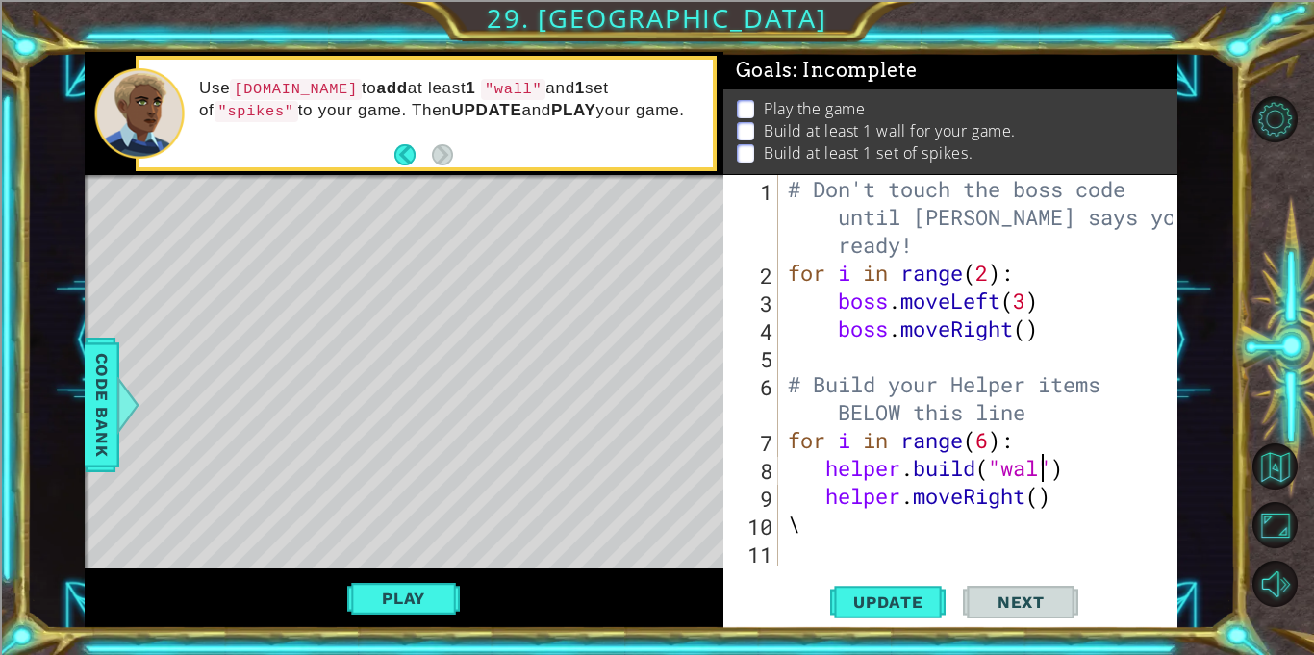
type textarea "[DOMAIN_NAME]("wall")"
click at [1031, 540] on div "# Don't touch the boss code until [PERSON_NAME] says you're ready! for i in ran…" at bounding box center [983, 426] width 398 height 502
click at [961, 532] on div "# Don't touch the boss code until [PERSON_NAME] says you're ready! for i in ran…" at bounding box center [983, 426] width 398 height 502
type textarea "\"
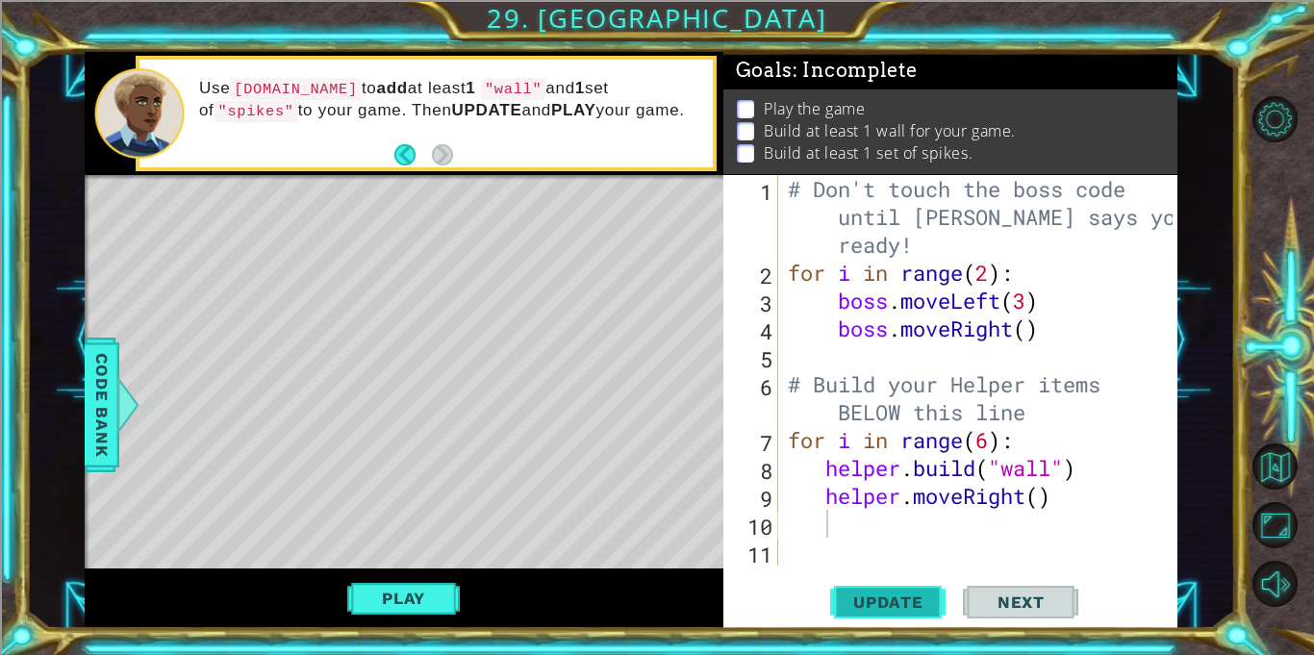
click at [889, 598] on span "Update" at bounding box center [888, 601] width 109 height 19
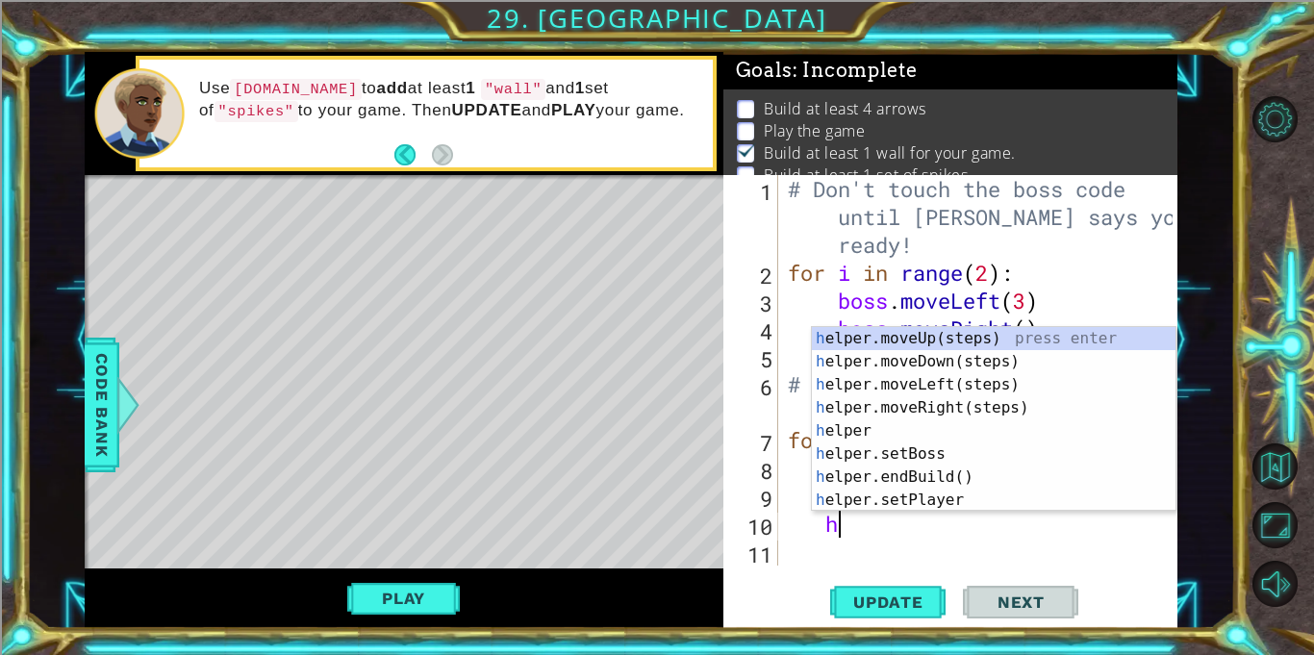
scroll to position [0, 2]
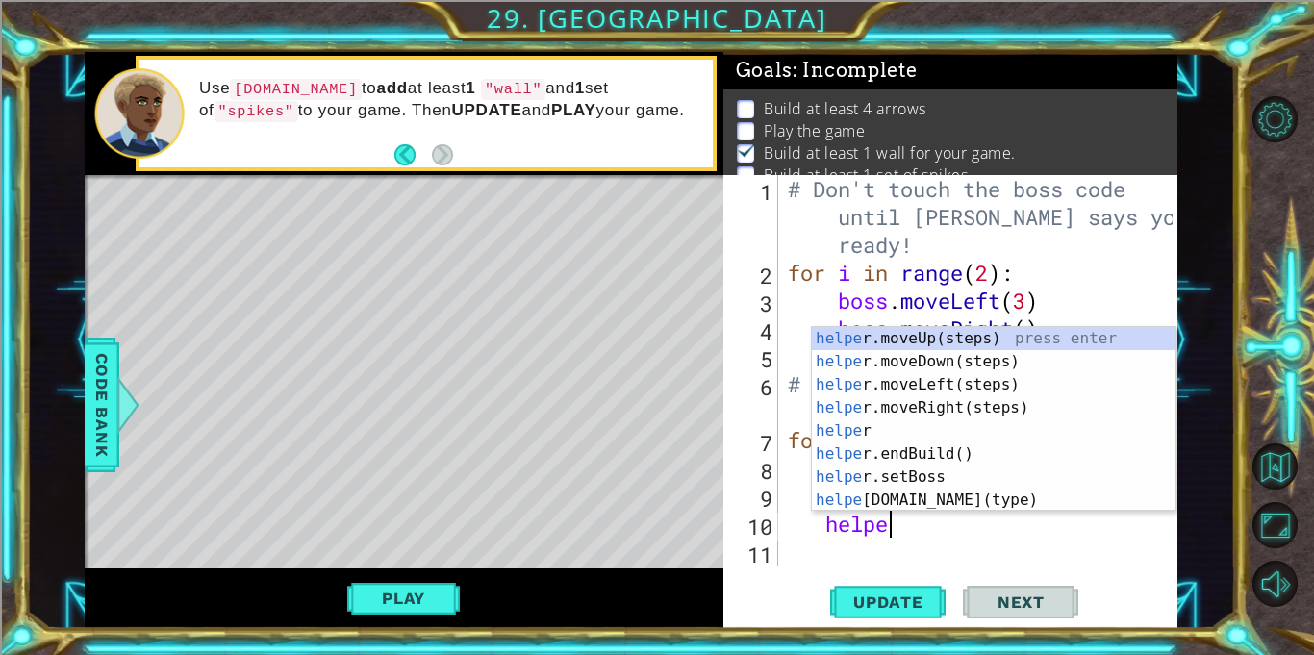
type textarea "helper"
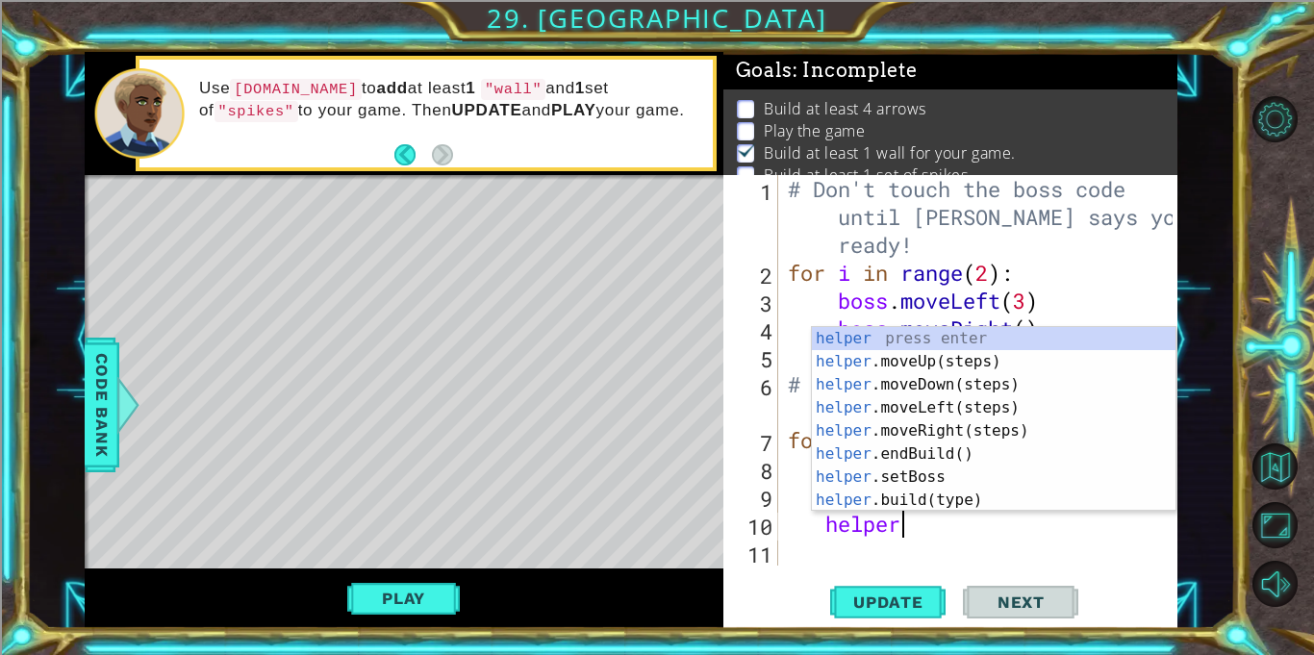
scroll to position [0, 4]
click at [965, 388] on div "helper press enter helper .moveUp(steps) press enter helper .moveDown(steps) pr…" at bounding box center [994, 442] width 364 height 231
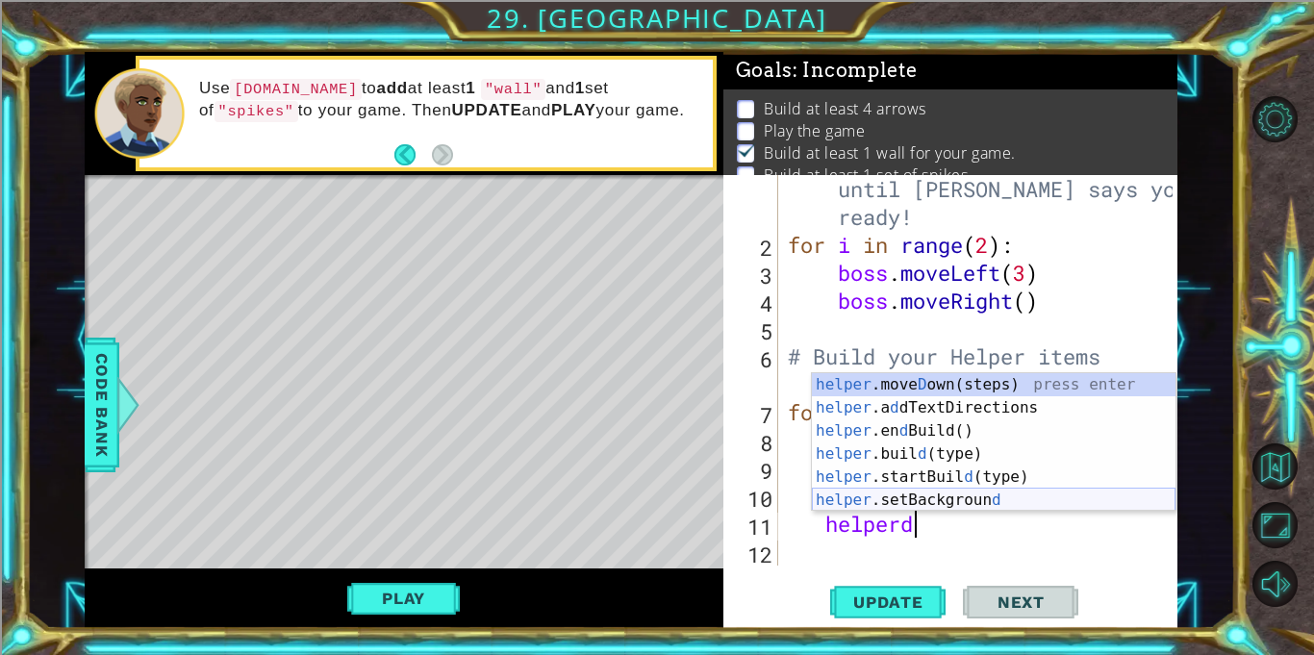
type textarea "helper"
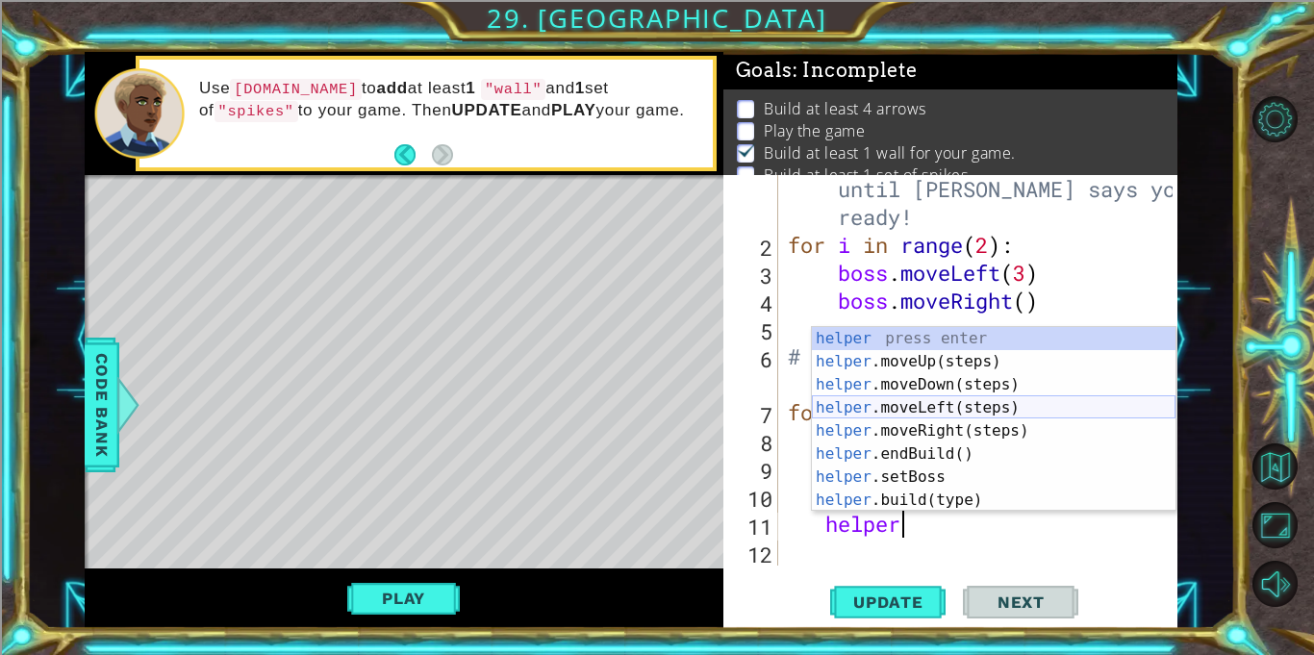
click at [857, 410] on div "helper press enter helper .moveUp(steps) press enter helper .moveDown(steps) pr…" at bounding box center [994, 442] width 364 height 231
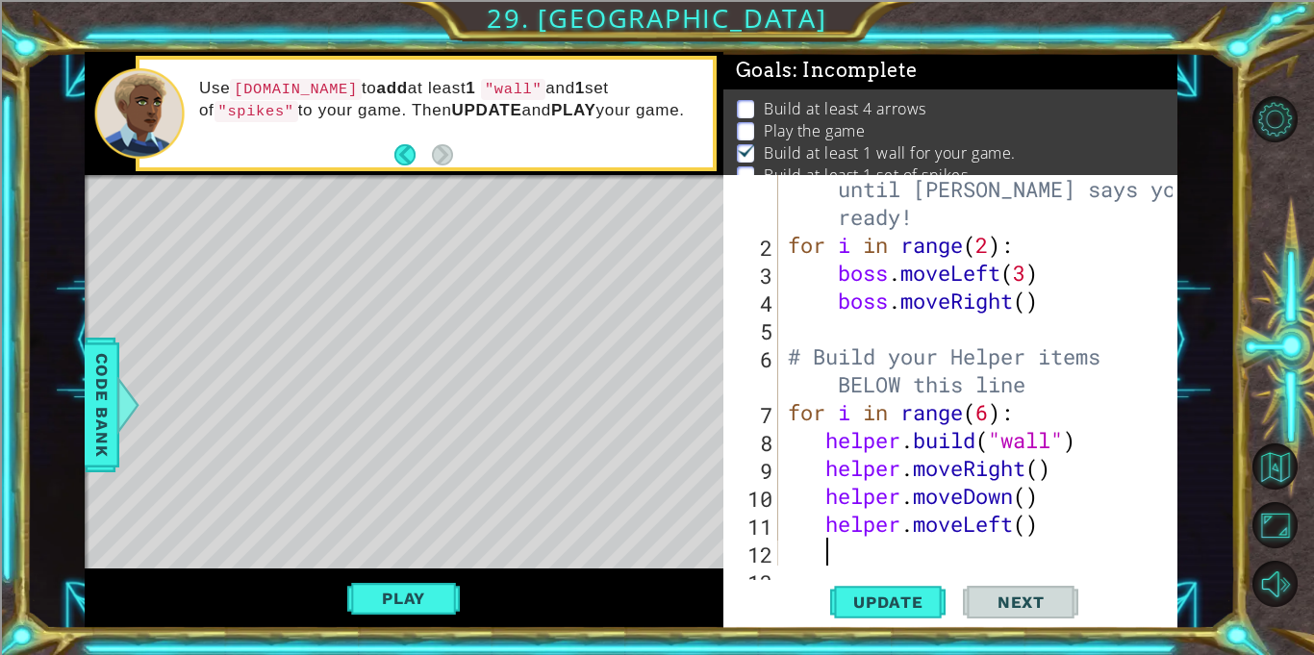
scroll to position [56, 0]
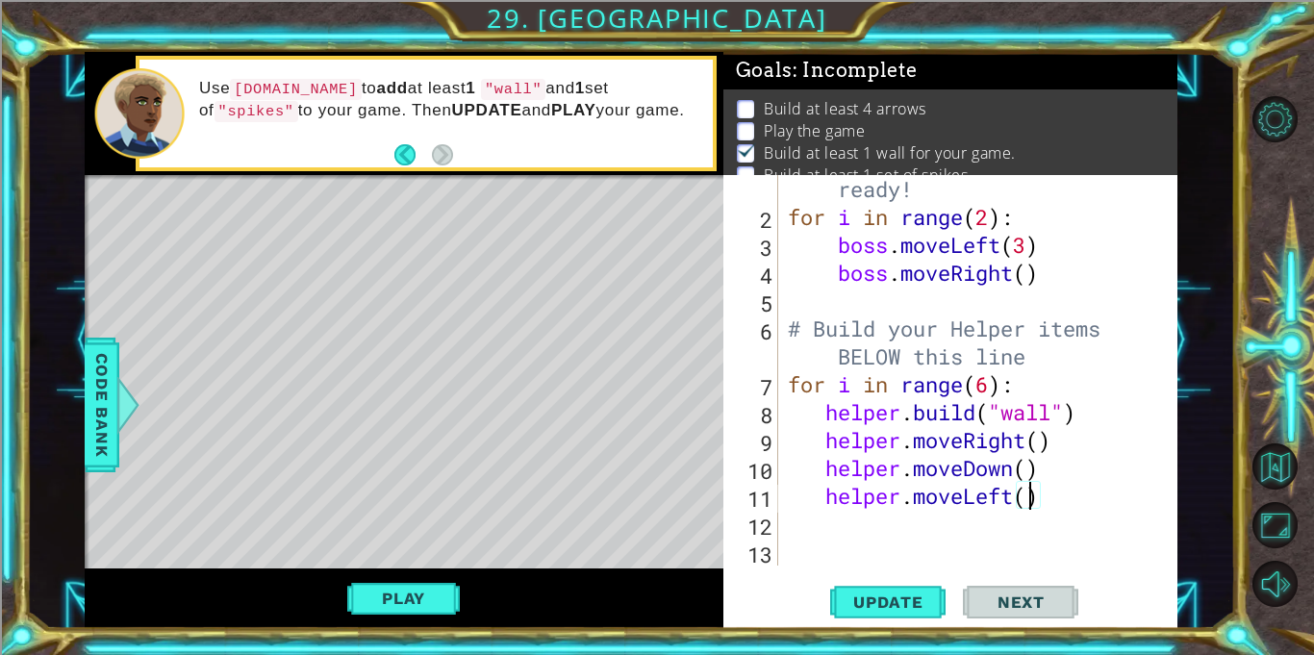
click at [1032, 504] on div "# Don't touch the boss code until [PERSON_NAME] says you're ready! for i in ran…" at bounding box center [983, 370] width 398 height 502
type textarea "helper.moveLeft(6)"
click at [918, 528] on div "# Don't touch the boss code until [PERSON_NAME] says you're ready! for i in ran…" at bounding box center [983, 370] width 398 height 502
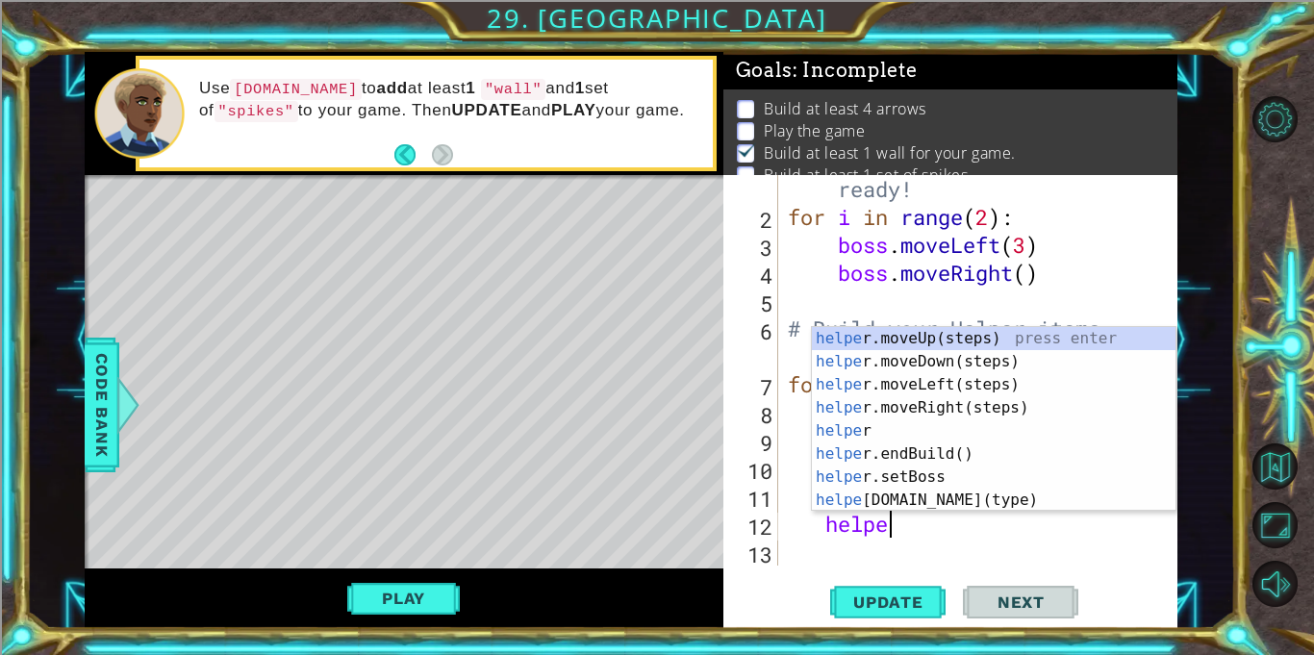
scroll to position [0, 4]
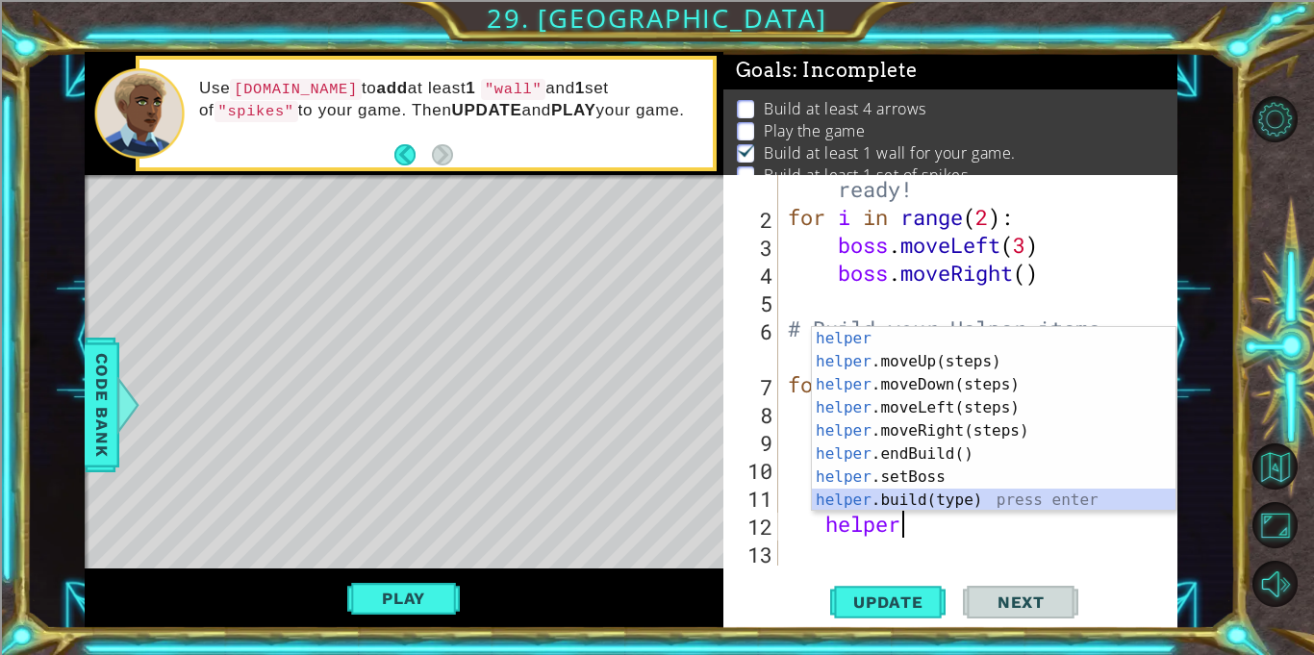
click at [928, 492] on div "helper press enter helper .moveUp(steps) press enter helper .moveDown(steps) pr…" at bounding box center [994, 442] width 364 height 231
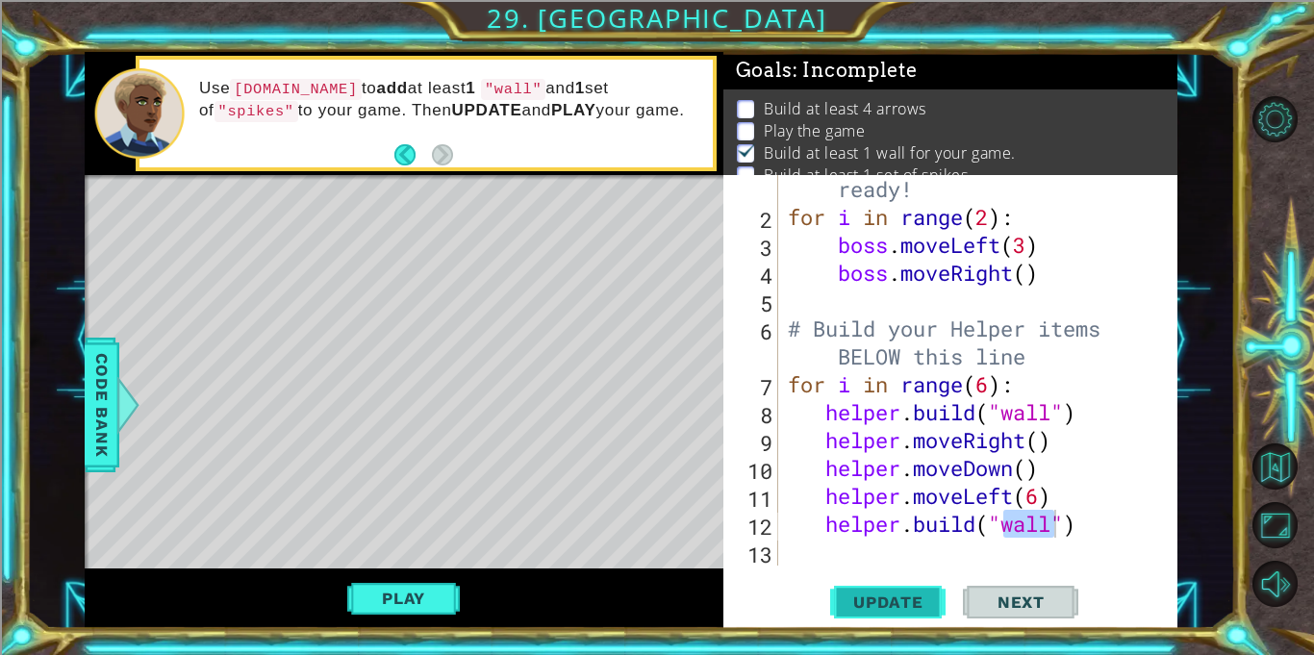
click at [902, 609] on span "Update" at bounding box center [888, 601] width 109 height 19
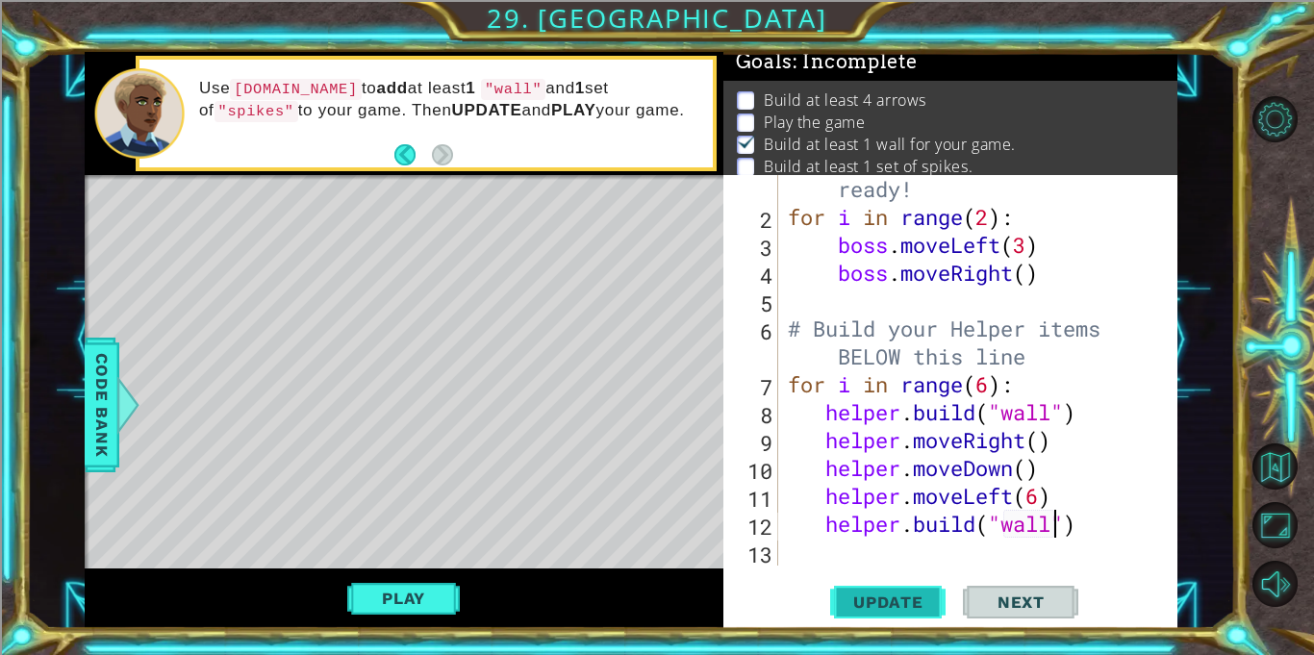
scroll to position [11, 0]
click at [1039, 487] on div "# Don't touch the boss code until [PERSON_NAME] says you're ready! for i in ran…" at bounding box center [983, 370] width 398 height 502
click at [379, 588] on button "Play" at bounding box center [403, 598] width 113 height 37
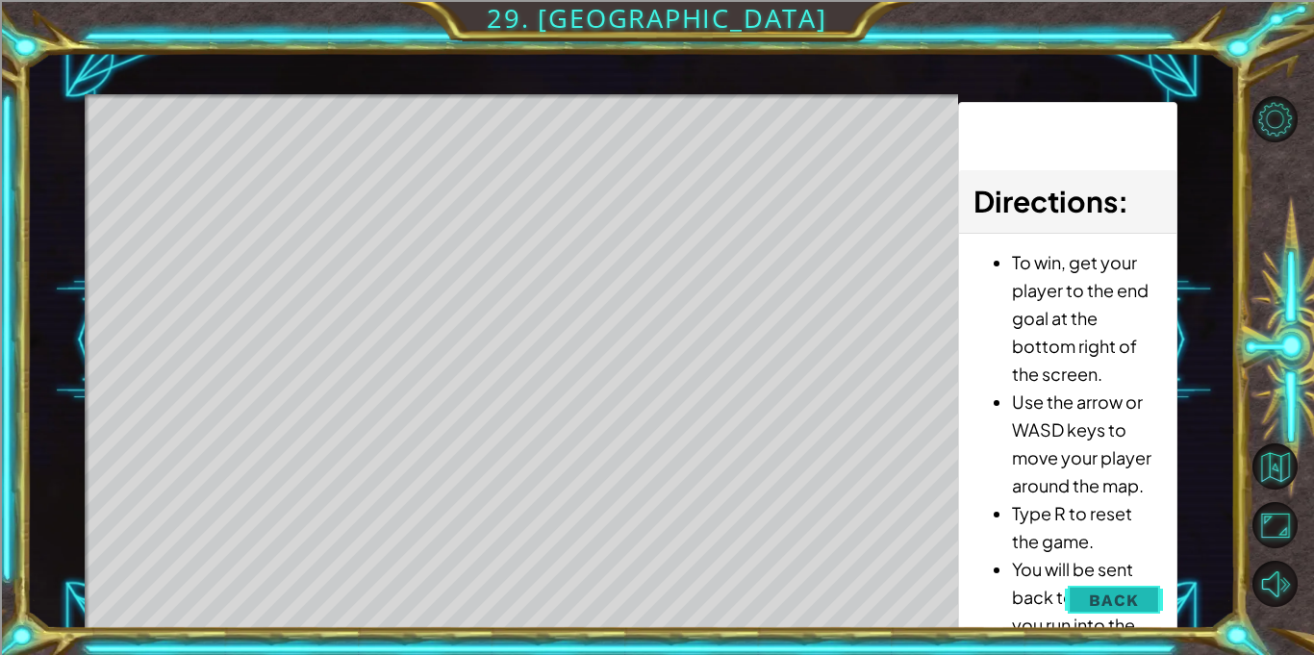
click at [1078, 594] on button "Back" at bounding box center [1113, 600] width 97 height 38
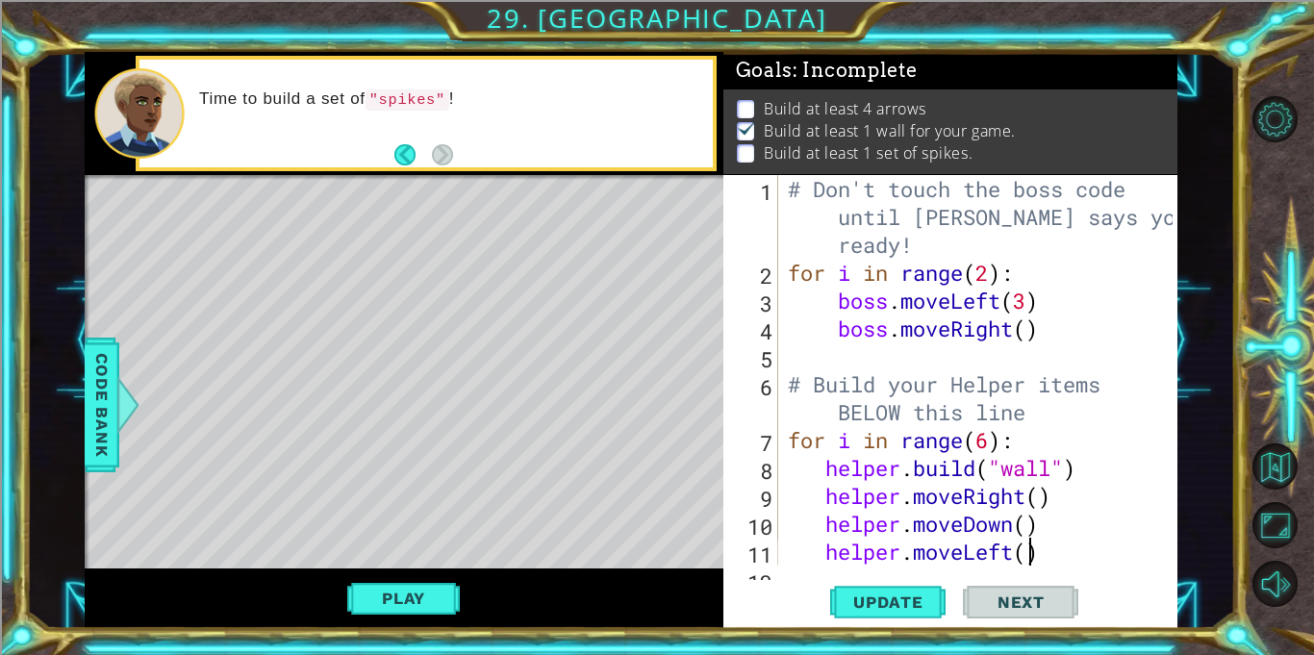
scroll to position [56, 0]
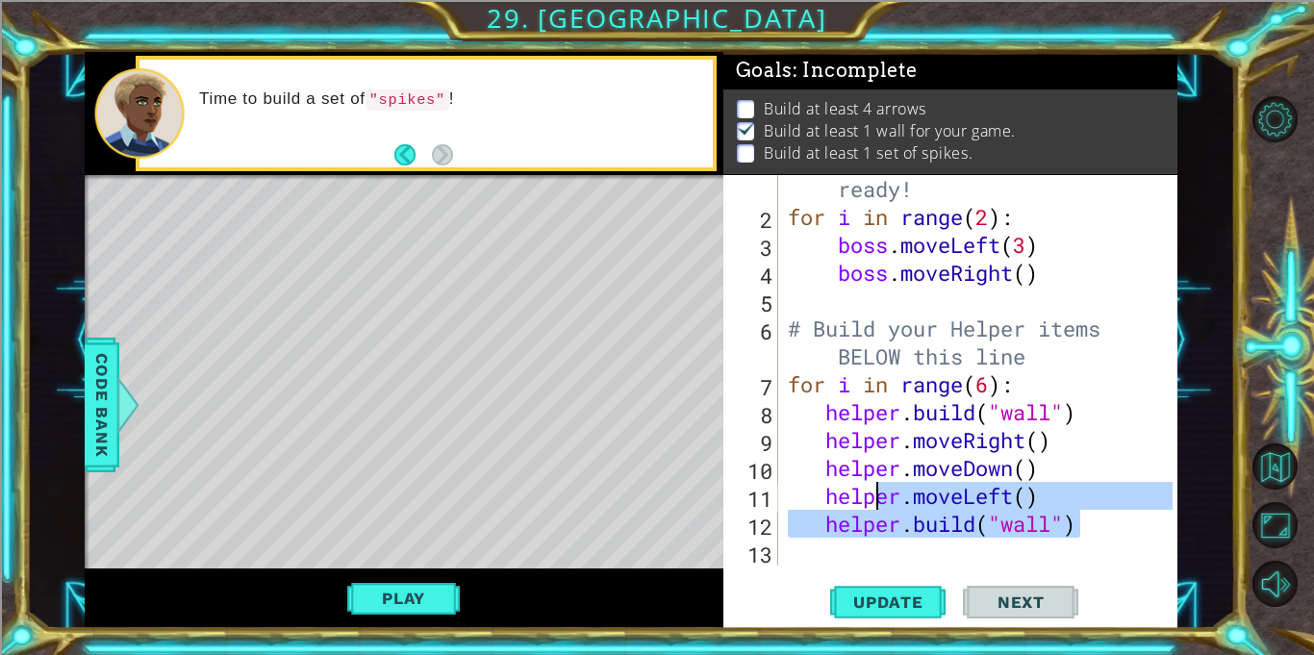
drag, startPoint x: 1083, startPoint y: 533, endPoint x: 868, endPoint y: 486, distance: 220.5
click at [868, 486] on div "# Don't touch the boss code until [PERSON_NAME] says you're ready! for i in ran…" at bounding box center [983, 370] width 398 height 502
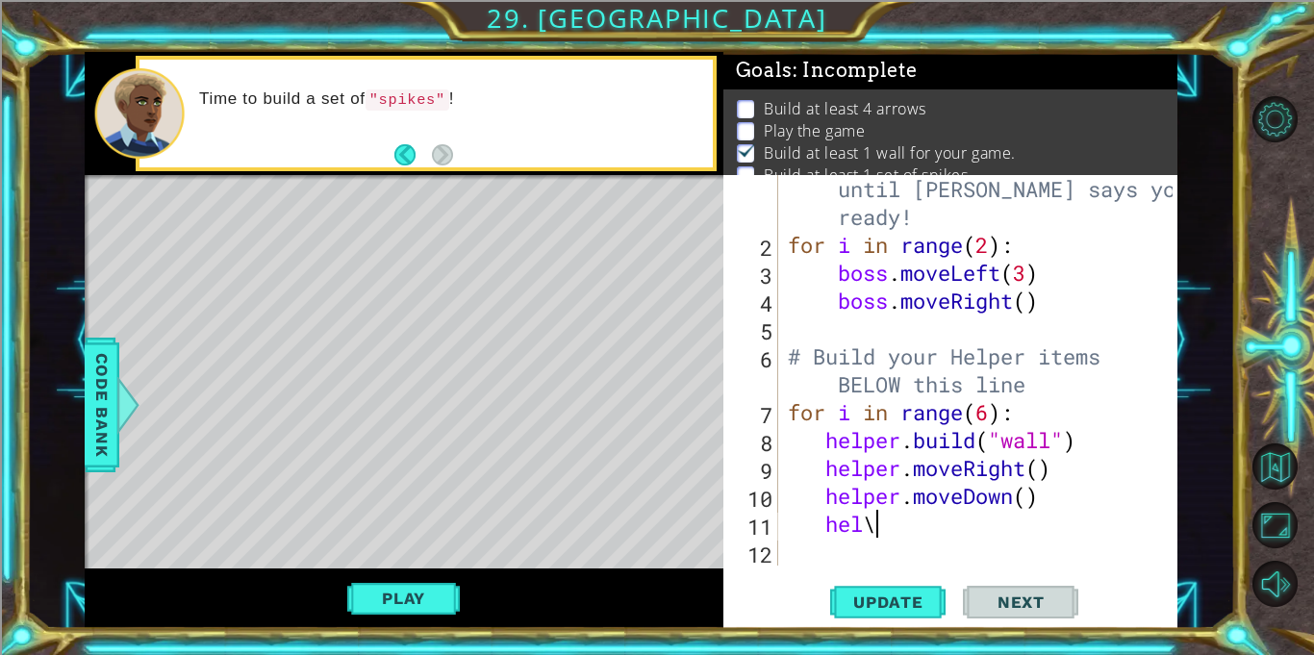
scroll to position [28, 0]
type textarea "h"
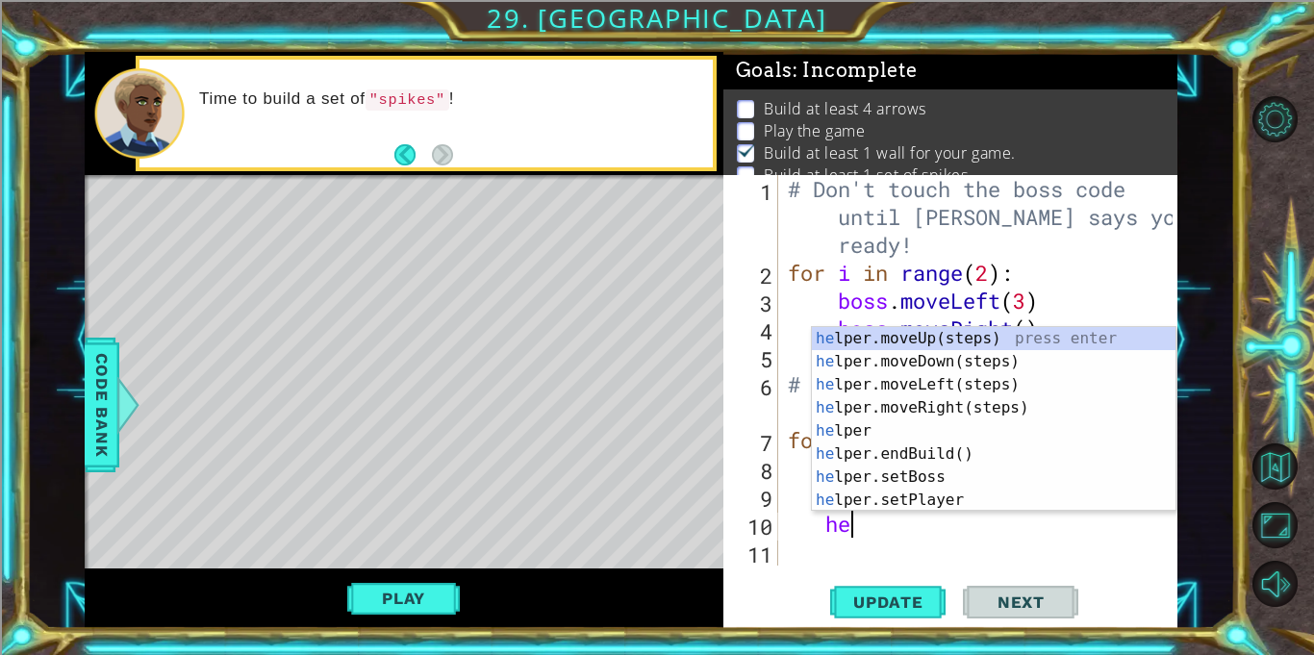
type textarea "h"
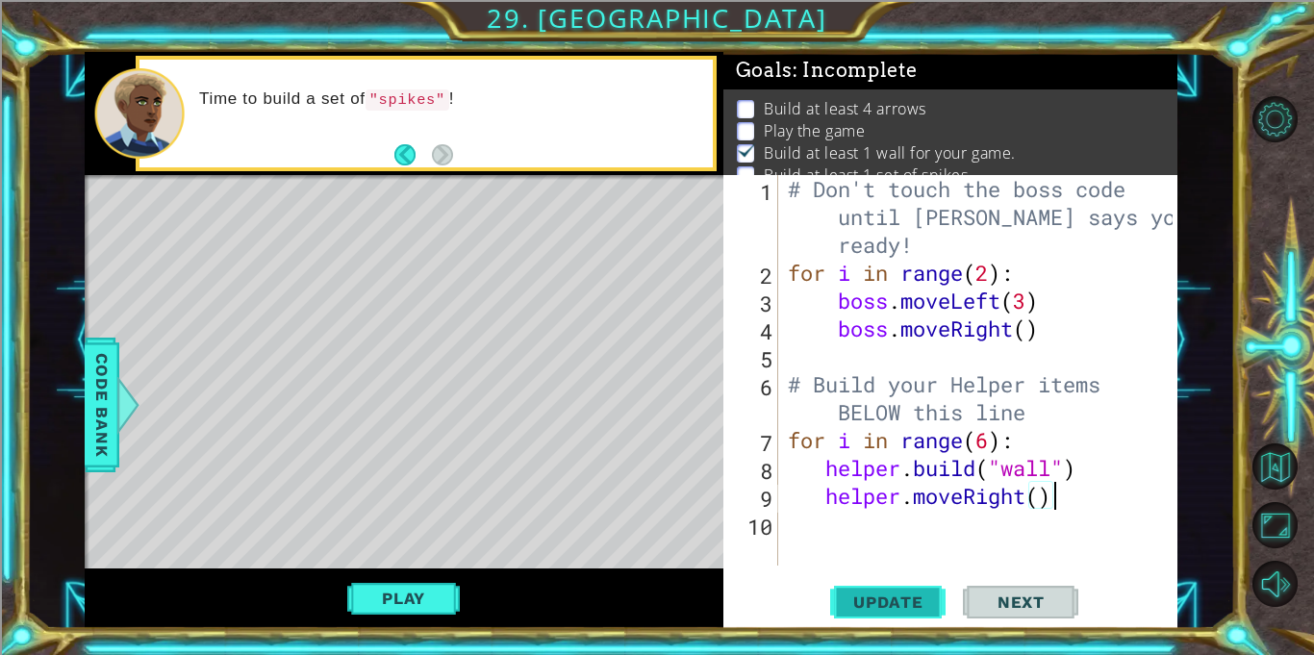
click at [903, 596] on span "Update" at bounding box center [888, 601] width 109 height 19
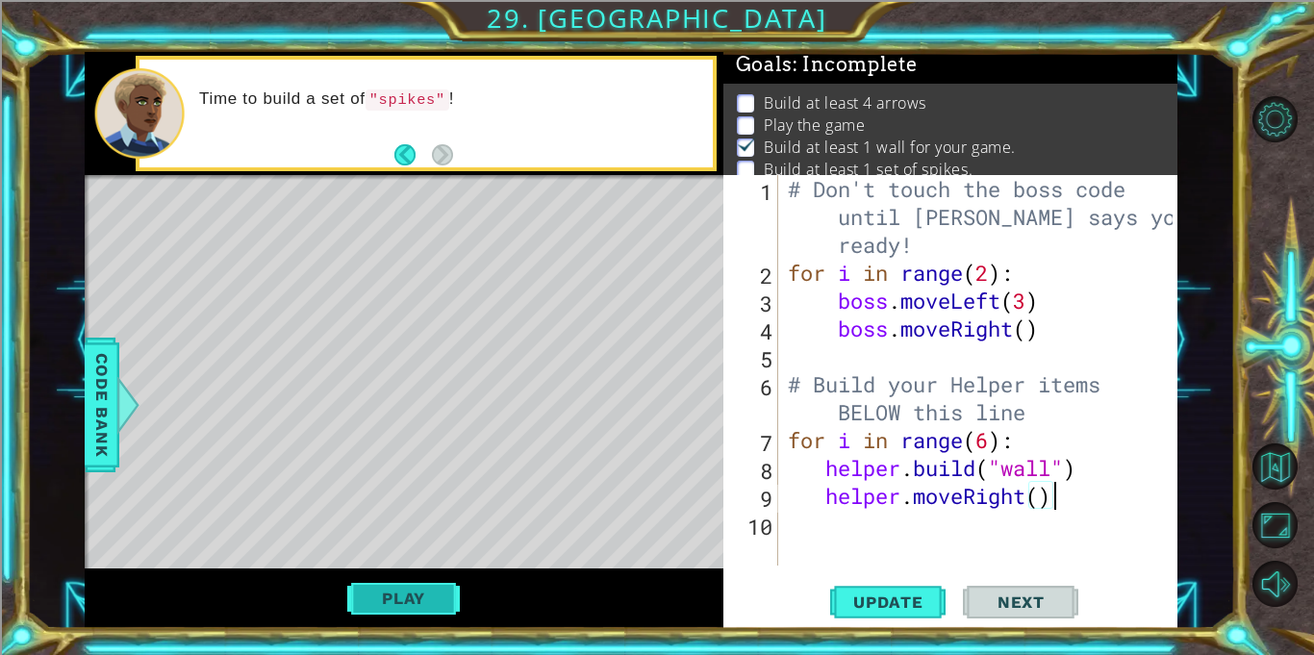
scroll to position [11, 0]
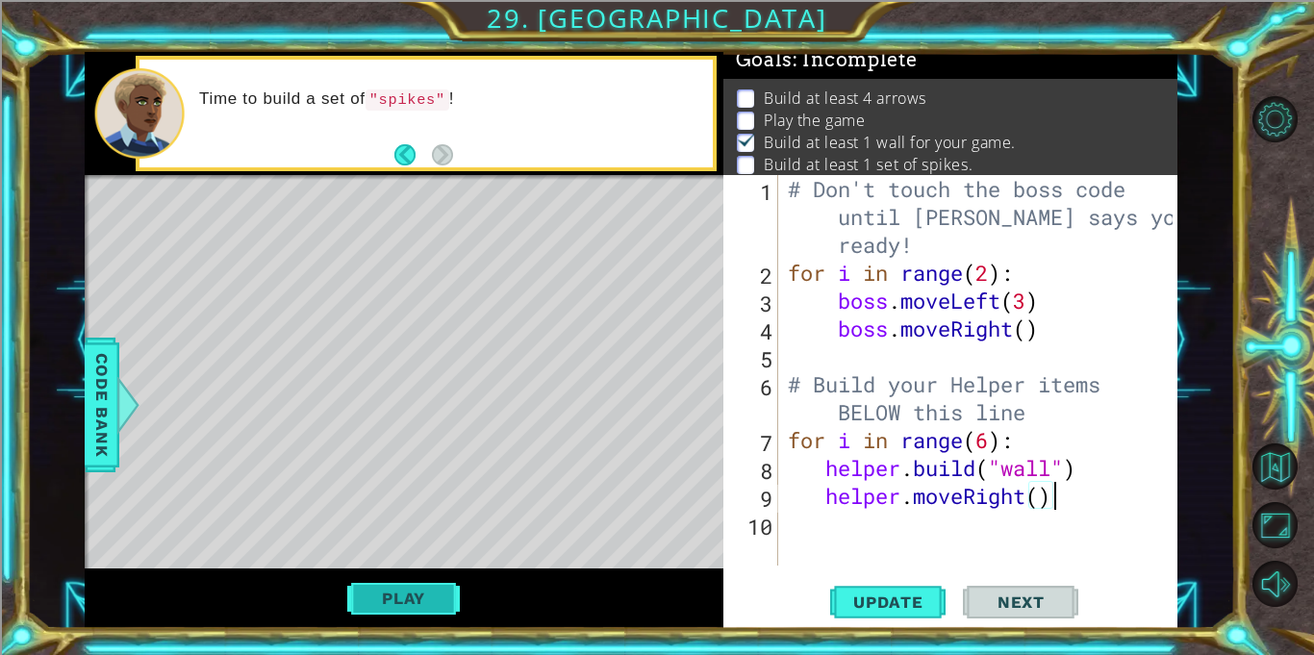
click at [403, 594] on button "Play" at bounding box center [403, 598] width 113 height 37
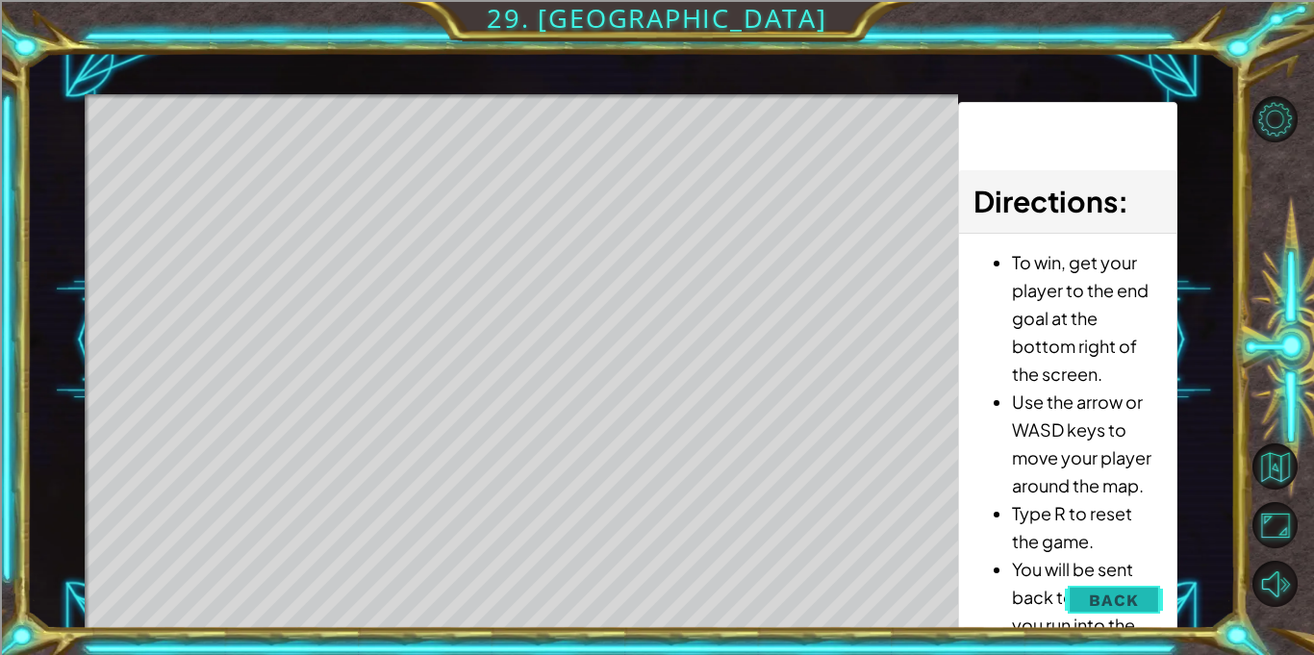
click at [1123, 581] on button "Back" at bounding box center [1113, 600] width 97 height 38
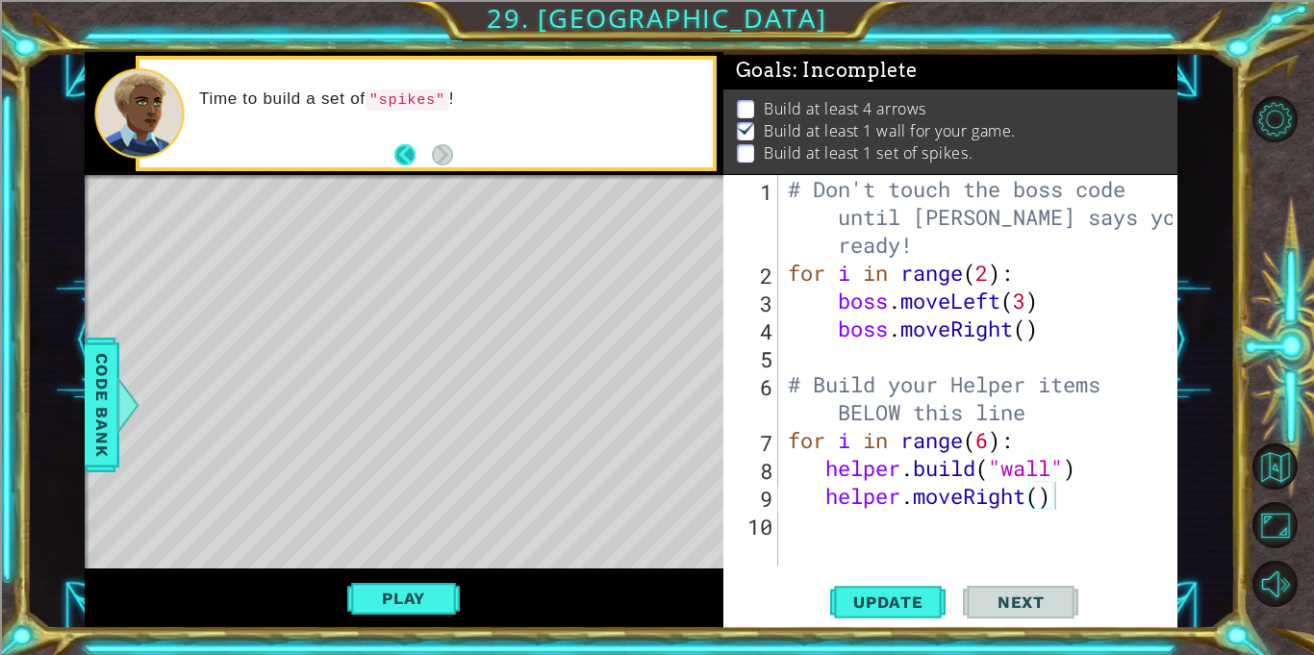
click at [397, 148] on button "Back" at bounding box center [413, 154] width 38 height 21
click at [440, 163] on button "Next" at bounding box center [442, 154] width 21 height 21
click at [407, 155] on button "Back" at bounding box center [413, 154] width 38 height 21
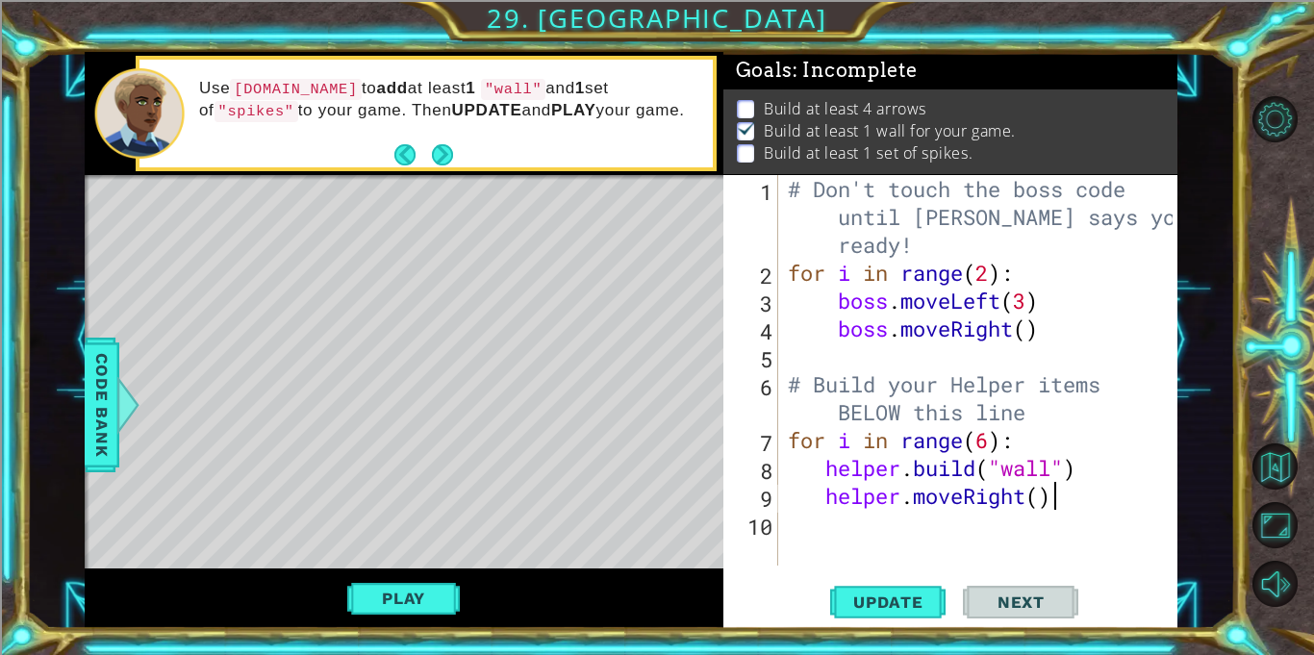
click at [407, 155] on button "Back" at bounding box center [413, 154] width 38 height 21
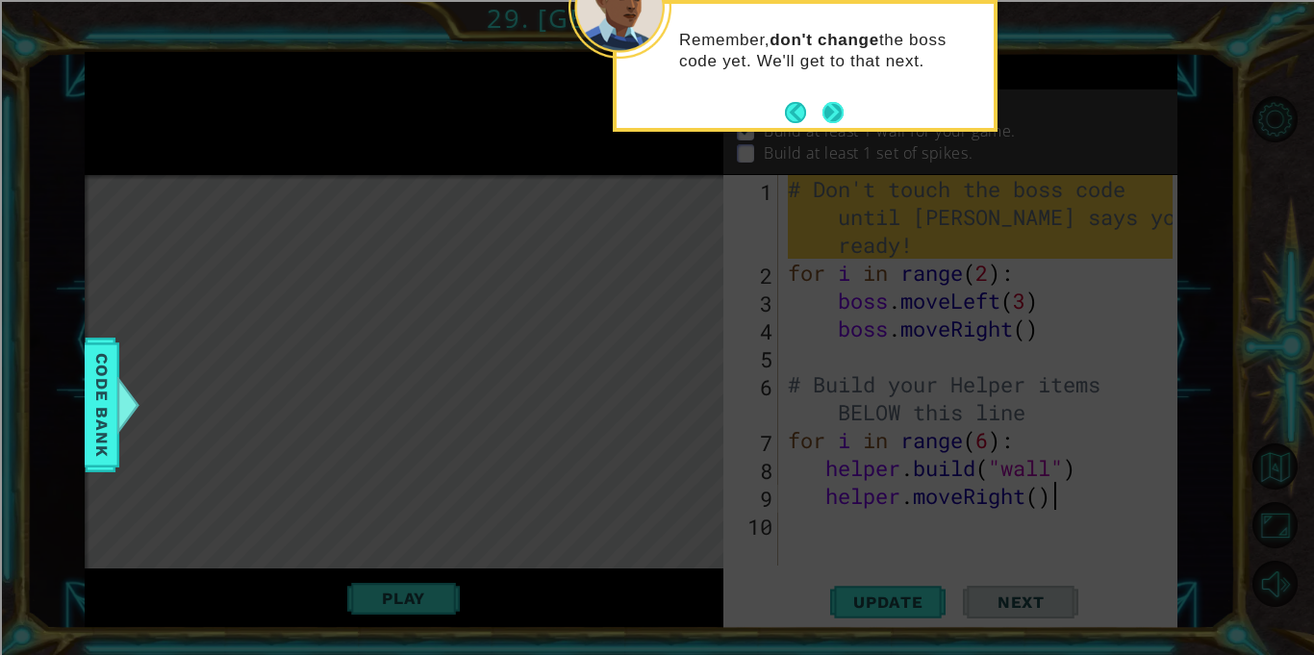
click at [841, 105] on button "Next" at bounding box center [833, 112] width 22 height 22
click at [841, 105] on icon at bounding box center [657, 98] width 1314 height 1114
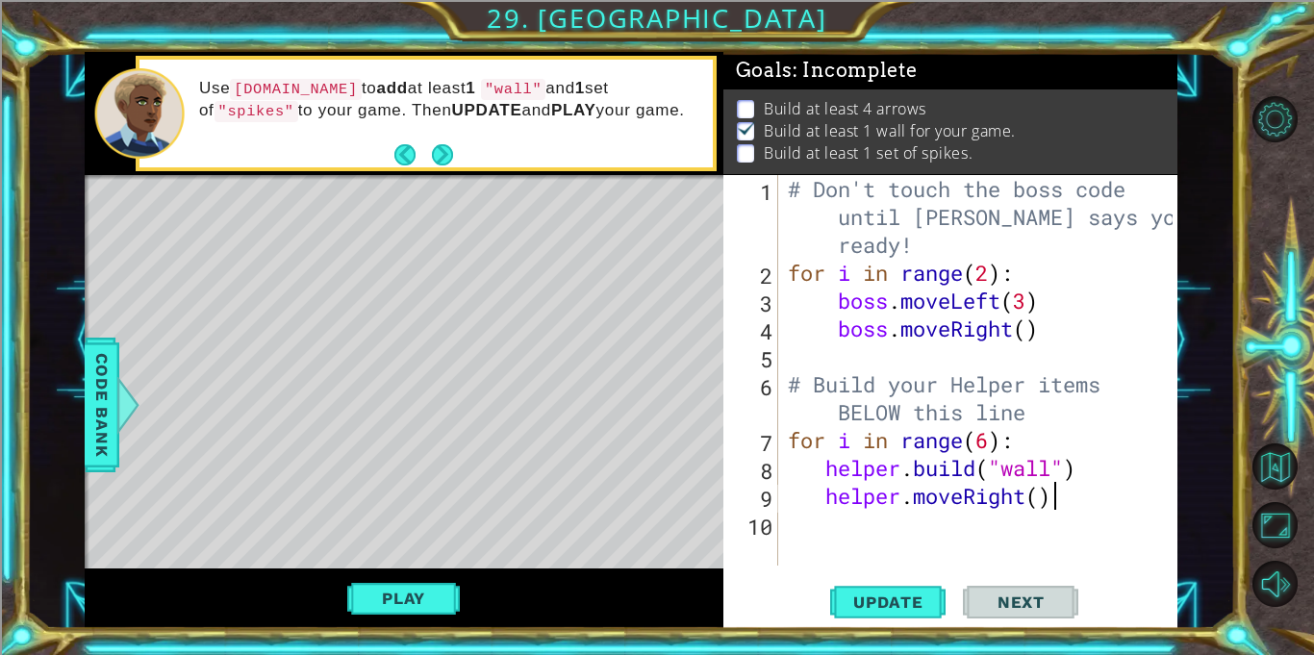
click at [453, 143] on button "Next" at bounding box center [442, 154] width 22 height 22
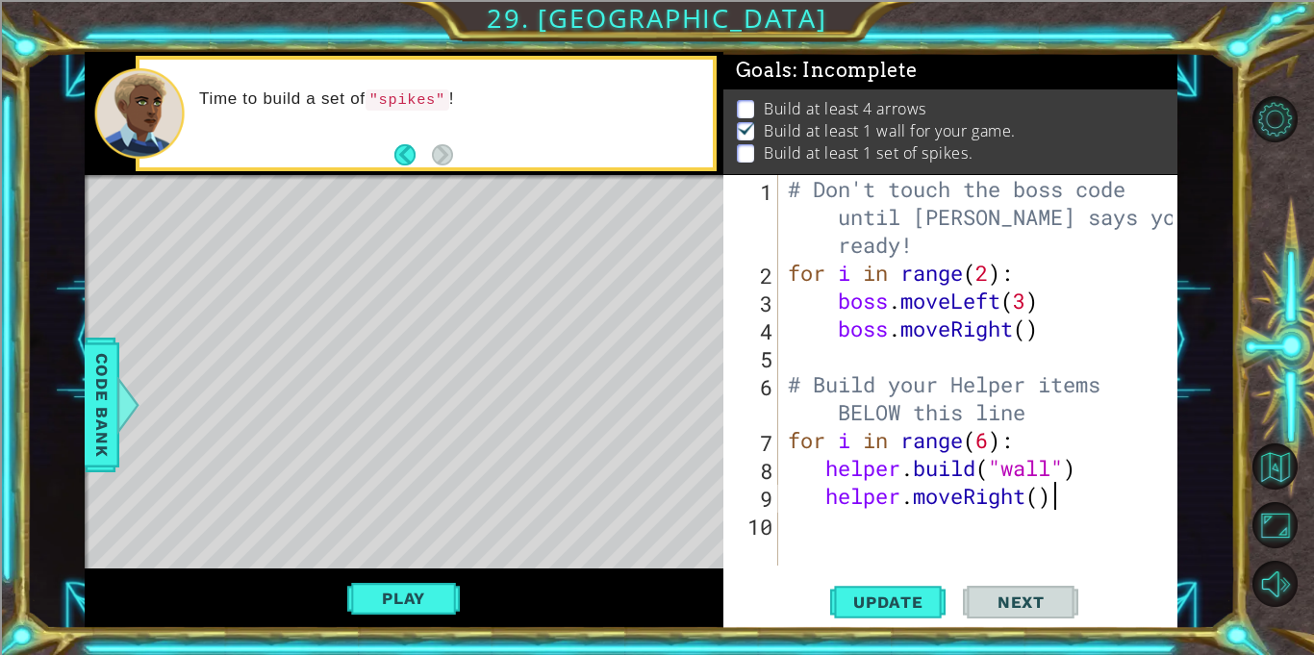
click at [749, 221] on div "1" at bounding box center [752, 220] width 51 height 84
click at [1040, 494] on div "# Don't touch the boss code until [PERSON_NAME] says you're ready! for i in ran…" at bounding box center [983, 426] width 398 height 502
click at [1064, 469] on div "# Don't touch the boss code until [PERSON_NAME] says you're ready! for i in ran…" at bounding box center [983, 426] width 398 height 502
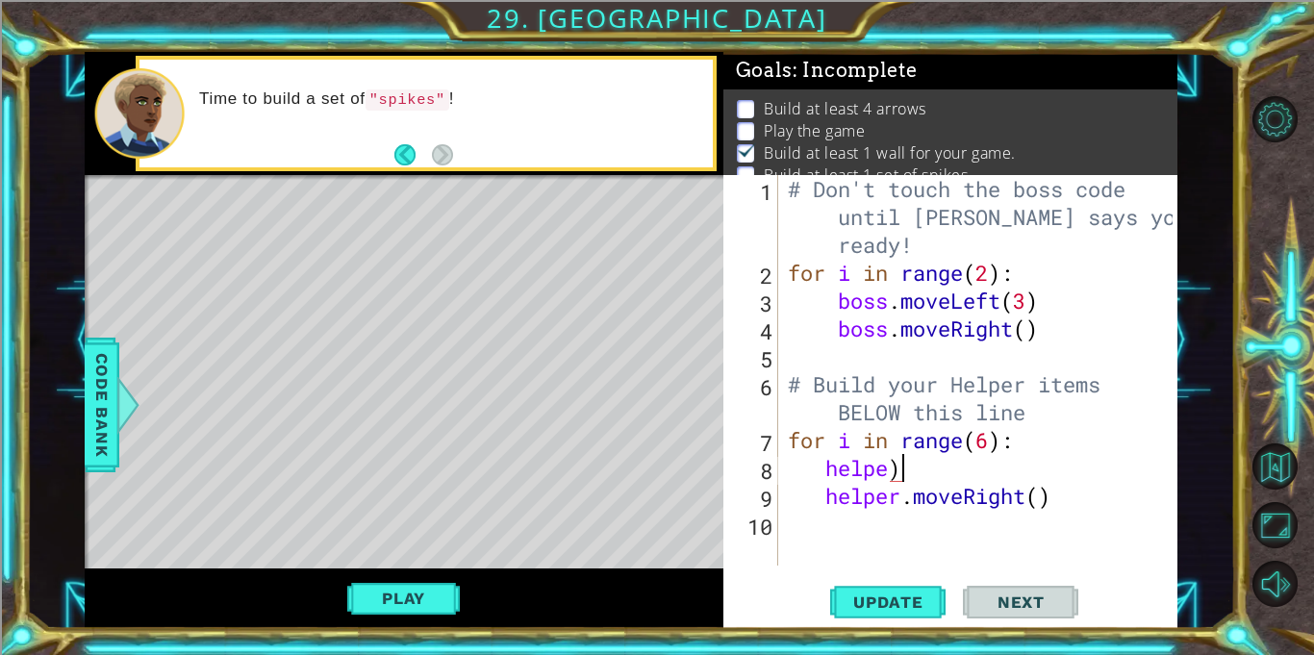
click at [924, 470] on div "# Don't touch the boss code until [PERSON_NAME] says you're ready! for i in ran…" at bounding box center [983, 426] width 398 height 502
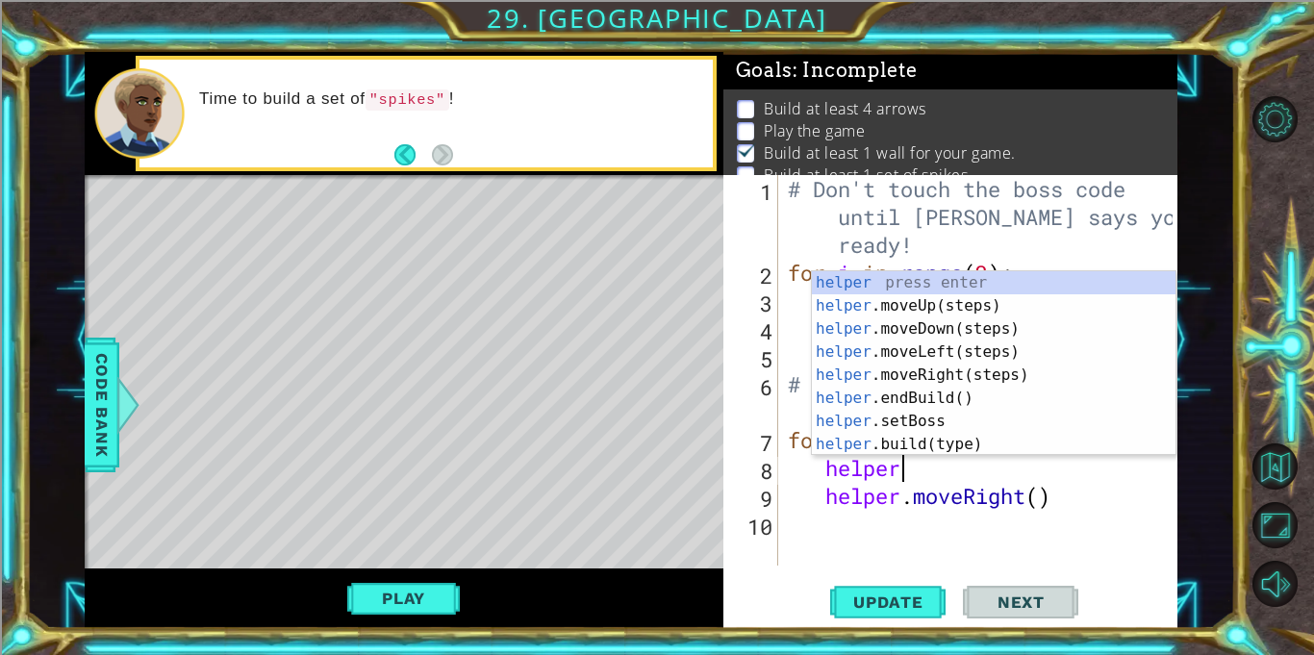
type textarea "helper."
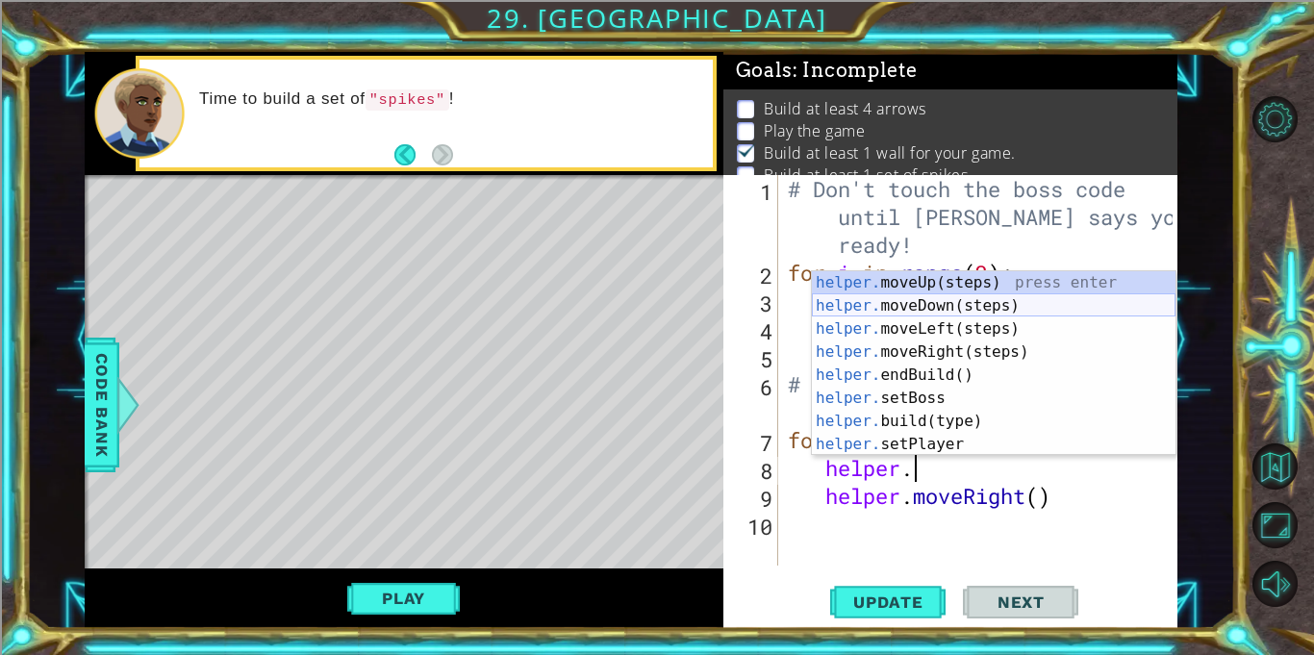
click at [952, 300] on div "helper. moveUp(steps) press enter helper. moveDown(steps) press enter helper. m…" at bounding box center [994, 386] width 364 height 231
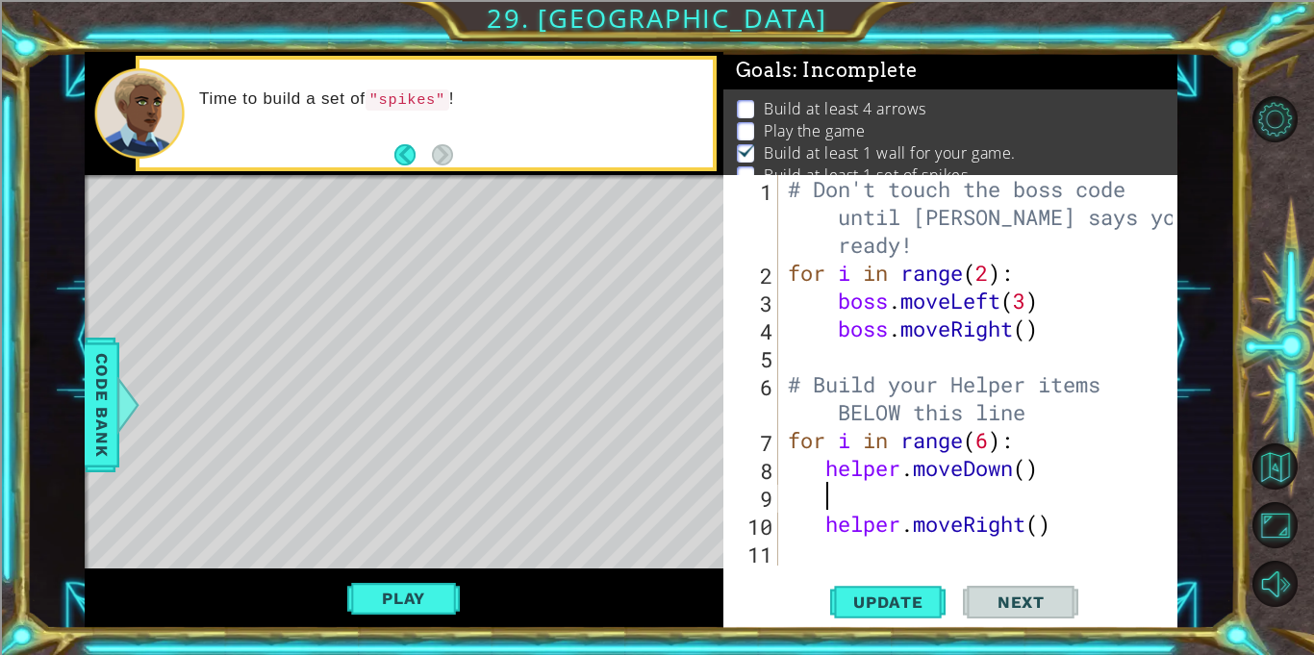
scroll to position [0, 1]
drag, startPoint x: 1060, startPoint y: 528, endPoint x: 821, endPoint y: 511, distance: 239.2
click at [821, 511] on div "# Don't touch the boss code until [PERSON_NAME] says you're ready! for i in ran…" at bounding box center [983, 426] width 398 height 502
type textarea "helper.moveRight()"
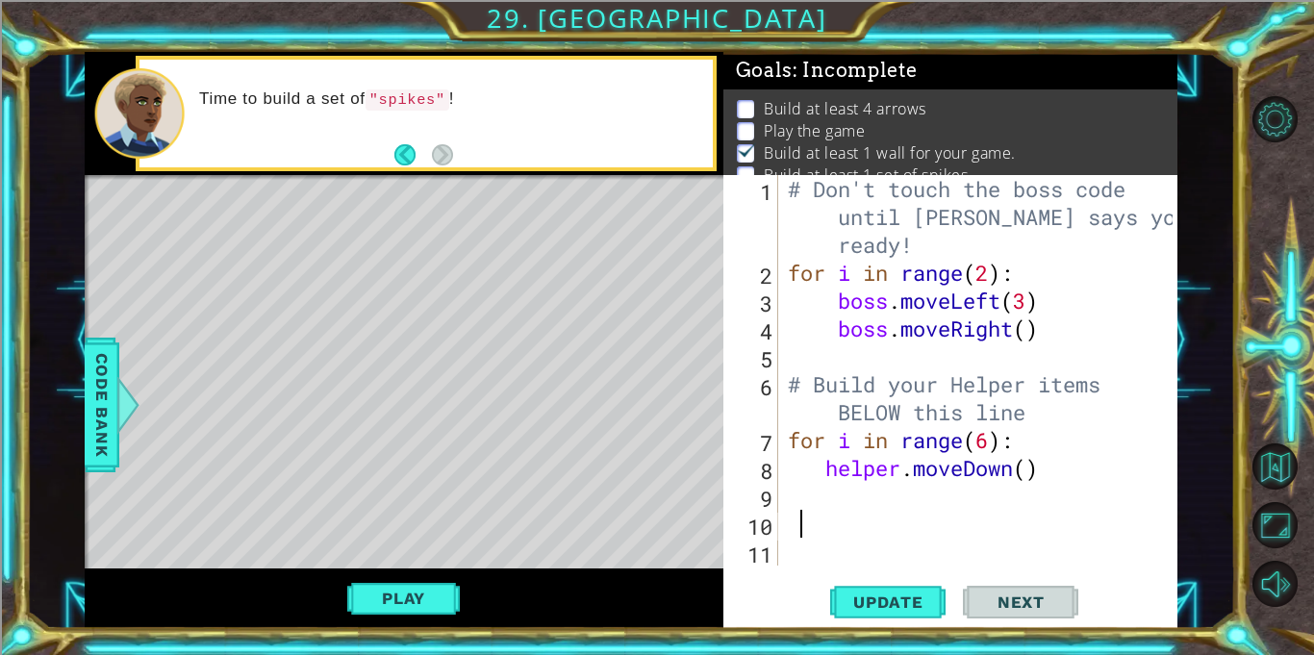
click at [831, 494] on div "# Don't touch the boss code until [PERSON_NAME] says you're ready! for i in ran…" at bounding box center [983, 426] width 398 height 502
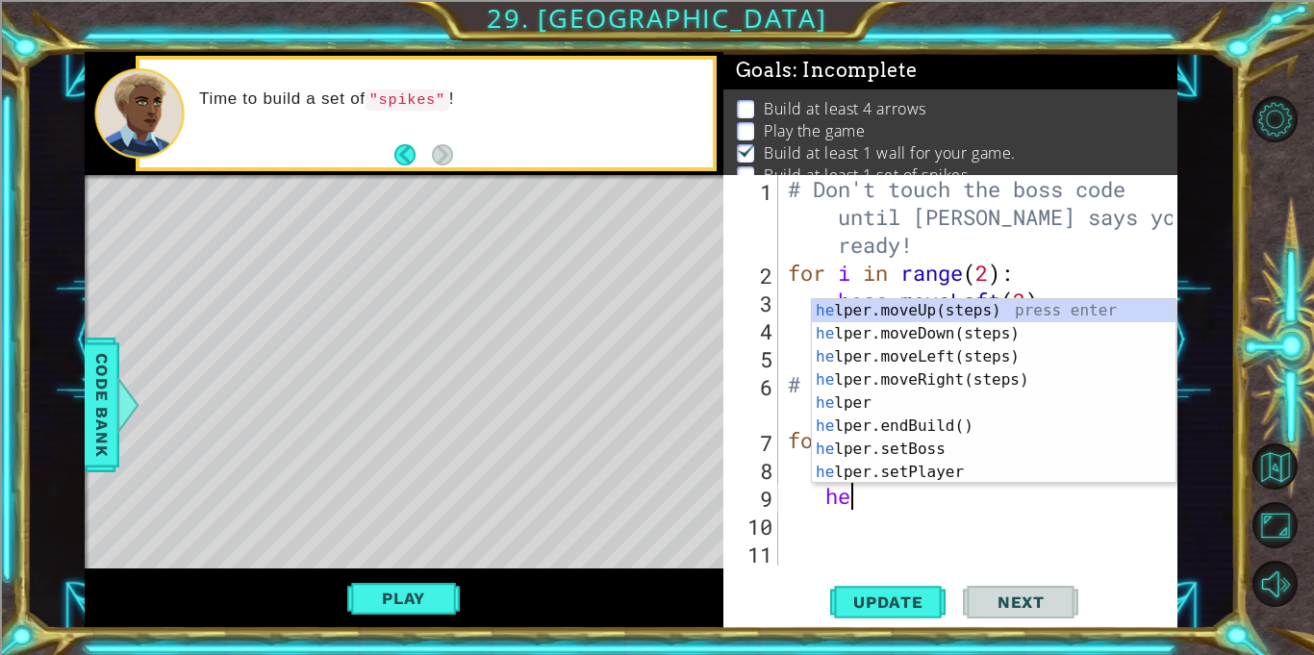
scroll to position [0, 2]
click at [871, 481] on div "hel per.moveUp(steps) press enter hel per.moveDown(steps) press enter hel per.m…" at bounding box center [994, 414] width 364 height 231
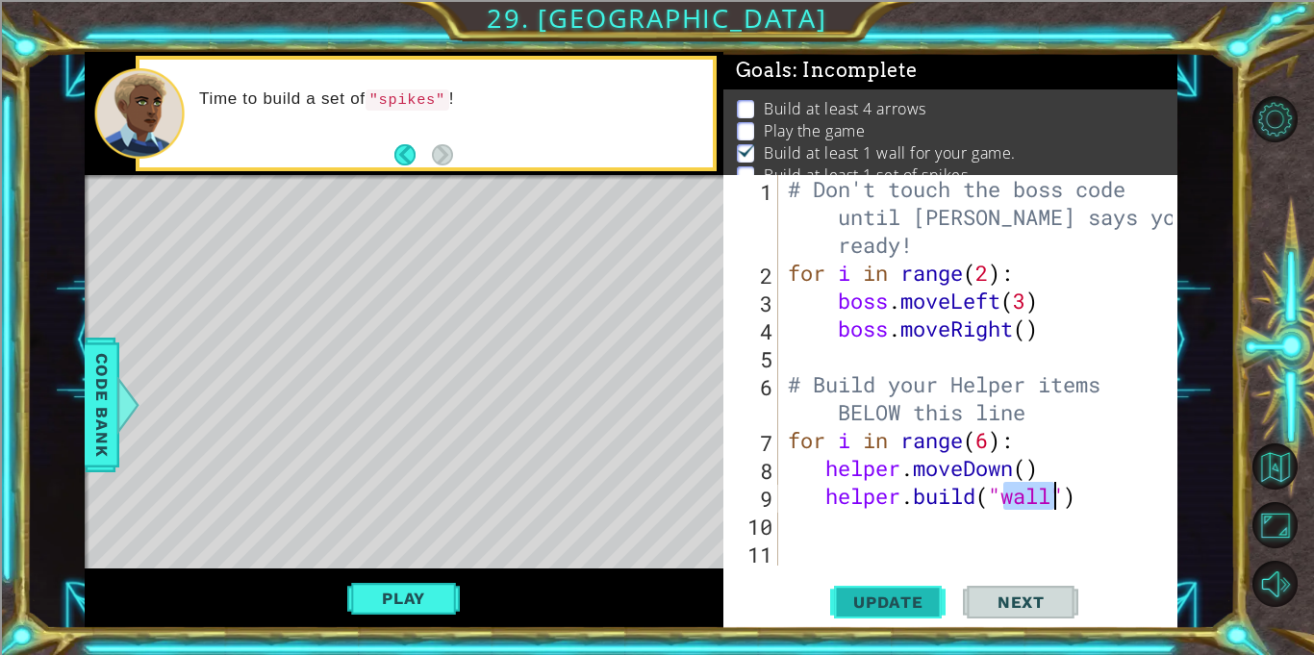
click at [850, 599] on span "Update" at bounding box center [888, 601] width 109 height 19
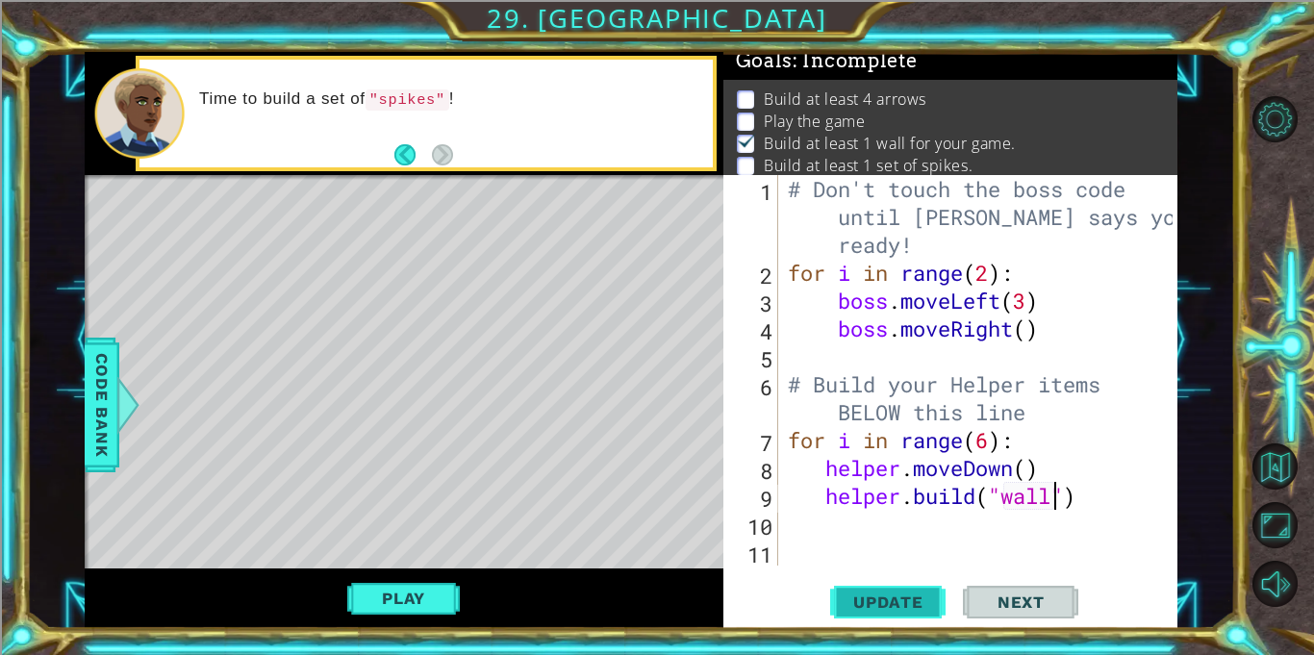
scroll to position [11, 0]
click at [1042, 468] on div "# Don't touch the boss code until [PERSON_NAME] says you're ready! for i in ran…" at bounding box center [983, 426] width 398 height 502
type textarea "helper.moveDown()"
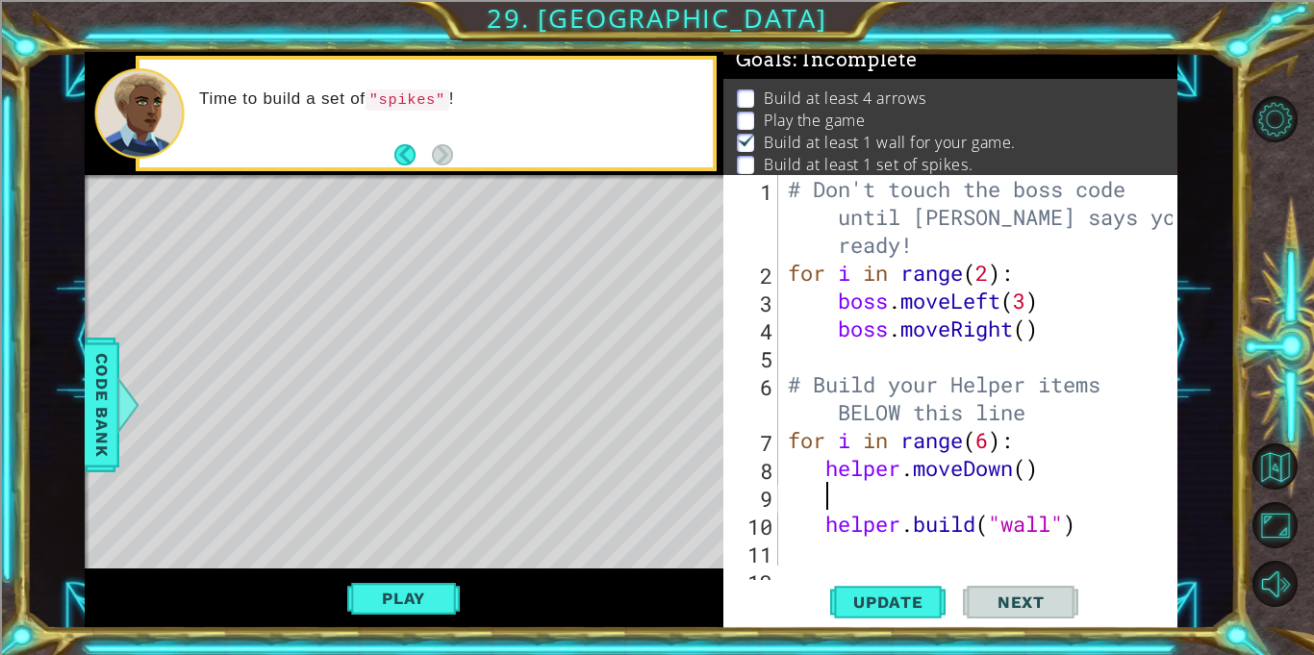
scroll to position [0, 0]
type textarea "he"
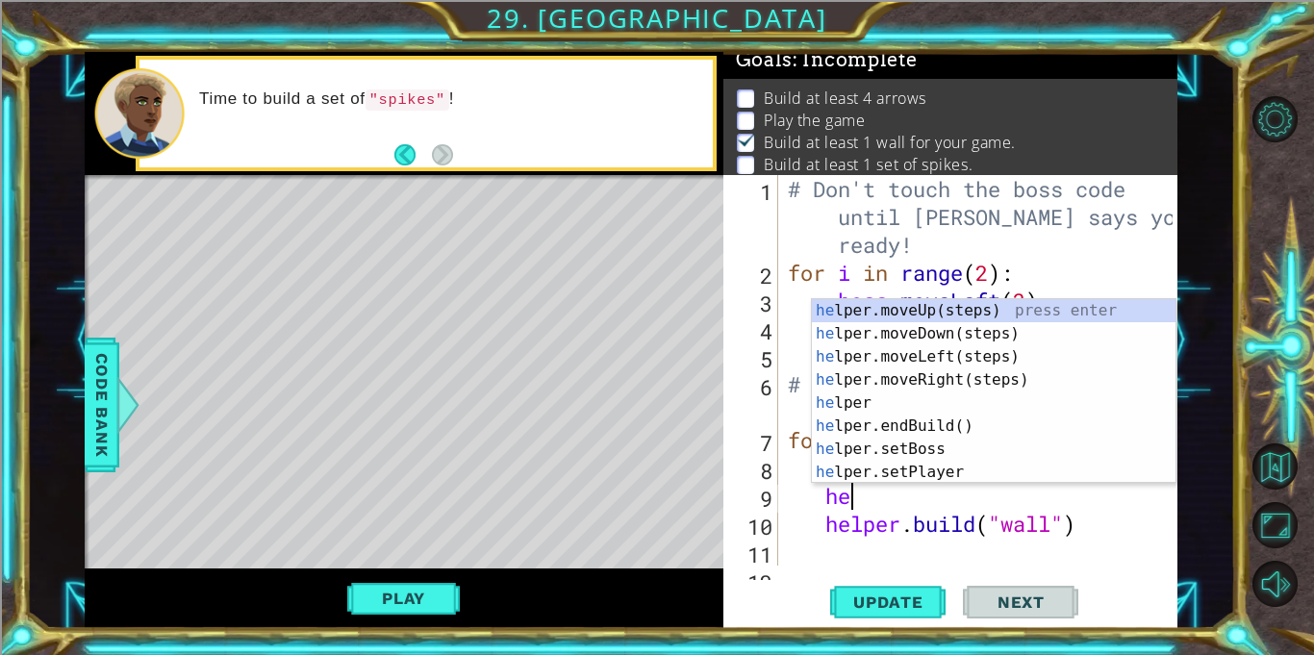
scroll to position [0, 2]
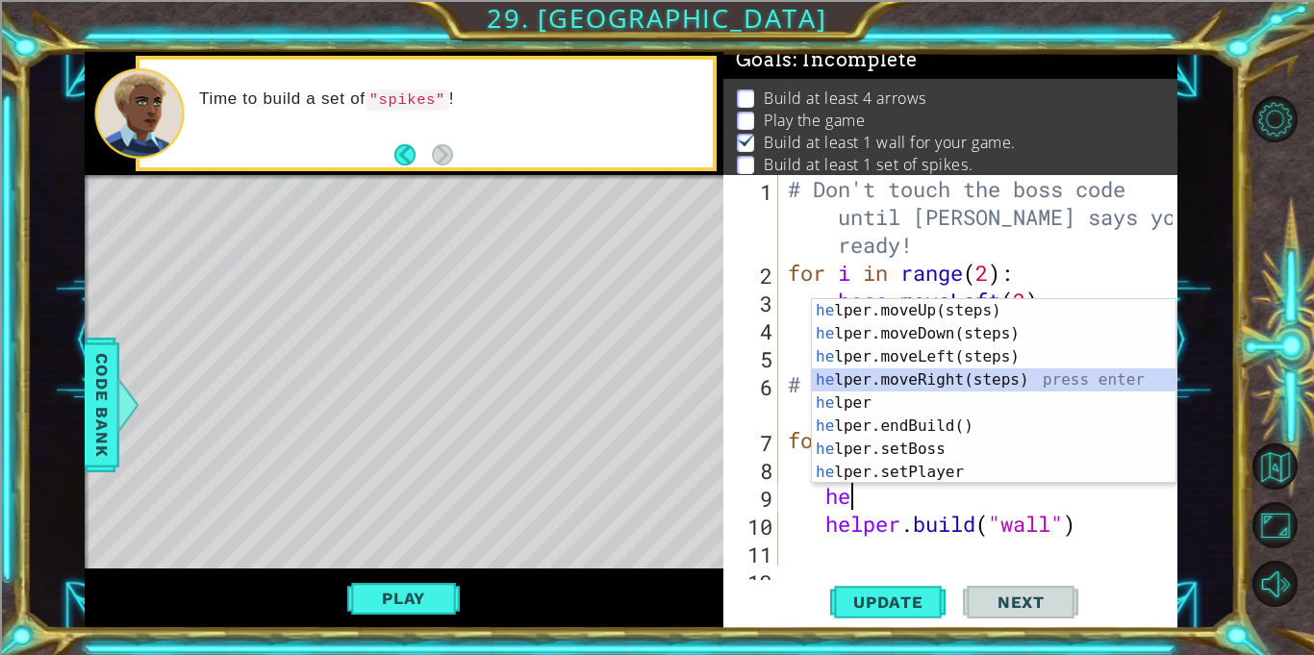
click at [1004, 374] on div "he lper.moveUp(steps) press enter he lper.moveDown(steps) press enter he lper.m…" at bounding box center [994, 414] width 364 height 231
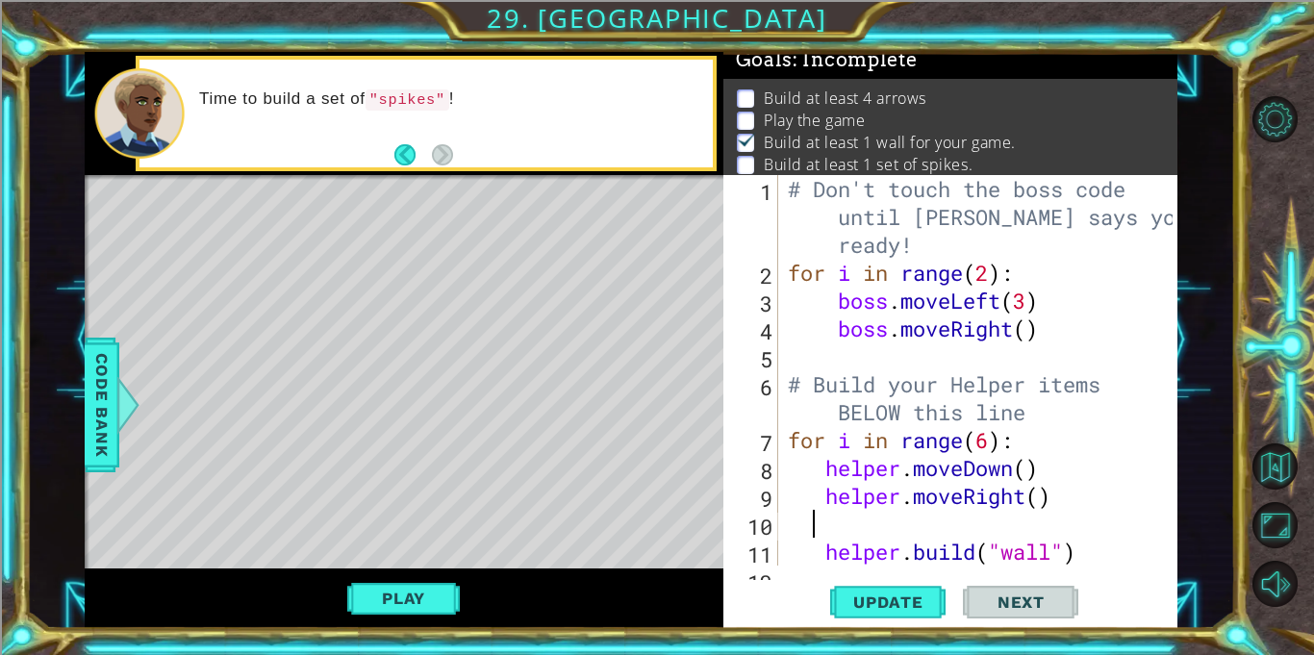
scroll to position [0, 0]
click at [1127, 530] on div "# Don't touch the boss code until [PERSON_NAME] says you're ready! for i in ran…" at bounding box center [983, 426] width 398 height 502
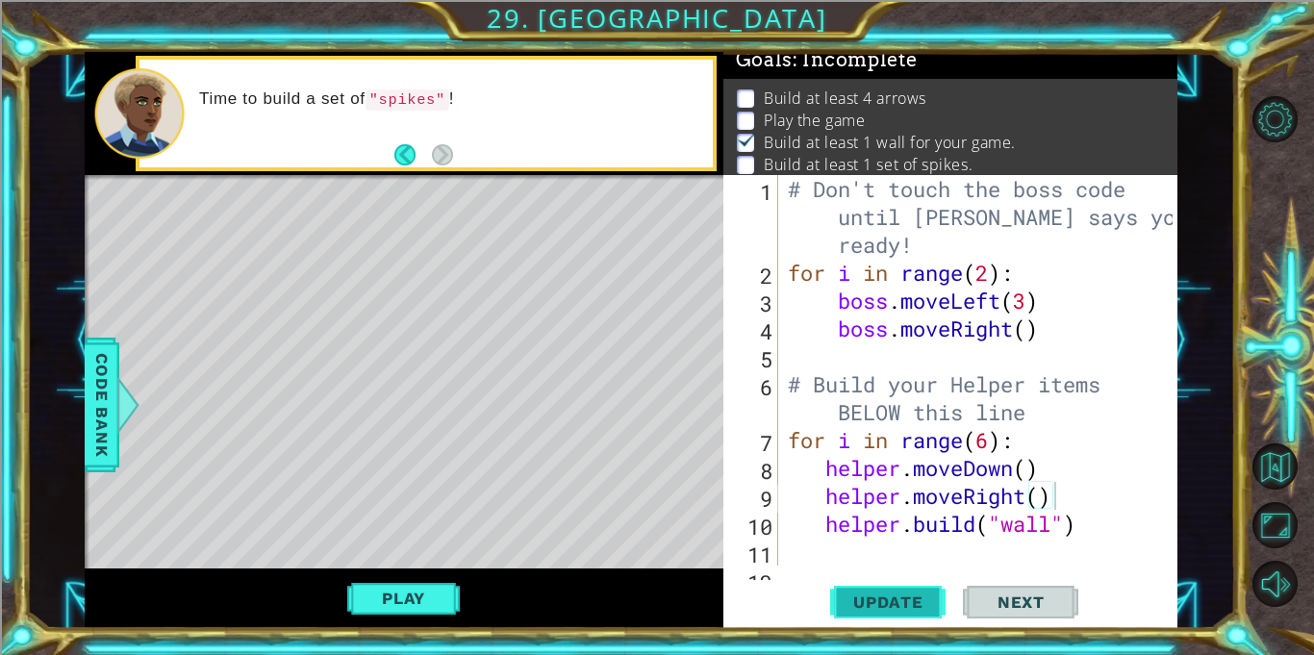
click at [928, 597] on span "Update" at bounding box center [888, 601] width 109 height 19
click at [379, 586] on button "Play" at bounding box center [403, 598] width 113 height 37
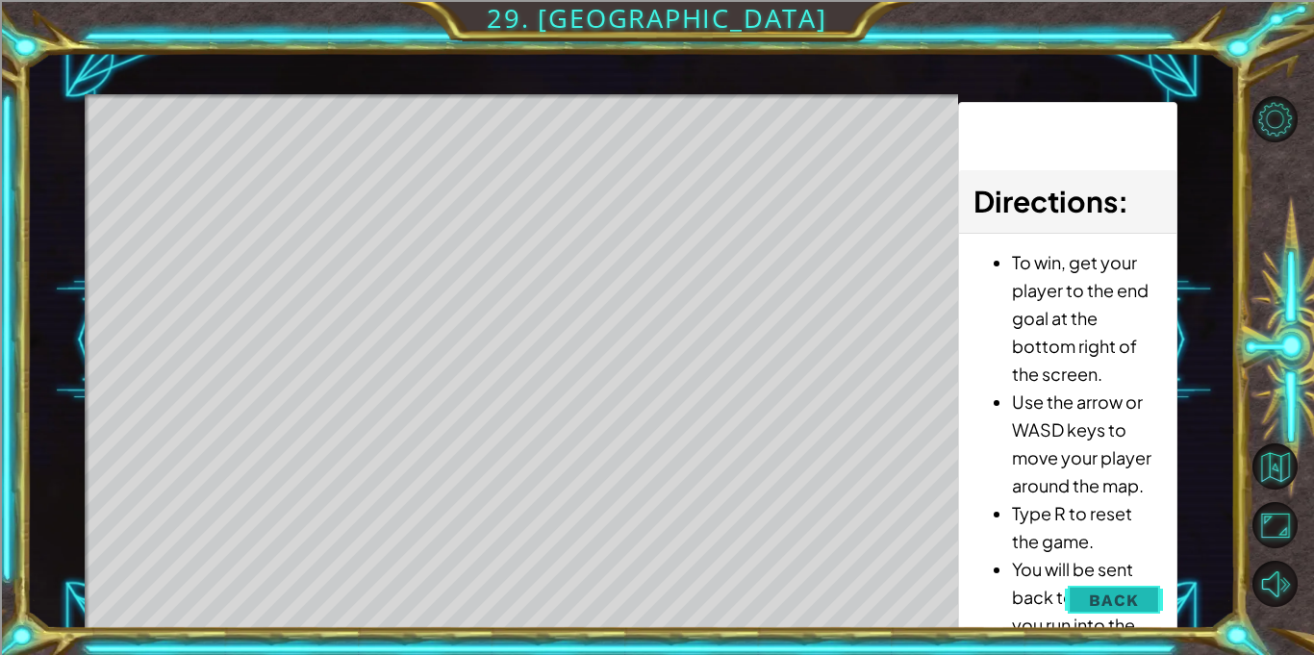
click at [1119, 605] on span "Back" at bounding box center [1113, 600] width 49 height 19
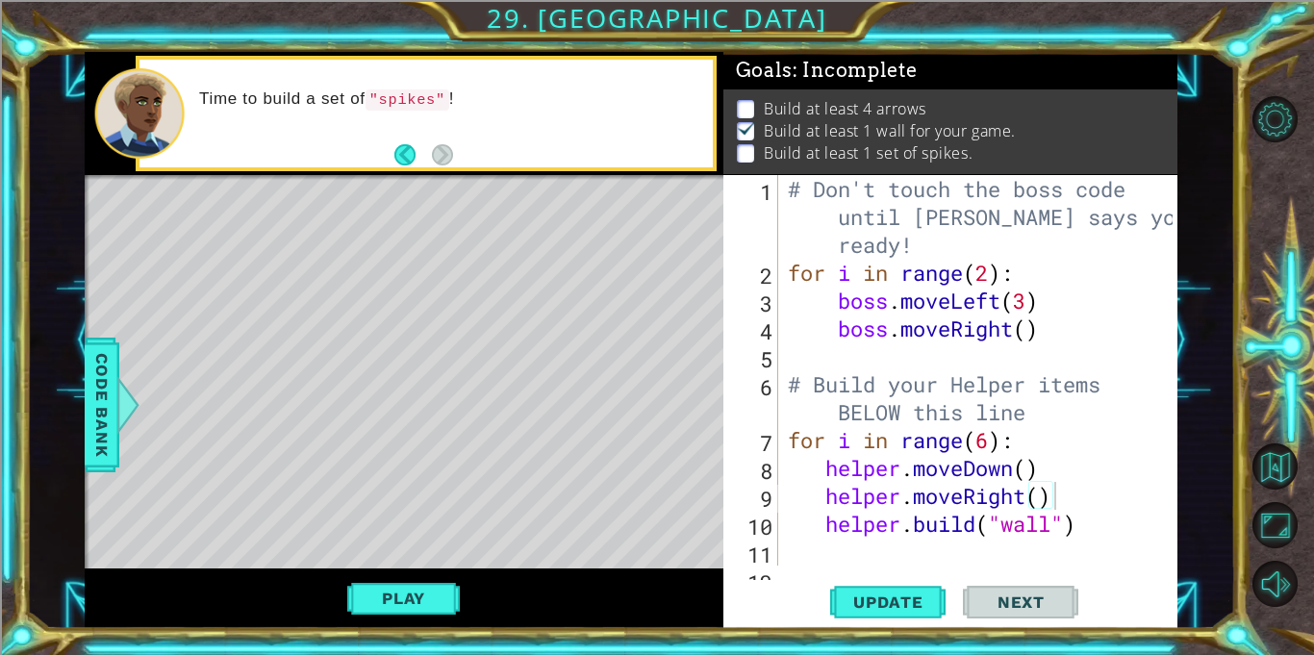
click at [993, 449] on div "# Don't touch the boss code until [PERSON_NAME] says you're ready! for i in ran…" at bounding box center [983, 426] width 398 height 502
click at [868, 616] on button "Update" at bounding box center [887, 602] width 115 height 45
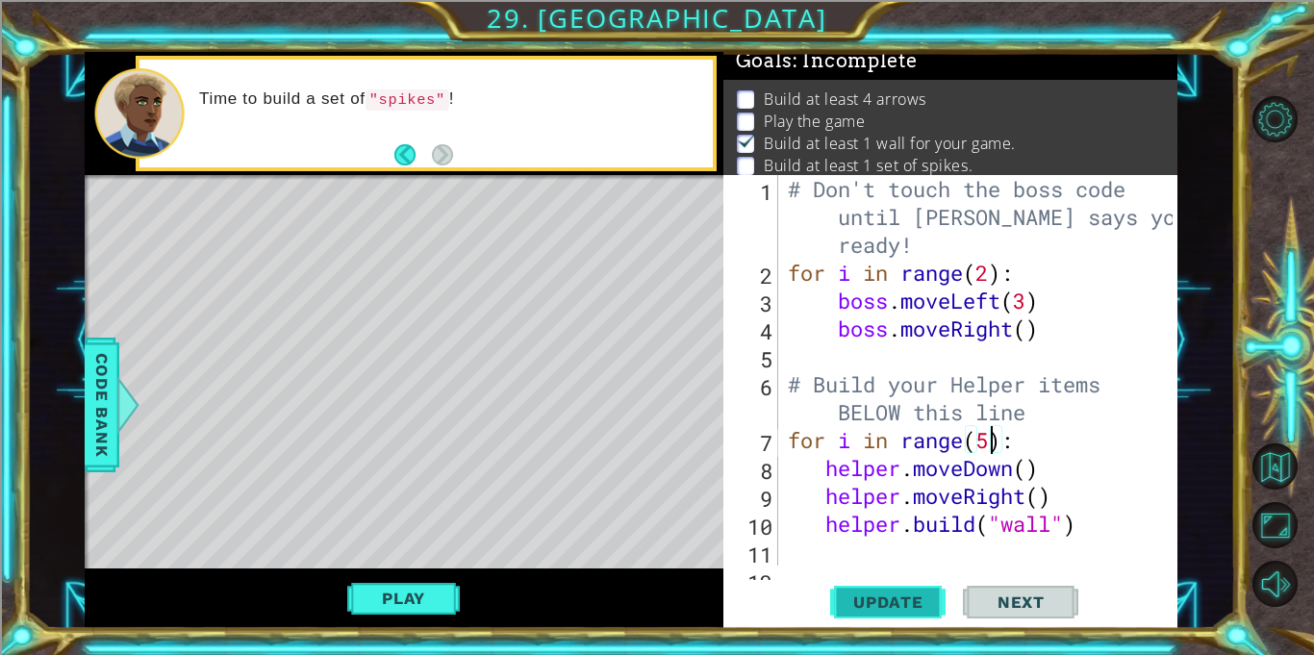
scroll to position [11, 0]
click at [868, 615] on button "Update" at bounding box center [887, 602] width 115 height 45
click at [365, 594] on button "Play" at bounding box center [403, 598] width 113 height 37
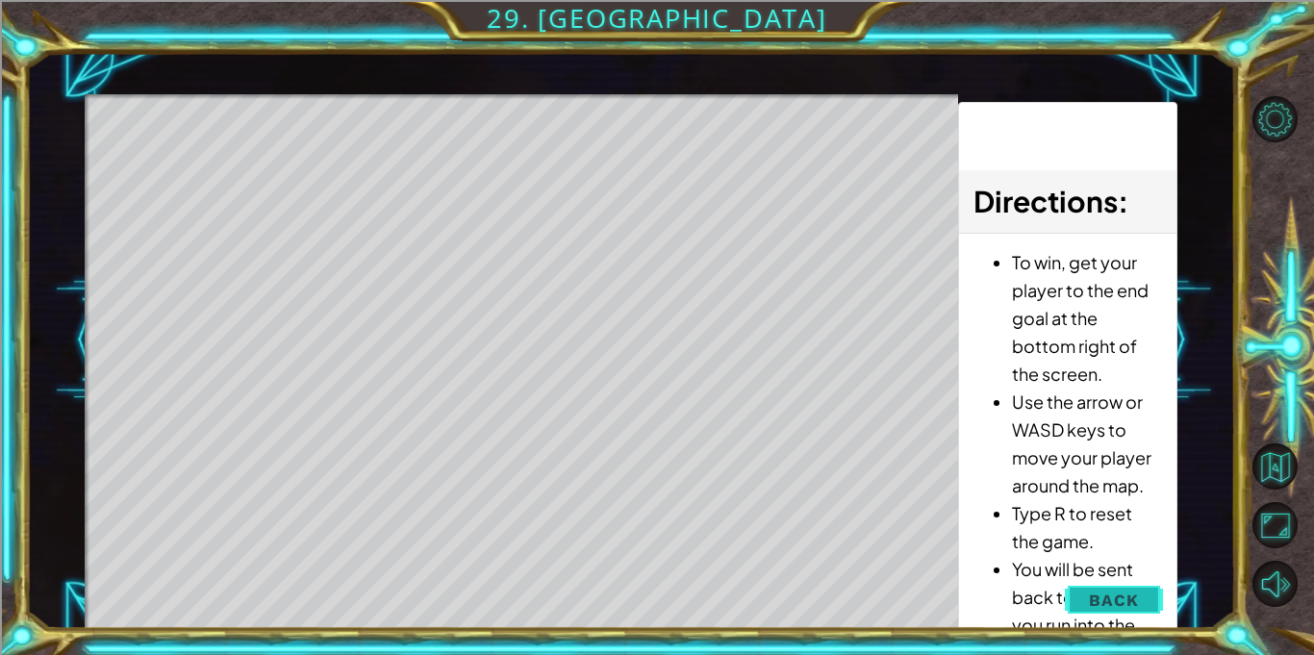
click at [1090, 593] on span "Back" at bounding box center [1113, 600] width 49 height 19
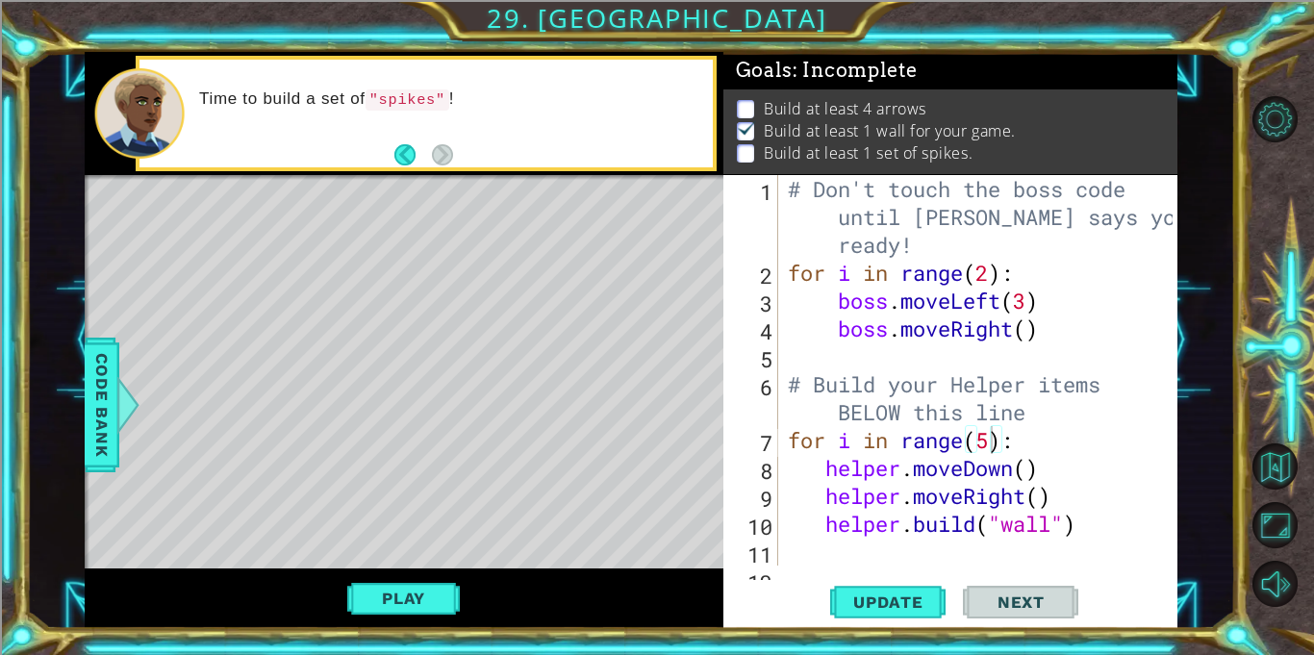
scroll to position [0, 0]
click at [991, 439] on div "# Don't touch the boss code until [PERSON_NAME] says you're ready! for i in ran…" at bounding box center [983, 426] width 398 height 502
click at [895, 616] on button "Update" at bounding box center [887, 602] width 115 height 45
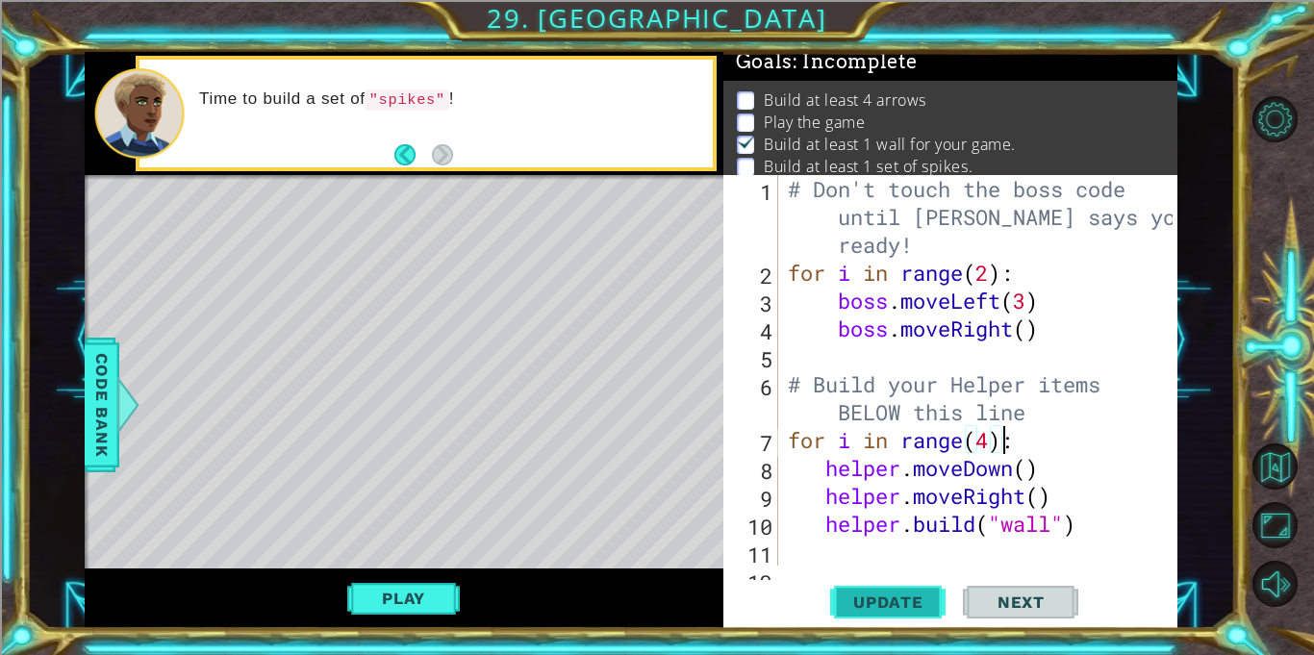
scroll to position [11, 0]
click at [1078, 538] on div "# Don't touch the boss code until [PERSON_NAME] says you're ready! for i in ran…" at bounding box center [983, 426] width 398 height 502
type textarea "[DOMAIN_NAME]("wall")"
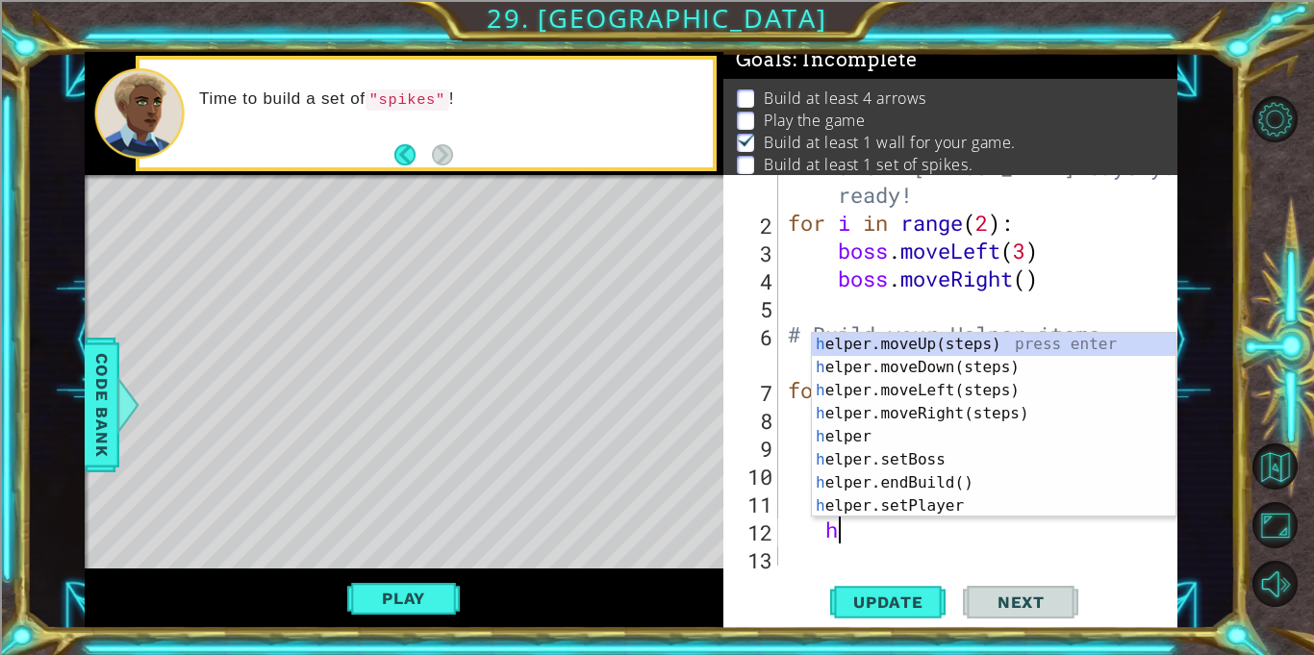
scroll to position [0, 2]
type textarea "h"
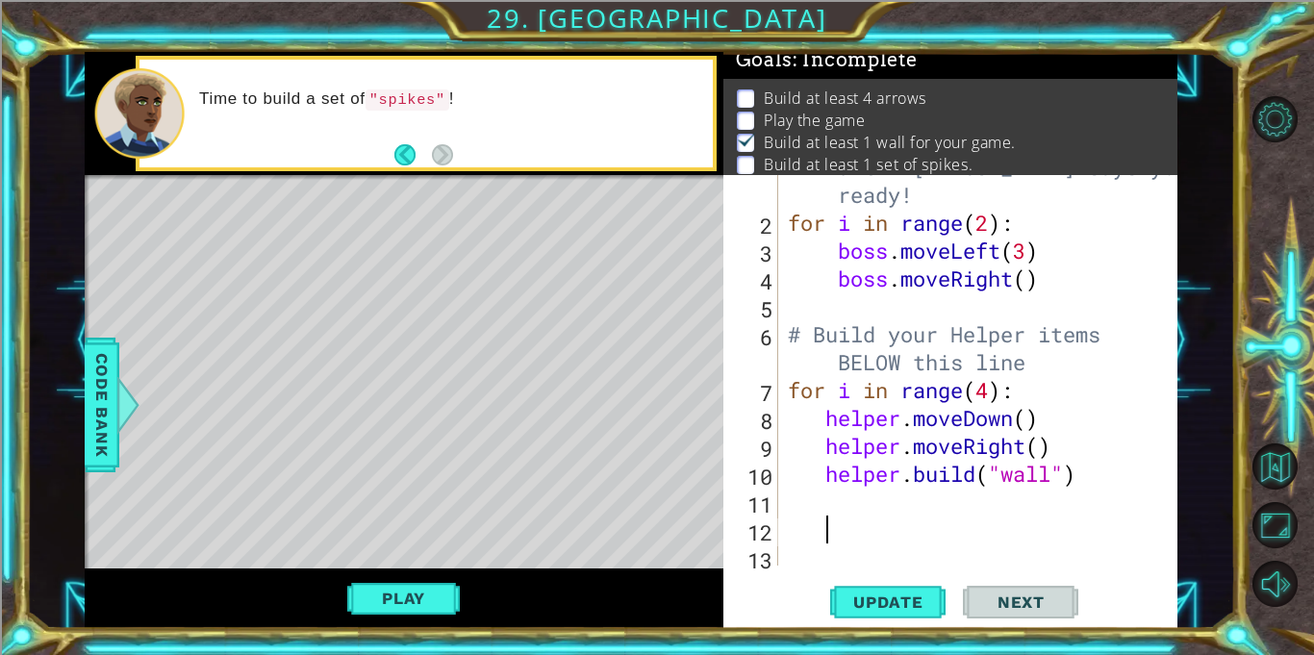
click at [1083, 484] on div "# Don't touch the boss code until [PERSON_NAME] says you're ready! for i in ran…" at bounding box center [983, 376] width 398 height 502
type textarea "[DOMAIN_NAME]("wall")"
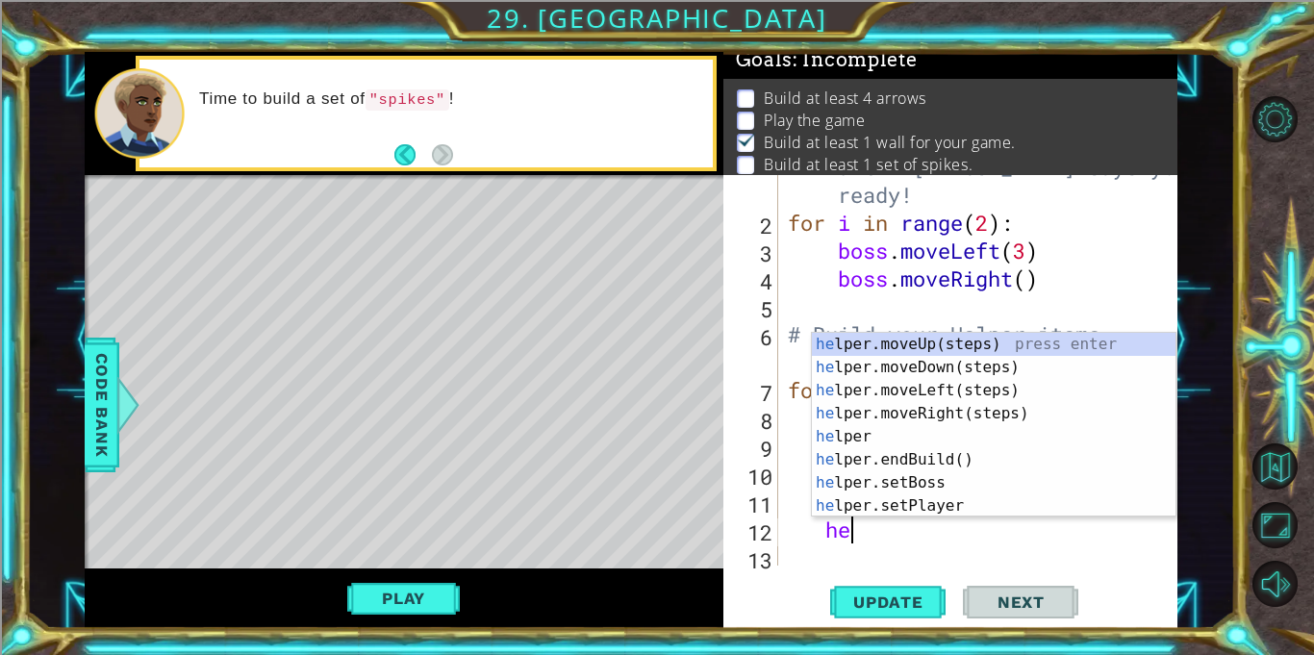
scroll to position [0, 2]
type textarea "h"
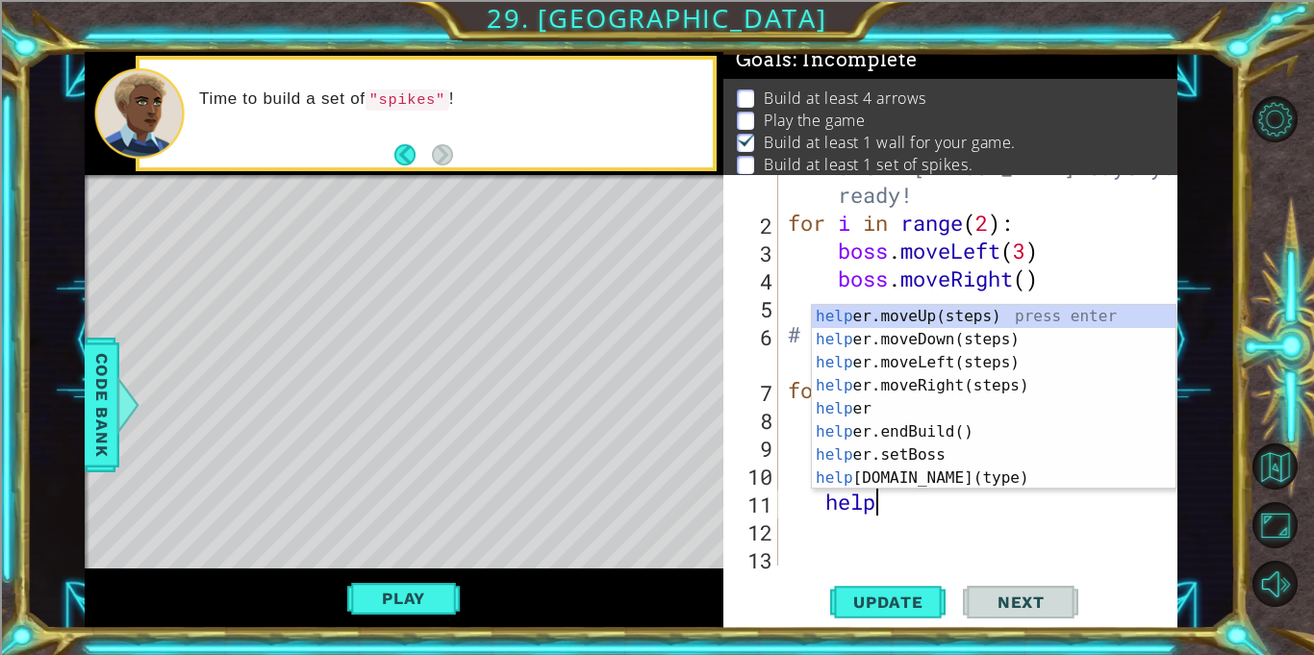
scroll to position [0, 3]
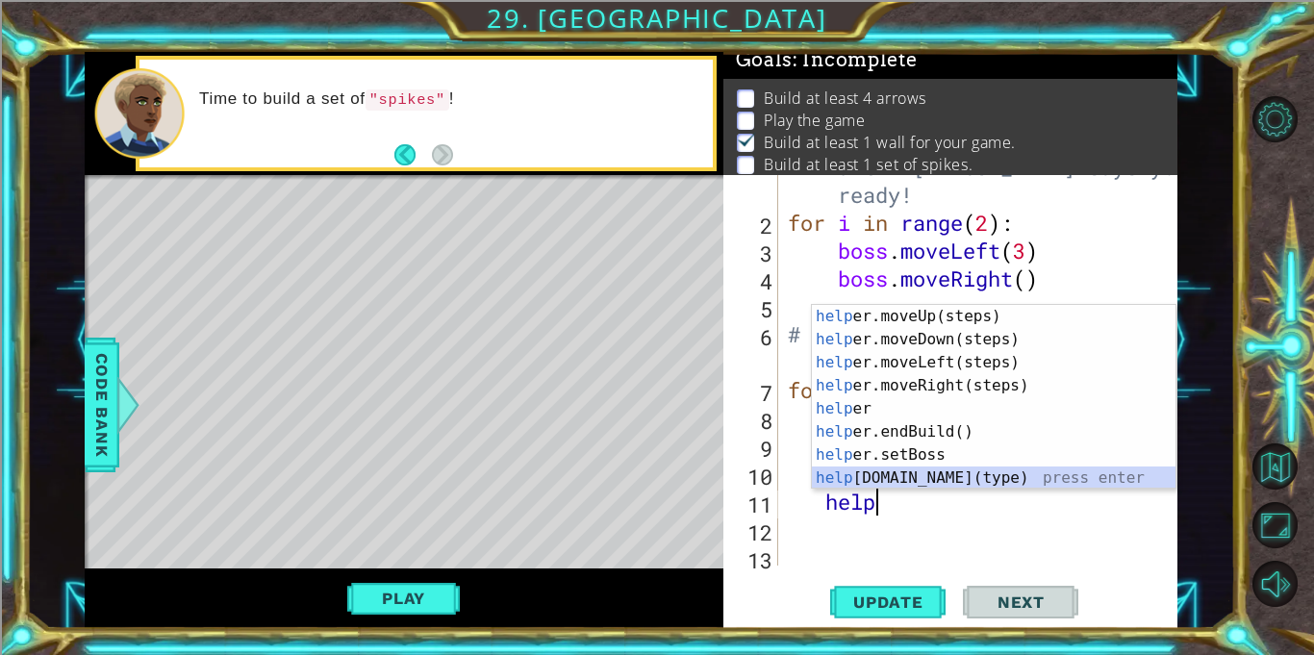
click at [956, 474] on div "help er.moveUp(steps) press enter help er.moveDown(steps) press enter help er.m…" at bounding box center [994, 420] width 364 height 231
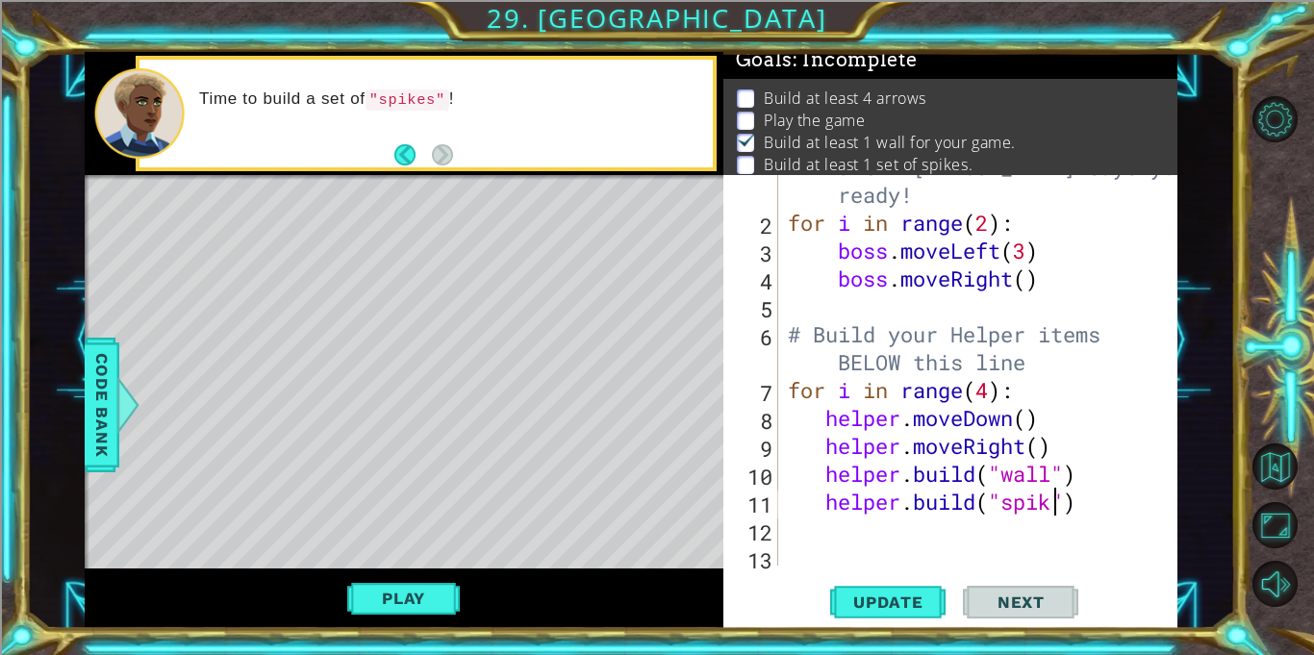
scroll to position [0, 13]
type textarea "[DOMAIN_NAME]("spikes")"
click at [897, 615] on button "Update" at bounding box center [887, 602] width 115 height 45
click at [1105, 491] on div "# Don't touch the boss code until [PERSON_NAME] says you're ready! for i in ran…" at bounding box center [983, 376] width 398 height 502
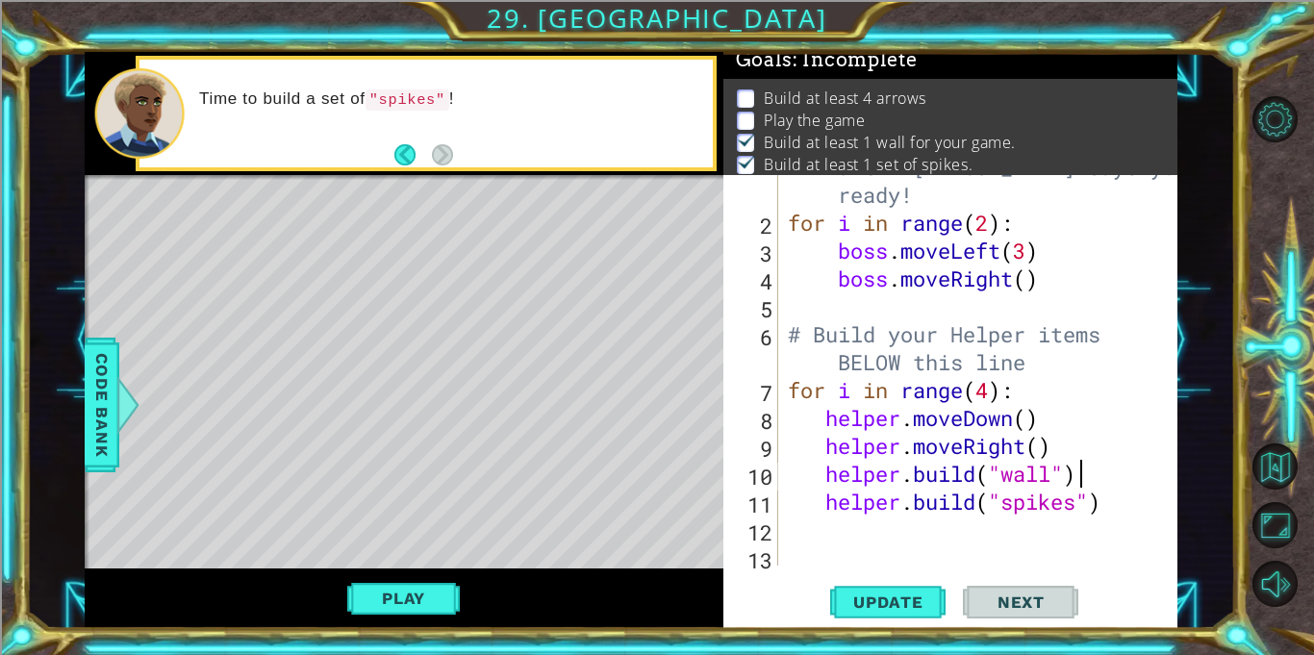
click at [1088, 481] on div "# Don't touch the boss code until [PERSON_NAME] says you're ready! for i in ran…" at bounding box center [983, 376] width 398 height 502
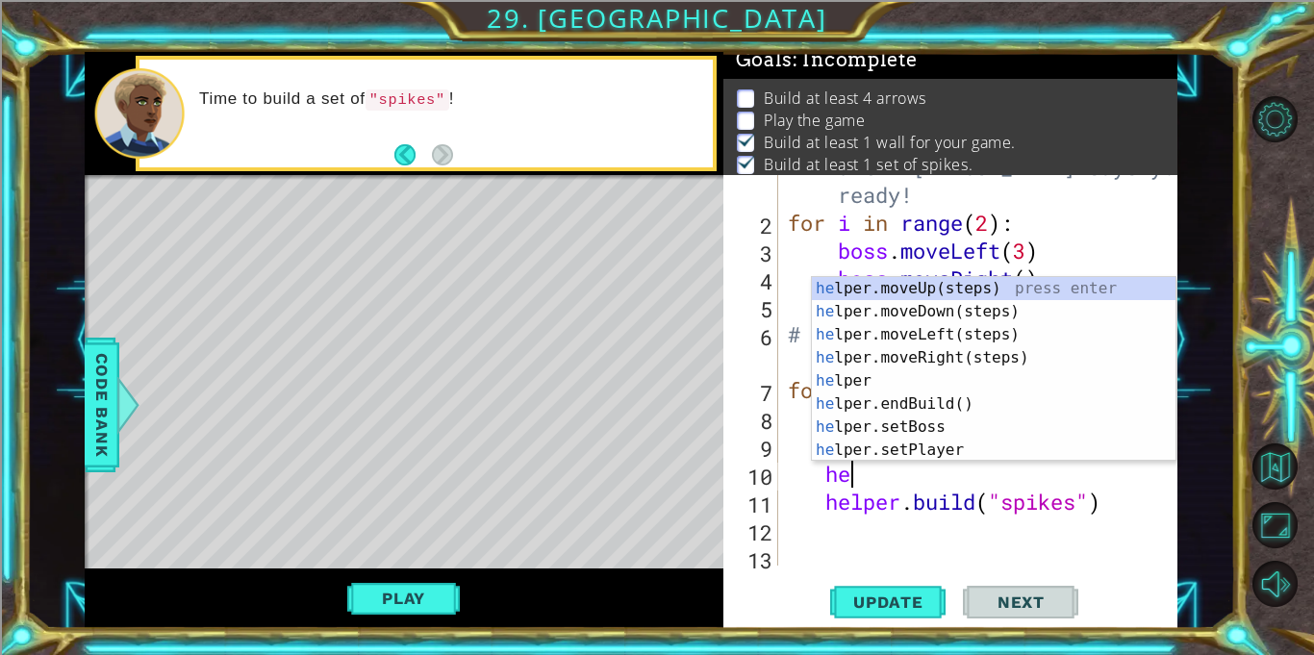
type textarea "h"
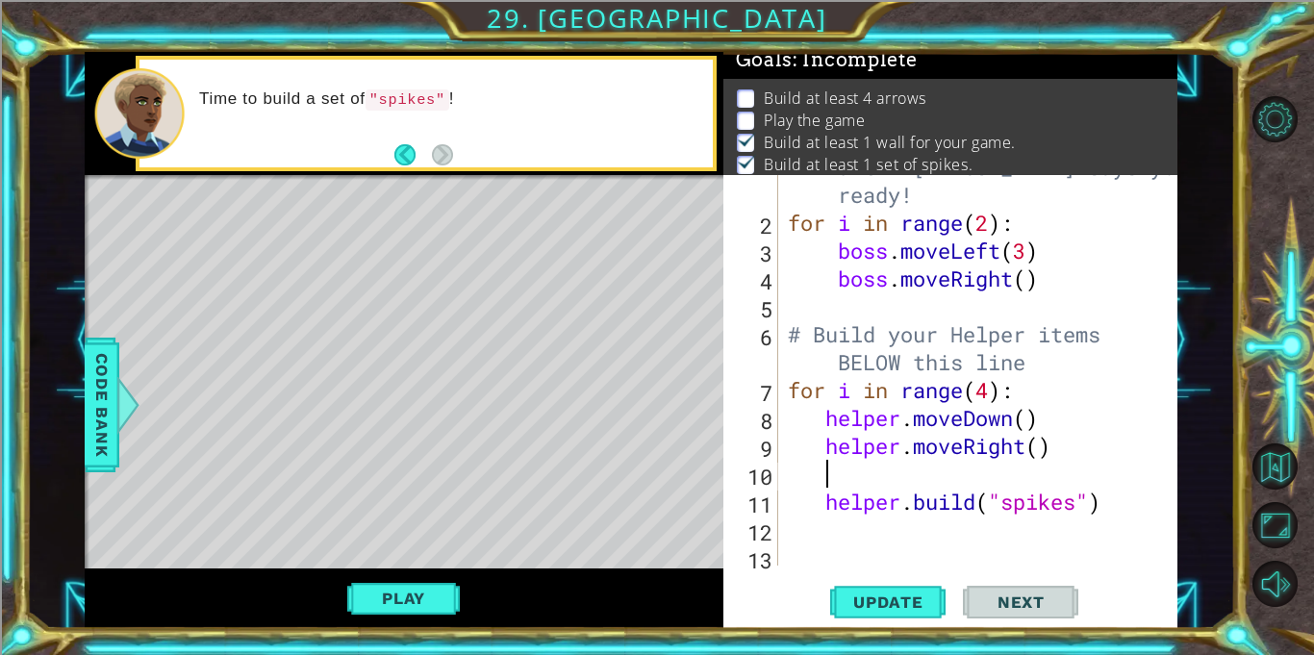
scroll to position [0, 0]
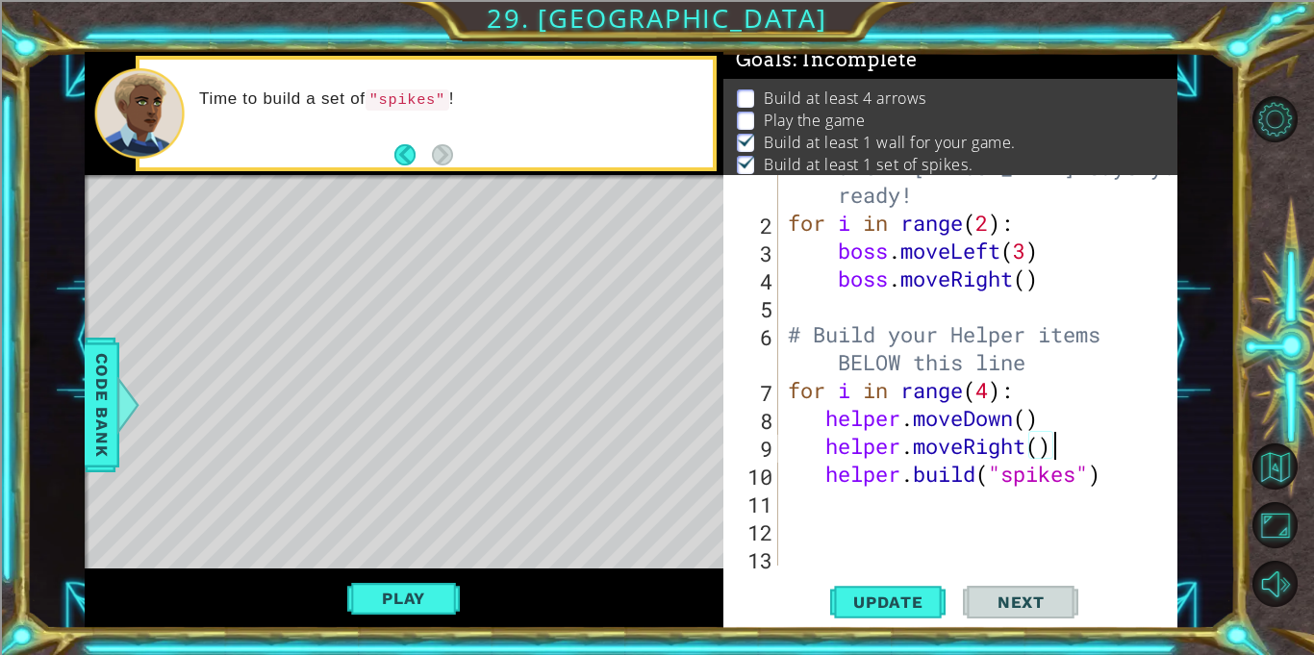
click at [1114, 485] on div "# Don't touch the boss code until [PERSON_NAME] says you're ready! for i in ran…" at bounding box center [983, 376] width 398 height 502
type textarea "[DOMAIN_NAME]("spikes")"
click at [948, 523] on div "# Don't touch the boss code until [PERSON_NAME] says you're ready! for i in ran…" at bounding box center [983, 376] width 398 height 502
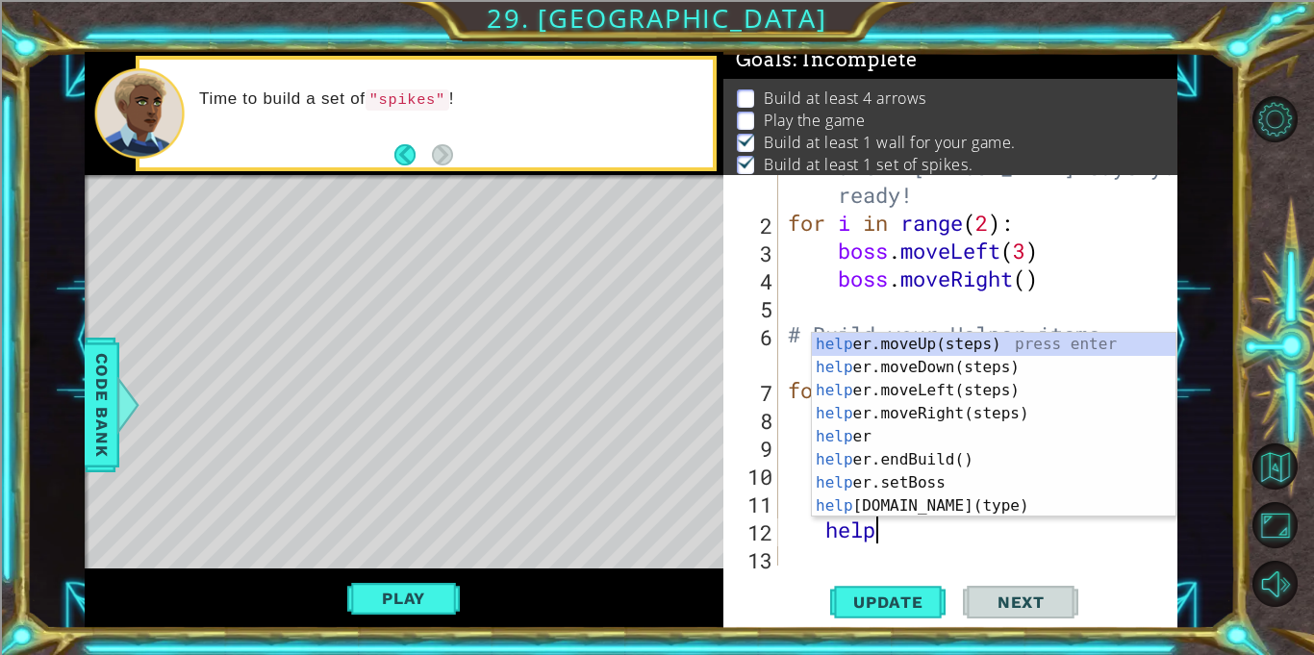
scroll to position [0, 3]
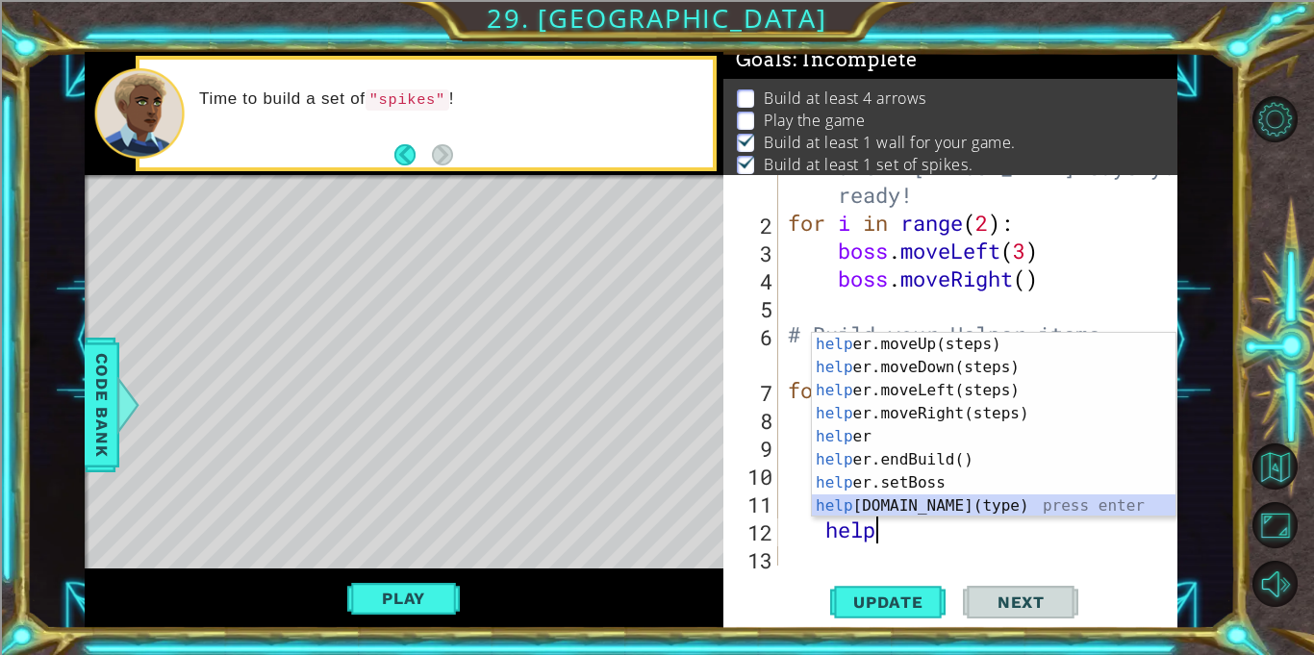
click at [936, 510] on div "help er.moveUp(steps) press enter help er.moveDown(steps) press enter help er.m…" at bounding box center [994, 448] width 364 height 231
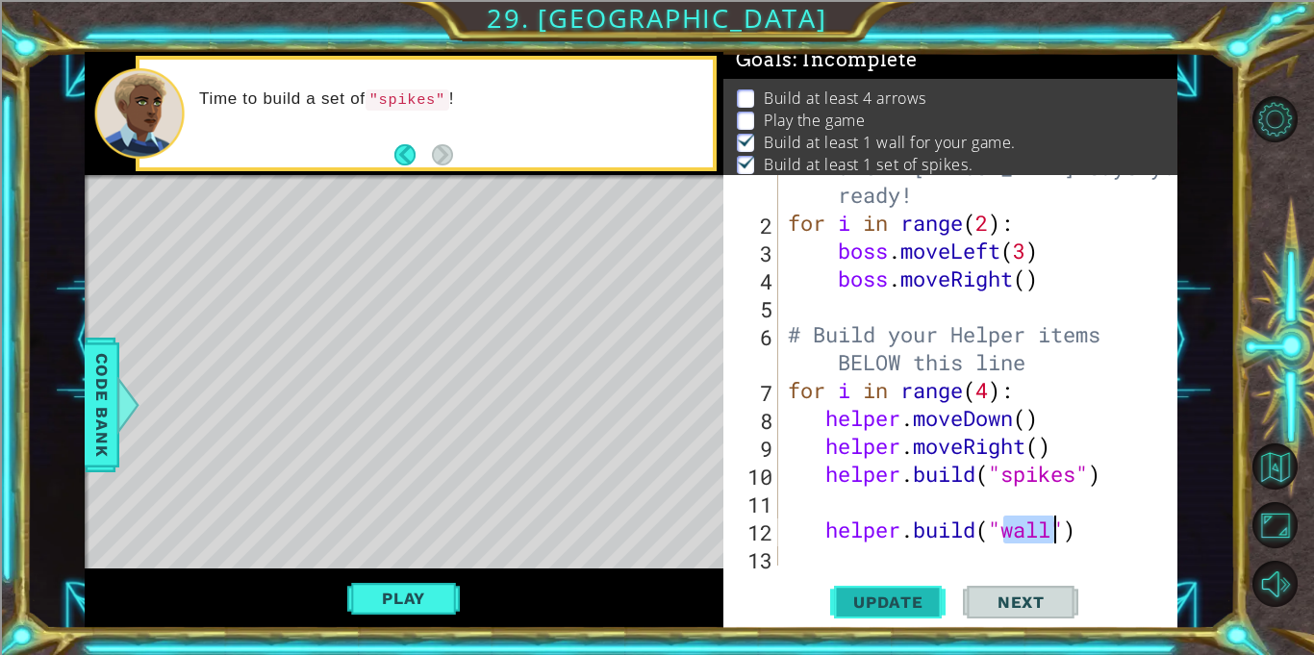
click at [912, 594] on span "Update" at bounding box center [888, 601] width 109 height 19
click at [1110, 531] on div "# Don't touch the boss code until [PERSON_NAME] says you're ready! for i in ran…" at bounding box center [983, 376] width 398 height 502
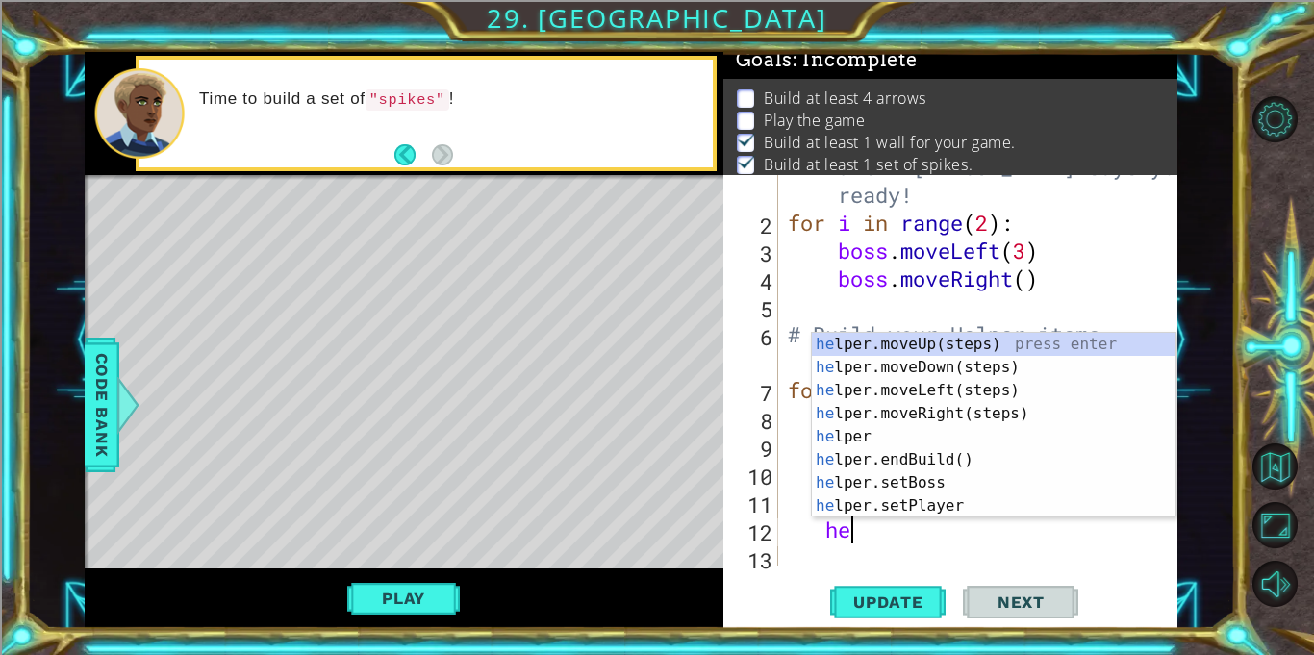
type textarea "h"
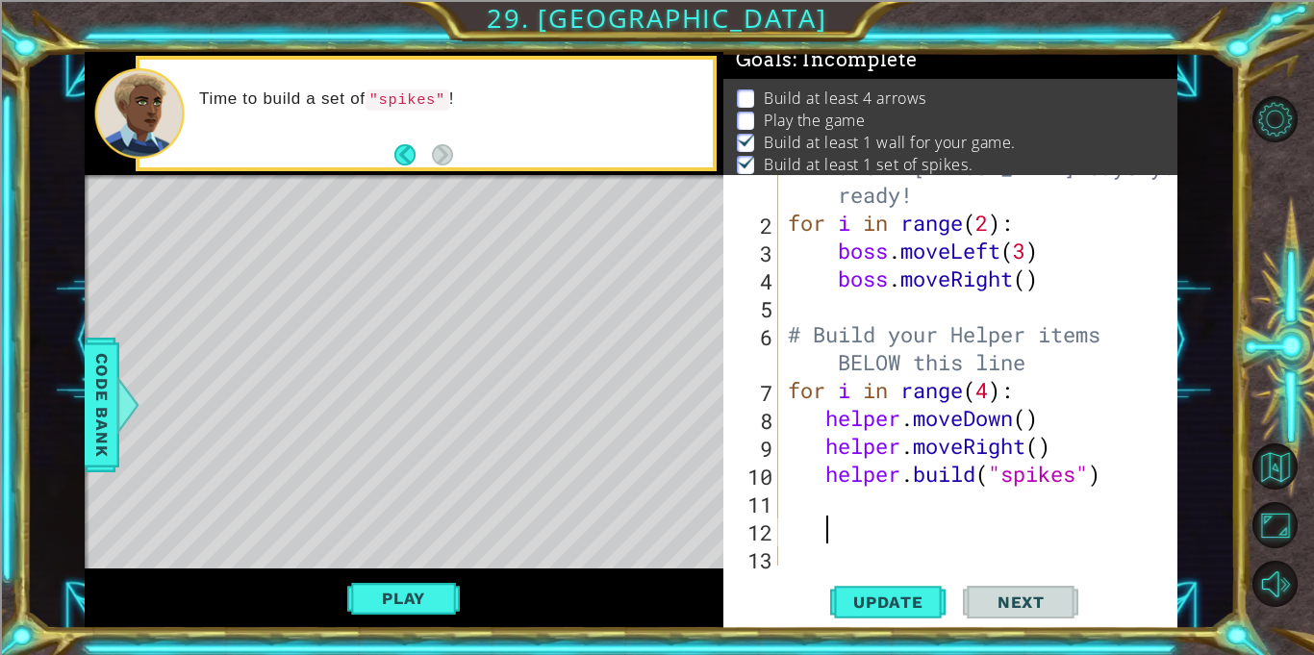
click at [82, 442] on div "1 ההההההההההההההההההההההההההההההההההההההההההההההההההההההההההההההההההההההההההההה…" at bounding box center [630, 340] width 1209 height 576
click at [88, 447] on span "Code Bank" at bounding box center [102, 404] width 31 height 117
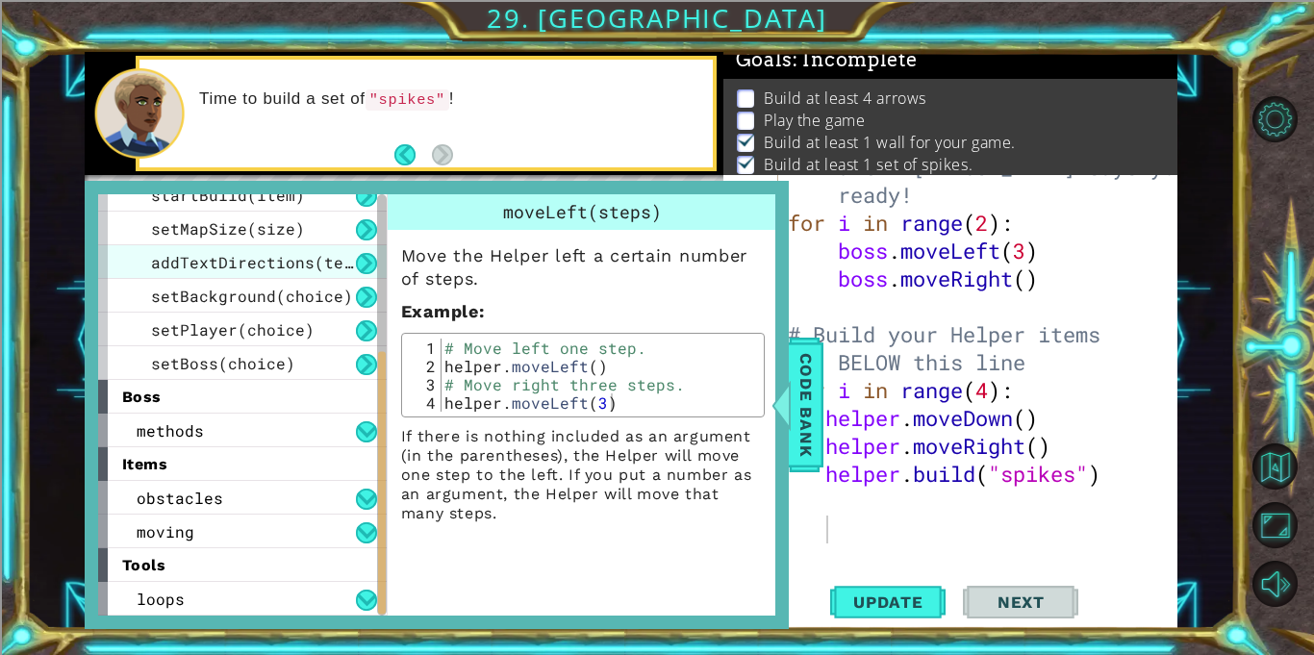
scroll to position [251, 0]
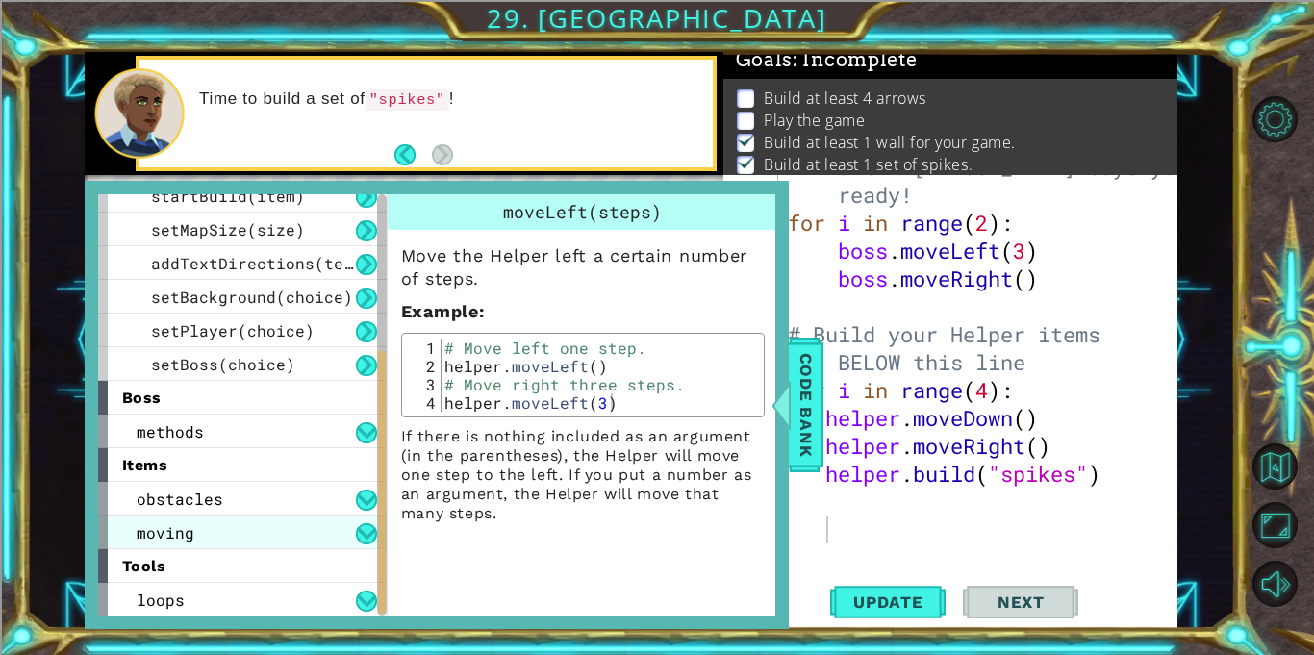
click at [196, 521] on div "moving" at bounding box center [242, 533] width 289 height 34
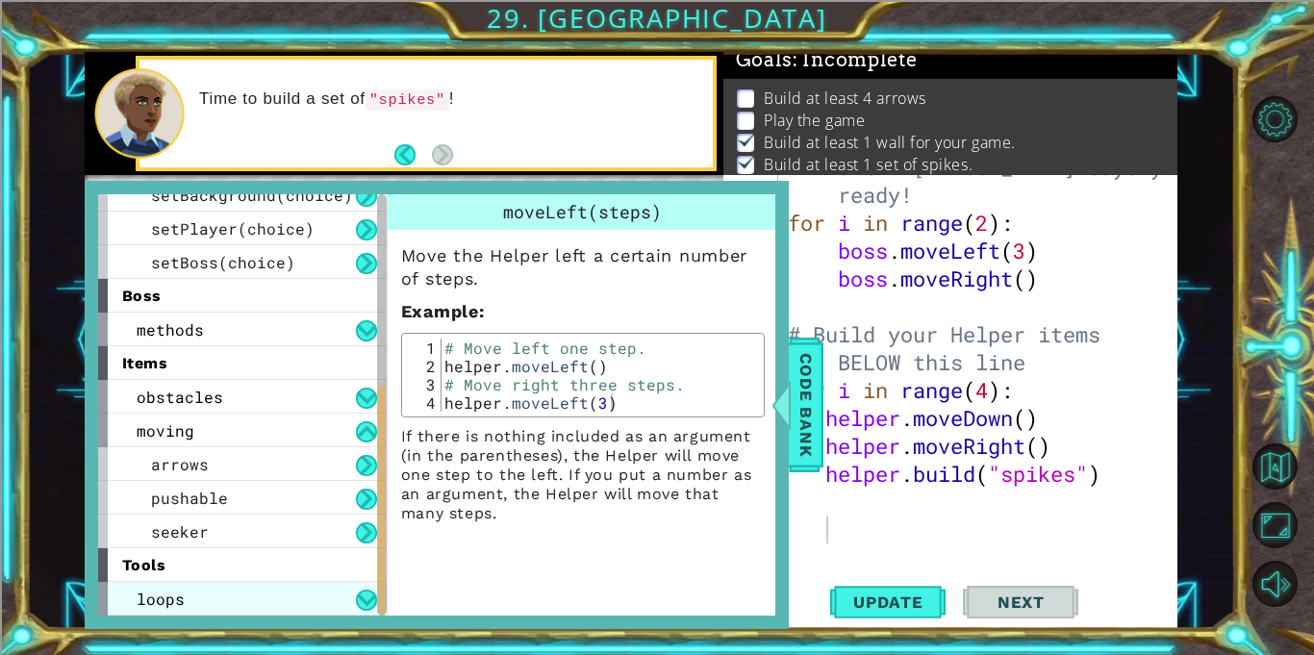
click at [228, 600] on div "loops" at bounding box center [242, 599] width 289 height 34
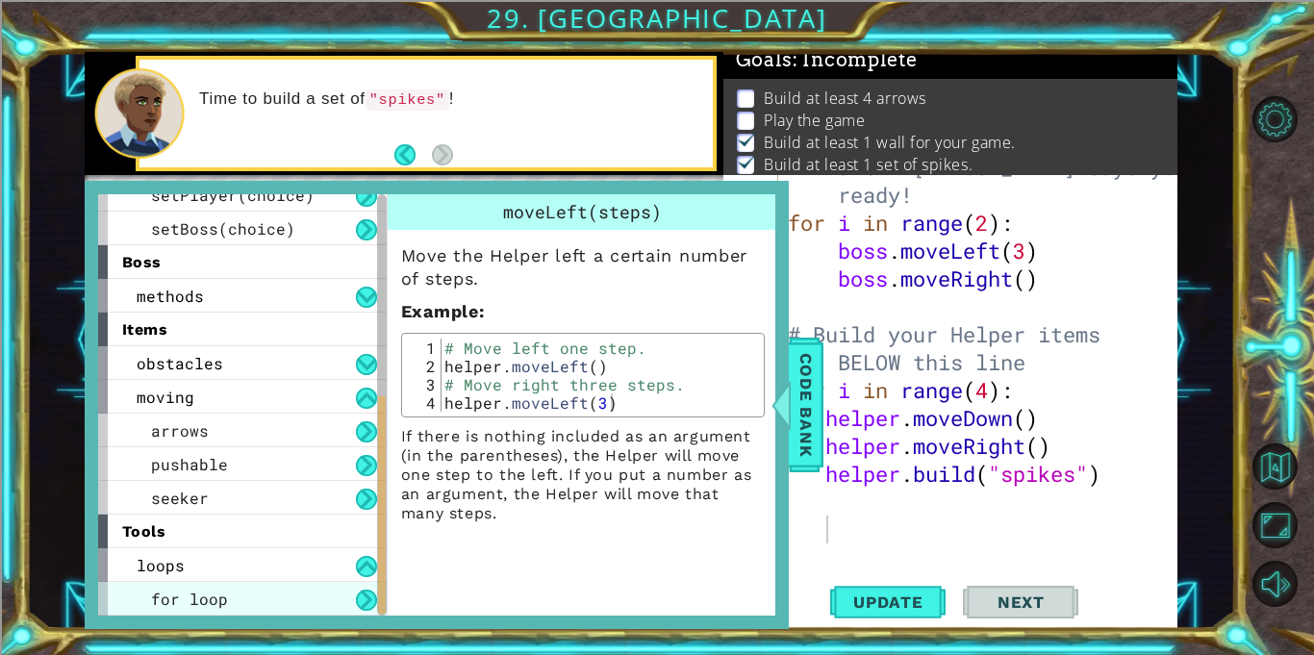
click at [353, 595] on div "for loop" at bounding box center [242, 599] width 289 height 34
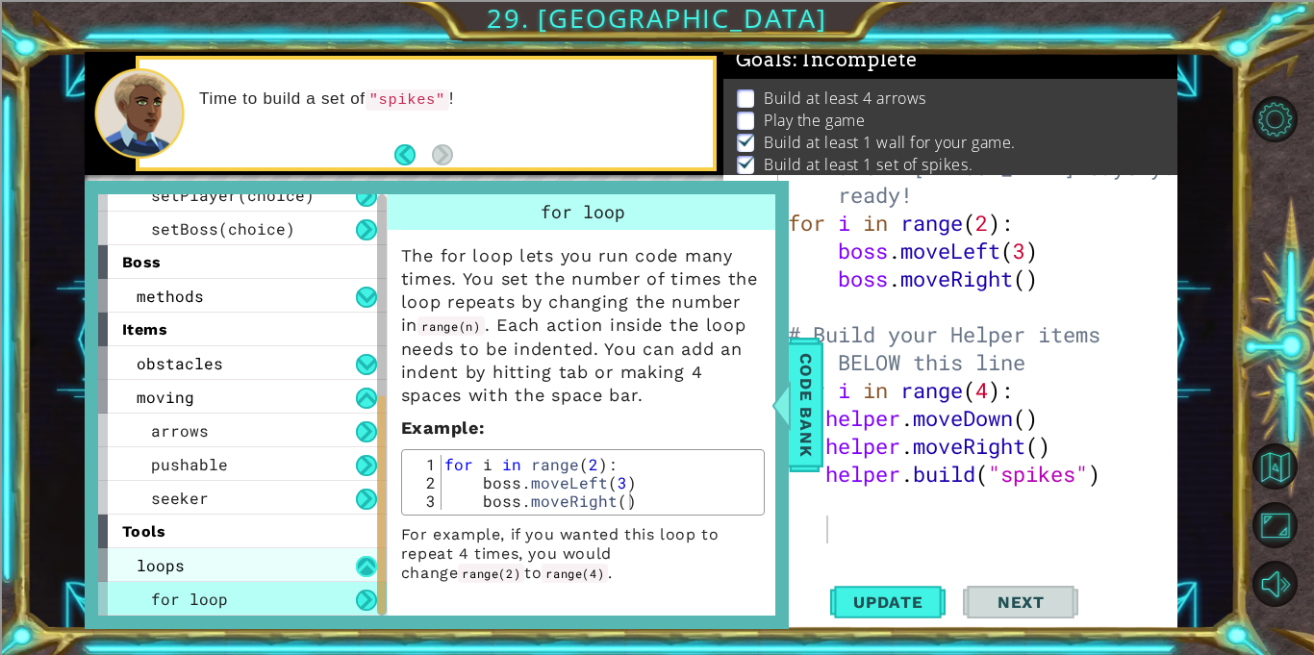
click at [358, 562] on button at bounding box center [366, 566] width 21 height 21
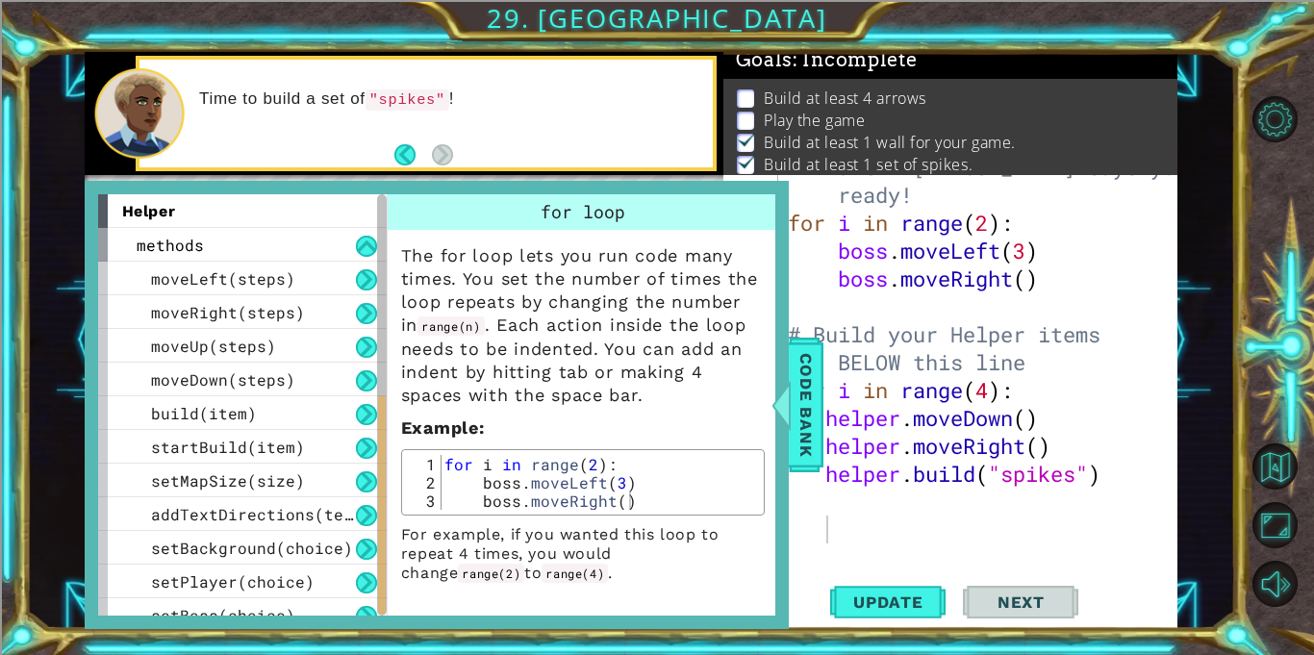
scroll to position [353, 0]
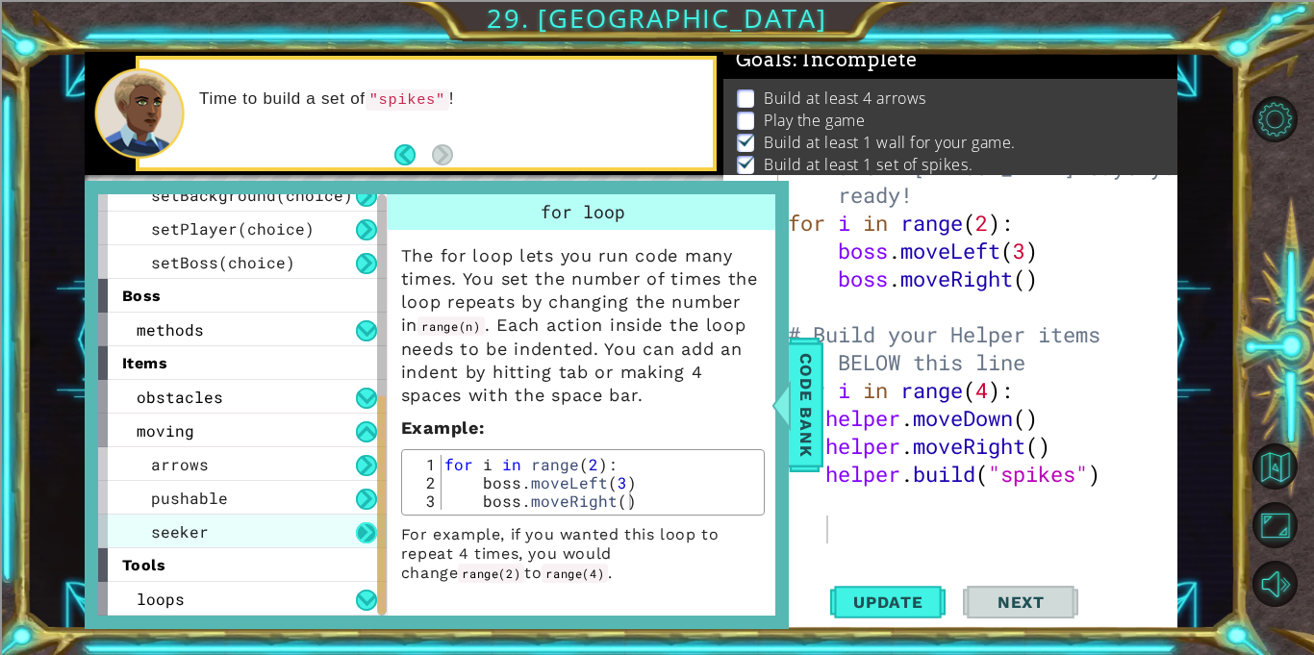
click at [357, 522] on button at bounding box center [366, 532] width 21 height 21
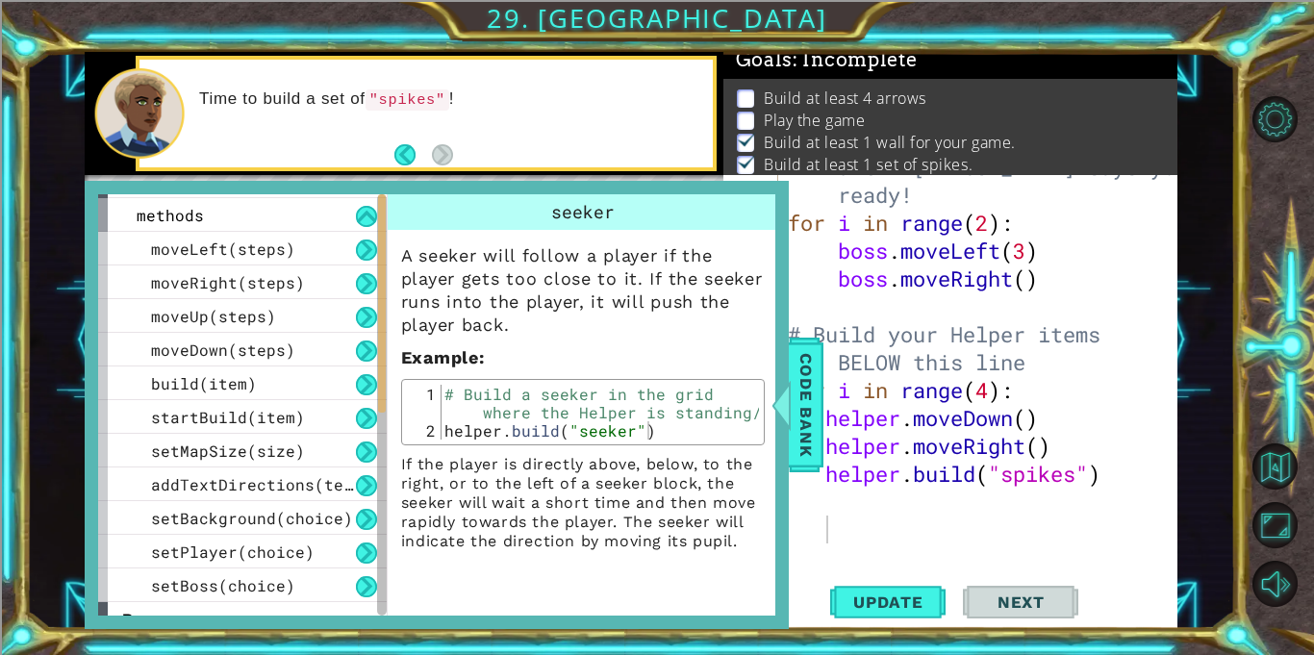
scroll to position [0, 0]
